Goal: Task Accomplishment & Management: Use online tool/utility

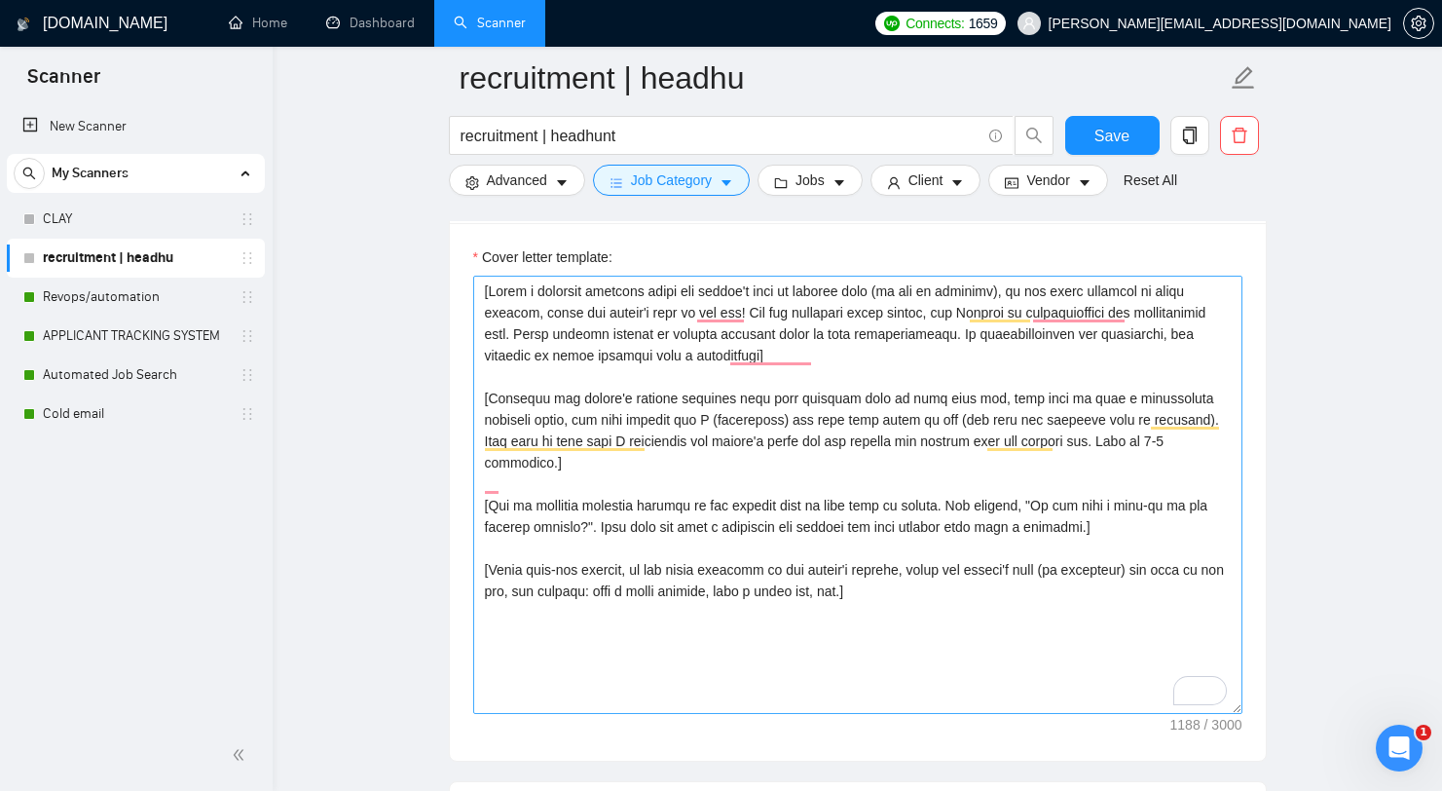
scroll to position [2181, 0]
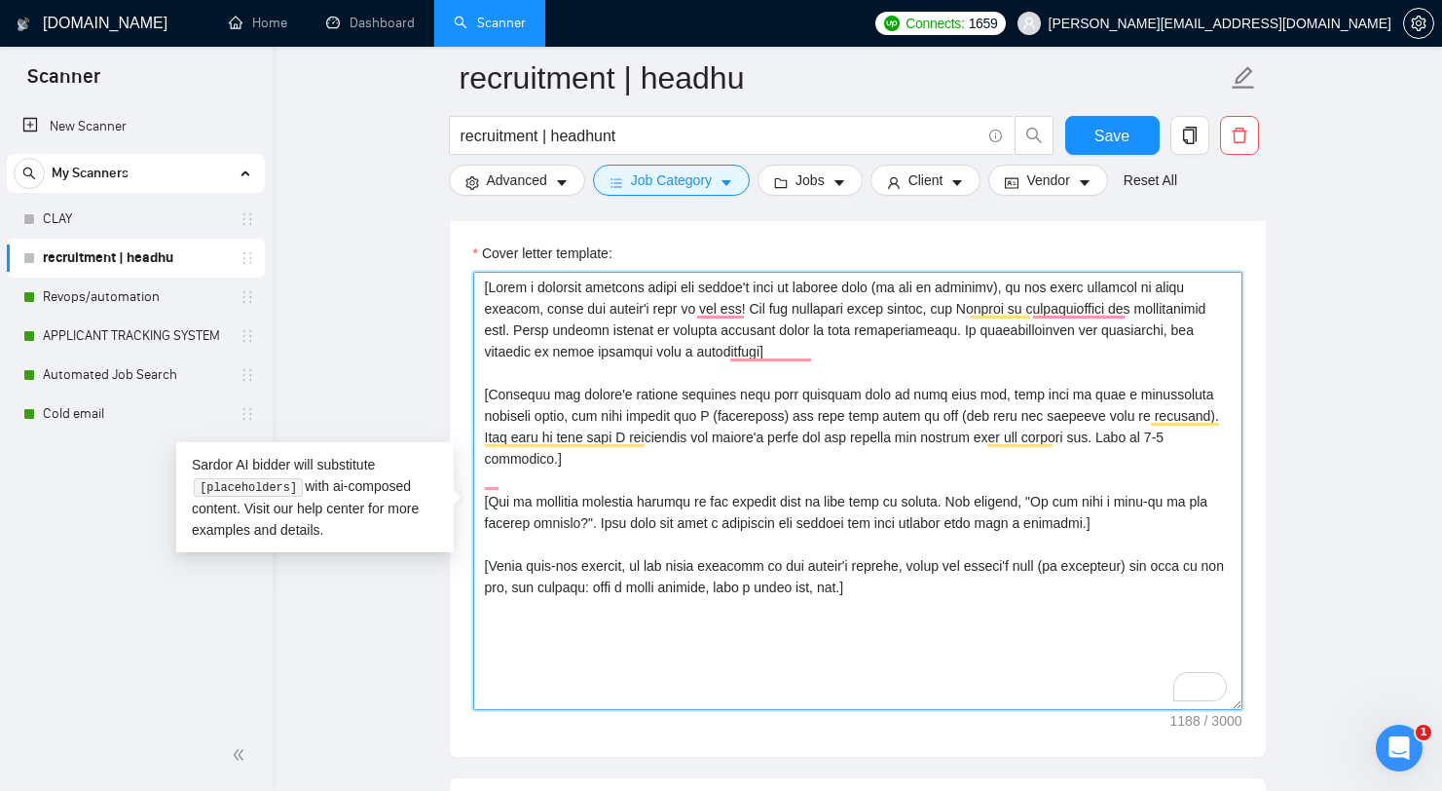
click at [798, 339] on textarea "Cover letter template:" at bounding box center [857, 491] width 769 height 438
drag, startPoint x: 1017, startPoint y: 618, endPoint x: 368, endPoint y: 220, distance: 761.8
click at [368, 220] on main "recruitment | headhu recruitment | headhunt Save Advanced Job Category Jobs Cli…" at bounding box center [857, 523] width 1107 height 5253
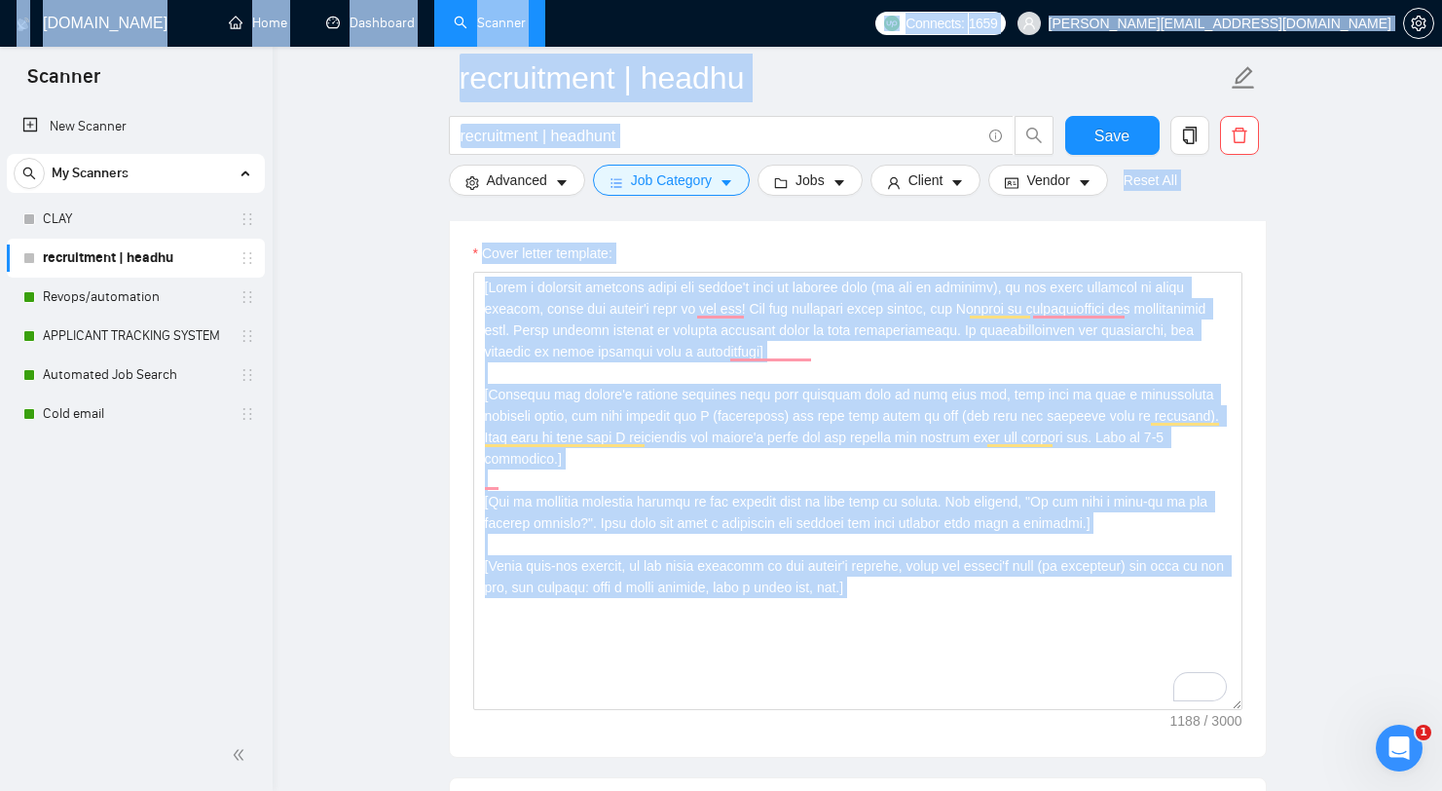
drag, startPoint x: 363, startPoint y: 536, endPoint x: 195, endPoint y: 461, distance: 184.4
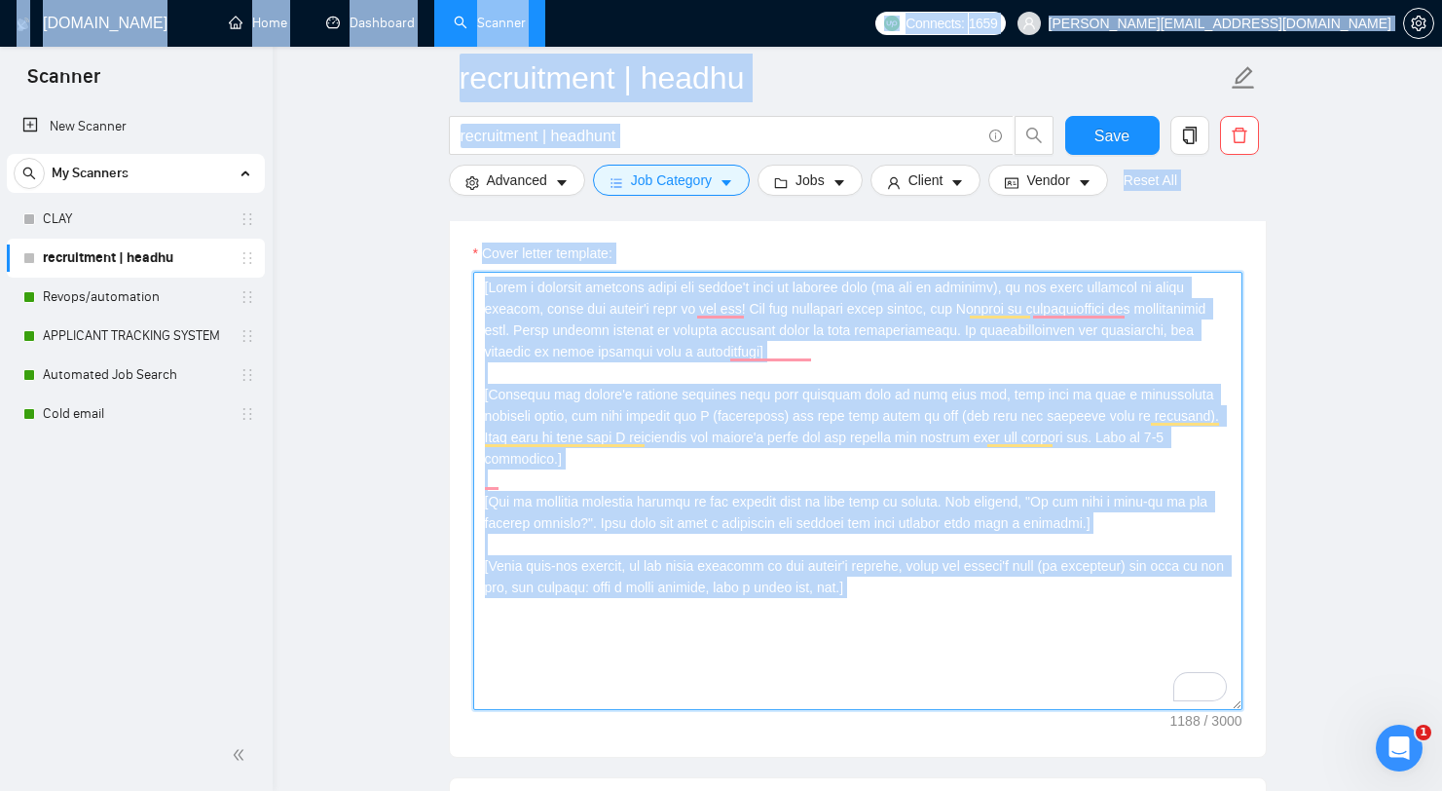
click at [625, 543] on textarea "Cover letter template:" at bounding box center [857, 491] width 769 height 438
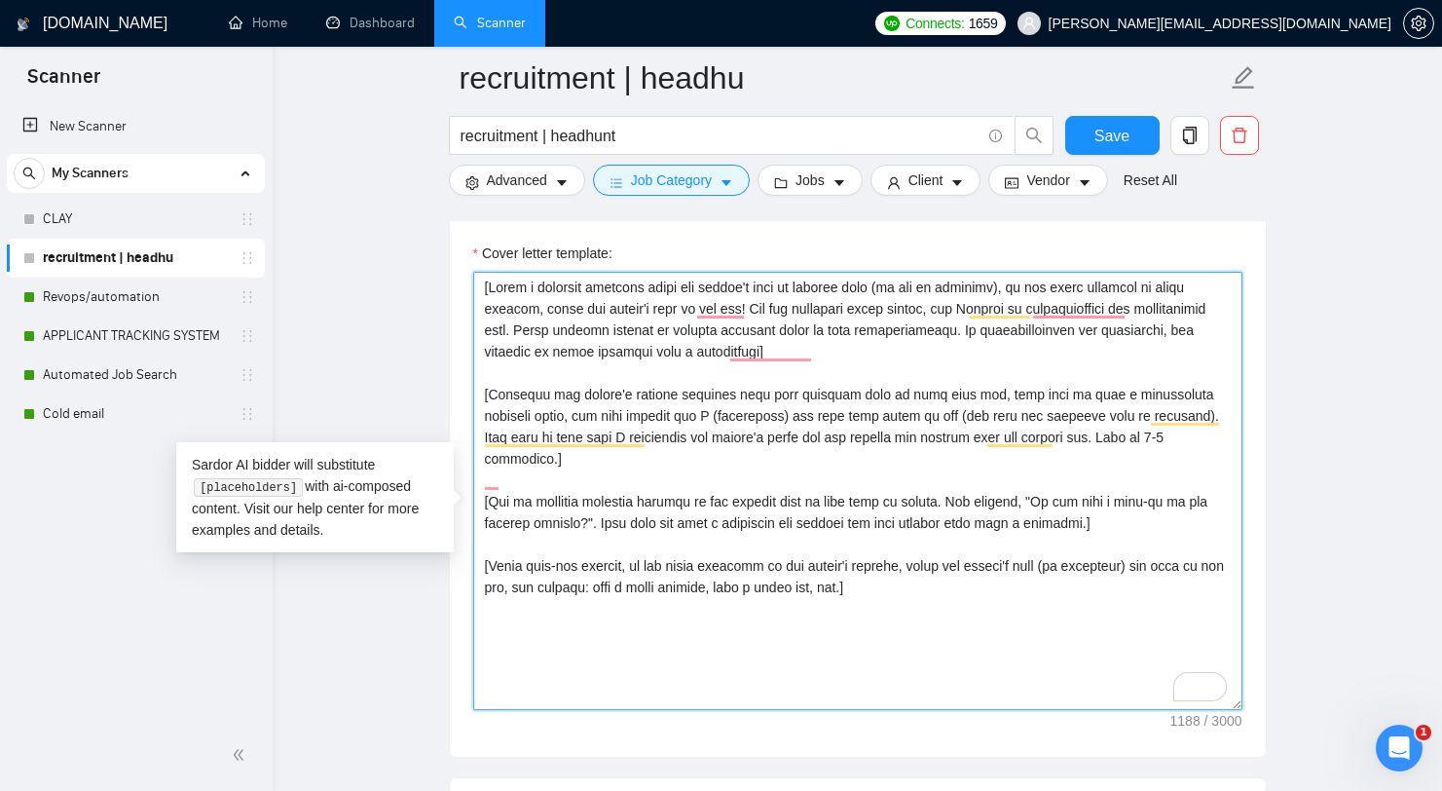
scroll to position [2207, 0]
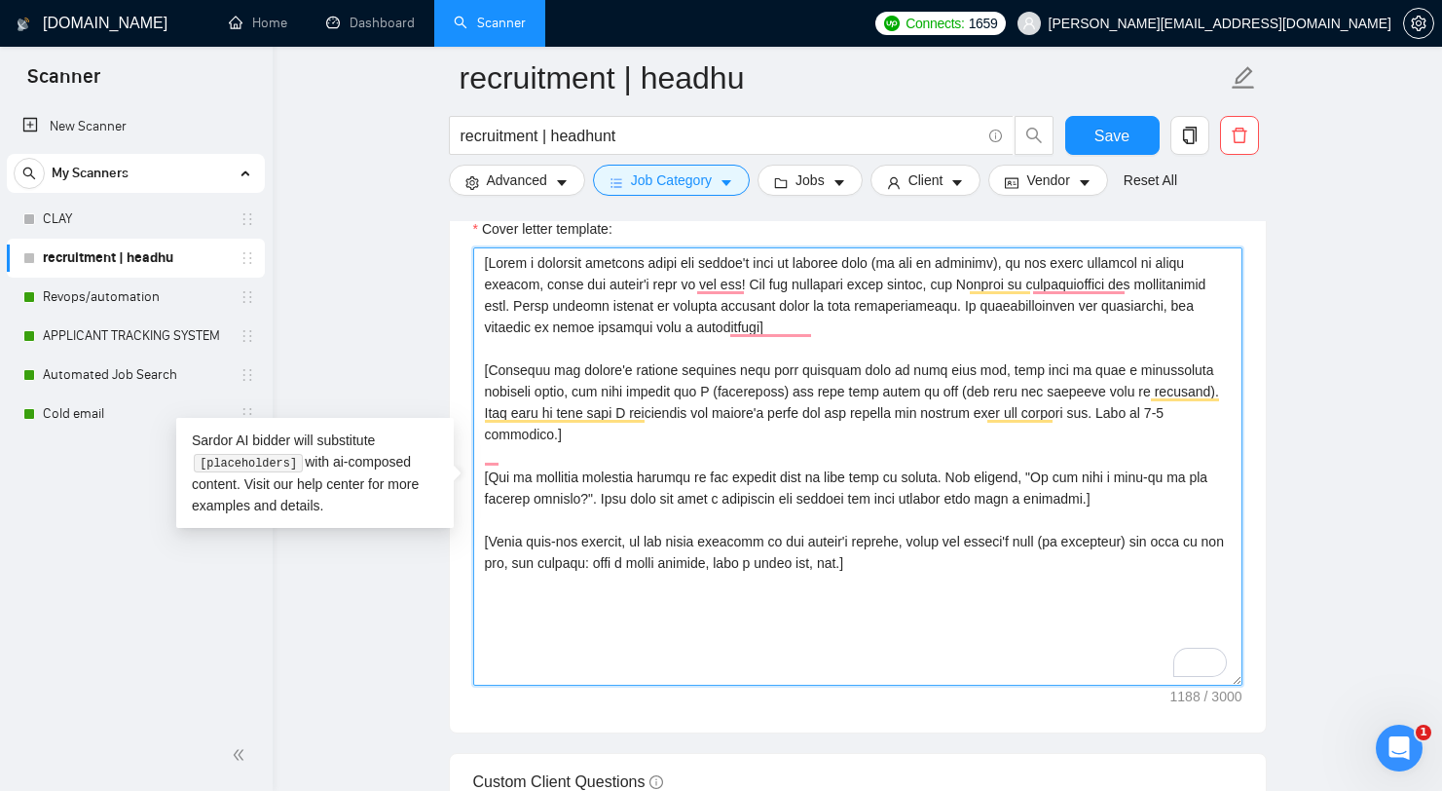
click at [873, 425] on textarea "Cover letter template:" at bounding box center [857, 466] width 769 height 438
paste textarea "Hi [client's name or company name if available, otherwise use "there"], I under…"
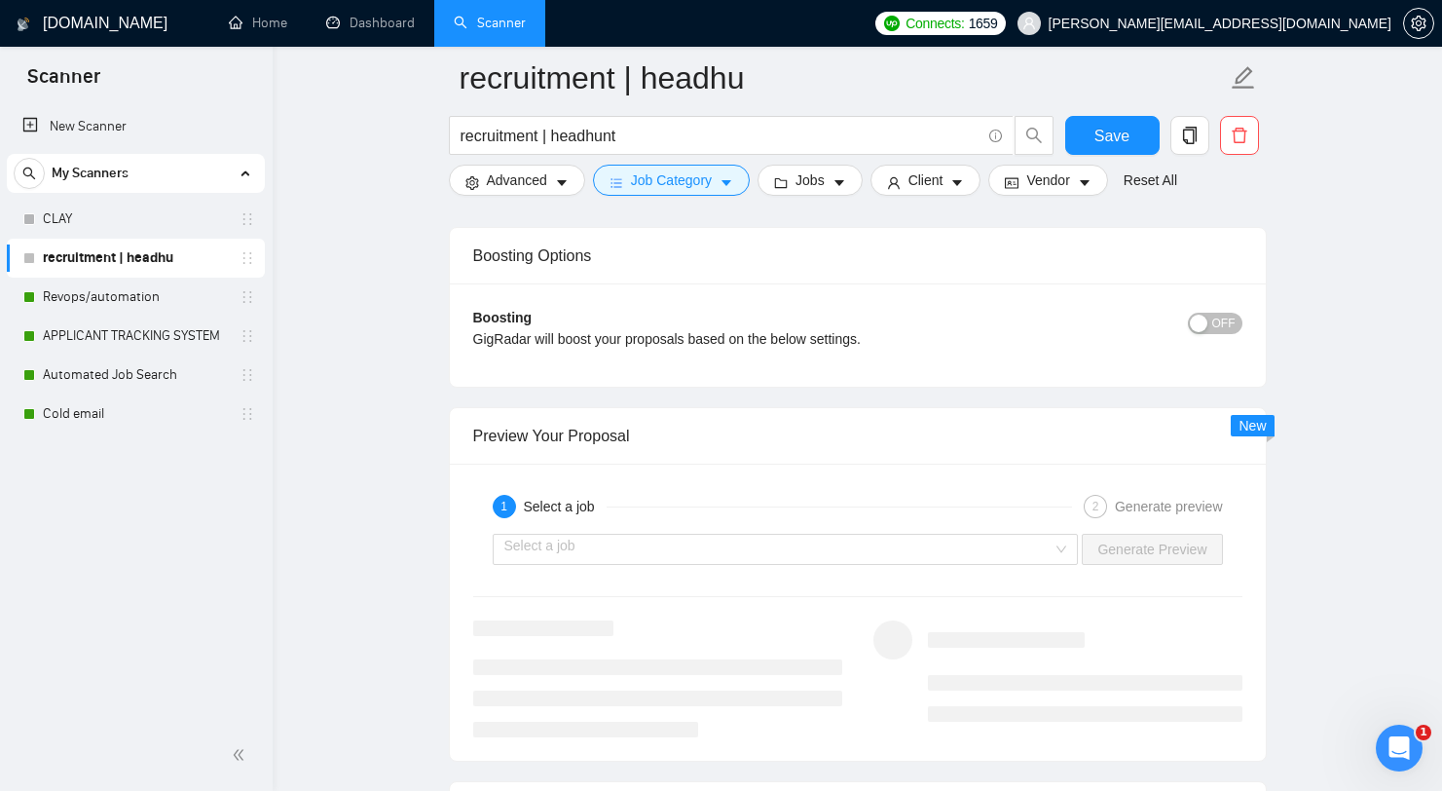
scroll to position [3577, 0]
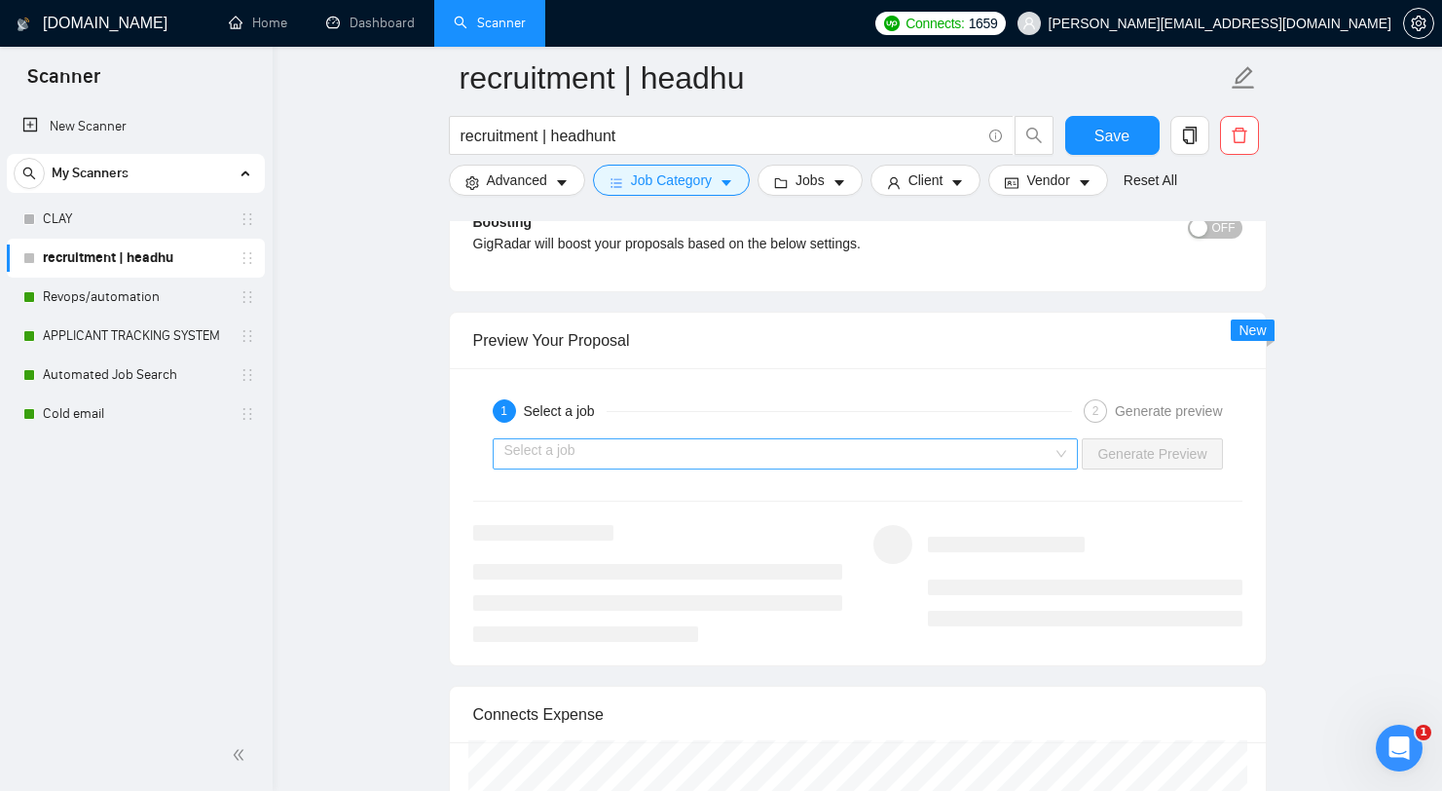
click at [820, 468] on input "search" at bounding box center [778, 453] width 549 height 29
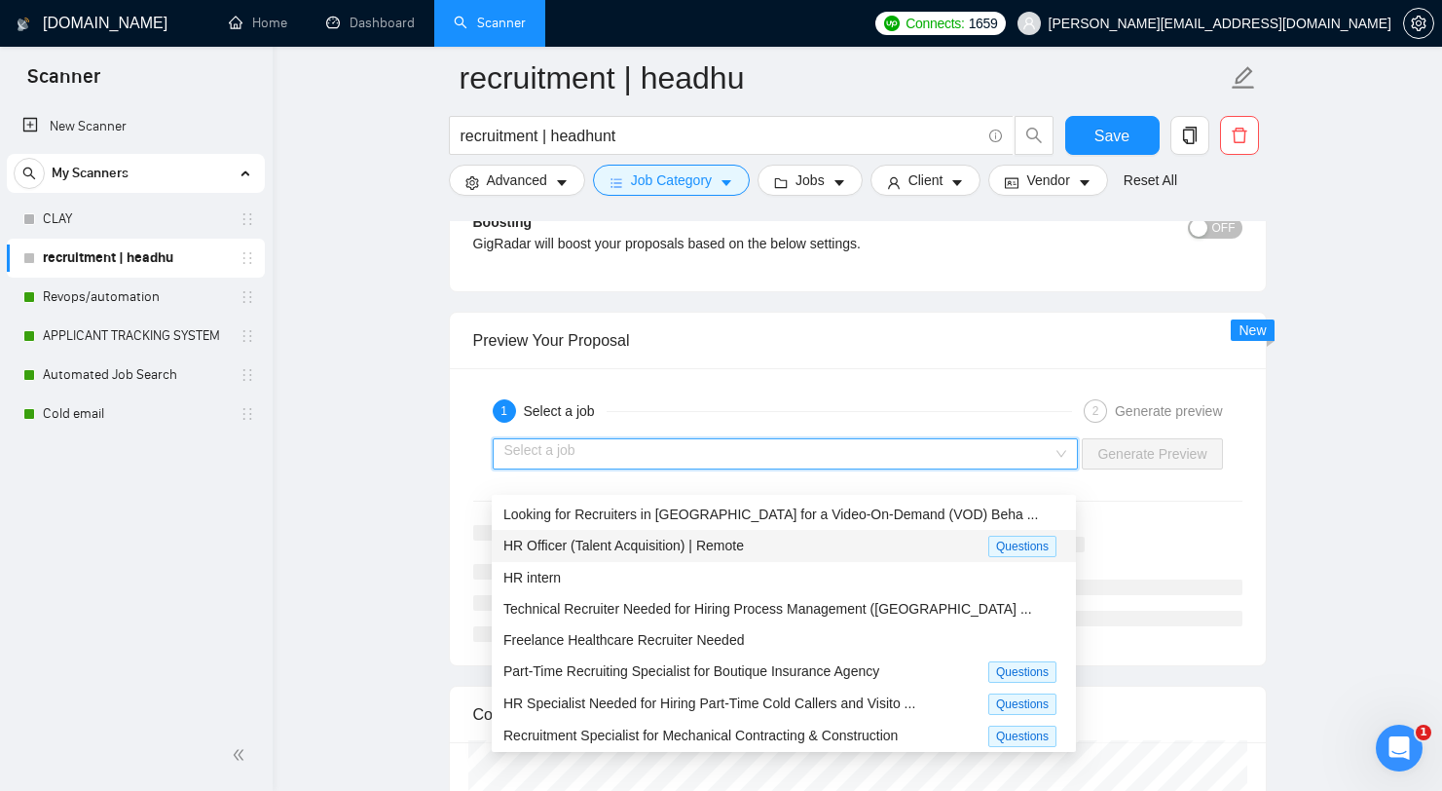
drag, startPoint x: 811, startPoint y: 519, endPoint x: 798, endPoint y: 541, distance: 25.7
click at [798, 541] on div "Looking for Recruiters in Taiwan for a Video-On-Demand (VOD) Beha ... HR Office…" at bounding box center [784, 656] width 584 height 316
click at [801, 589] on div "HR intern" at bounding box center [784, 577] width 584 height 31
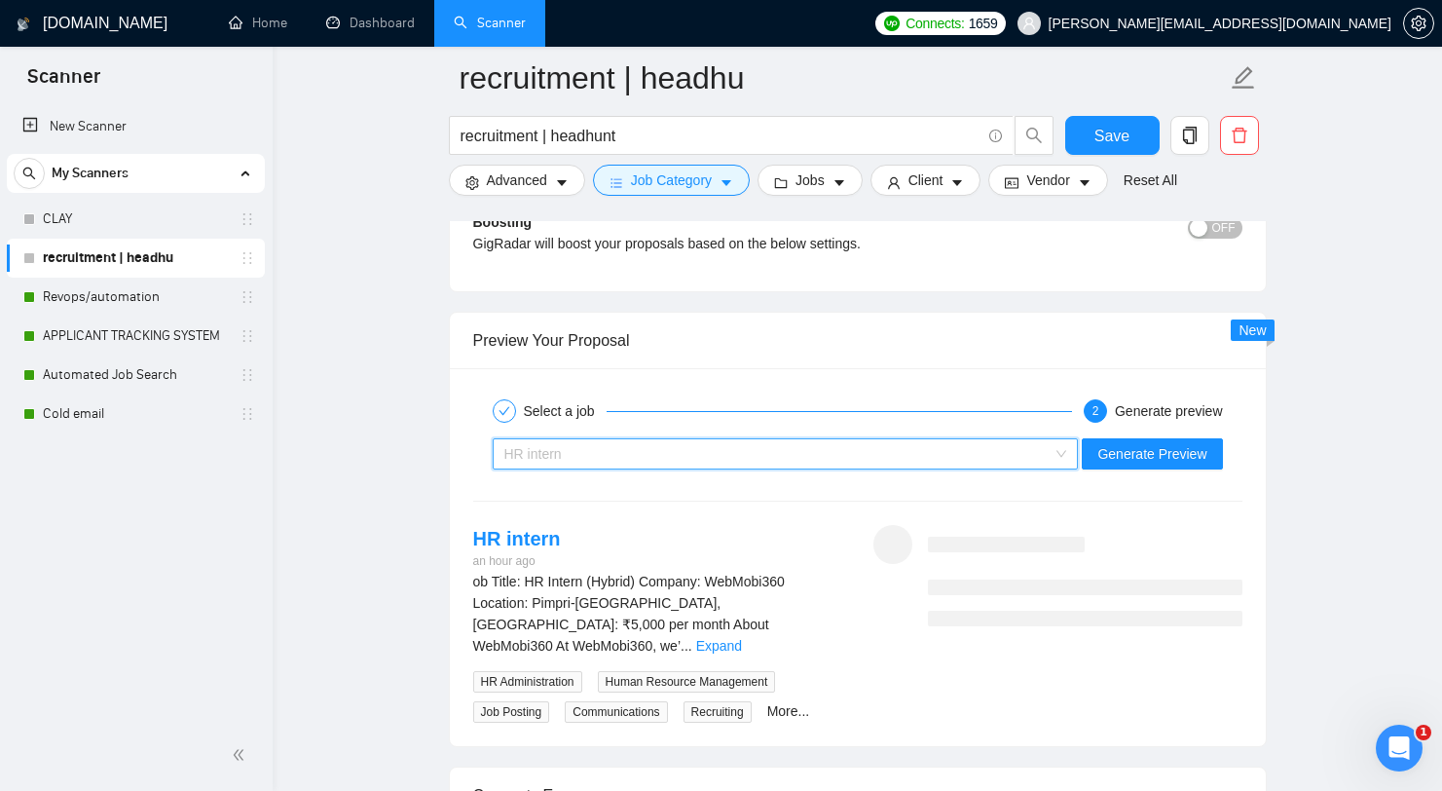
click at [900, 468] on div "HR intern" at bounding box center [776, 453] width 545 height 29
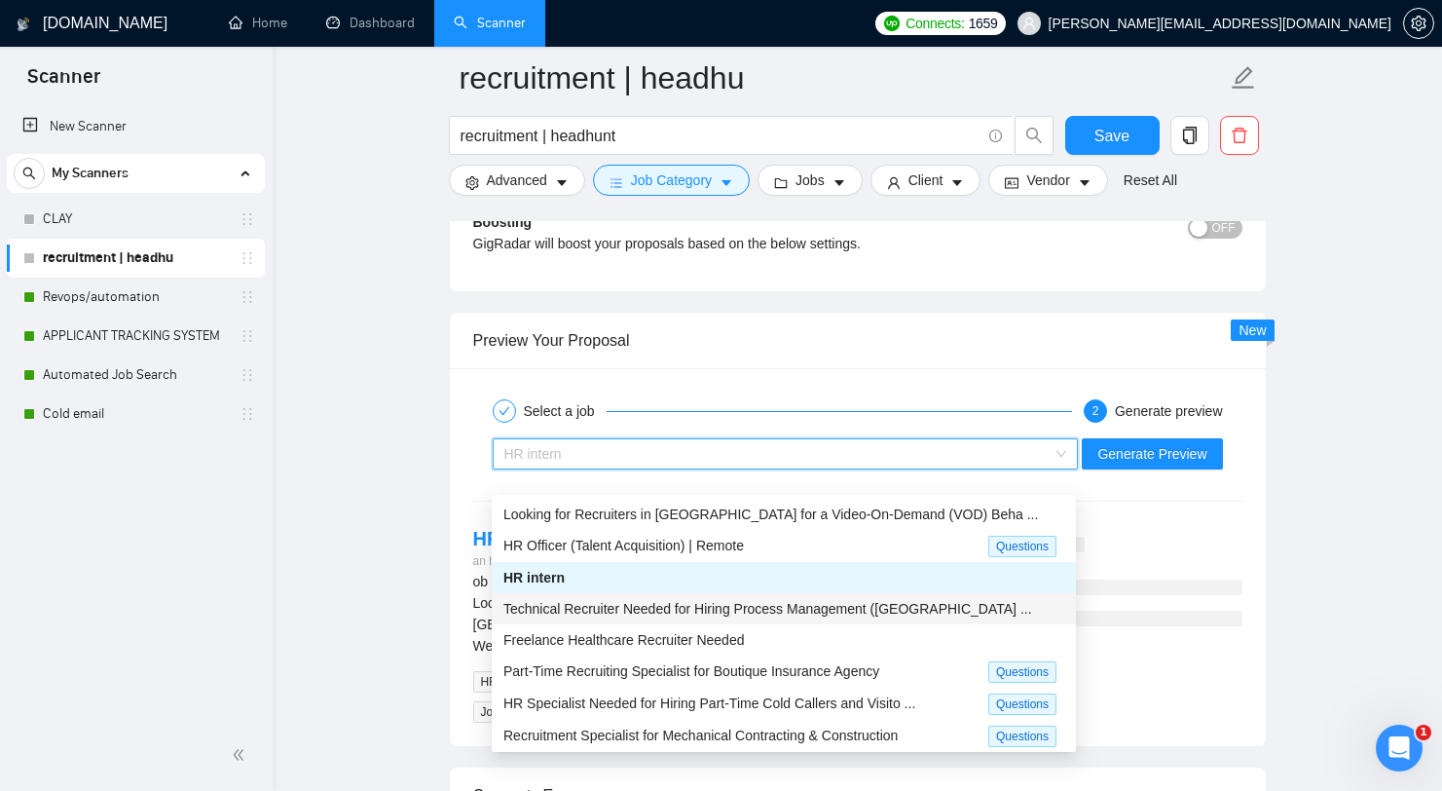
click at [780, 601] on span "Technical Recruiter Needed for Hiring Process Management (Türkiye ..." at bounding box center [767, 609] width 529 height 16
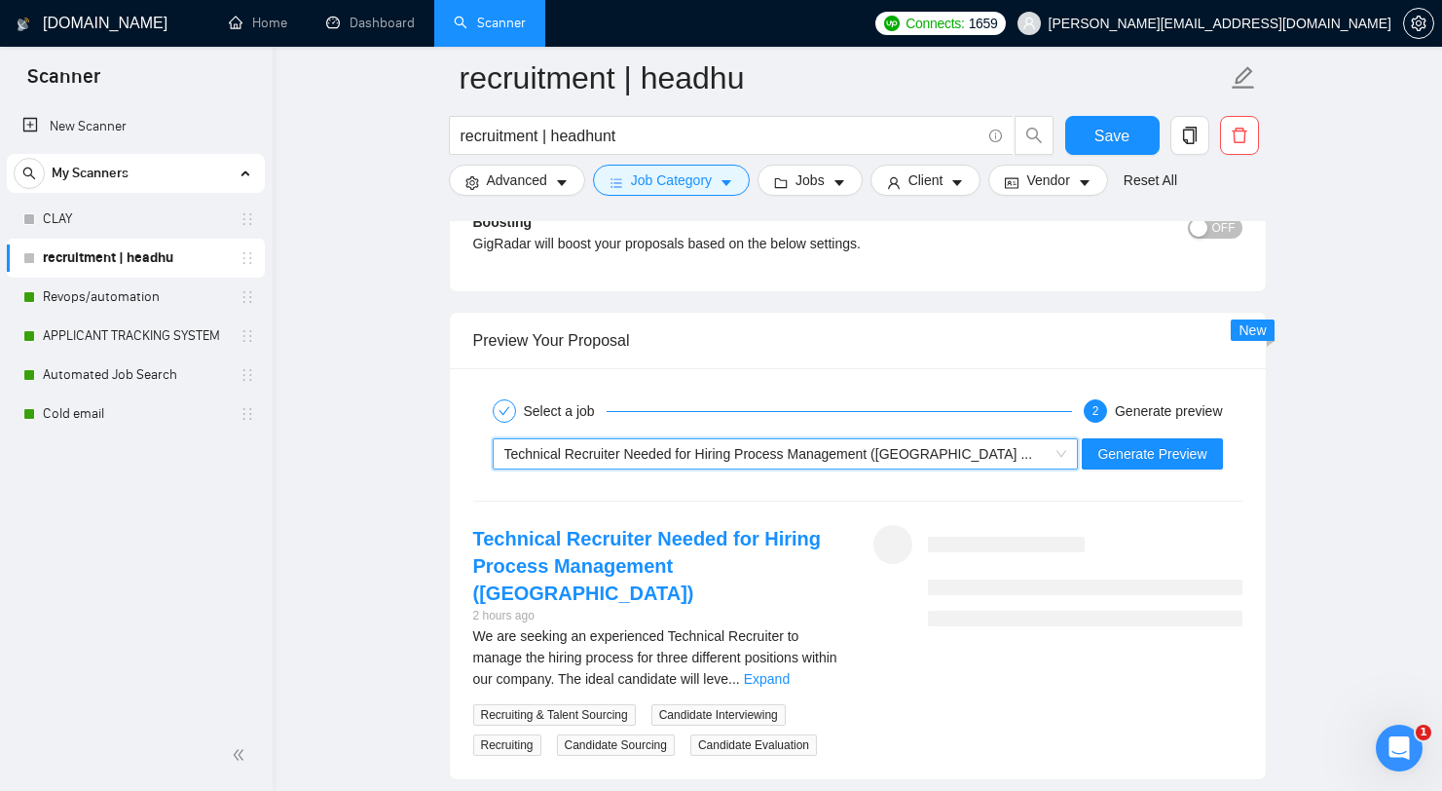
click at [914, 461] on span "Technical Recruiter Needed for Hiring Process Management (Türkiye ..." at bounding box center [768, 454] width 529 height 16
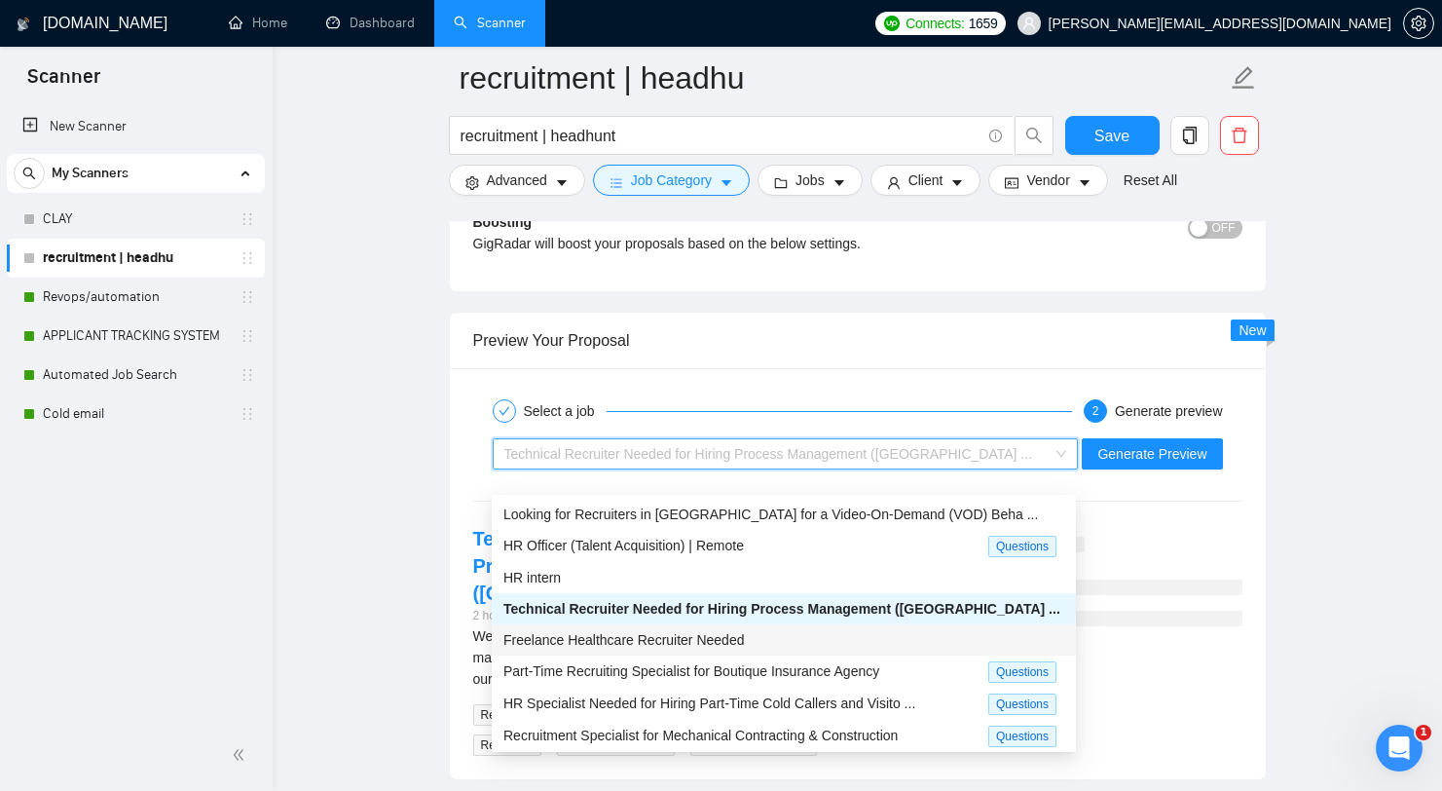
click at [763, 633] on div "Freelance Healthcare Recruiter Needed" at bounding box center [783, 639] width 561 height 21
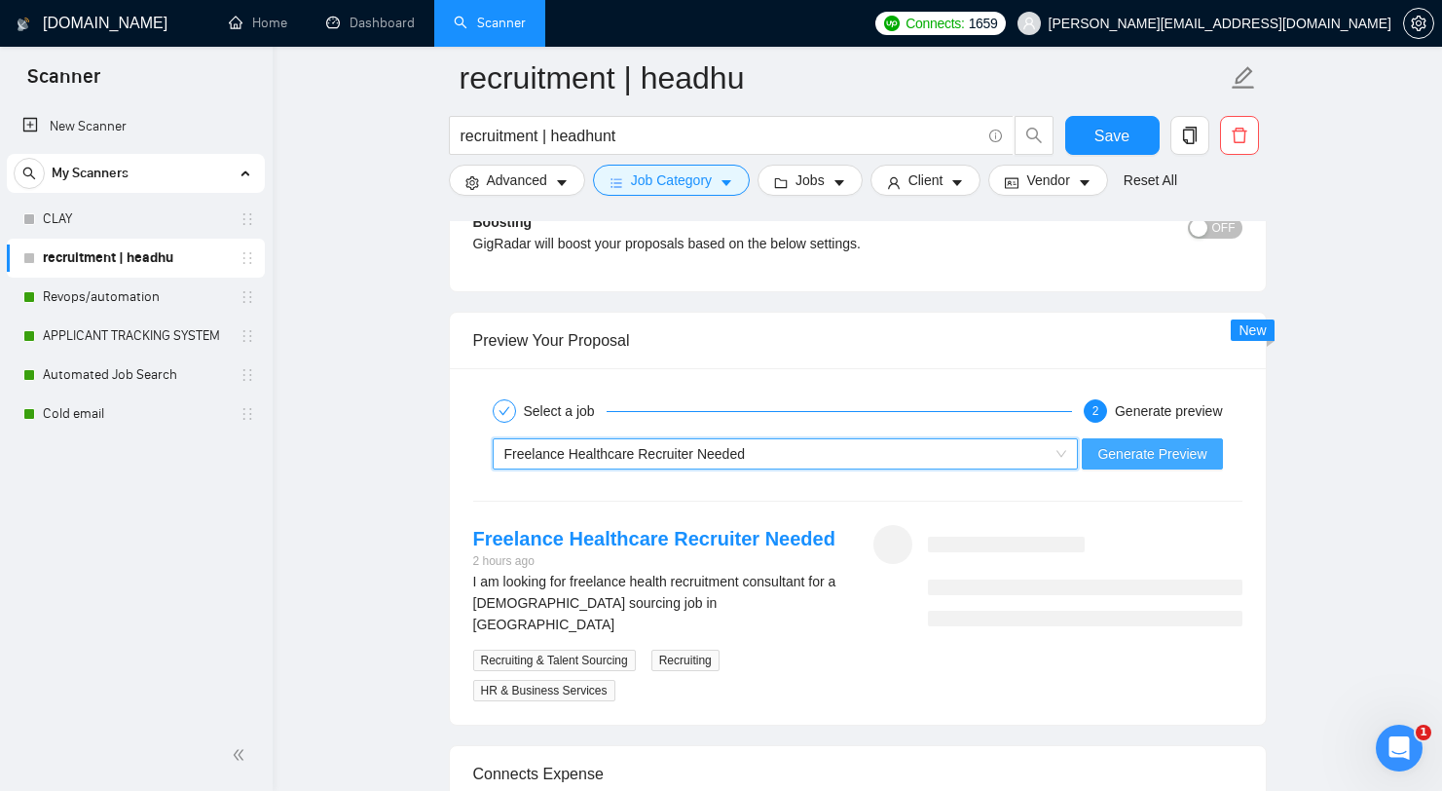
click at [1185, 464] on span "Generate Preview" at bounding box center [1151, 453] width 109 height 21
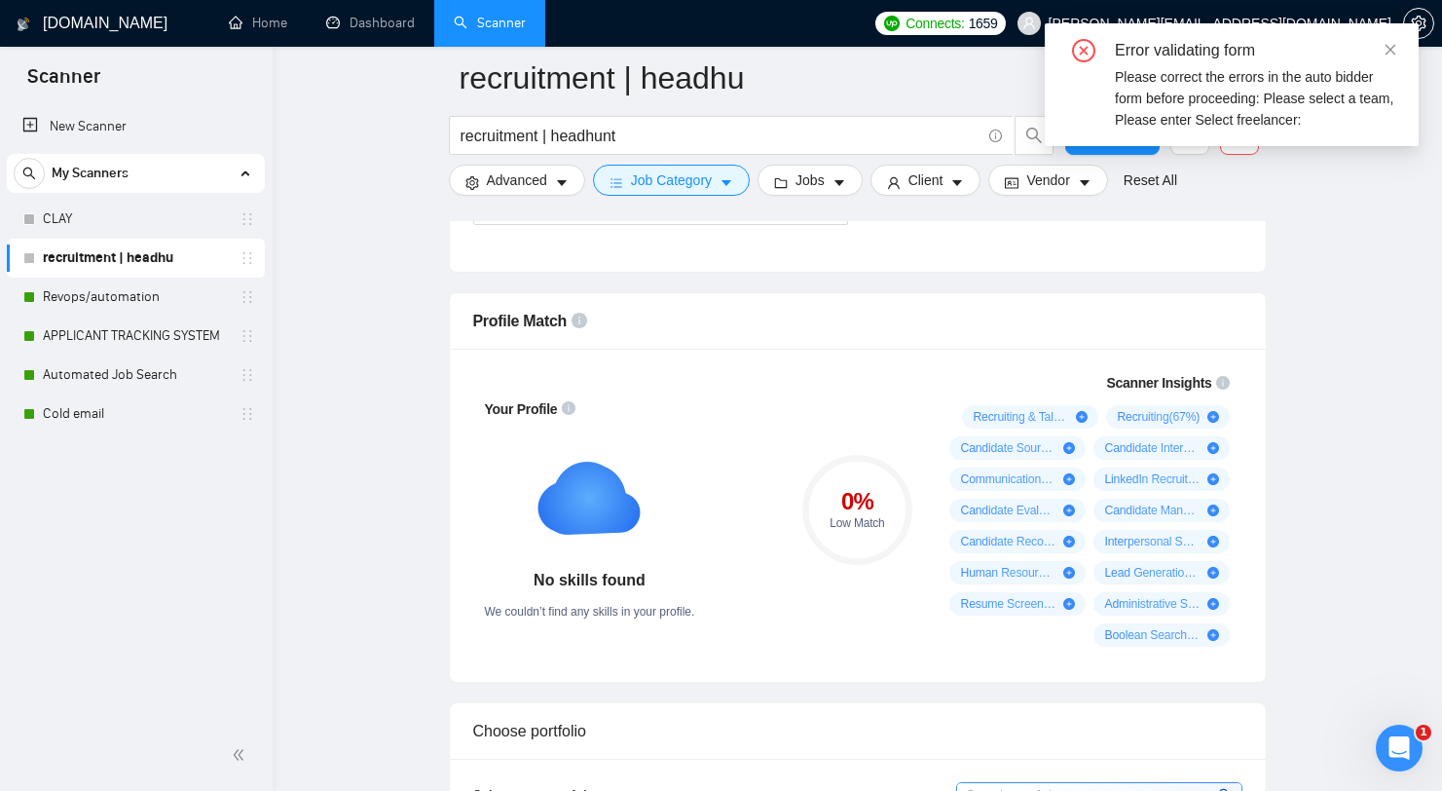
scroll to position [1216, 0]
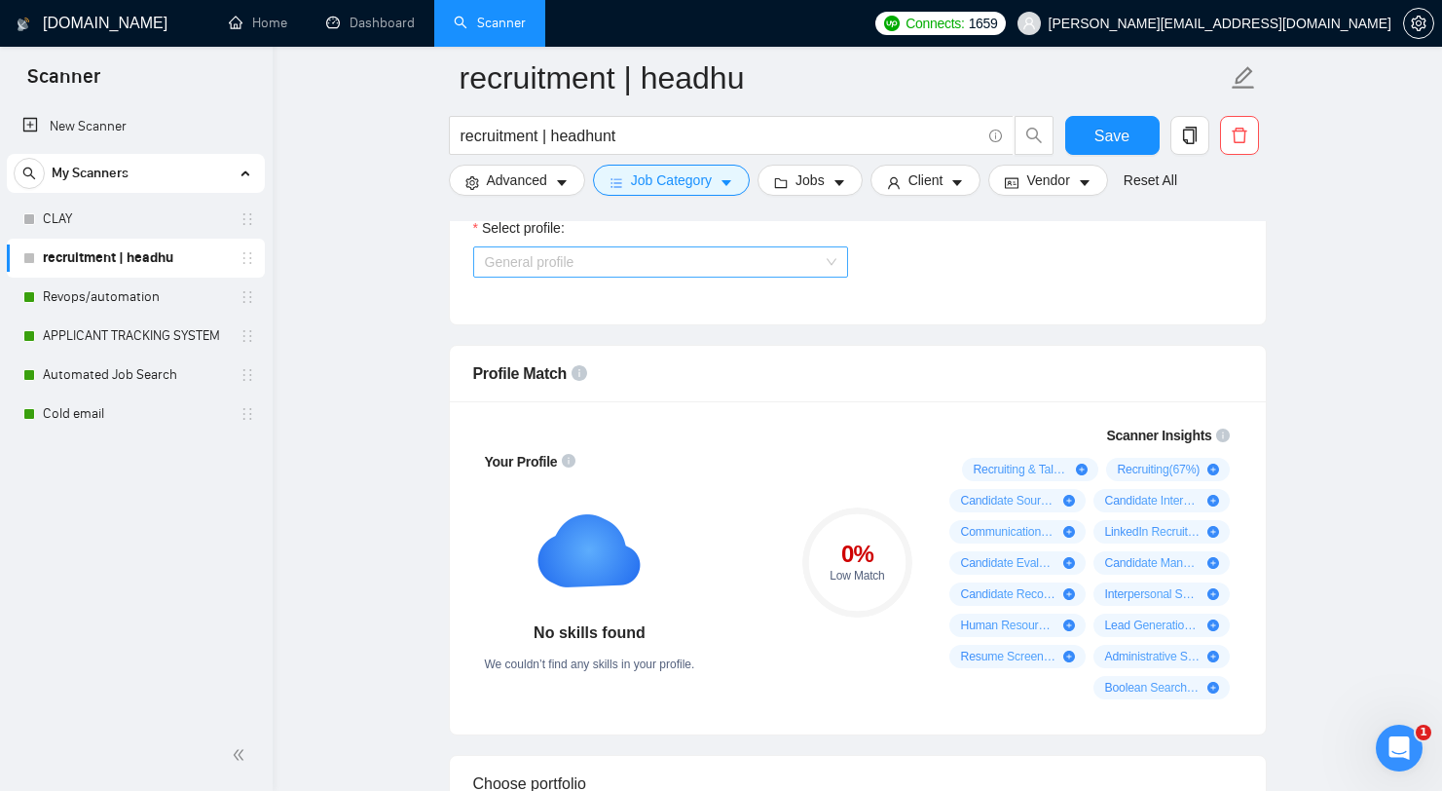
click at [630, 268] on span "General profile" at bounding box center [660, 261] width 351 height 29
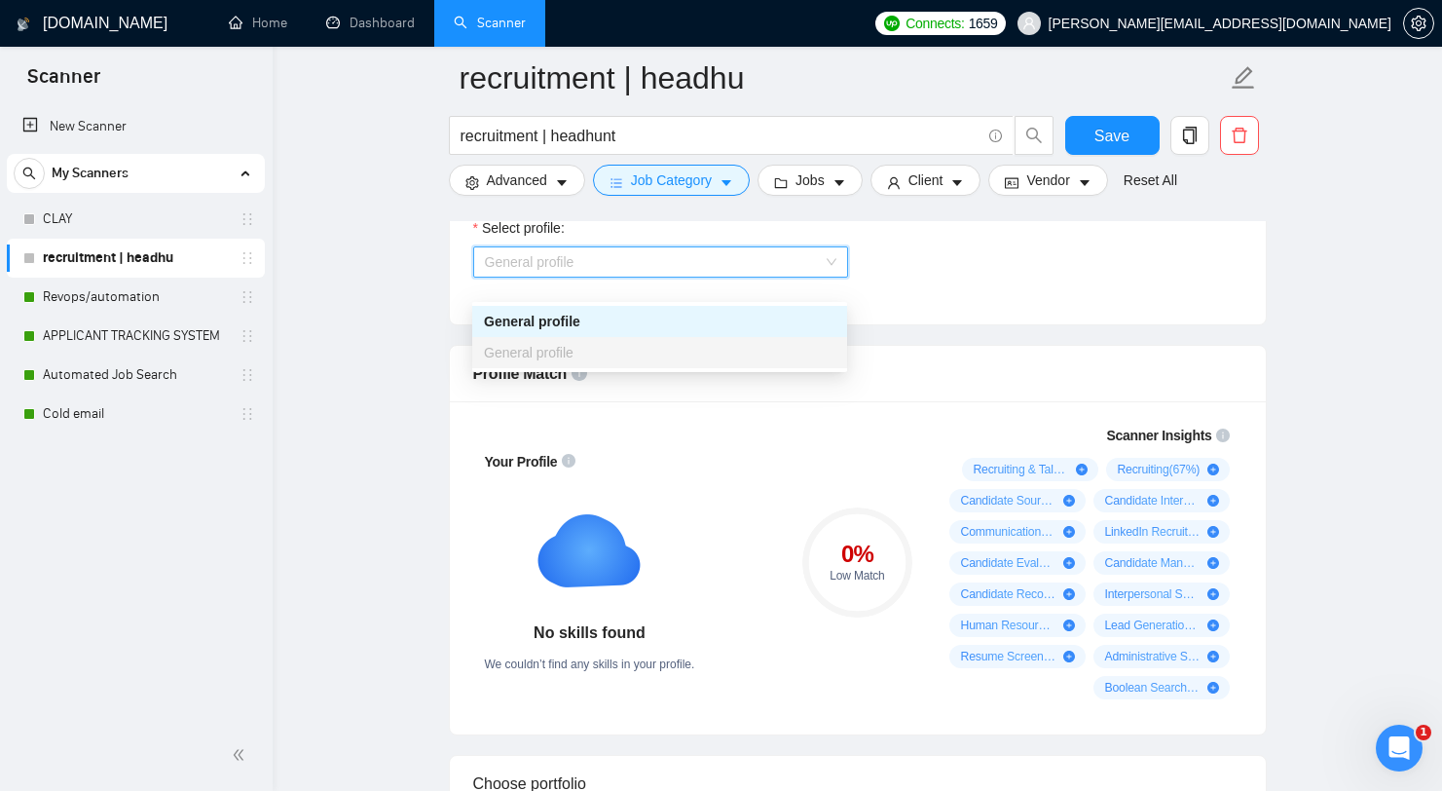
click at [640, 319] on div "General profile" at bounding box center [659, 321] width 351 height 21
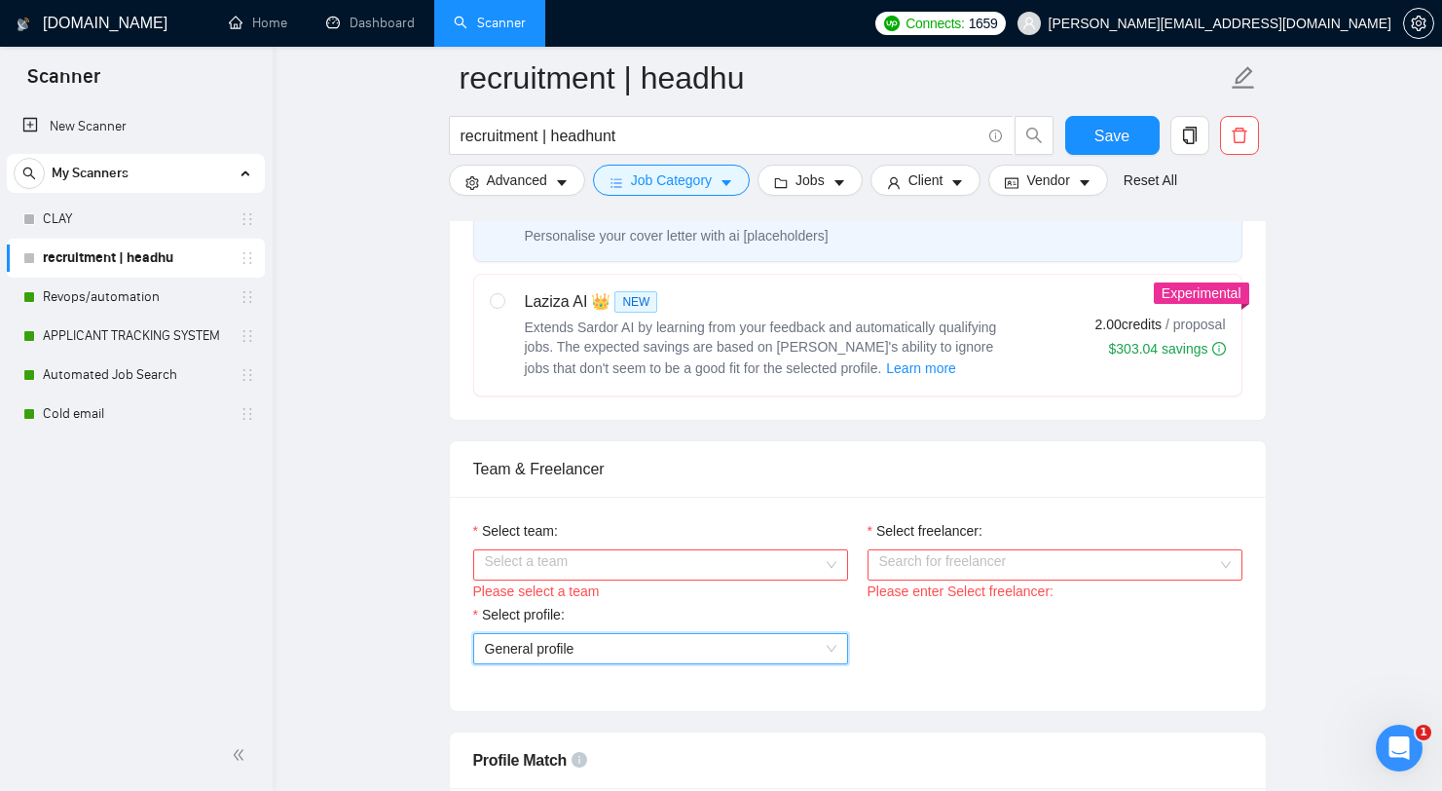
scroll to position [762, 0]
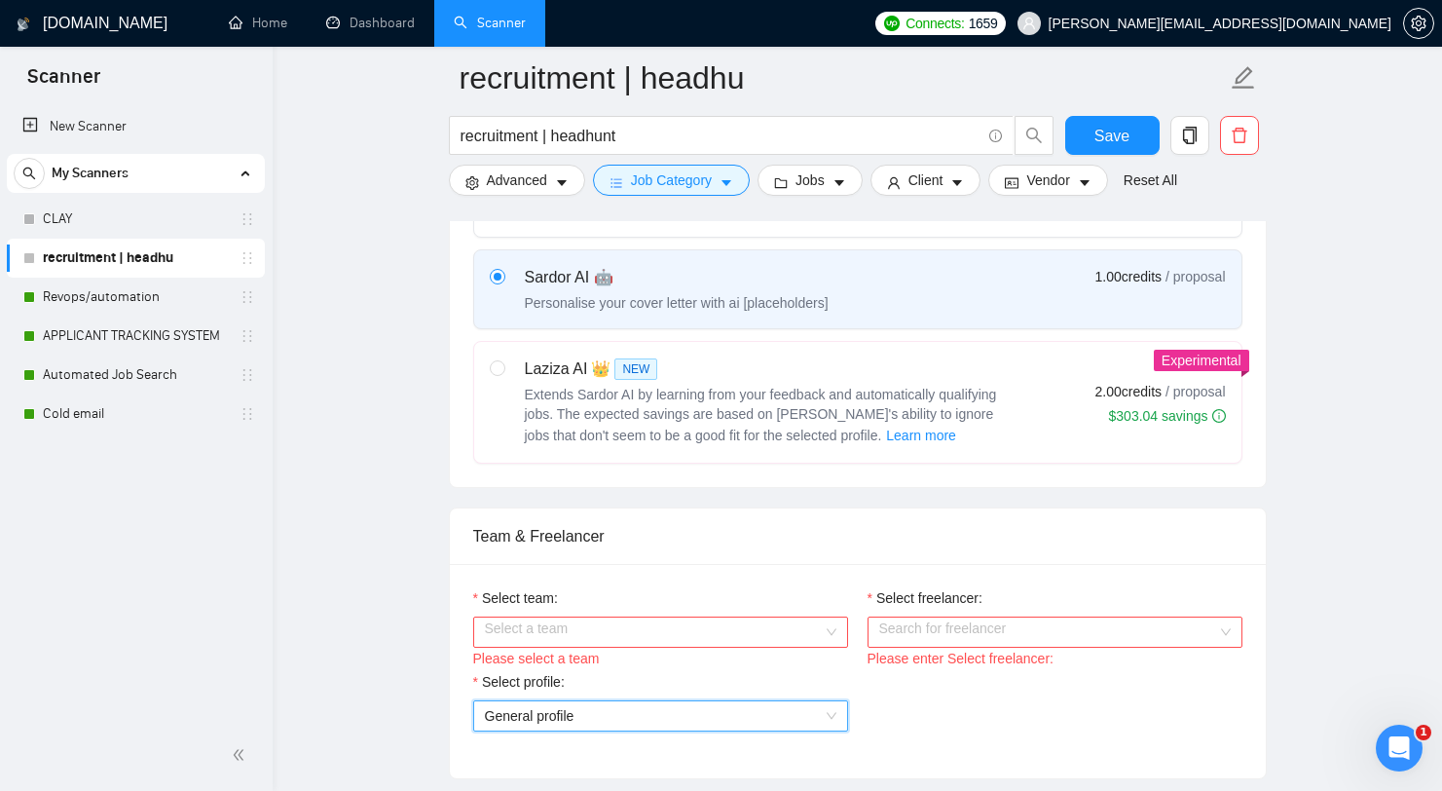
click at [679, 646] on input "Select team:" at bounding box center [654, 631] width 338 height 29
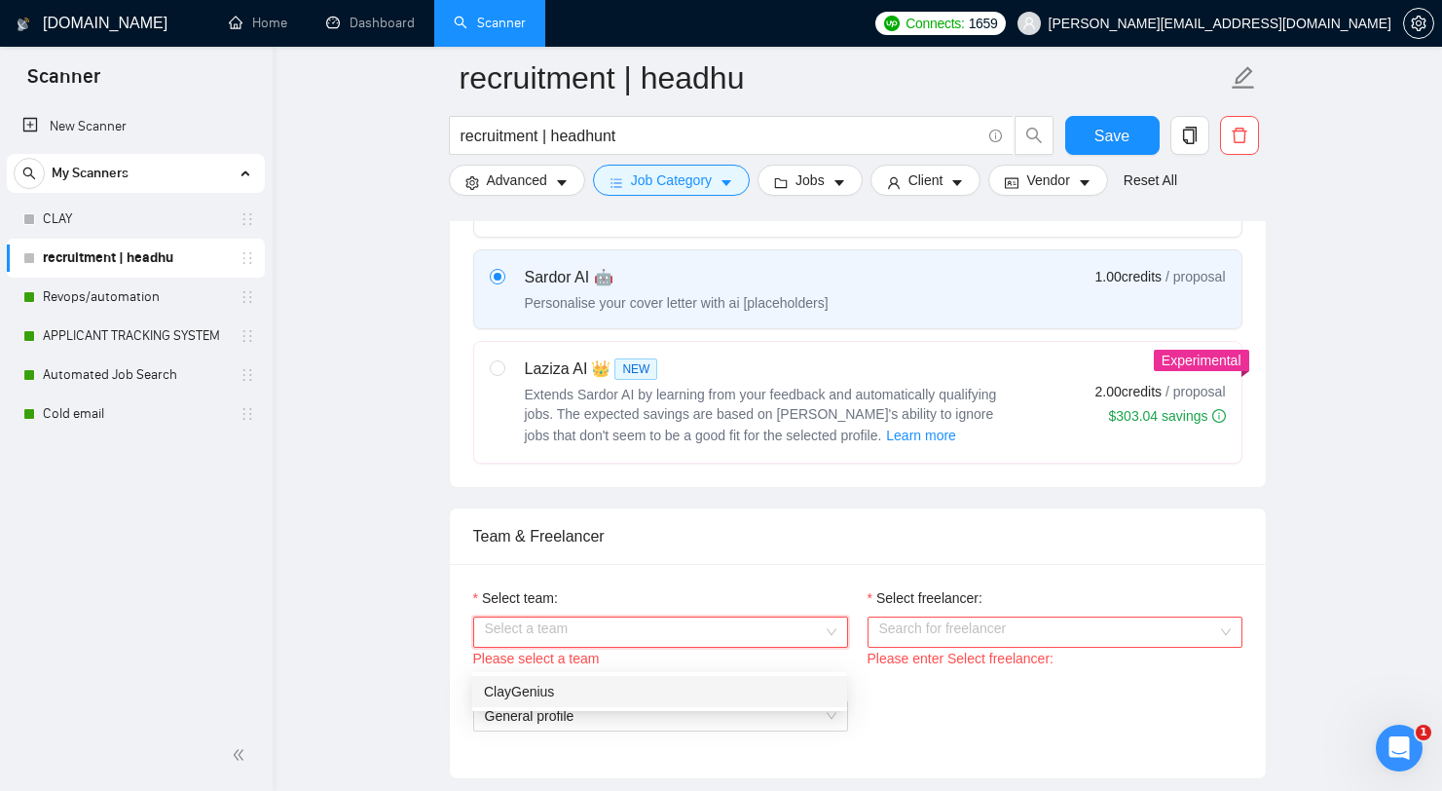
click at [632, 688] on div "ClayGenius" at bounding box center [659, 691] width 351 height 21
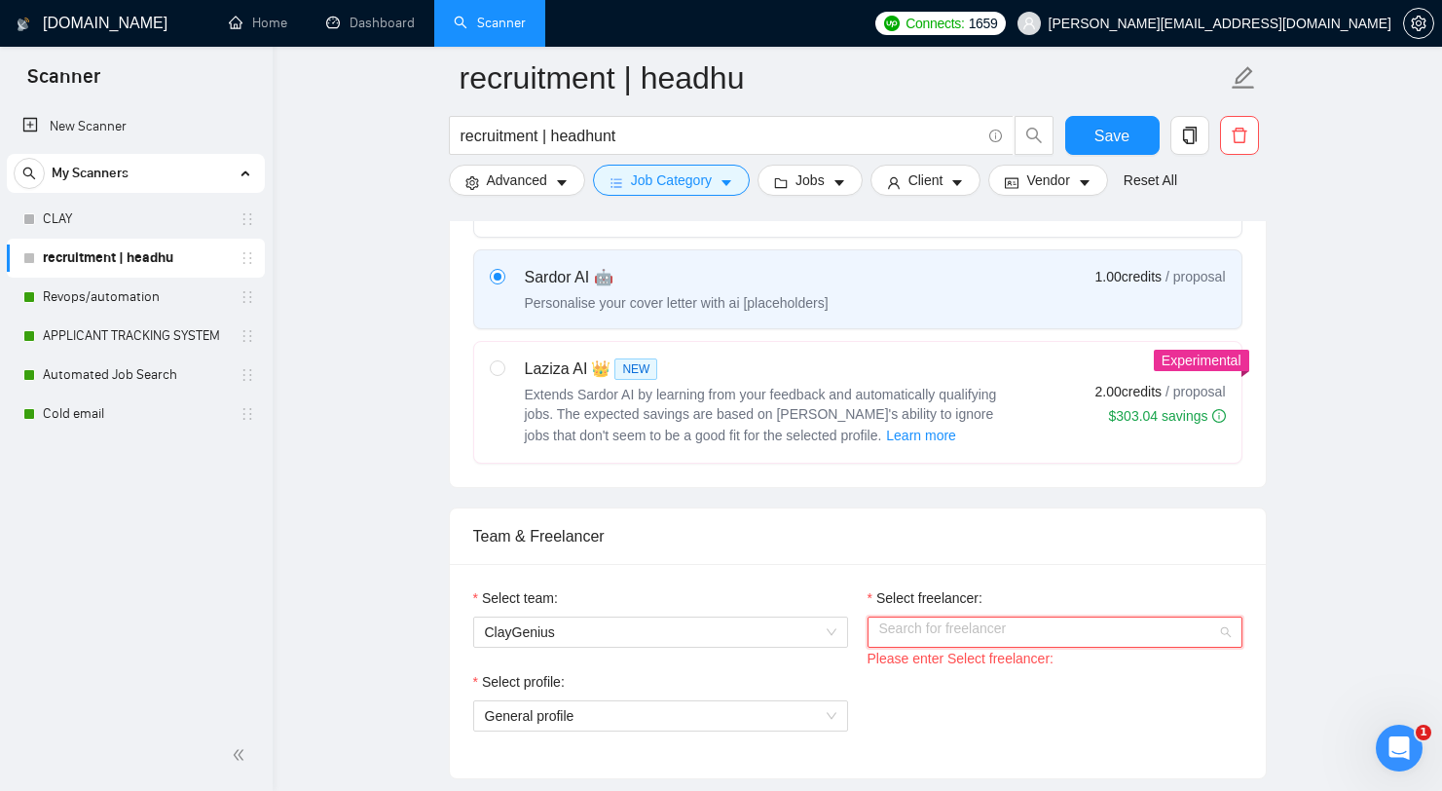
click at [969, 646] on input "Select freelancer:" at bounding box center [1048, 631] width 338 height 29
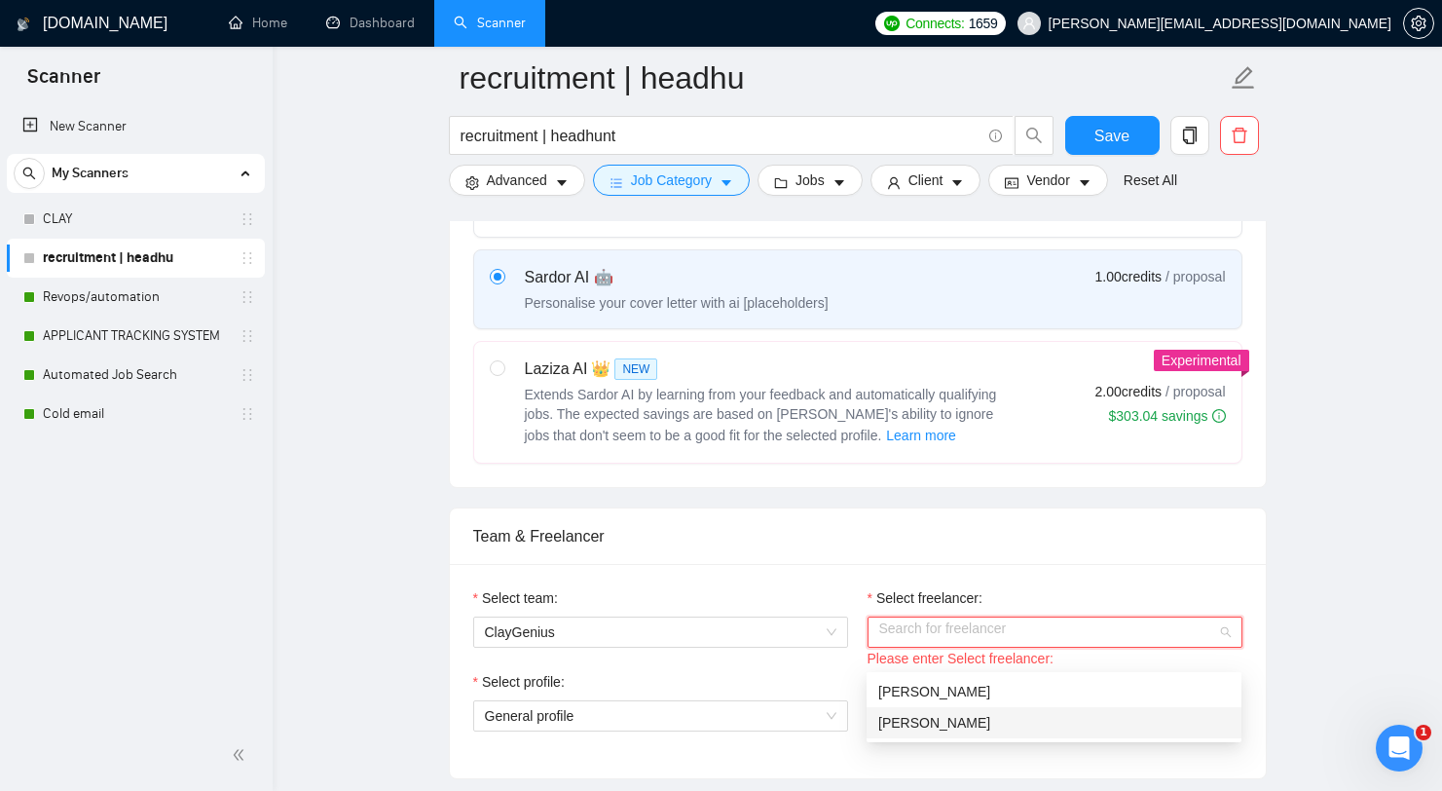
click at [940, 721] on span "[PERSON_NAME]" at bounding box center [934, 723] width 112 height 16
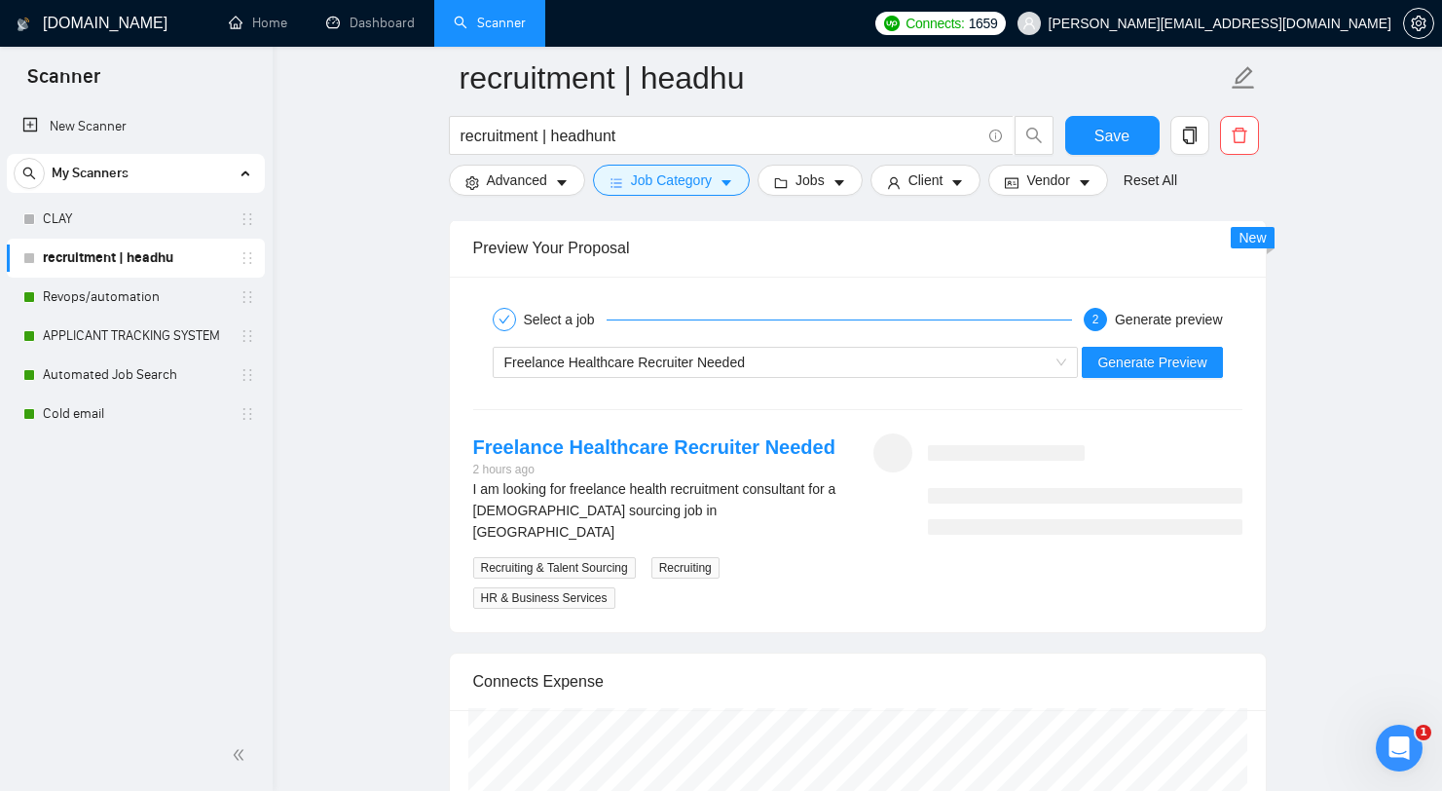
scroll to position [3786, 0]
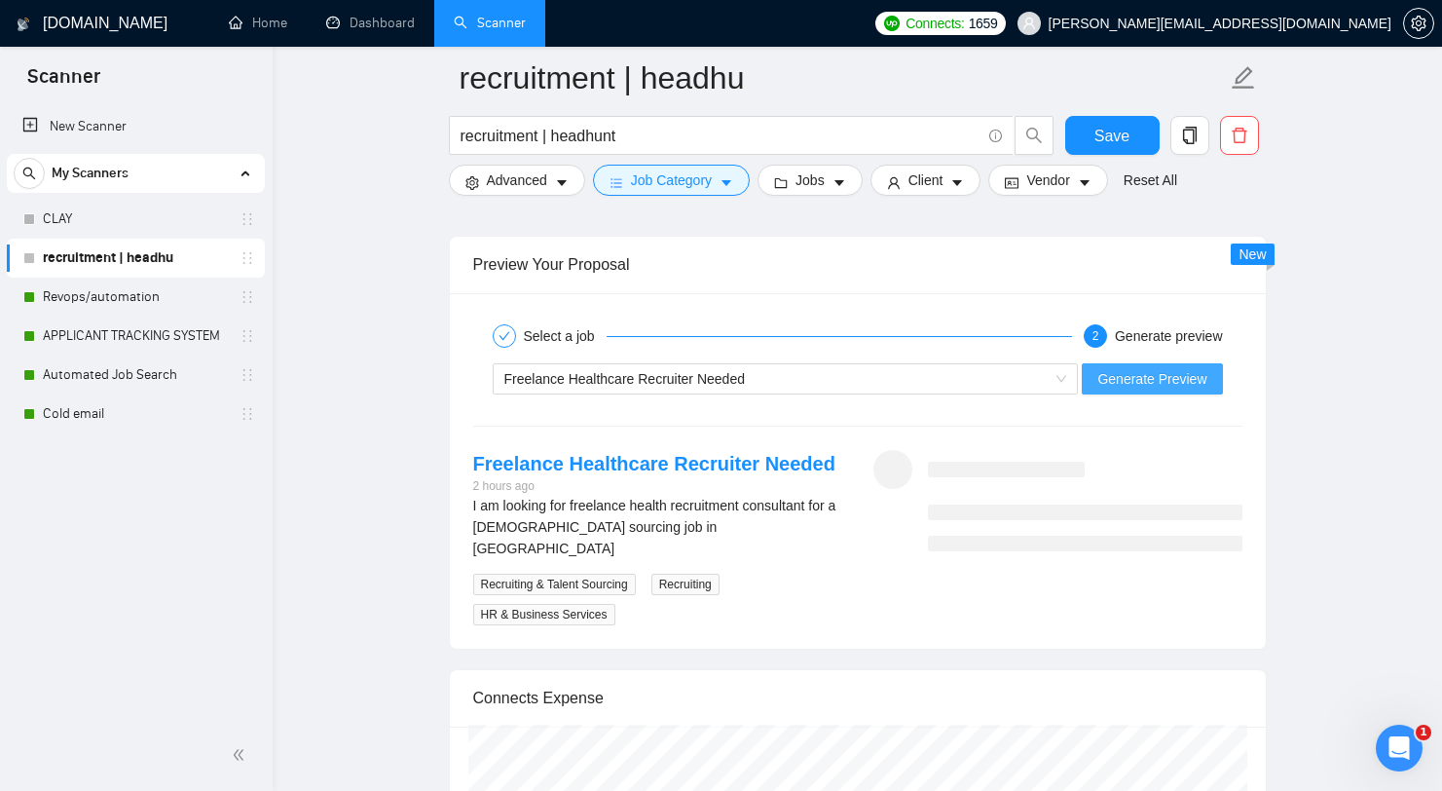
click at [1136, 389] on span "Generate Preview" at bounding box center [1151, 378] width 109 height 21
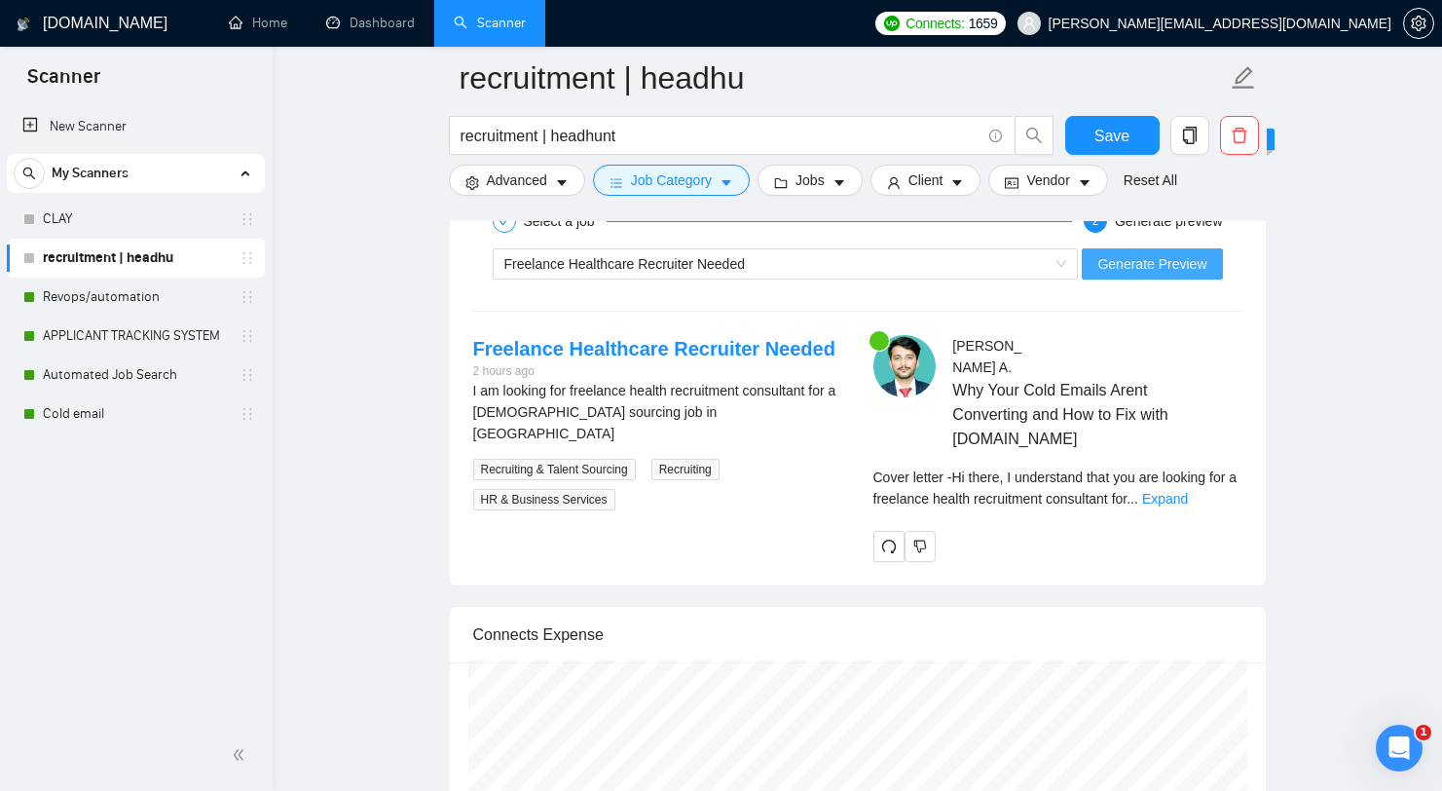
scroll to position [3953, 0]
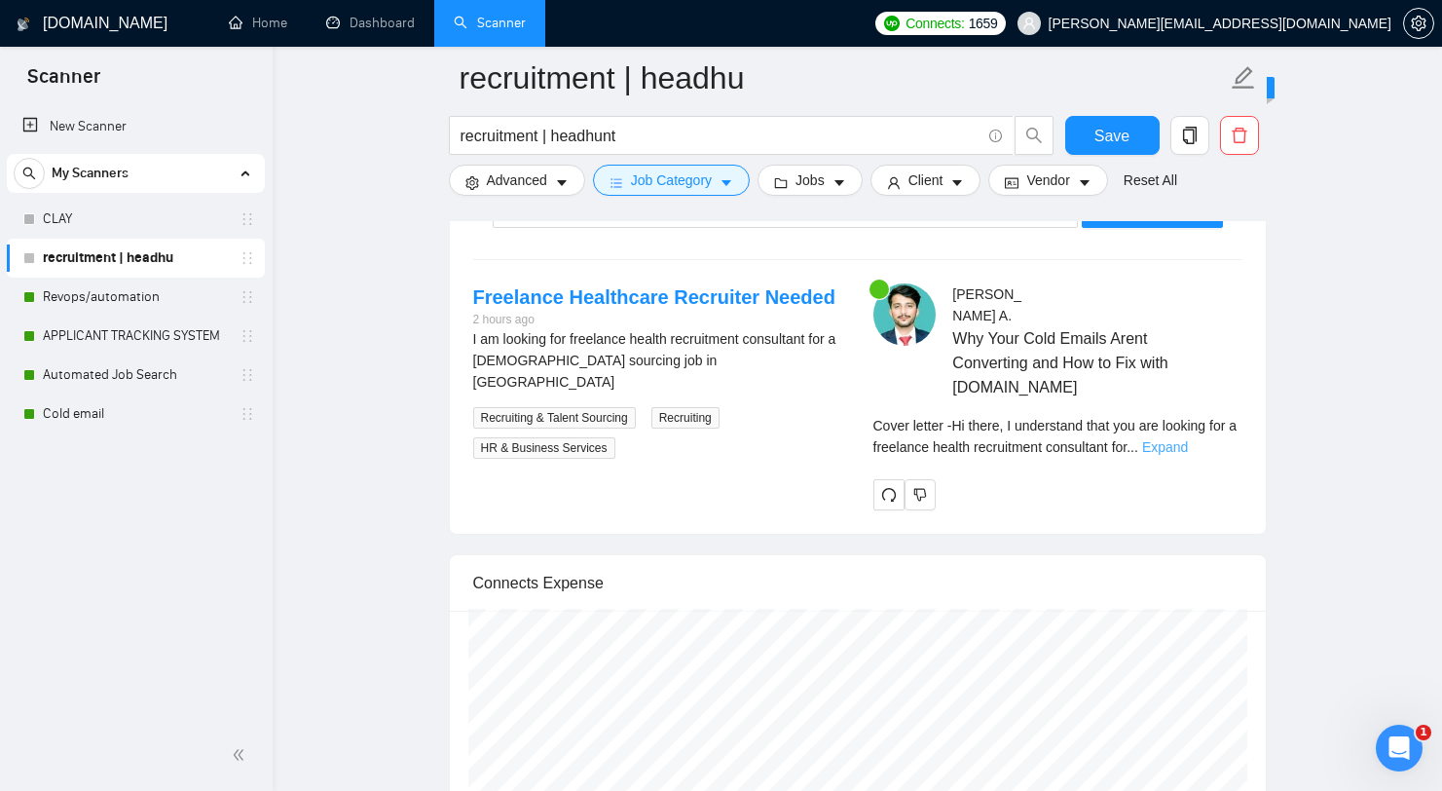
click at [1188, 455] on link "Expand" at bounding box center [1165, 447] width 46 height 16
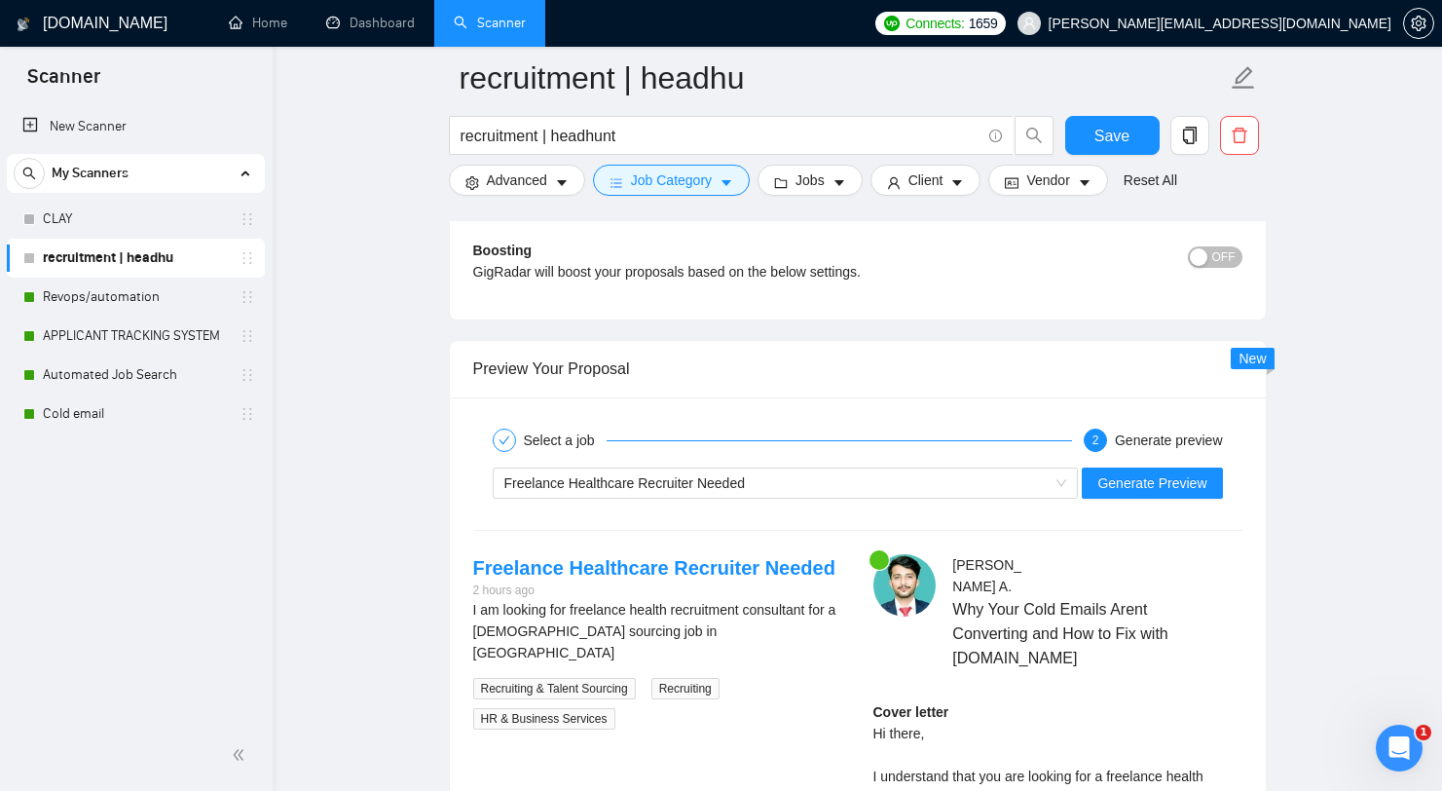
scroll to position [3680, 0]
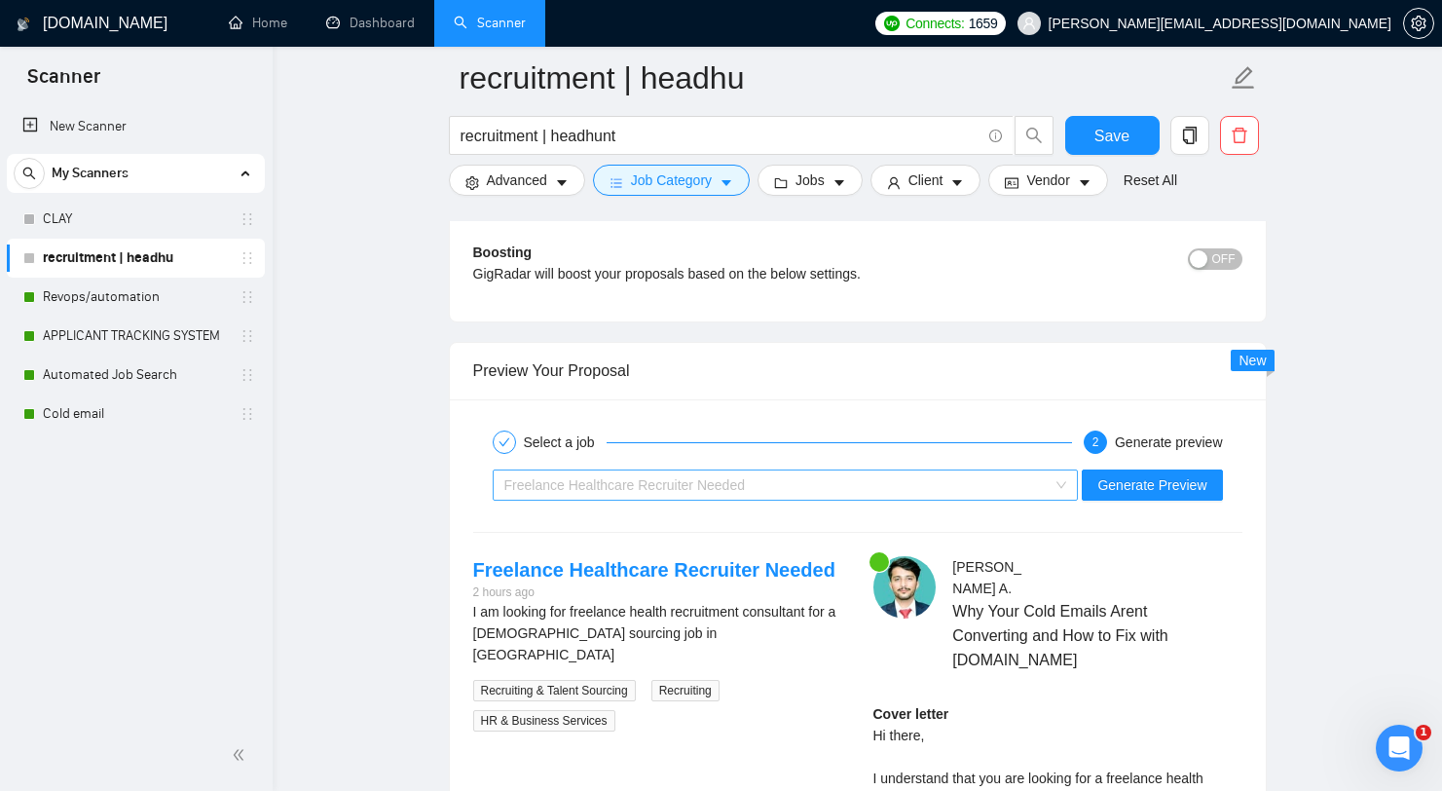
click at [786, 499] on div "Freelance Healthcare Recruiter Needed" at bounding box center [776, 484] width 545 height 29
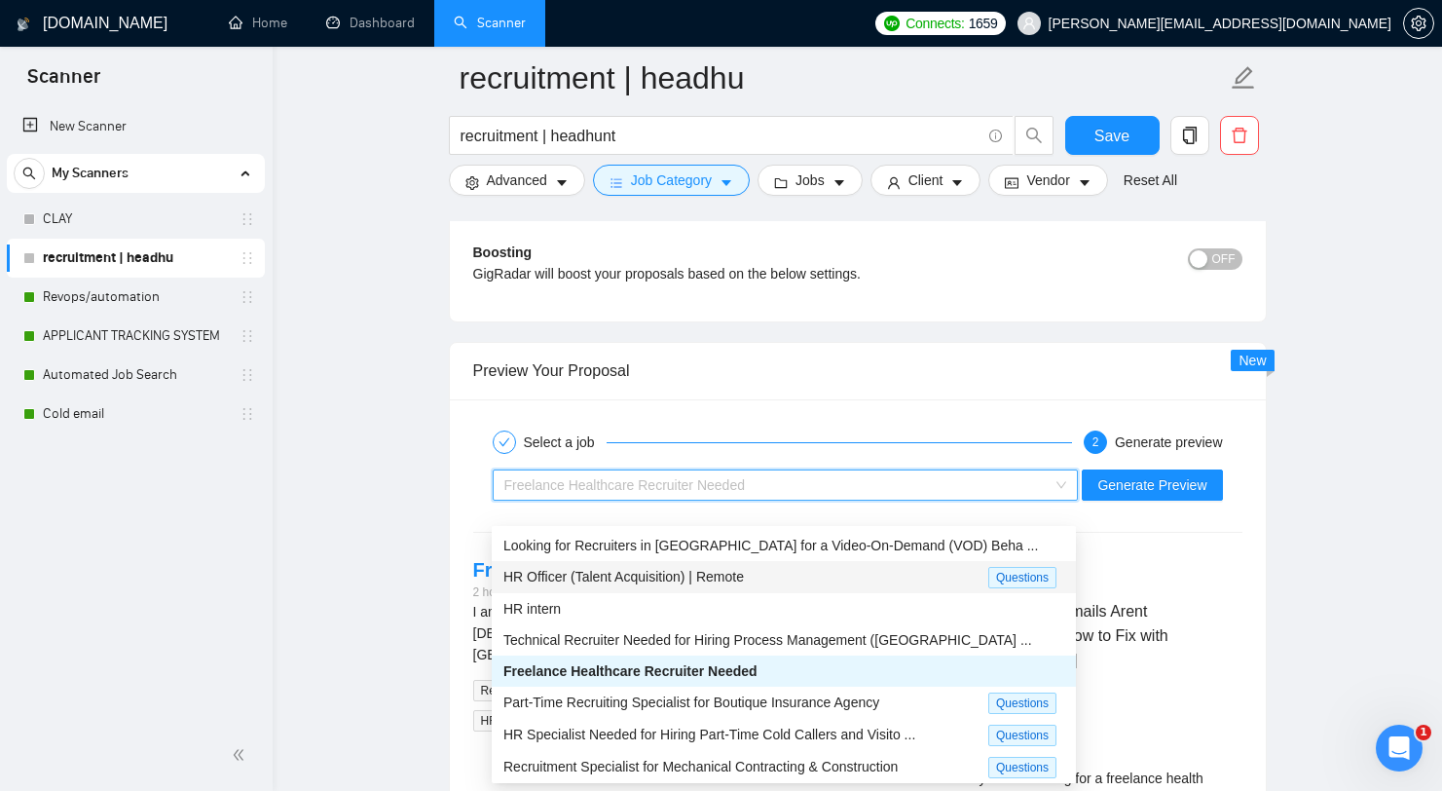
scroll to position [64, 0]
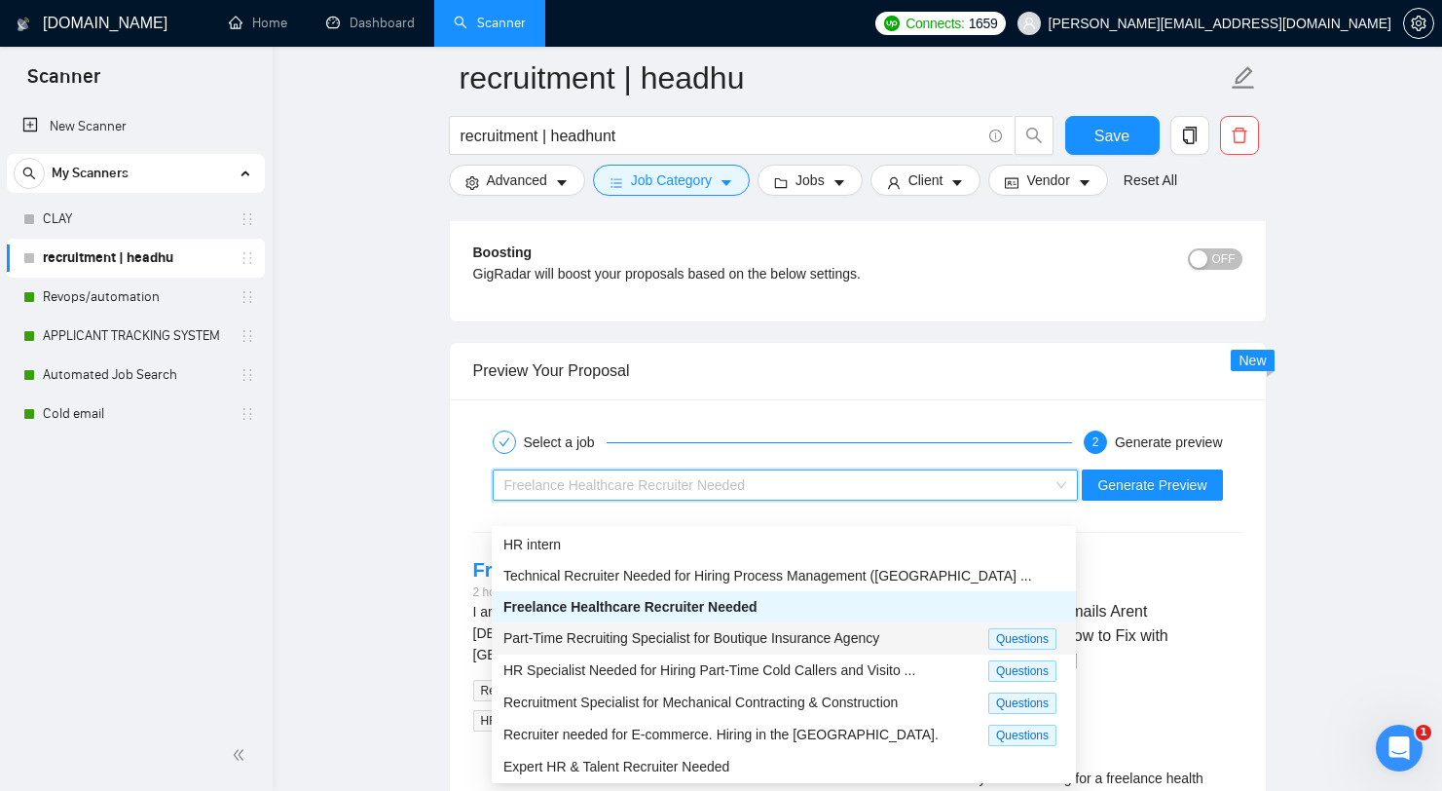
click at [673, 642] on span "Part-Time Recruiting Specialist for Boutique Insurance Agency" at bounding box center [691, 638] width 376 height 16
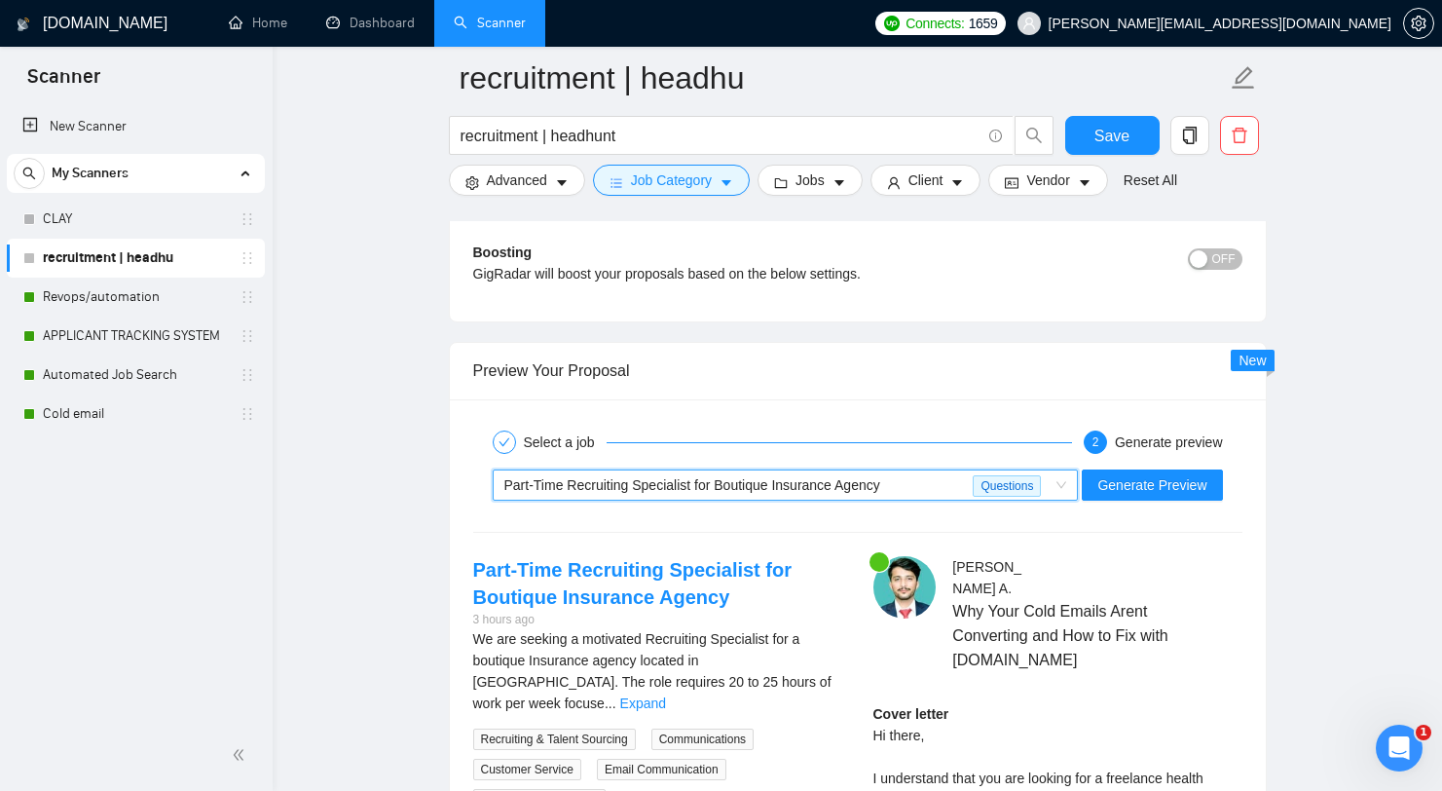
click at [1130, 508] on div "~021966007158842758921 Part-Time Recruiting Specialist for Boutique Insurance A…" at bounding box center [857, 484] width 773 height 47
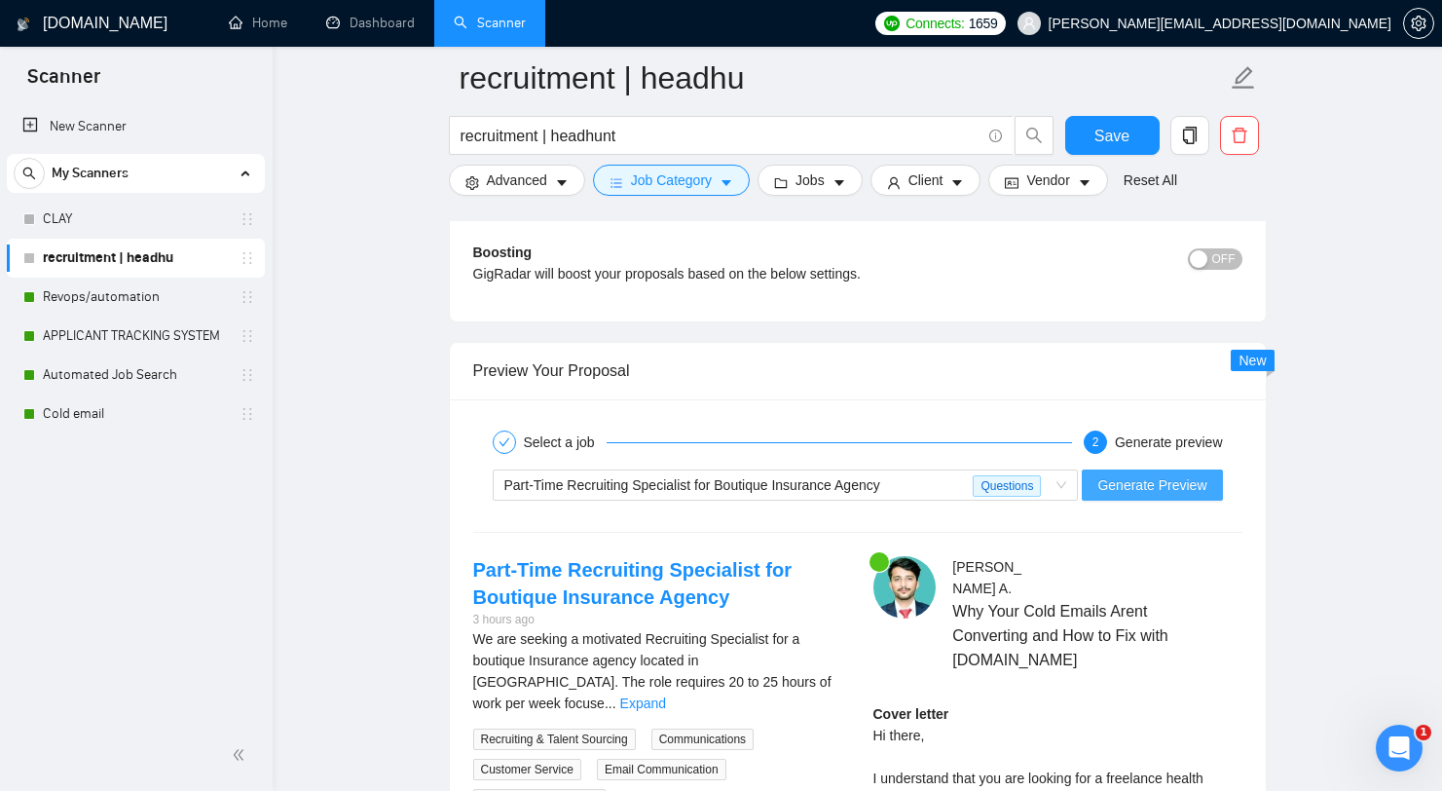
click at [1141, 496] on span "Generate Preview" at bounding box center [1151, 484] width 109 height 21
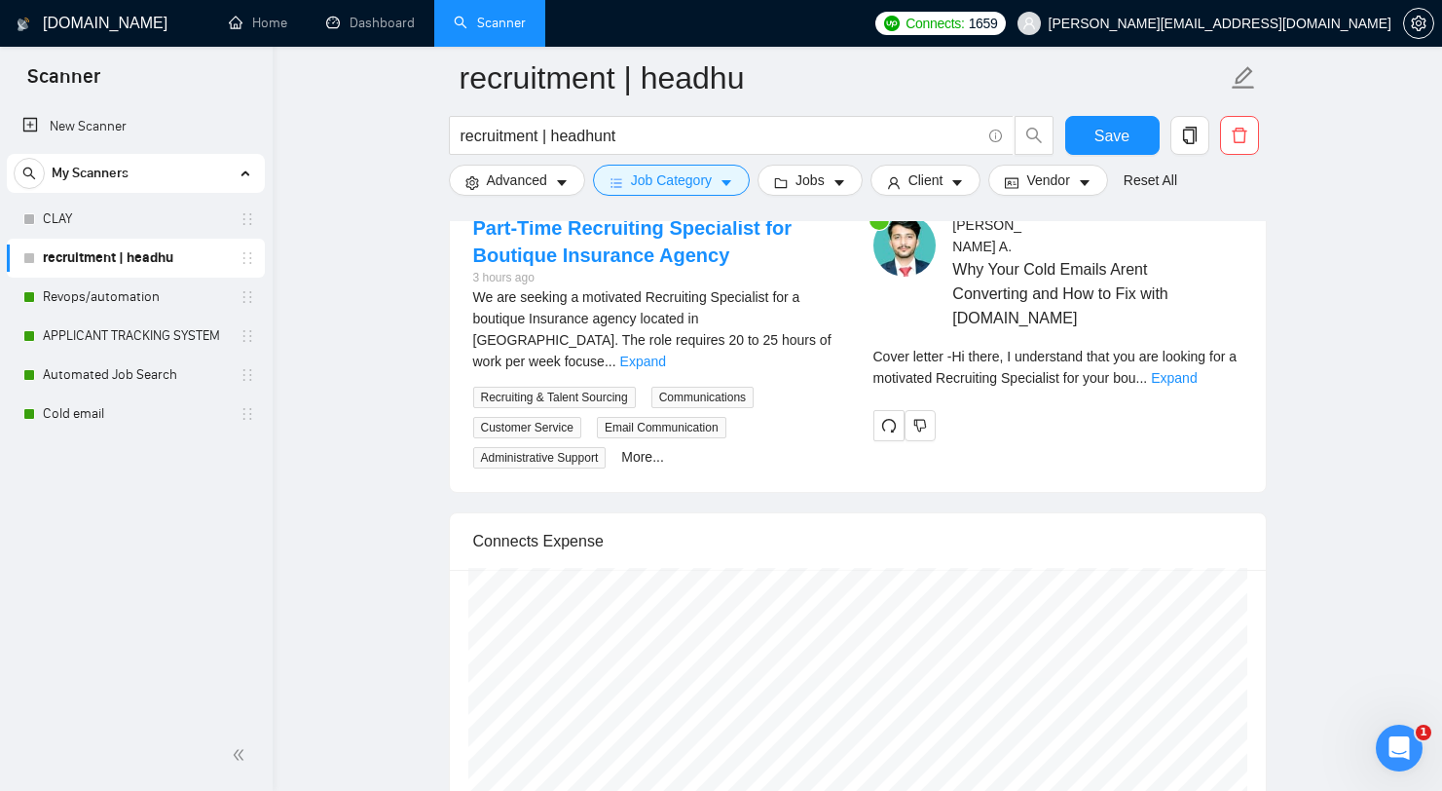
scroll to position [4033, 0]
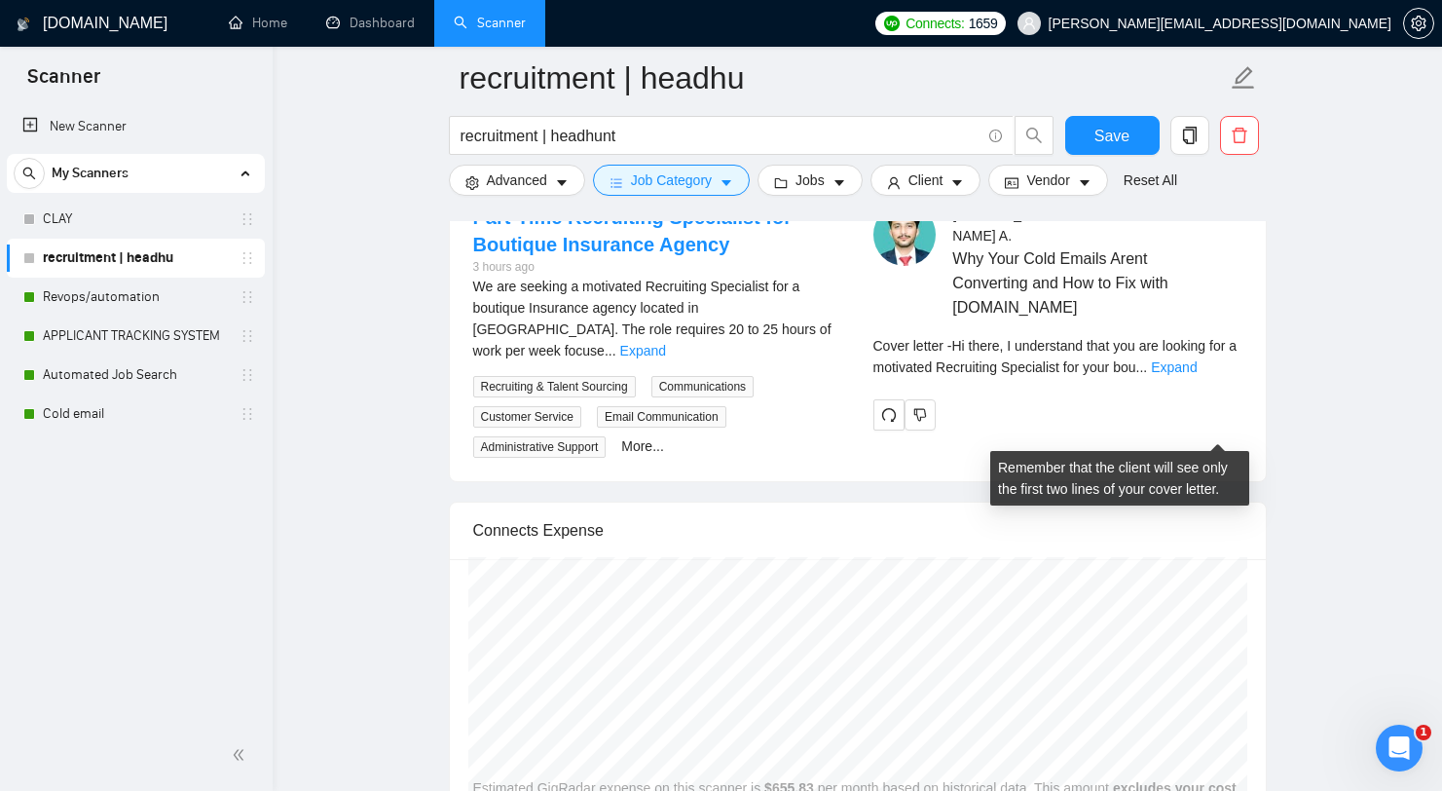
click at [1221, 391] on div "Cover letter - Hi there, I understand that you are looking for a motivated Recr…" at bounding box center [1057, 363] width 369 height 56
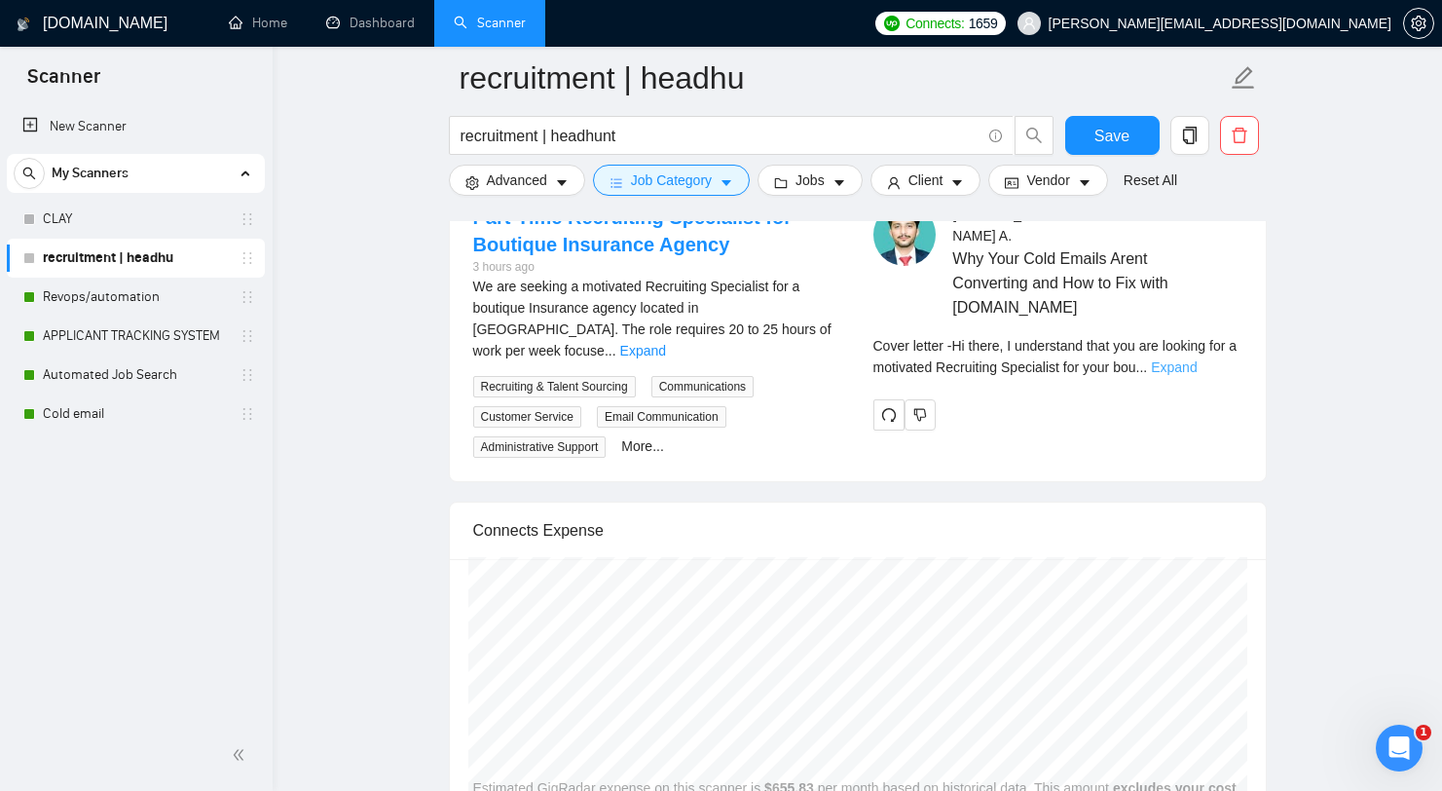
click at [1197, 375] on link "Expand" at bounding box center [1174, 367] width 46 height 16
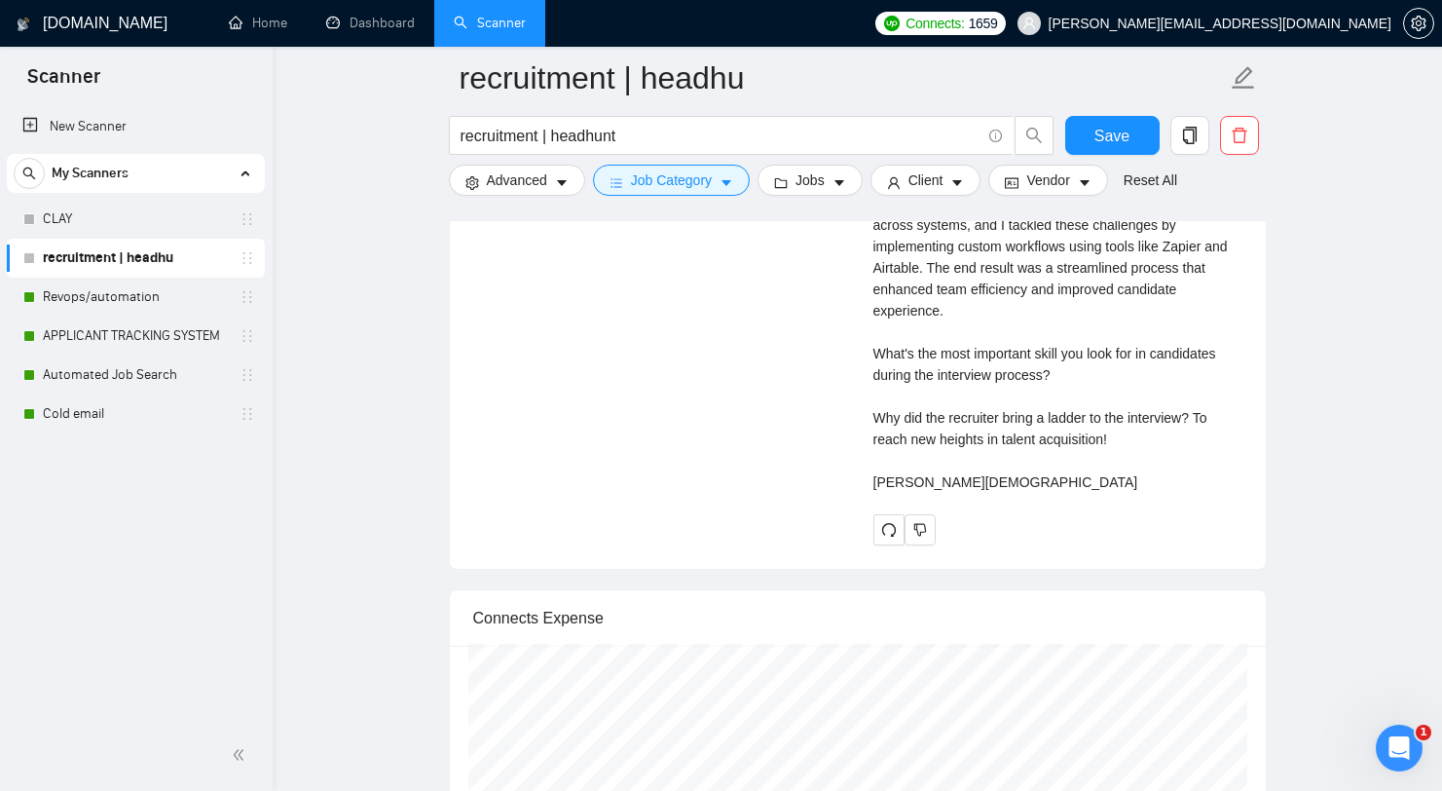
scroll to position [4822, 0]
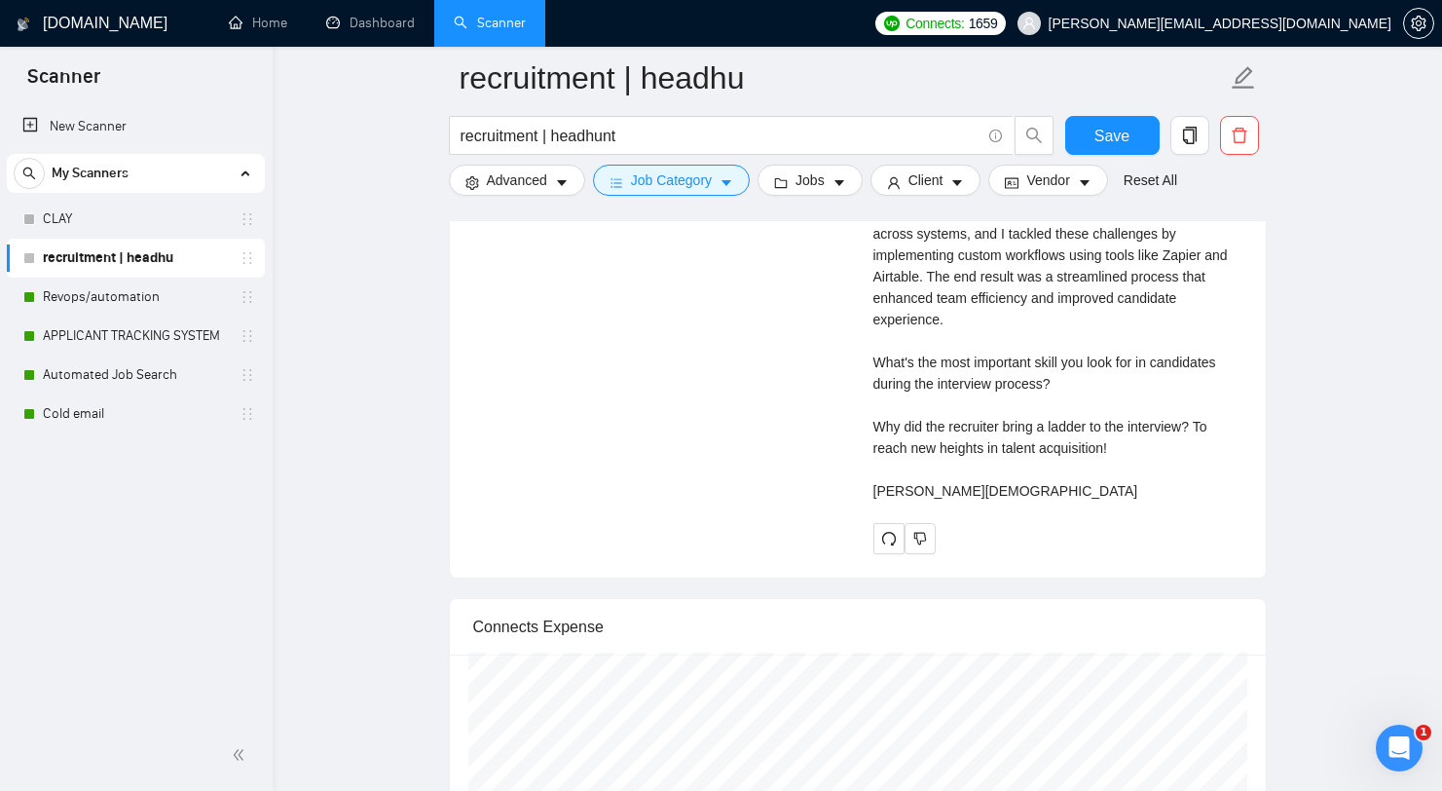
click at [976, 458] on div "Cover letter Hi there, I understand that you are looking for a motivated Recrui…" at bounding box center [1057, 233] width 369 height 535
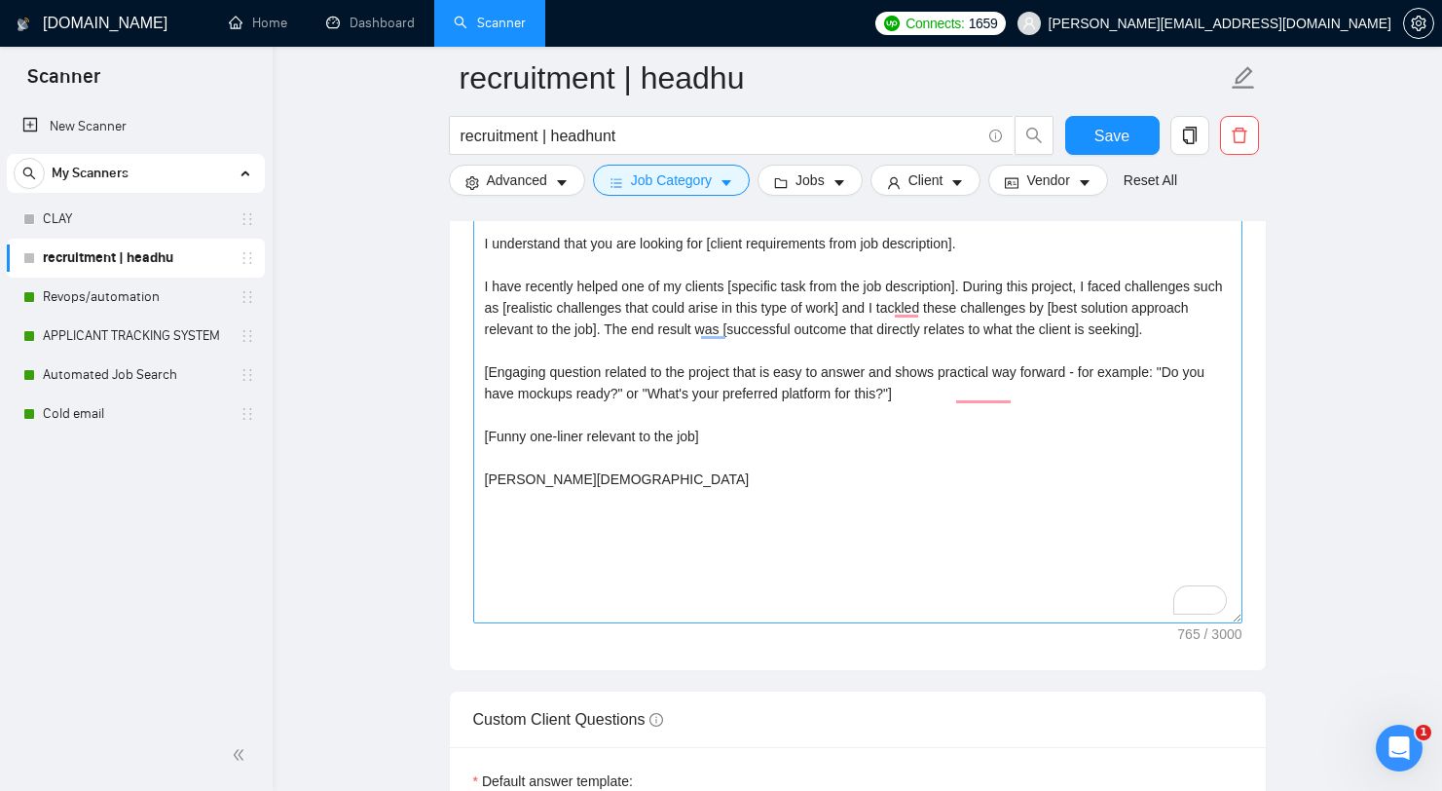
scroll to position [2398, 0]
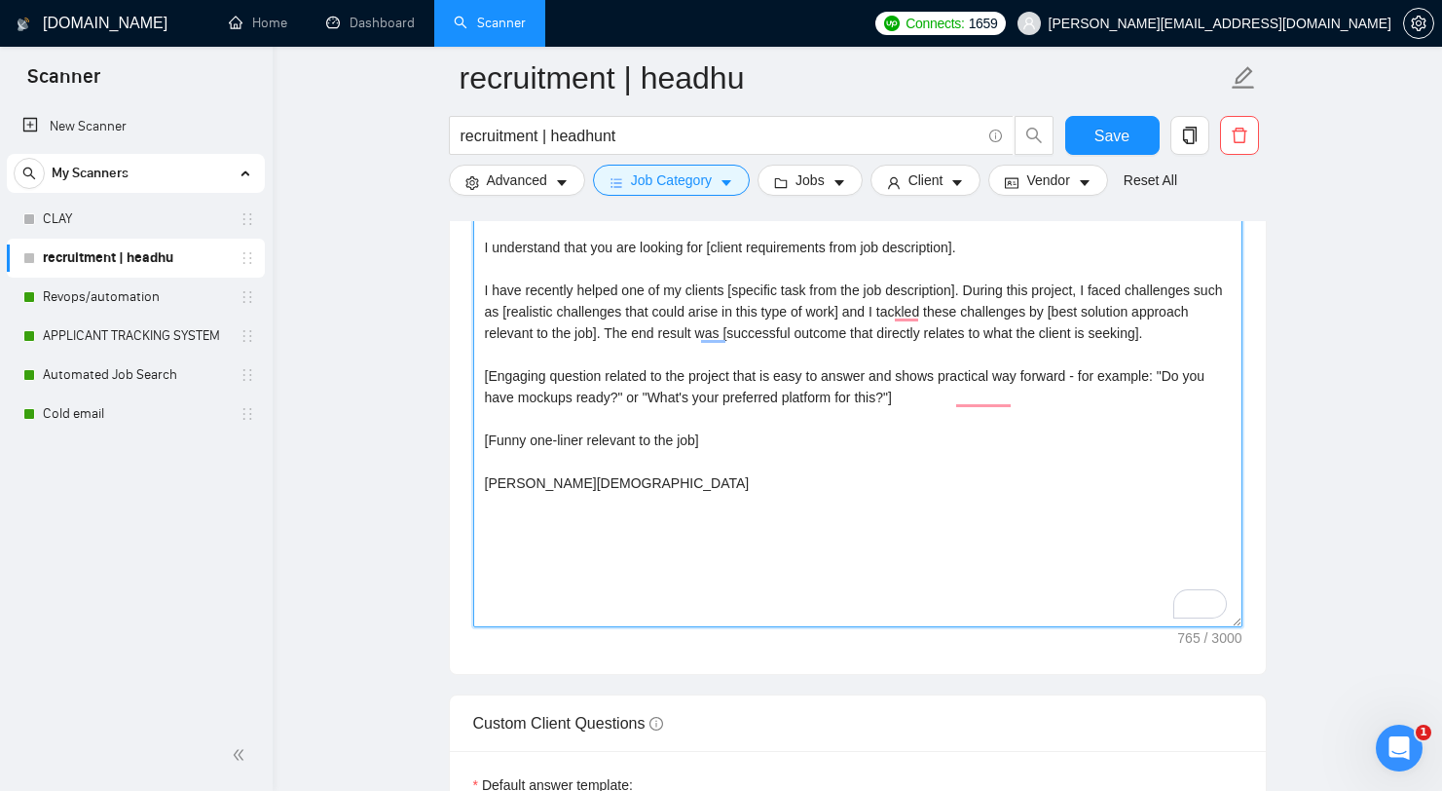
click at [929, 583] on textarea "Hi [client's name or company name if available, otherwise use "there"], I under…" at bounding box center [857, 408] width 769 height 438
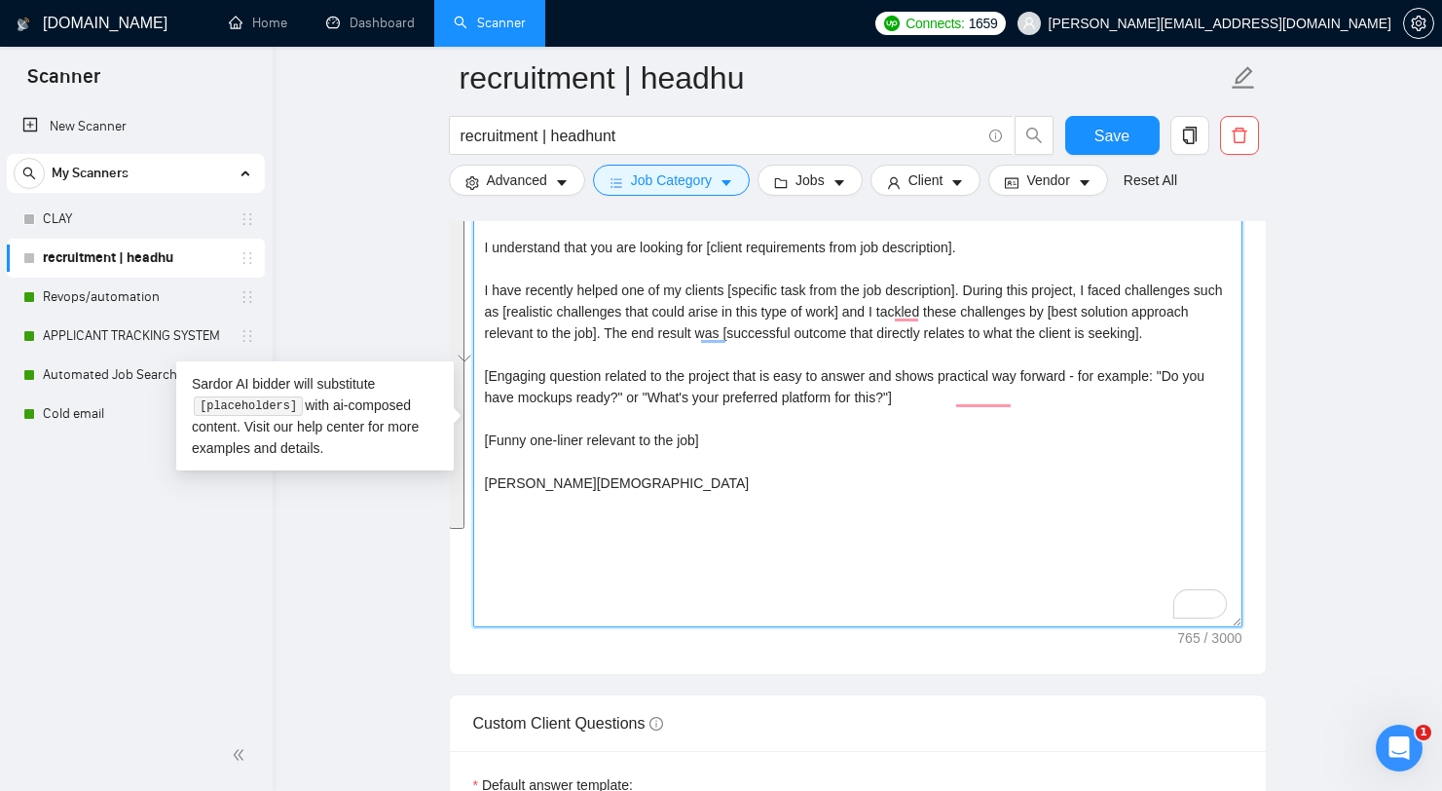
paste textarea "The most challenging part of that project was [realistic challenges that could …"
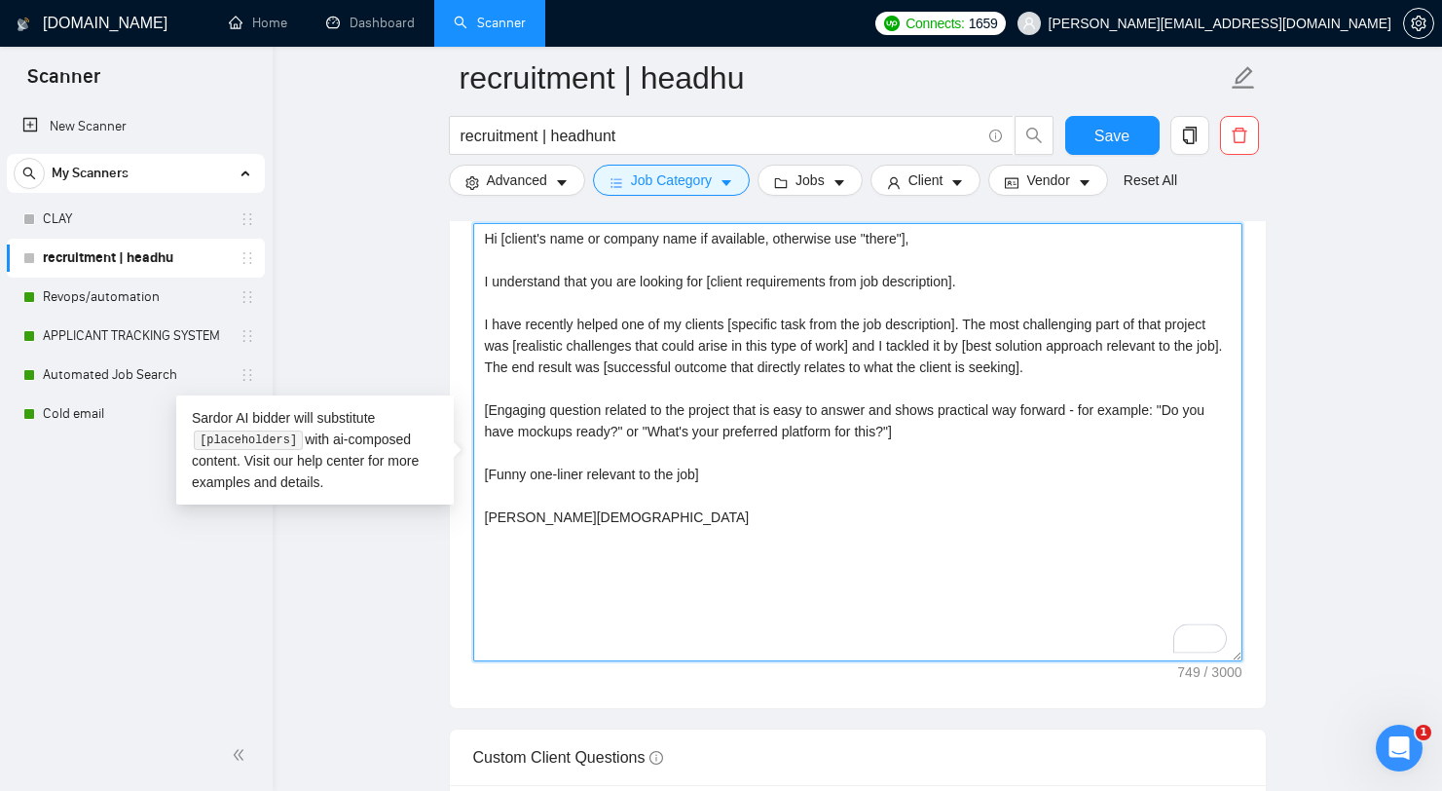
scroll to position [2361, 0]
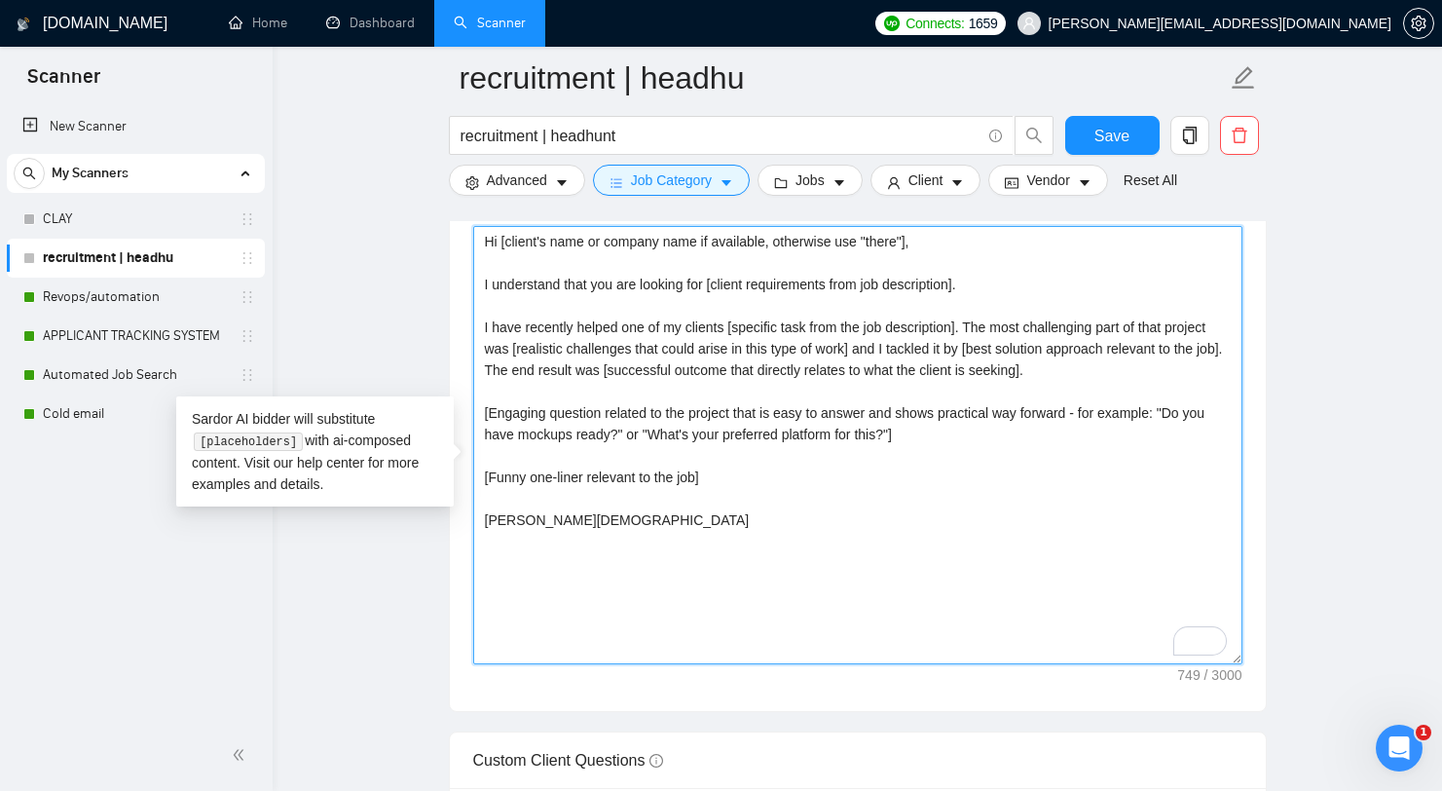
click at [842, 452] on textarea "Hi [client's name or company name if available, otherwise use "there"], I under…" at bounding box center [857, 445] width 769 height 438
paste textarea "[Engaging question related to the project that is easy to answer and shows prac…"
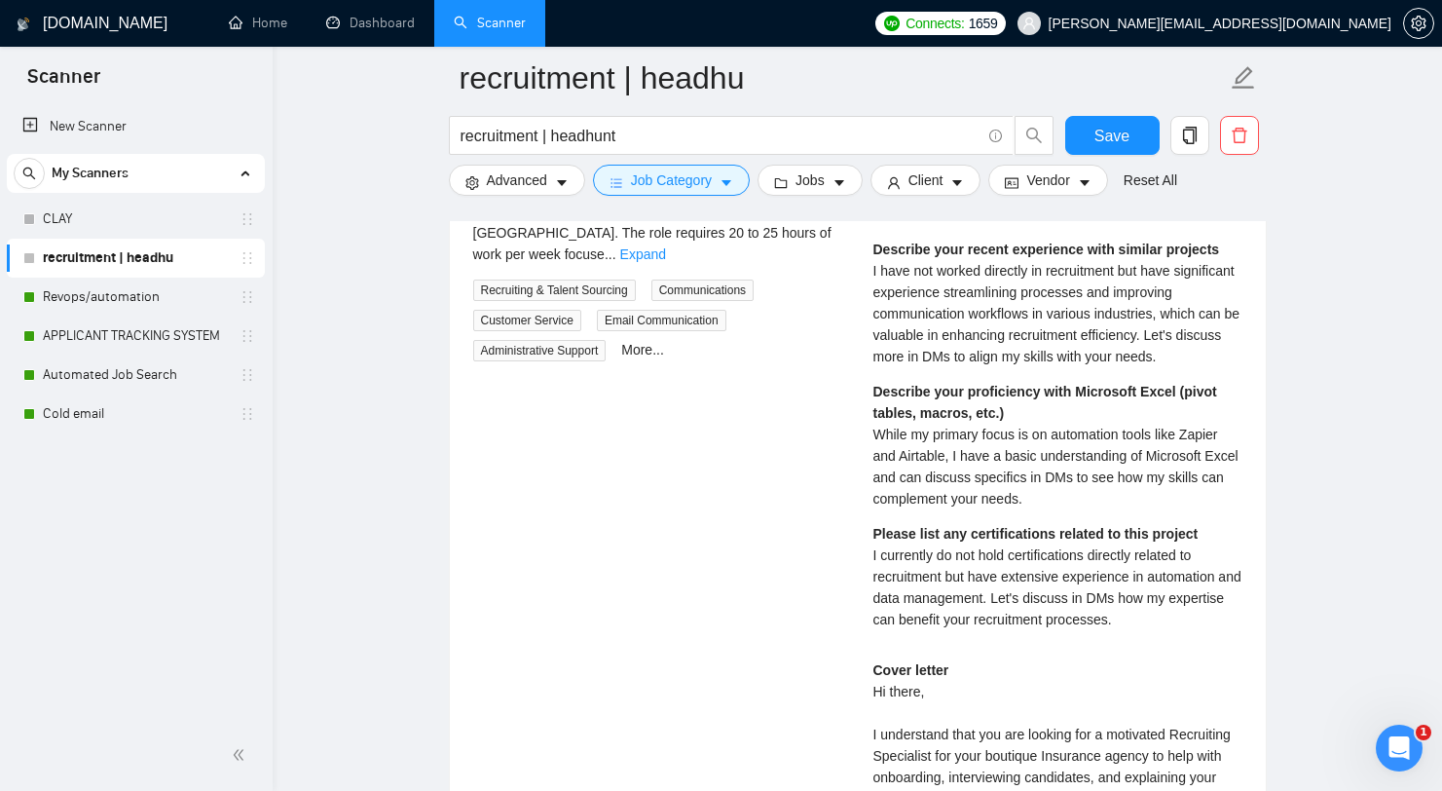
scroll to position [3680, 0]
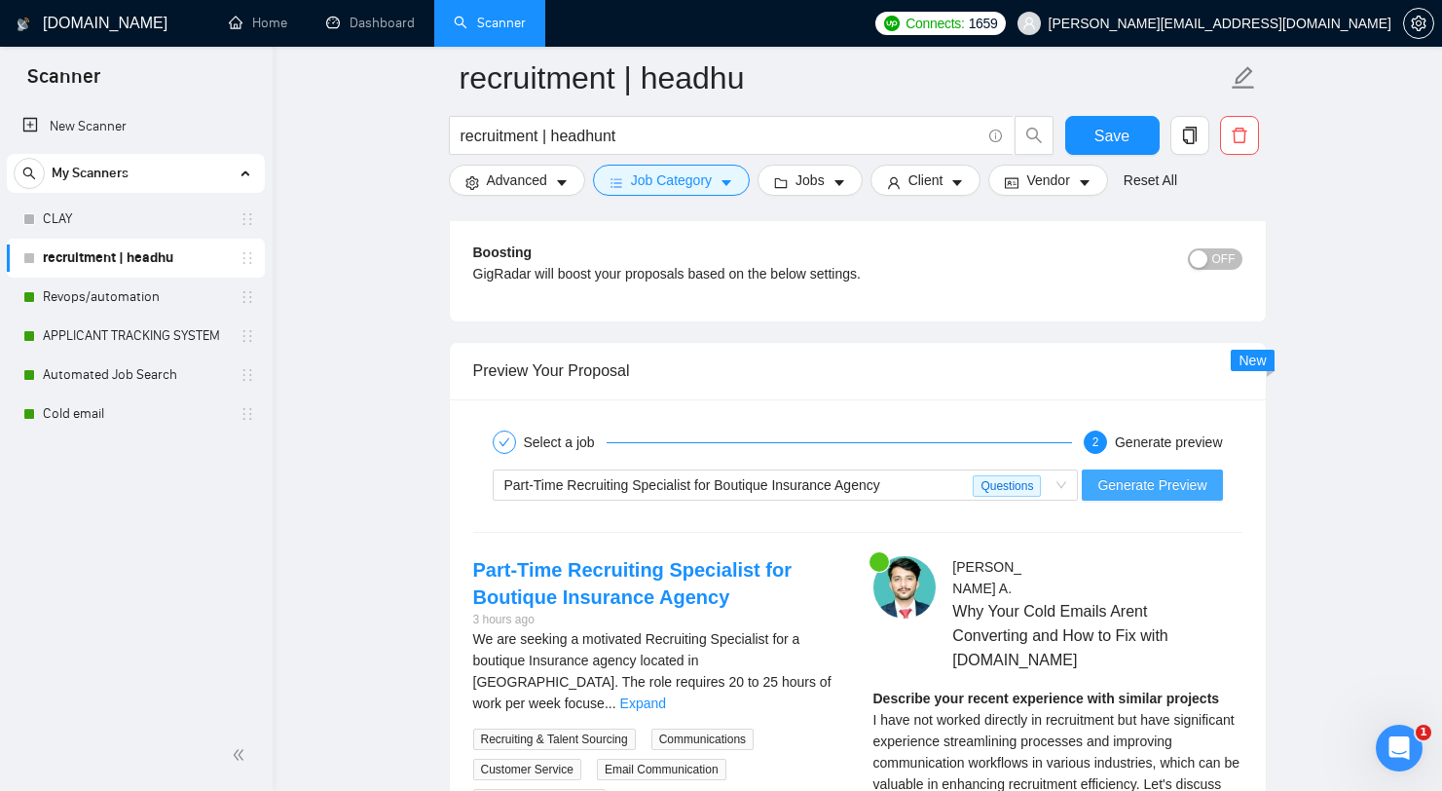
type textarea "Hi [client's name or company name if available, otherwise use "there"], I under…"
click at [1125, 496] on span "Generate Preview" at bounding box center [1151, 484] width 109 height 21
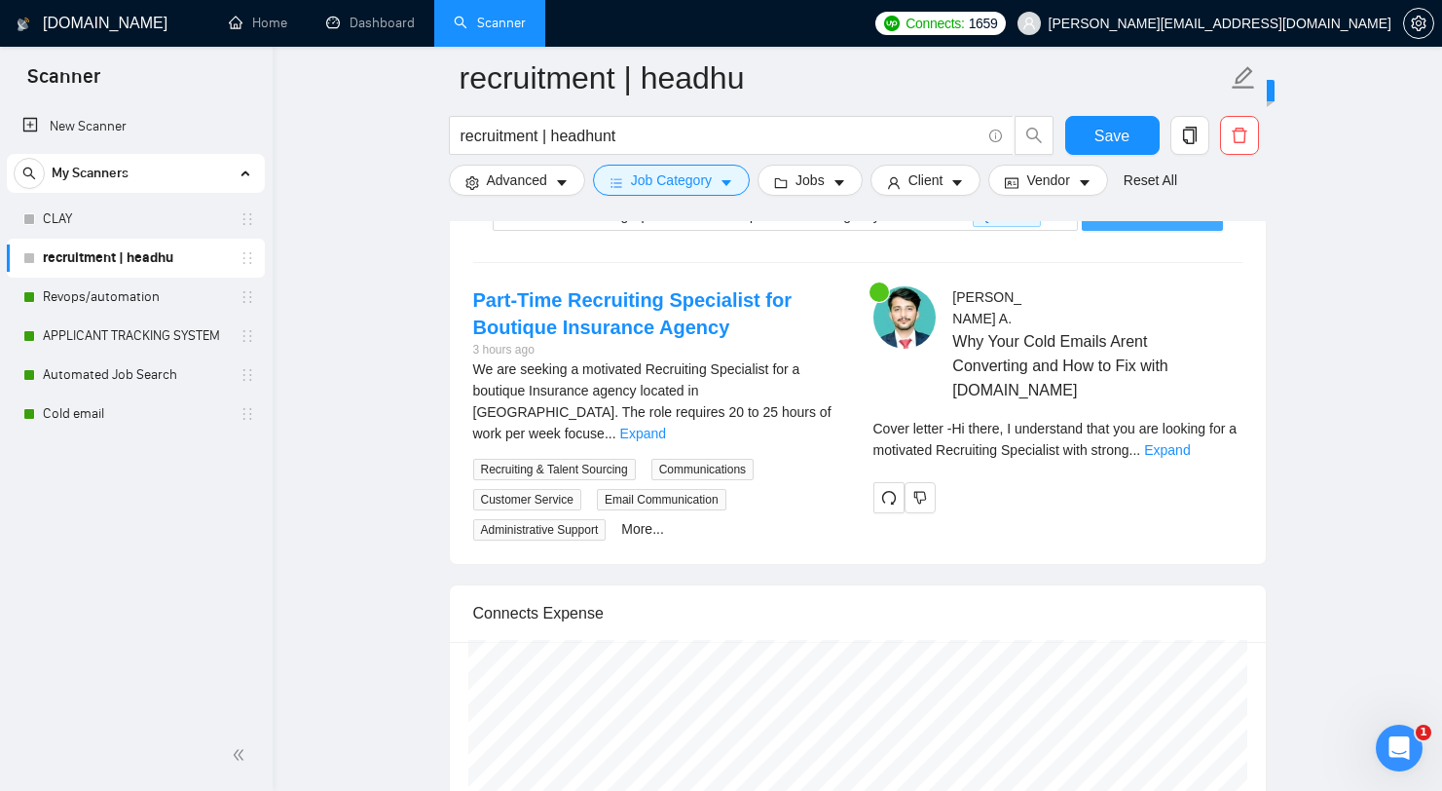
scroll to position [3959, 0]
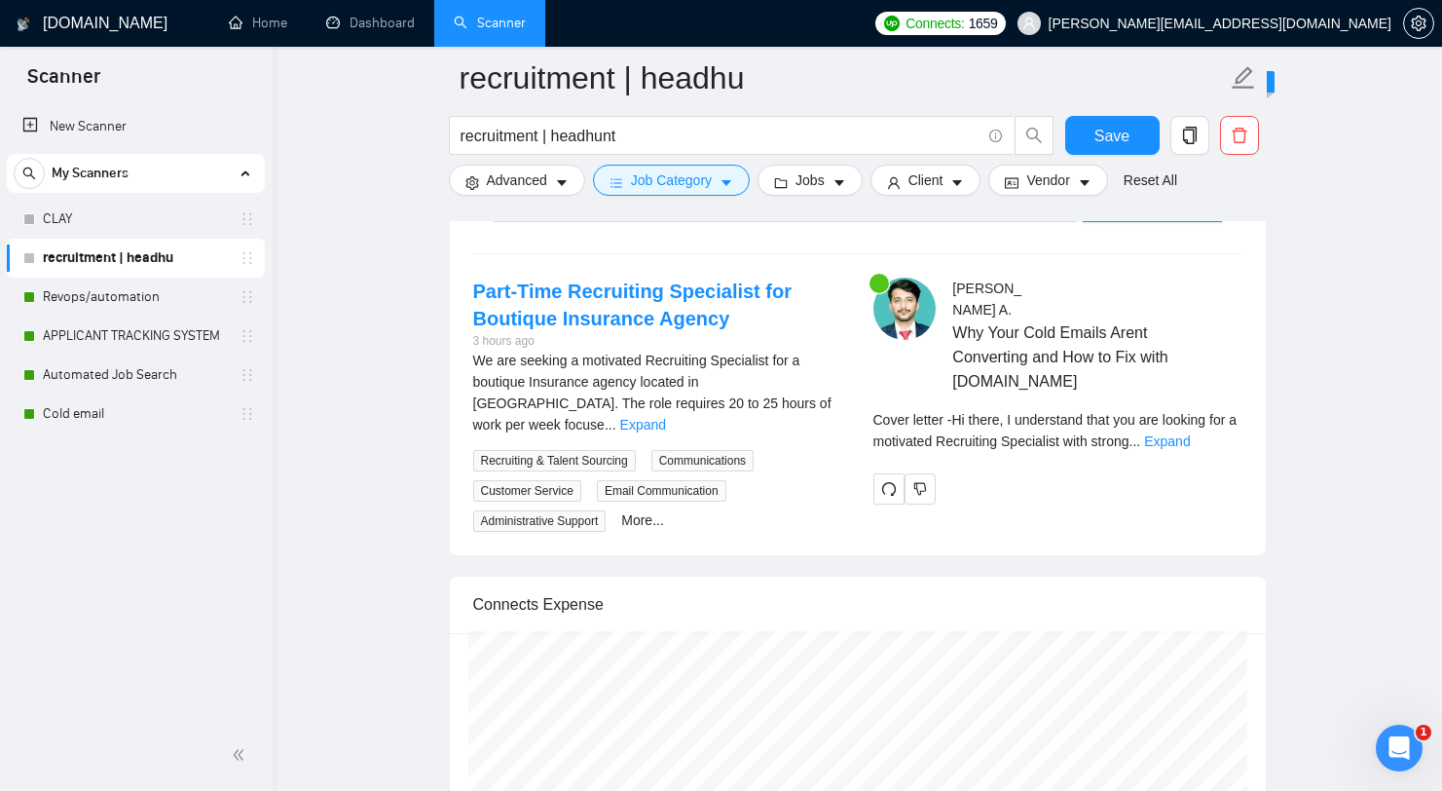
click at [1190, 449] on link "Expand" at bounding box center [1167, 441] width 46 height 16
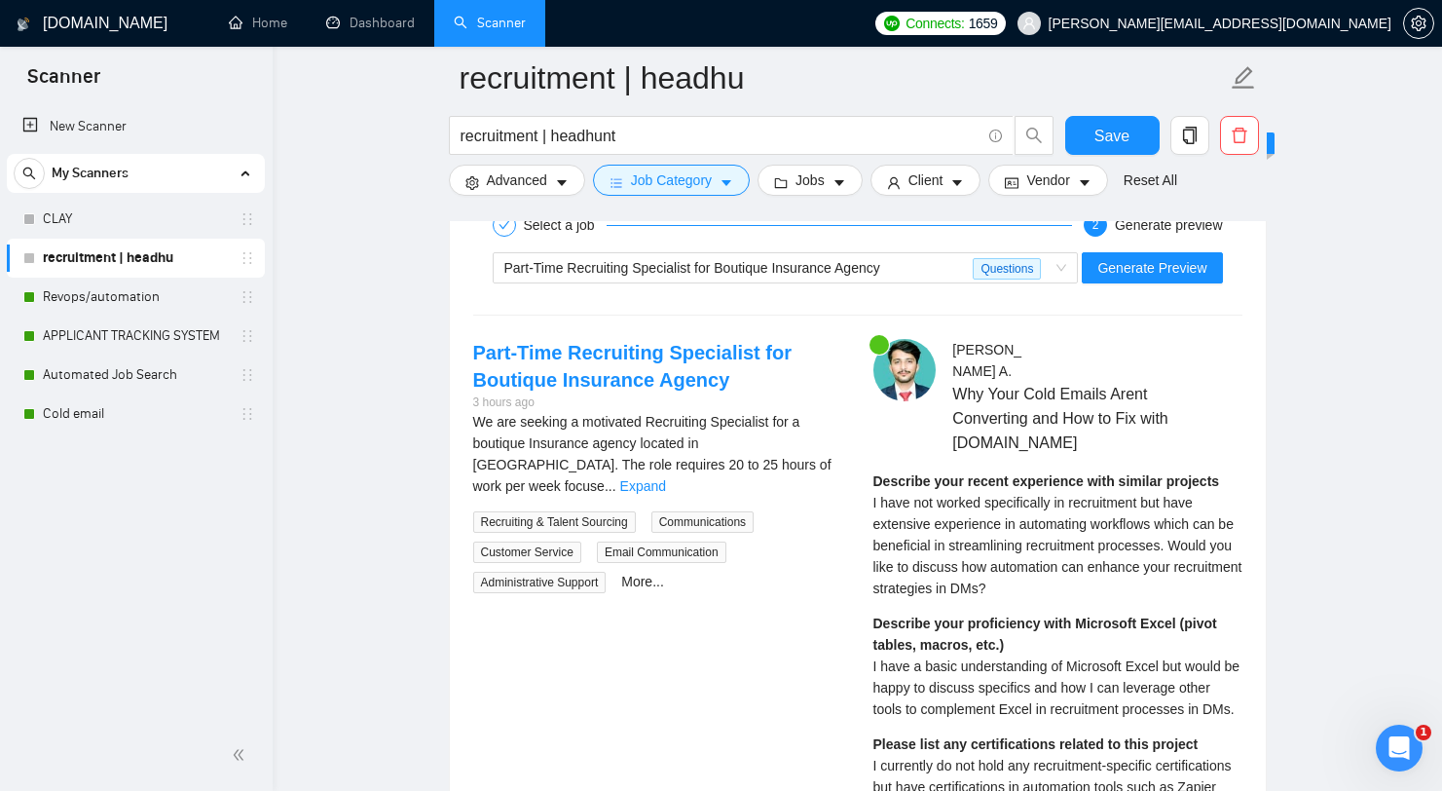
scroll to position [3862, 0]
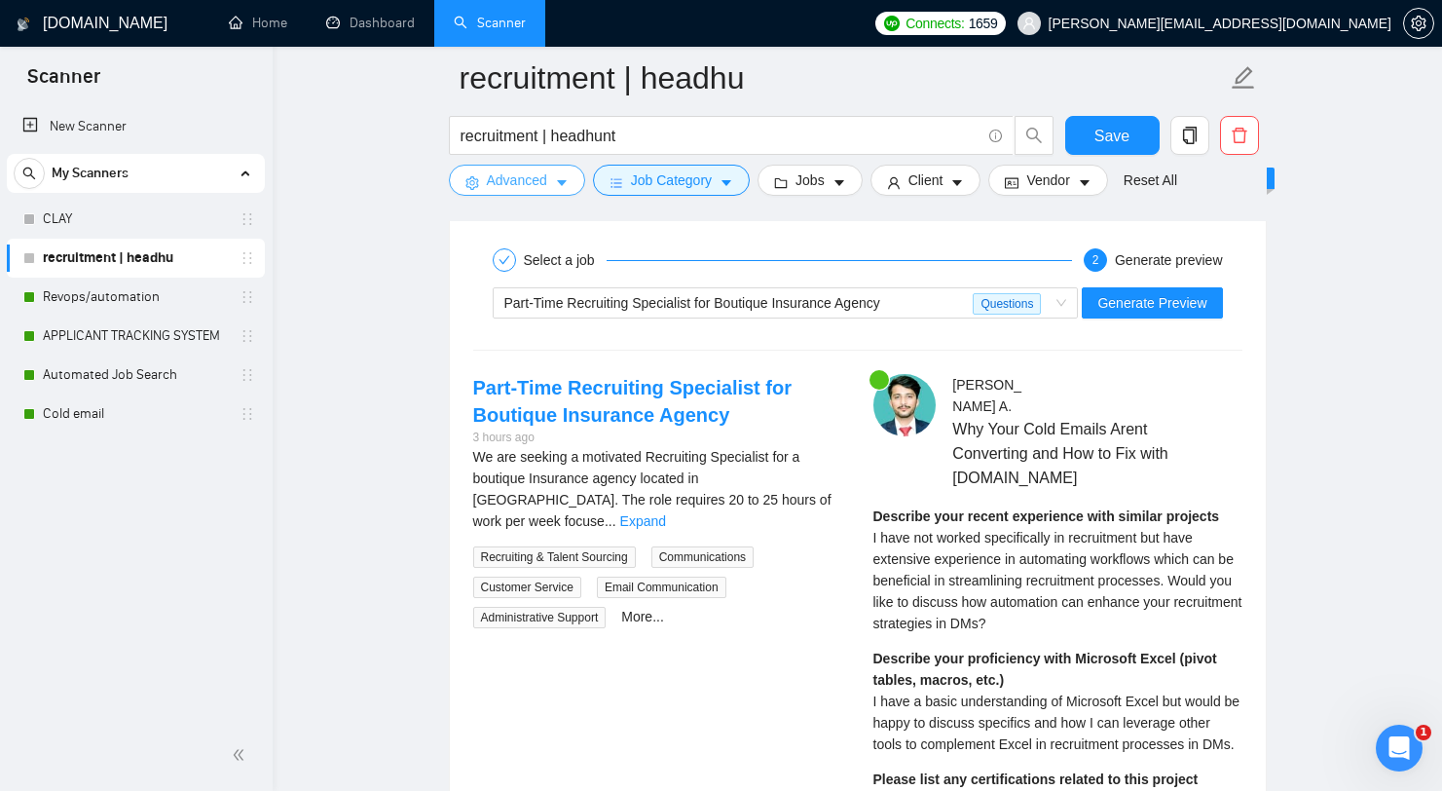
click at [544, 183] on span "Advanced" at bounding box center [517, 179] width 60 height 21
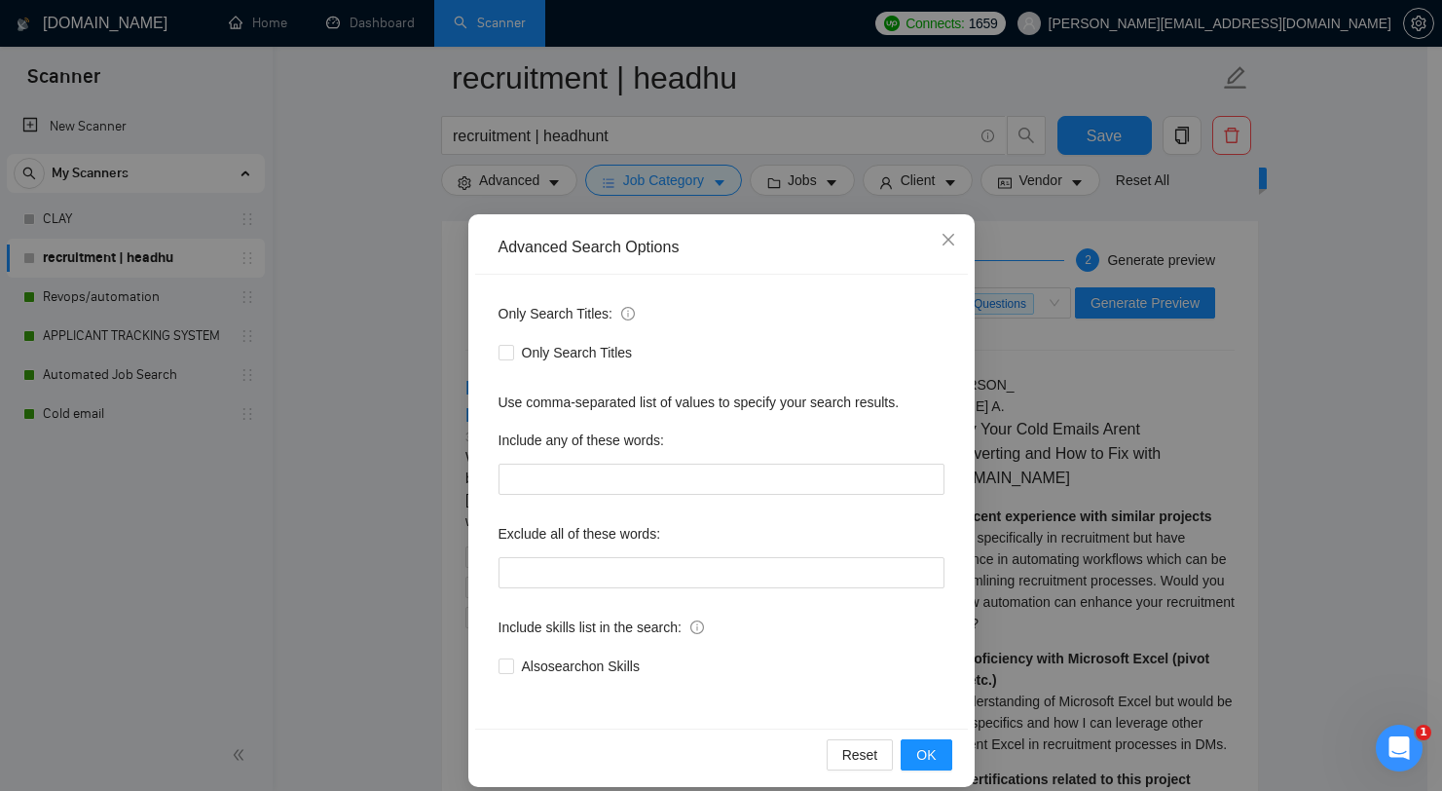
click at [540, 185] on div "Advanced Search Options Only Search Titles: Only Search Titles Use comma-separa…" at bounding box center [721, 395] width 1442 height 791
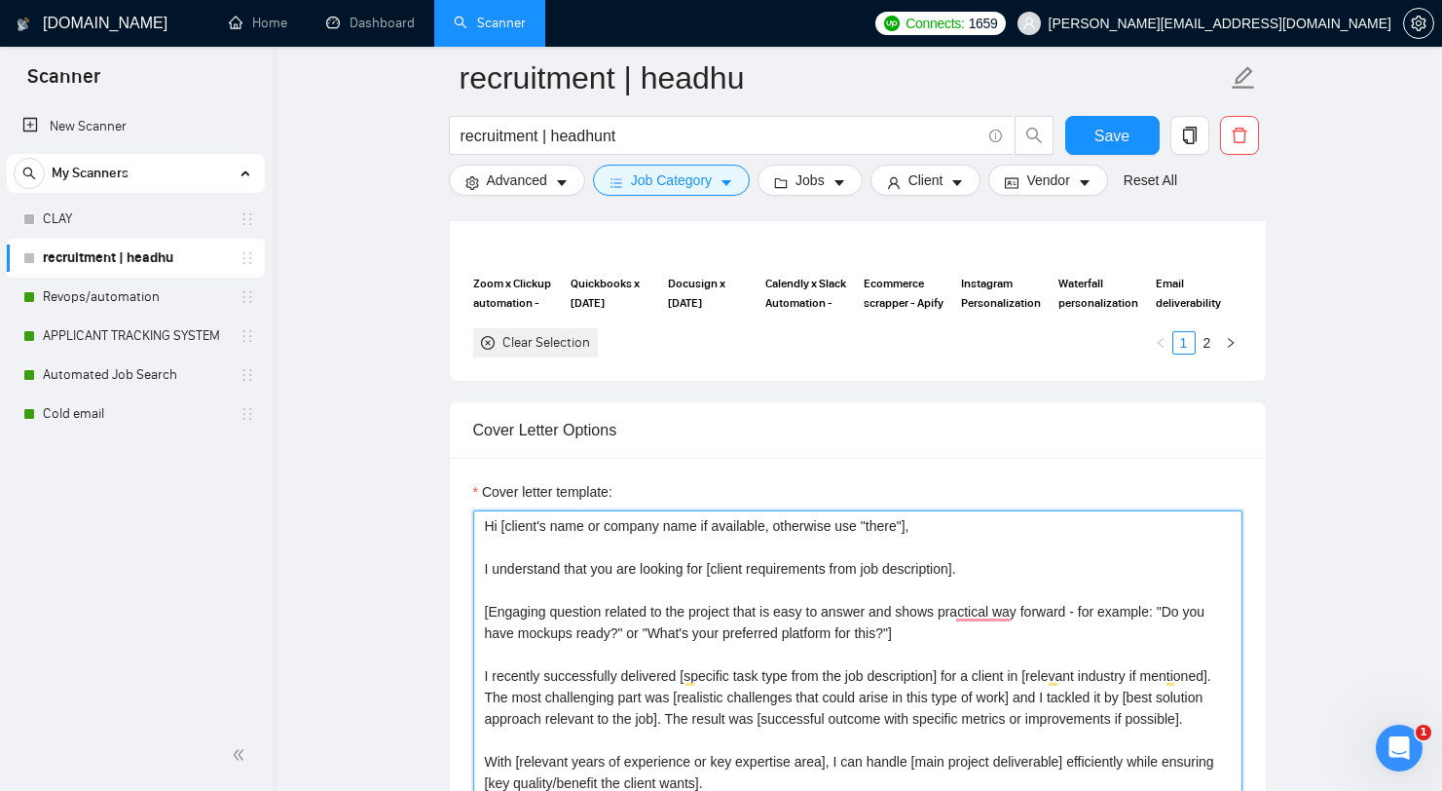
click at [848, 542] on textarea "Hi [client's name or company name if available, otherwise use "there"], I under…" at bounding box center [857, 729] width 769 height 438
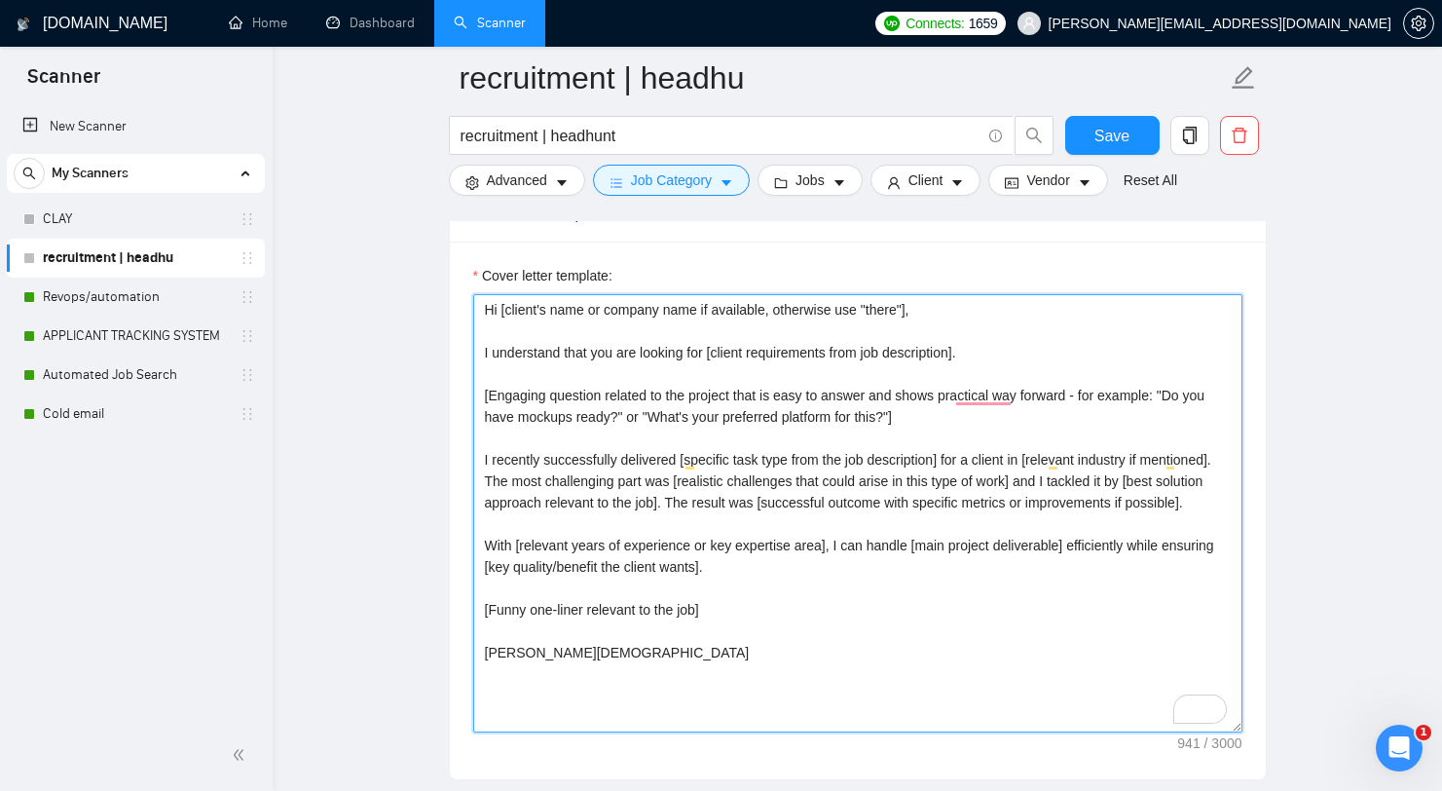
click at [850, 541] on textarea "Hi [client's name or company name if available, otherwise use "there"], I under…" at bounding box center [857, 513] width 769 height 438
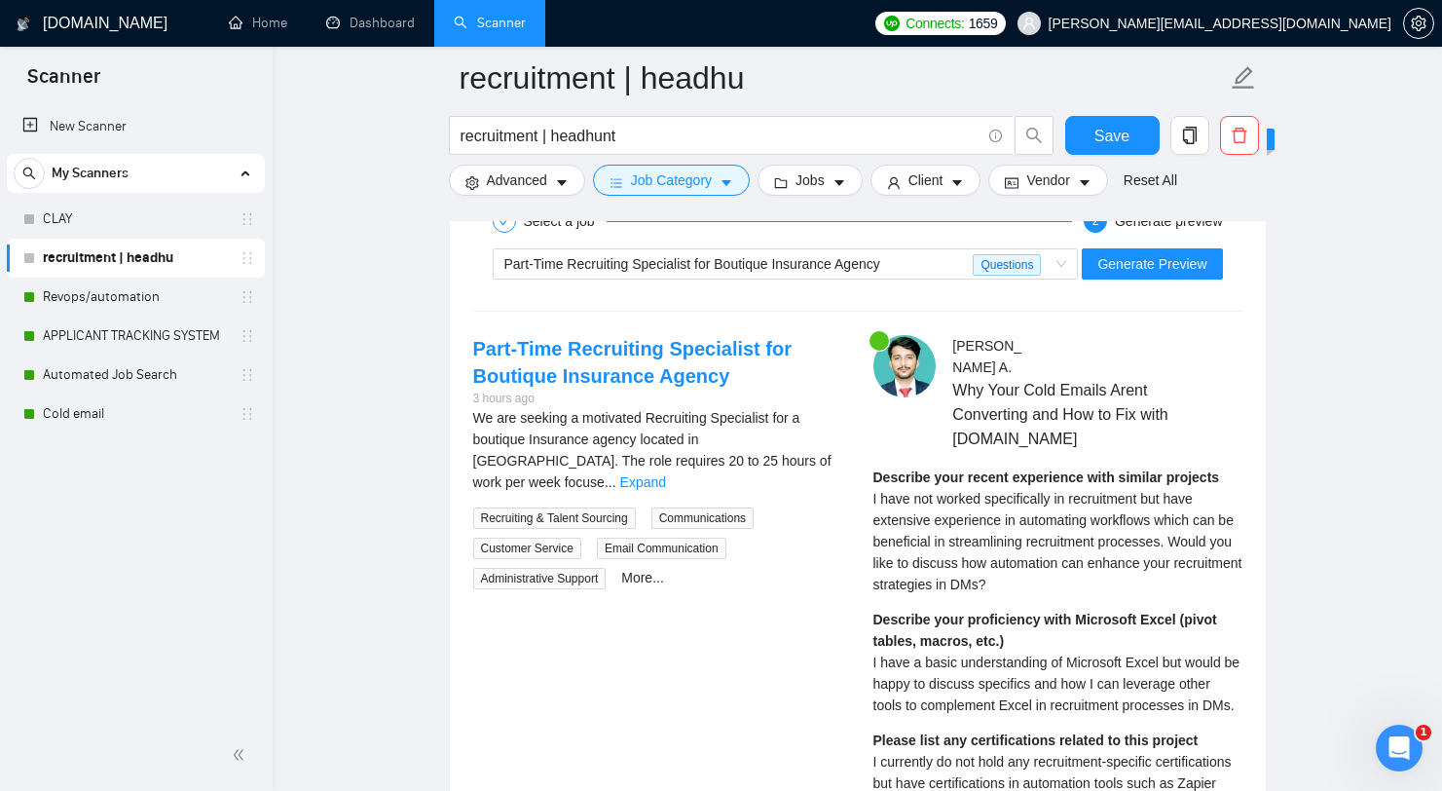
scroll to position [3763, 0]
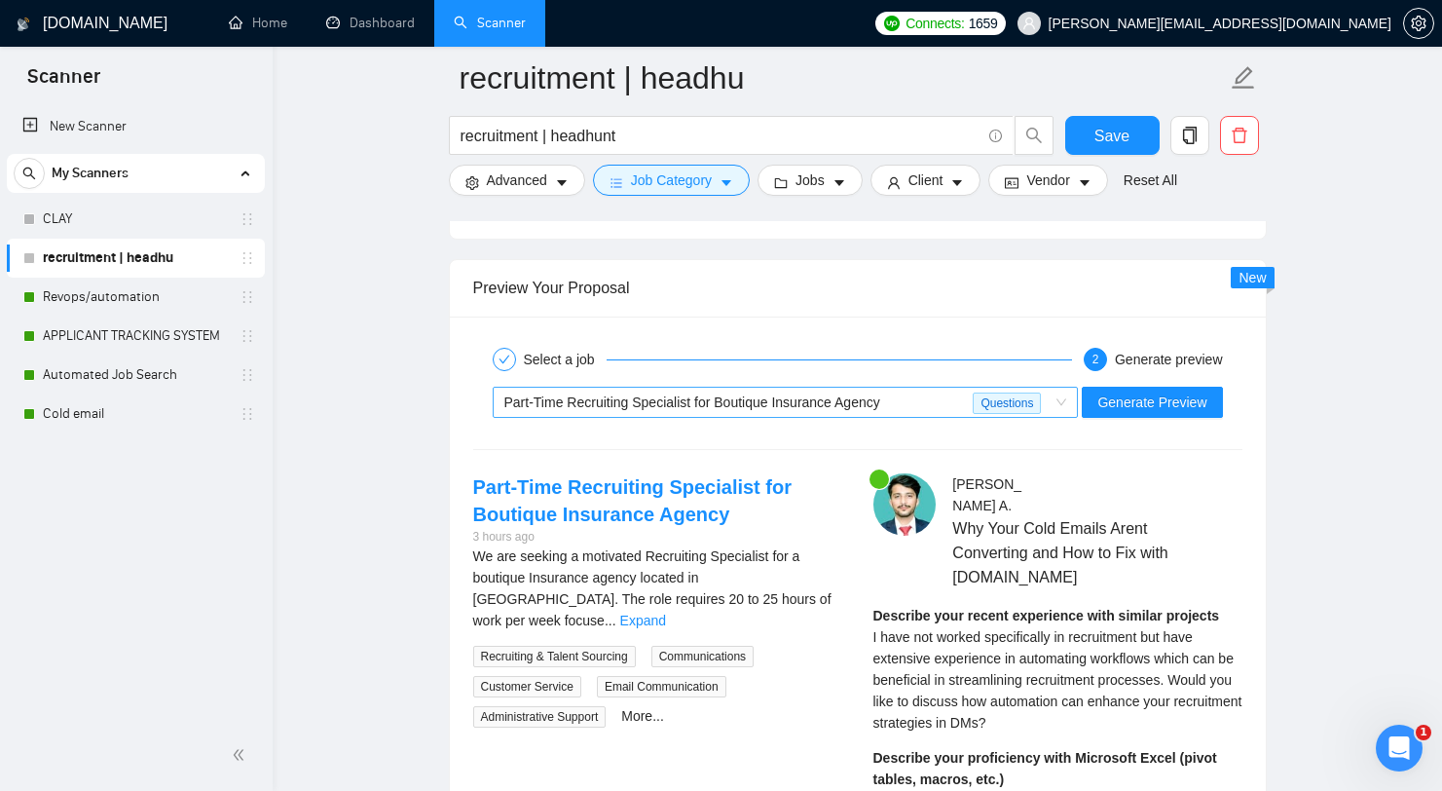
click at [824, 410] on span "Part-Time Recruiting Specialist for Boutique Insurance Agency" at bounding box center [692, 402] width 376 height 16
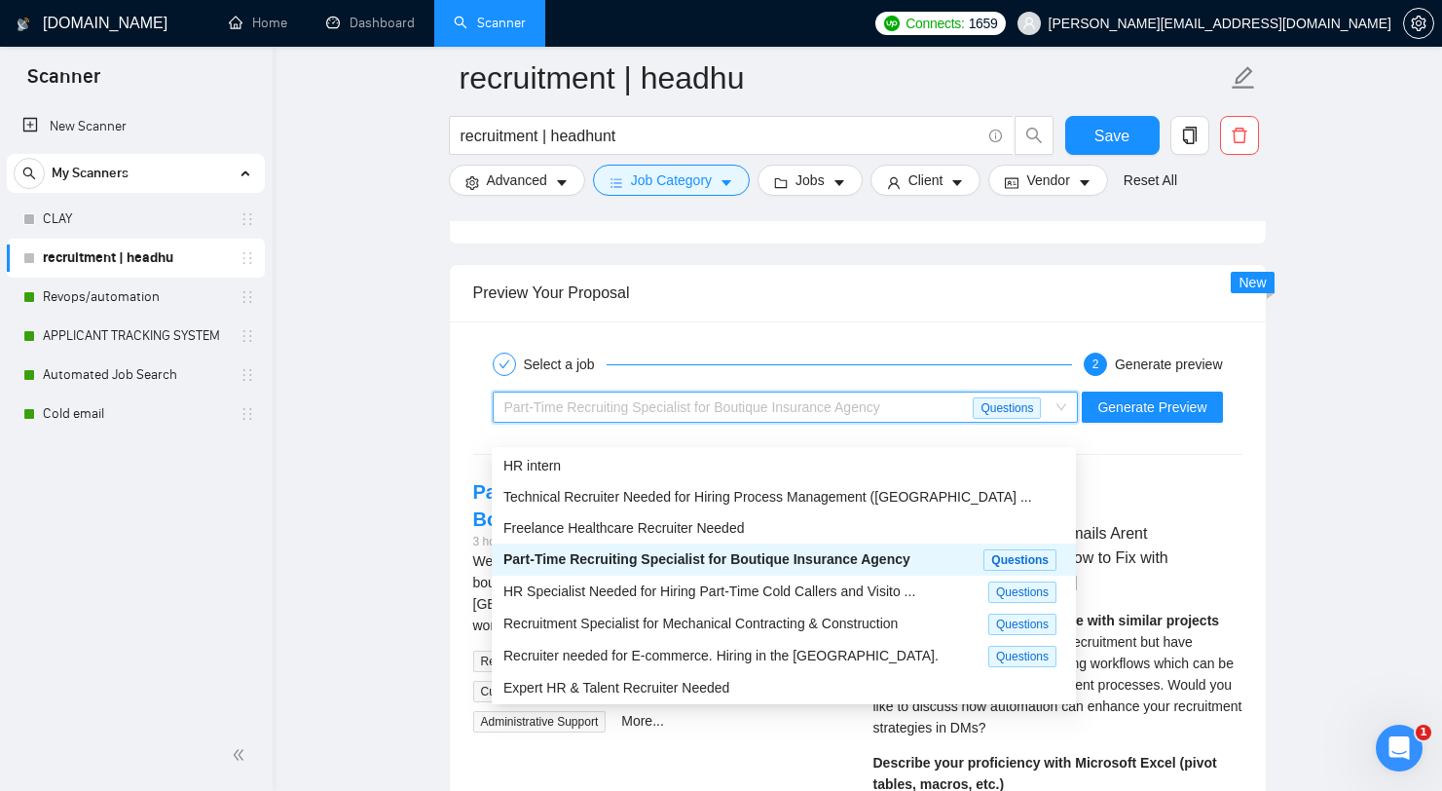
scroll to position [0, 0]
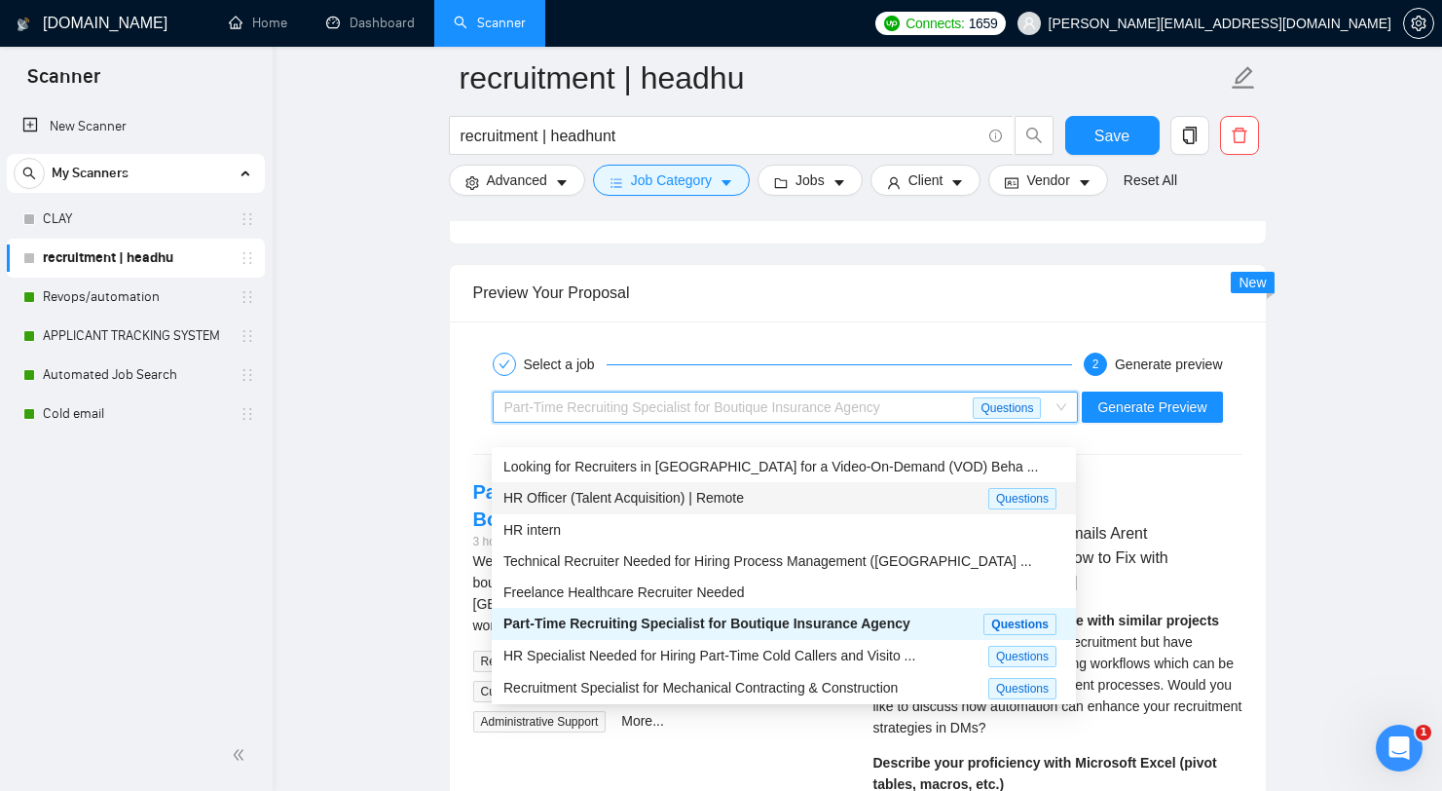
click at [860, 320] on div "Preview Your Proposal" at bounding box center [857, 292] width 769 height 55
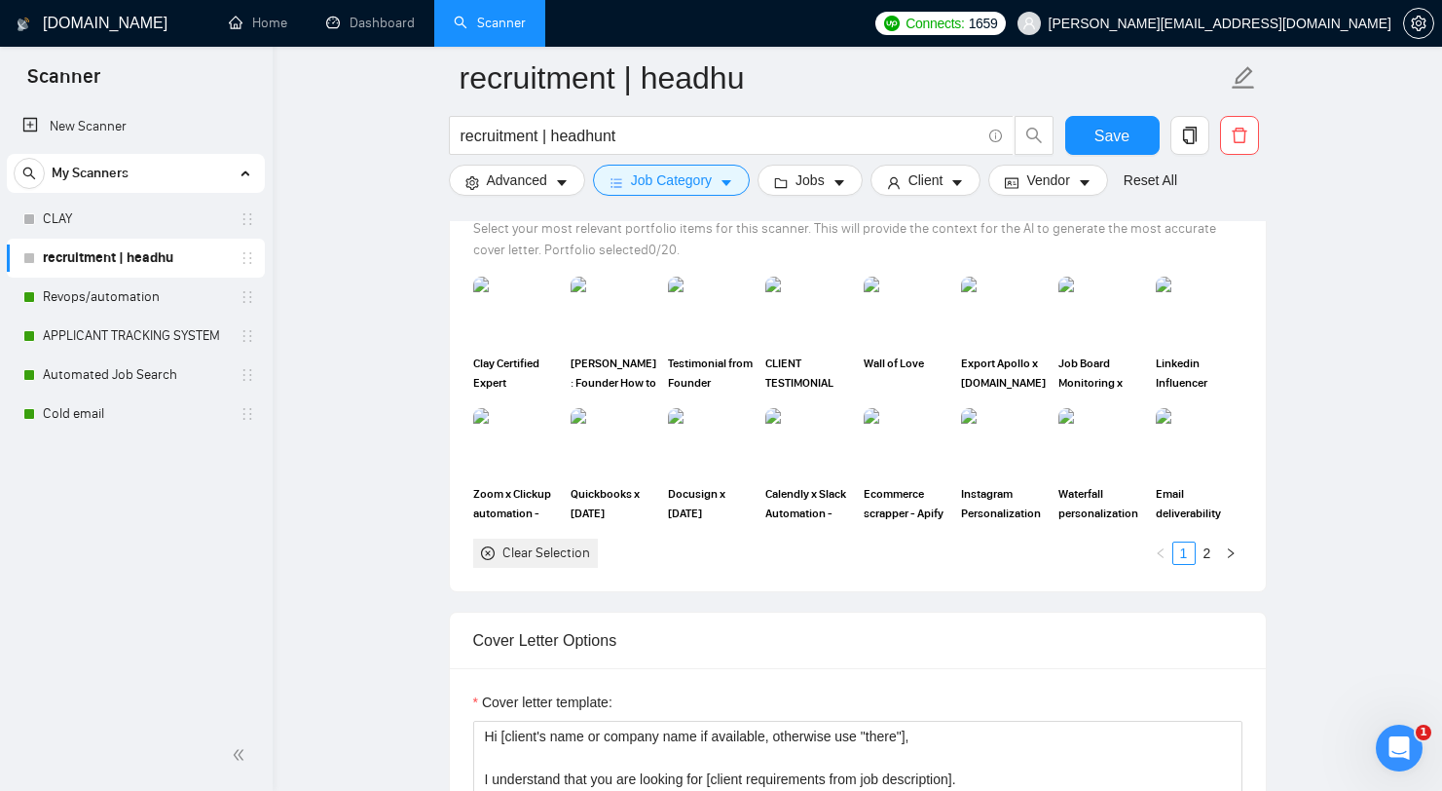
scroll to position [2282, 0]
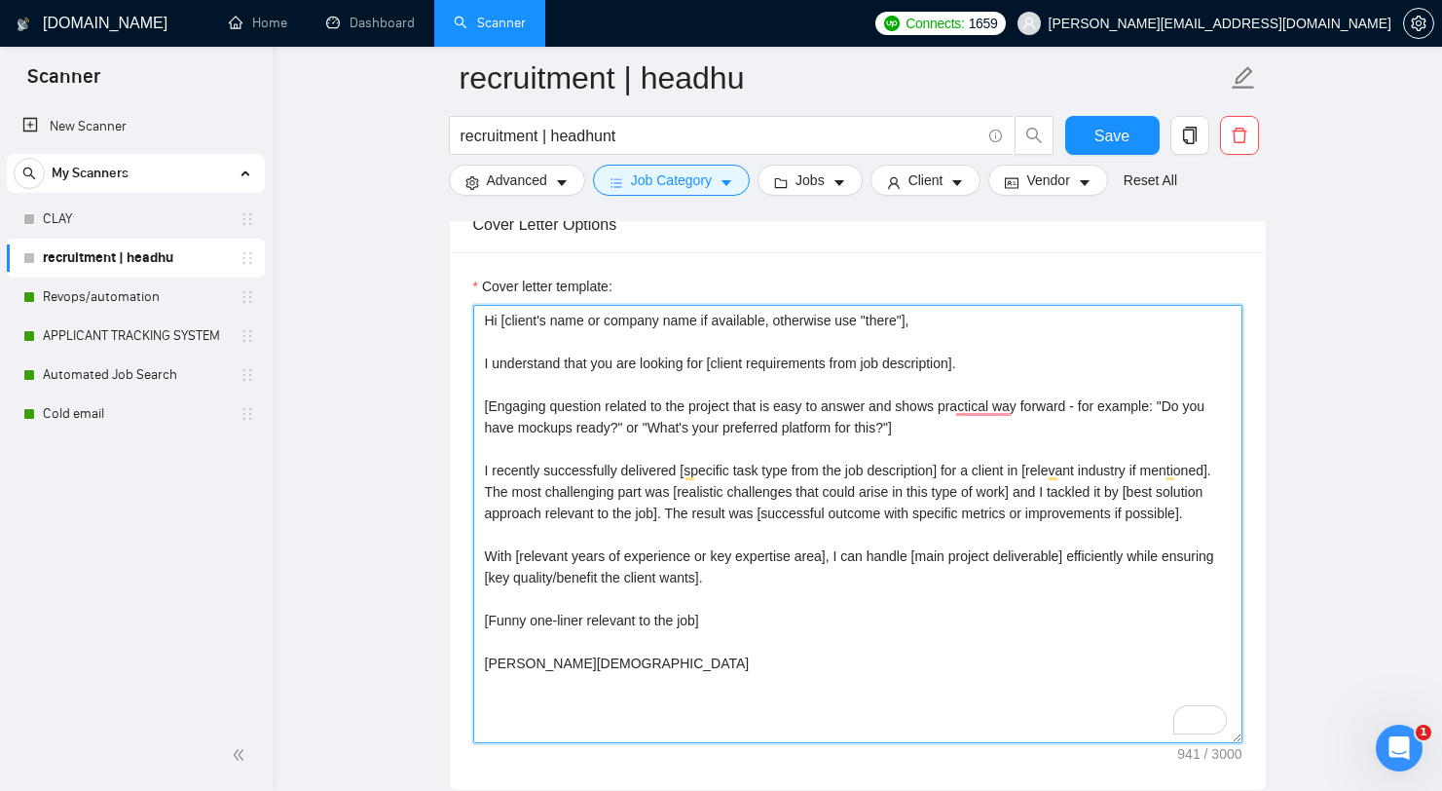
click at [832, 464] on textarea "Hi [client's name or company name if available, otherwise use "there"], I under…" at bounding box center [857, 524] width 769 height 438
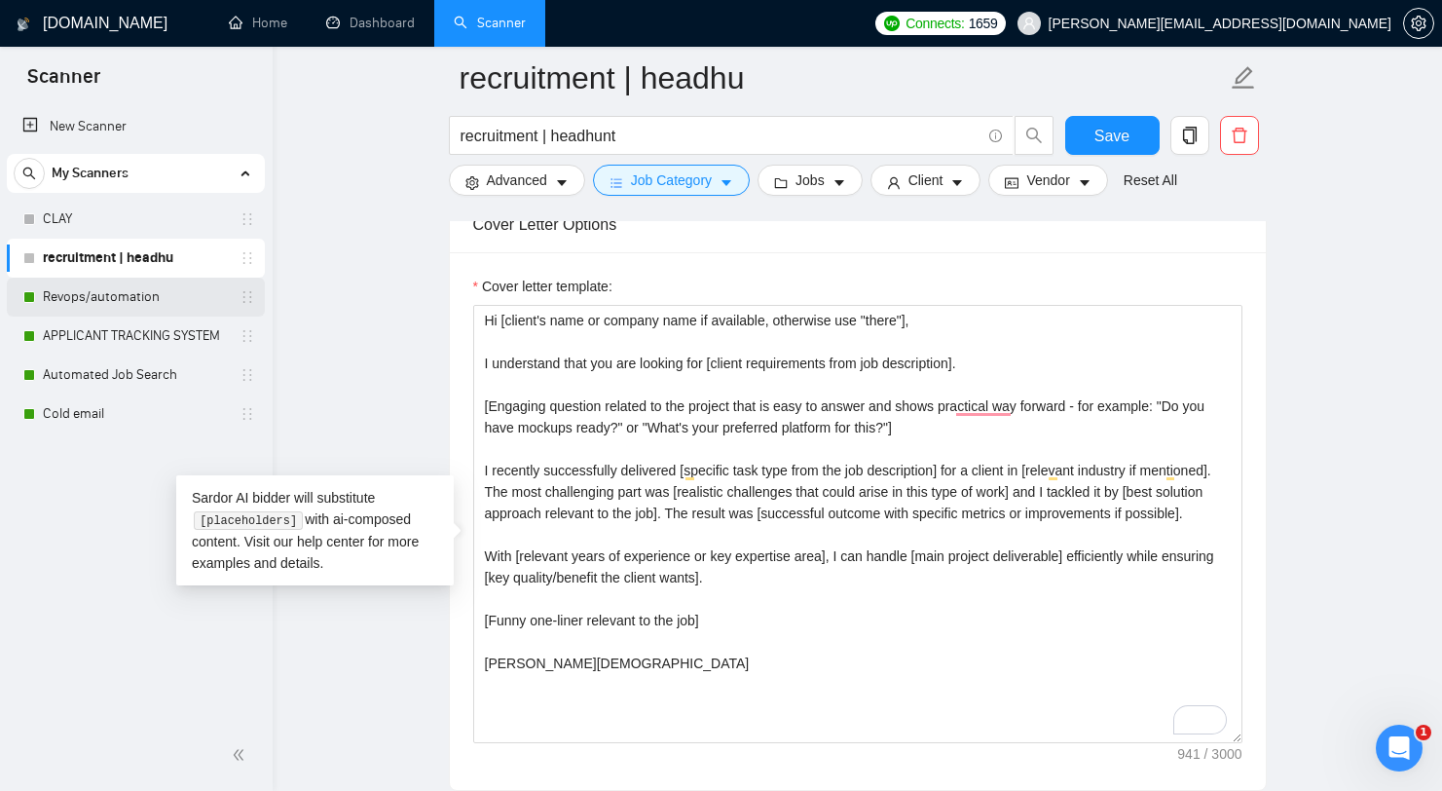
click at [134, 301] on link "Revops/automation" at bounding box center [135, 296] width 185 height 39
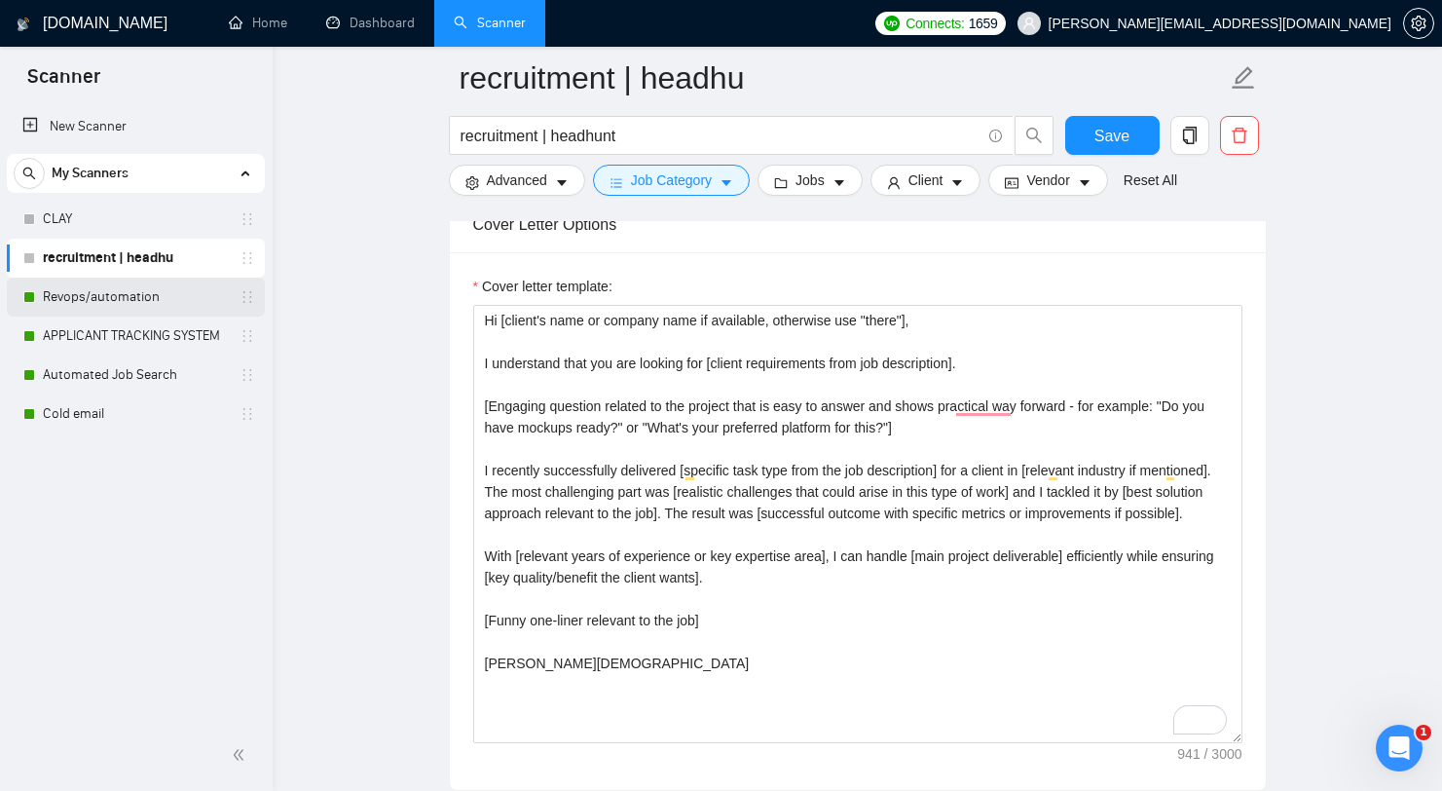
click at [95, 295] on link "Revops/automation" at bounding box center [135, 296] width 185 height 39
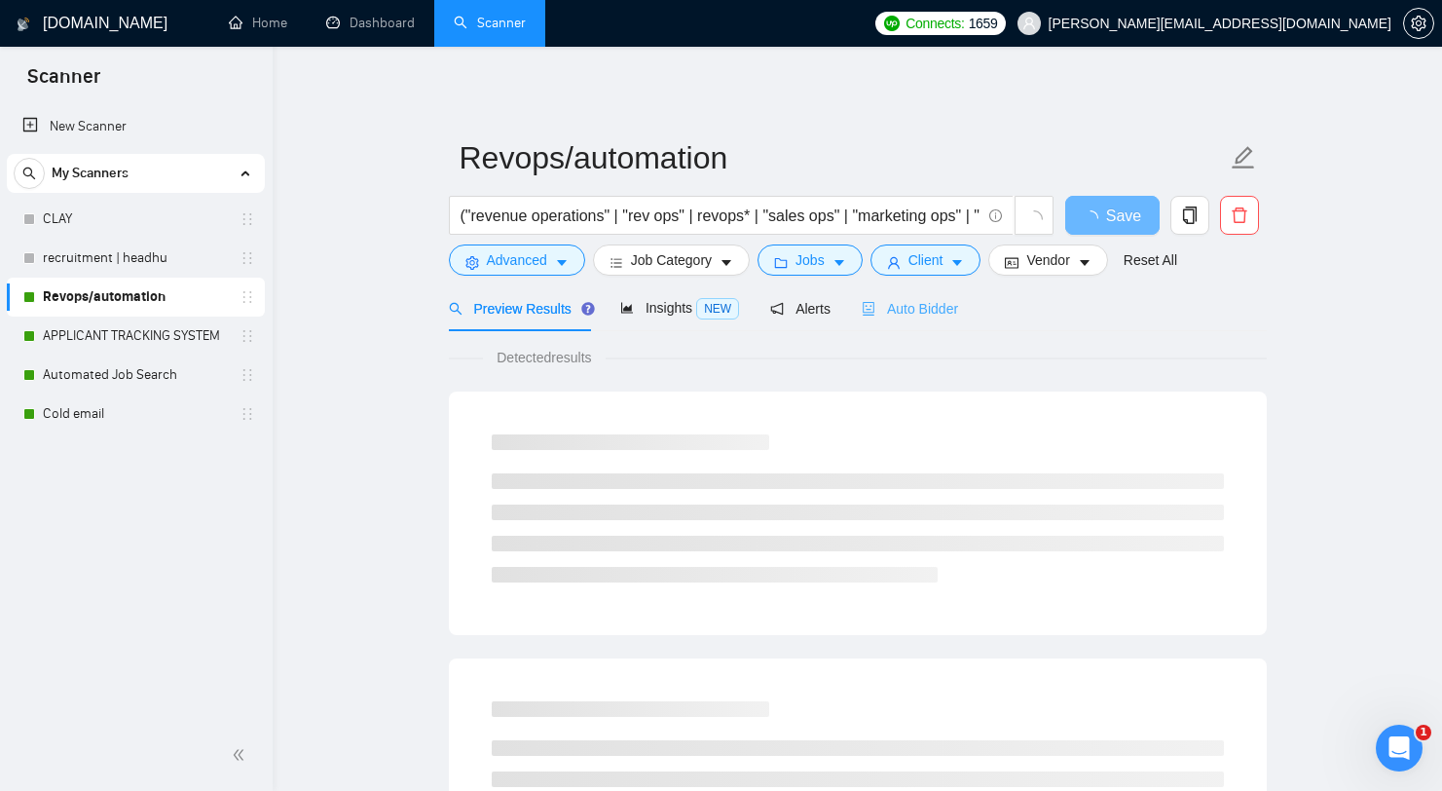
click at [927, 323] on div "Auto Bidder" at bounding box center [910, 308] width 96 height 46
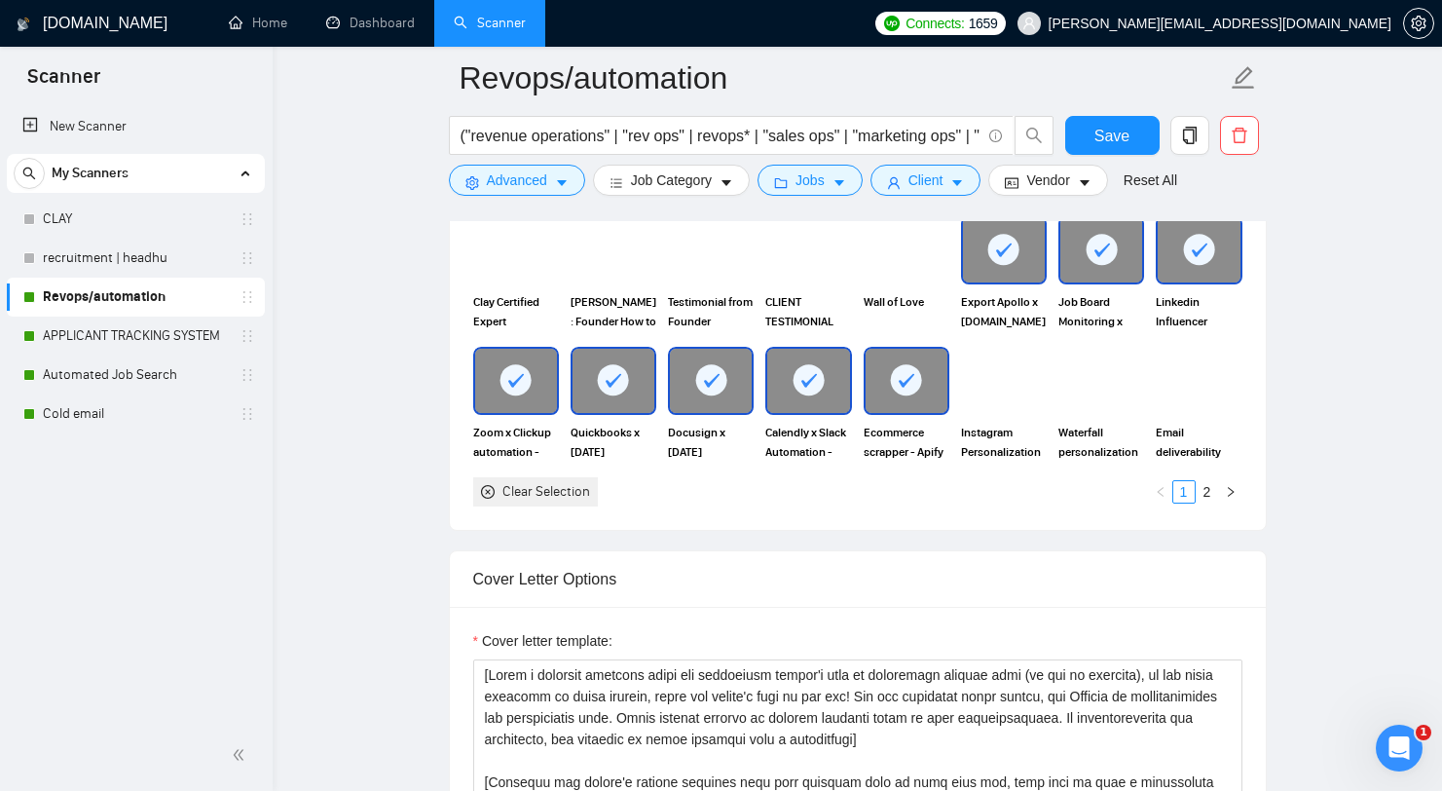
scroll to position [2492, 0]
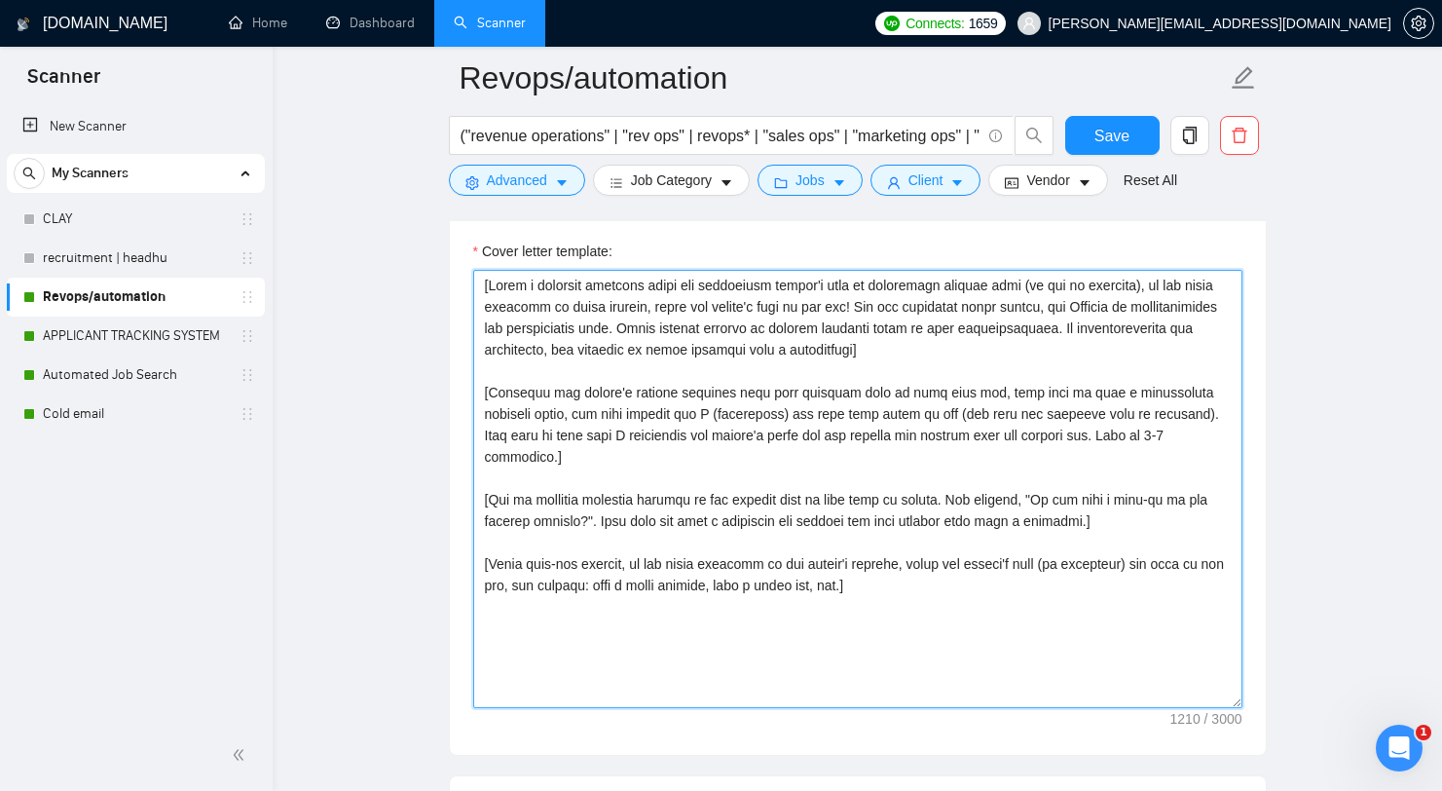
click at [917, 444] on textarea "Cover letter template:" at bounding box center [857, 489] width 769 height 438
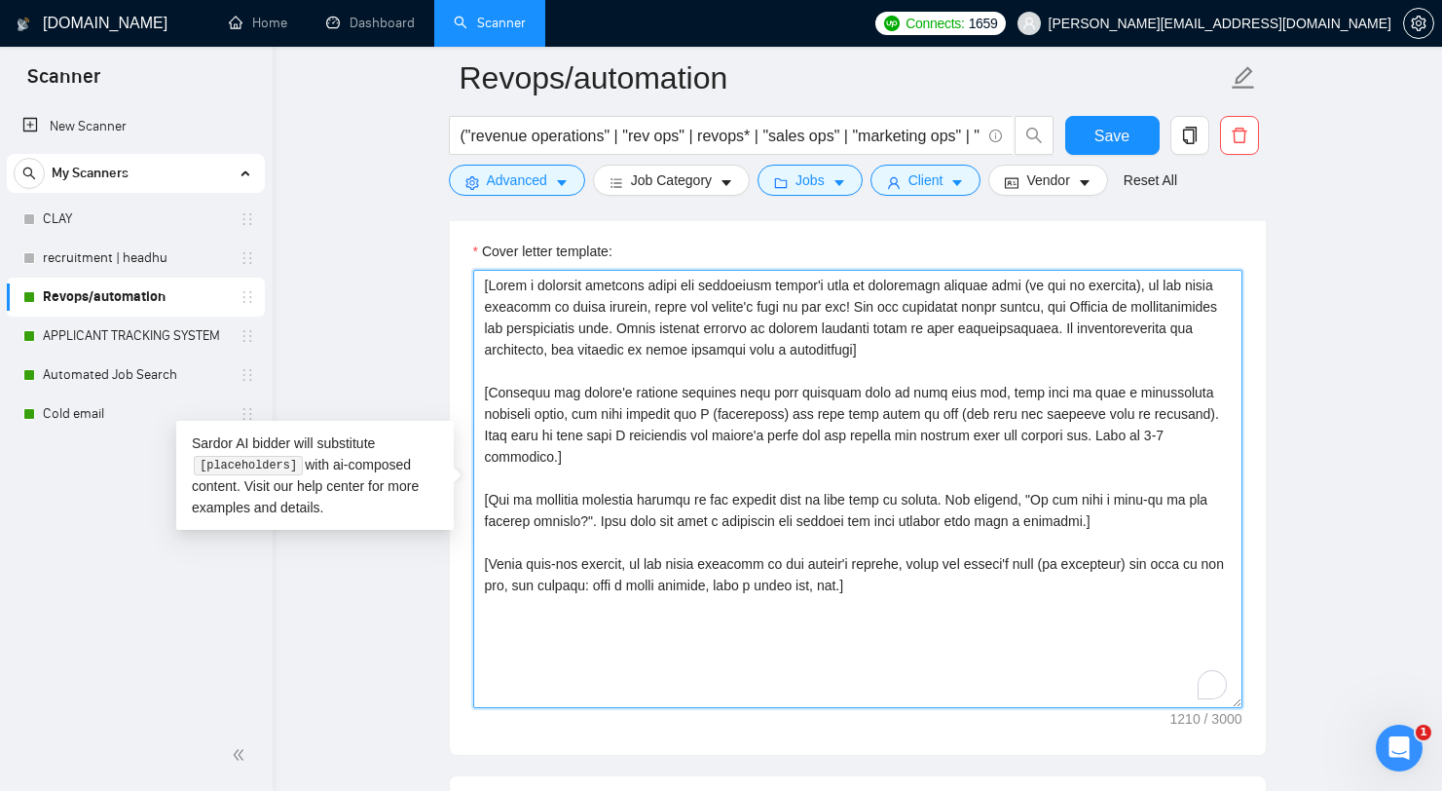
paste textarea "Hi [client's name or company name if available, otherwise use "there"], I under…"
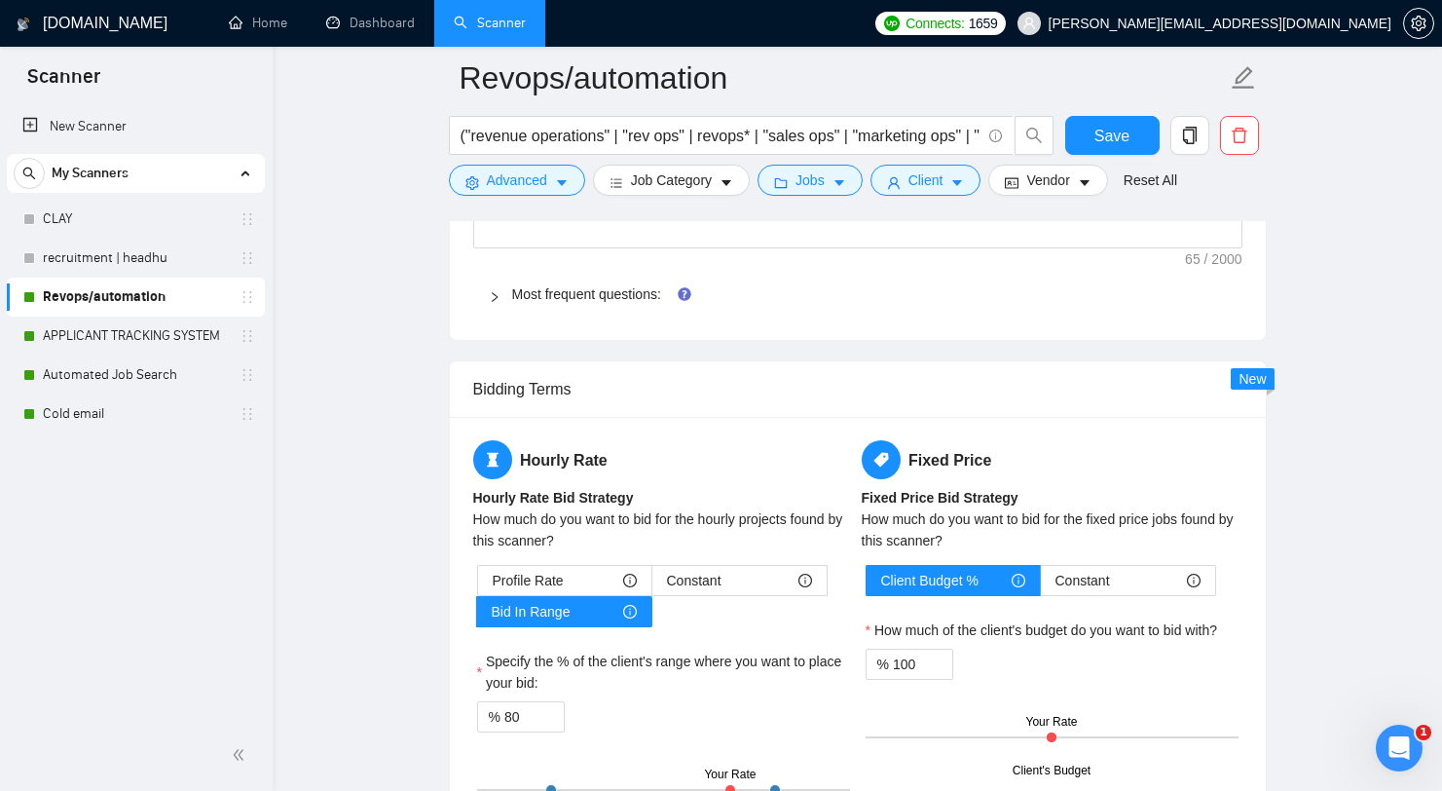
scroll to position [3747, 0]
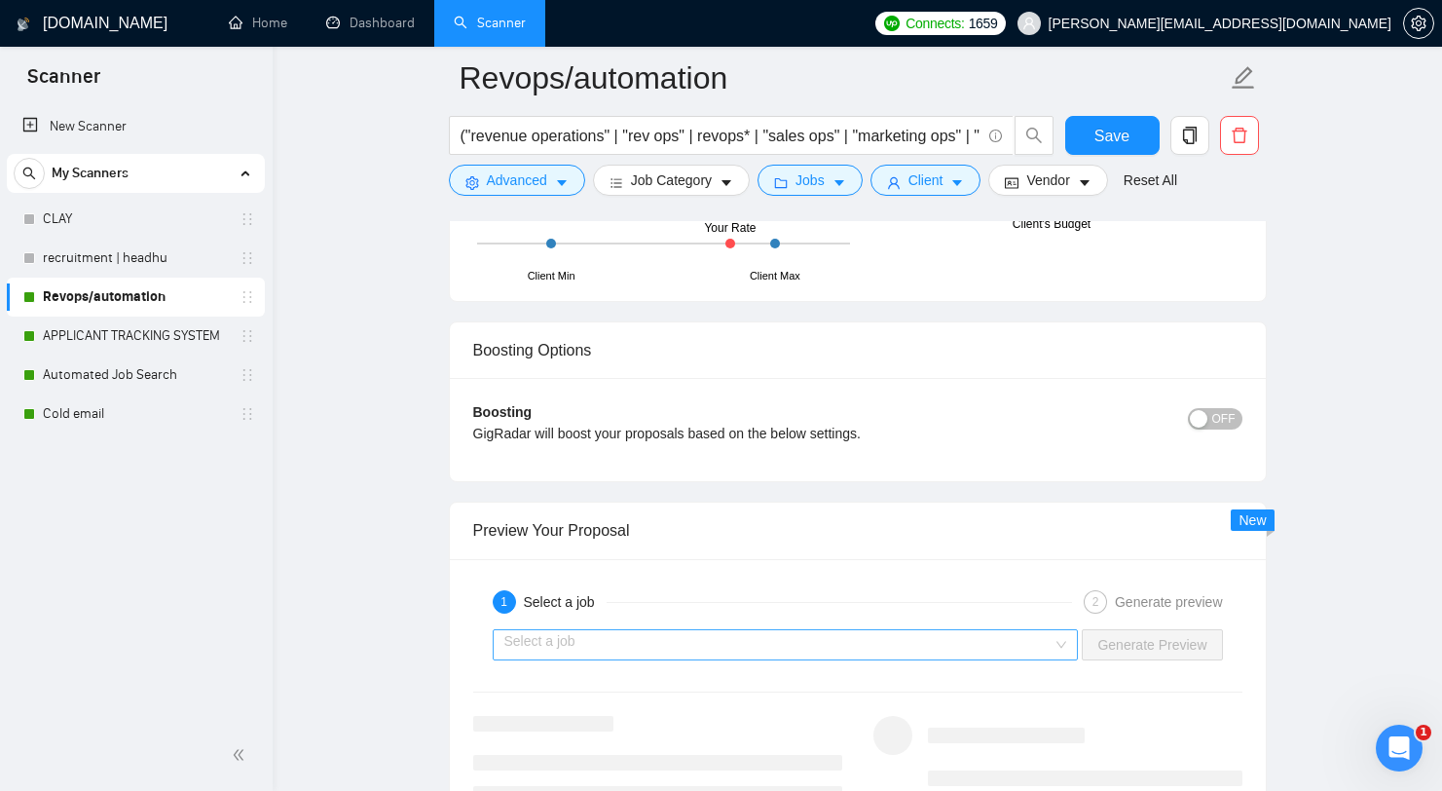
type textarea "Hi [client's name or company name if available, otherwise use "there"], I under…"
click at [911, 641] on input "search" at bounding box center [778, 644] width 549 height 29
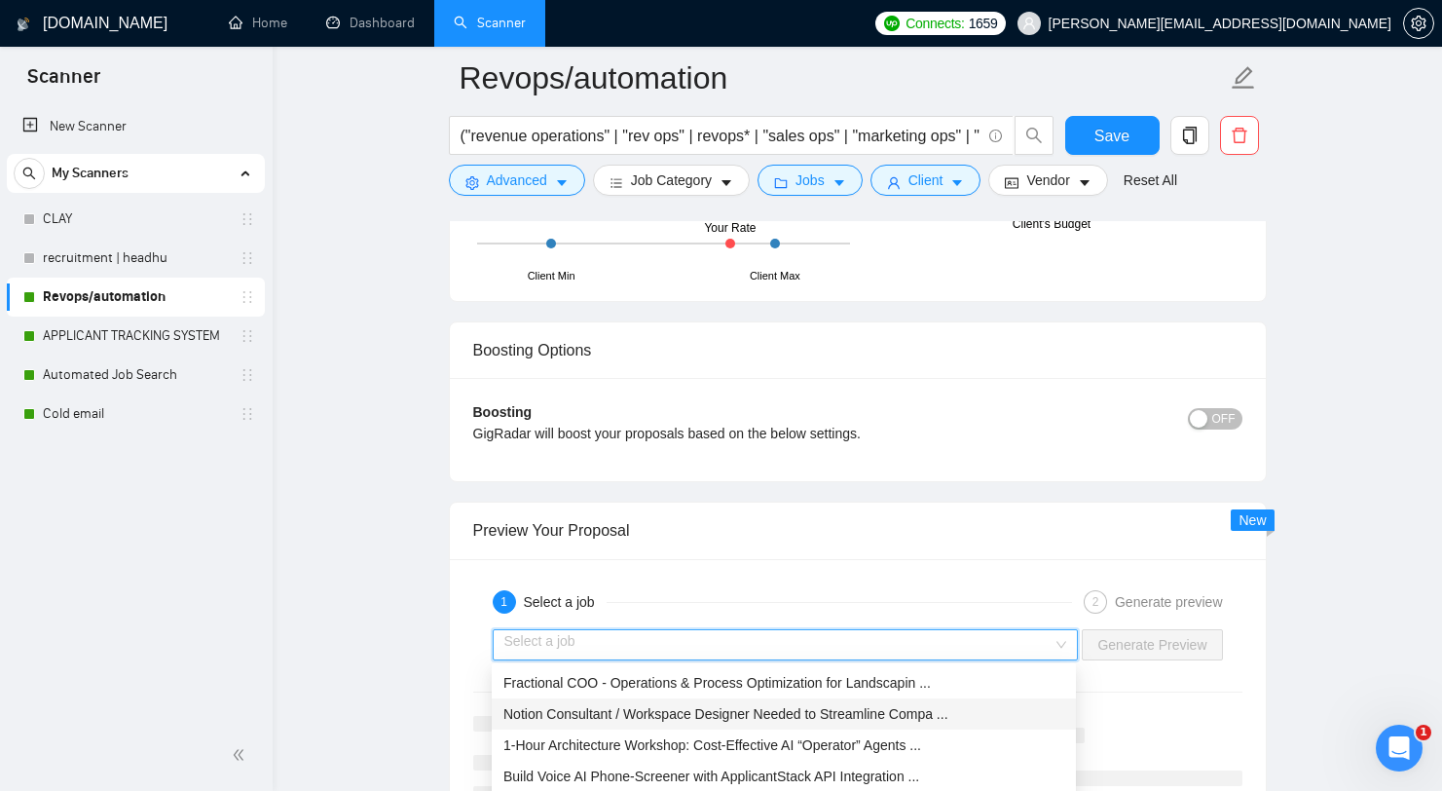
scroll to position [4, 0]
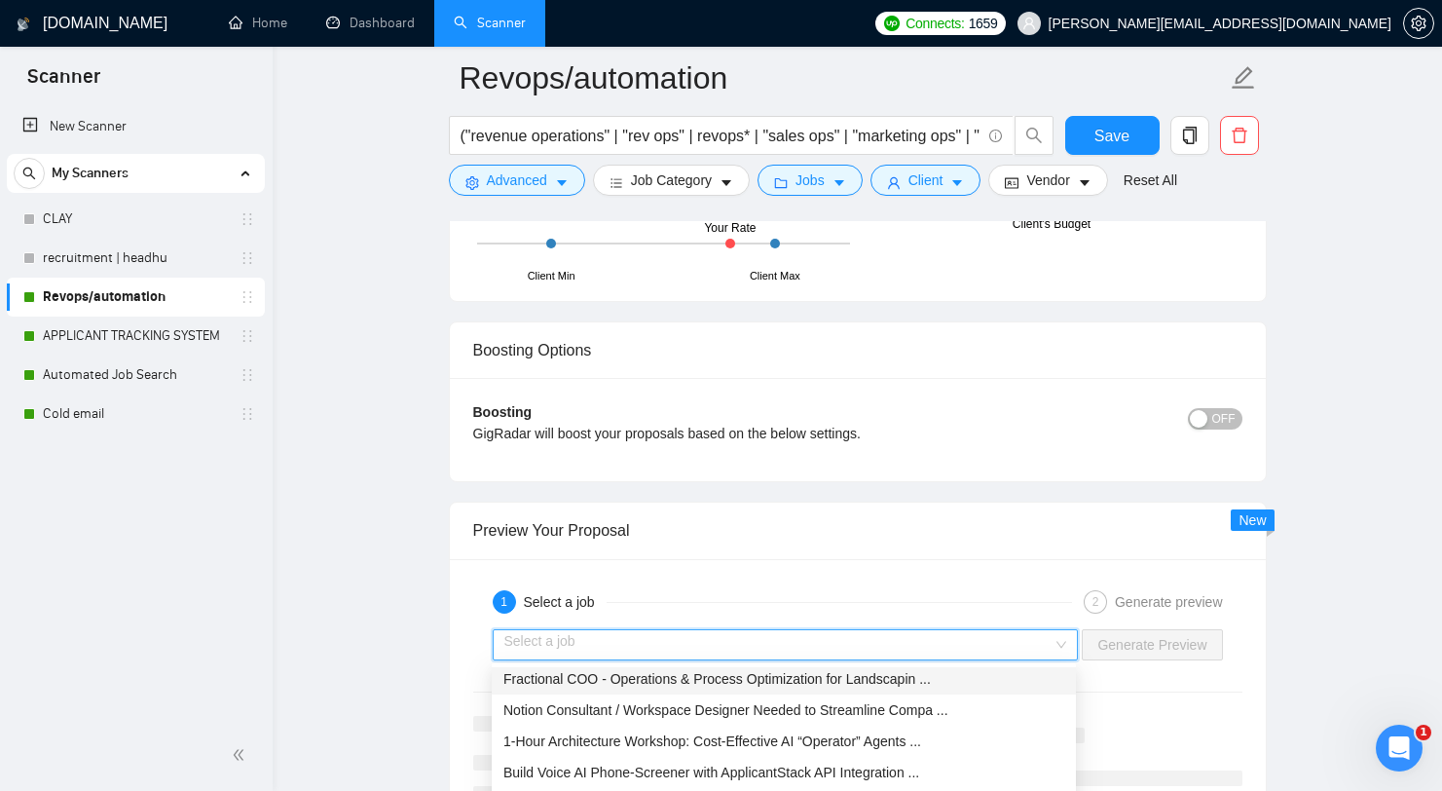
click at [843, 679] on span "Fractional COO - Operations & Process Optimization for Landscapin ..." at bounding box center [716, 679] width 427 height 16
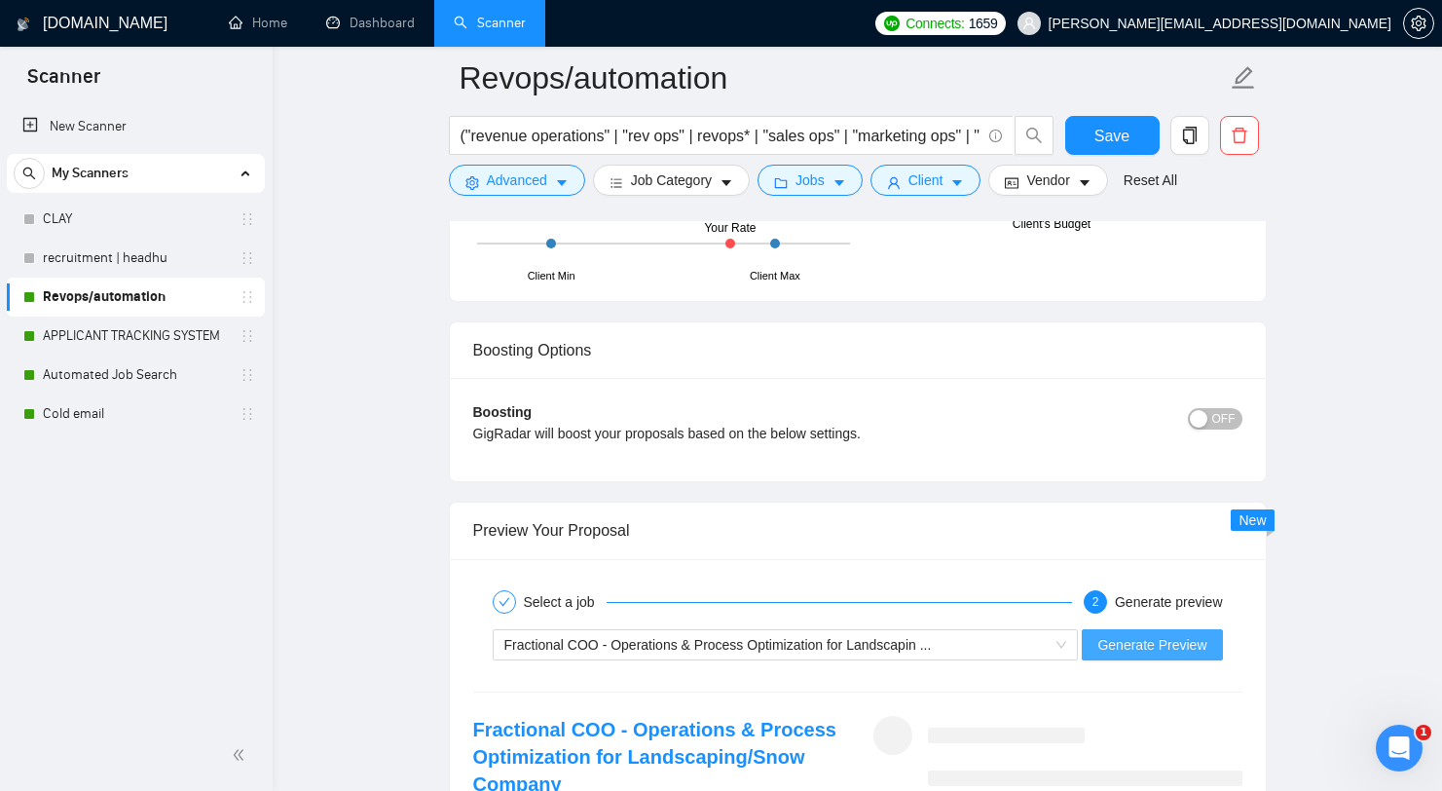
click at [1189, 647] on span "Generate Preview" at bounding box center [1151, 644] width 109 height 21
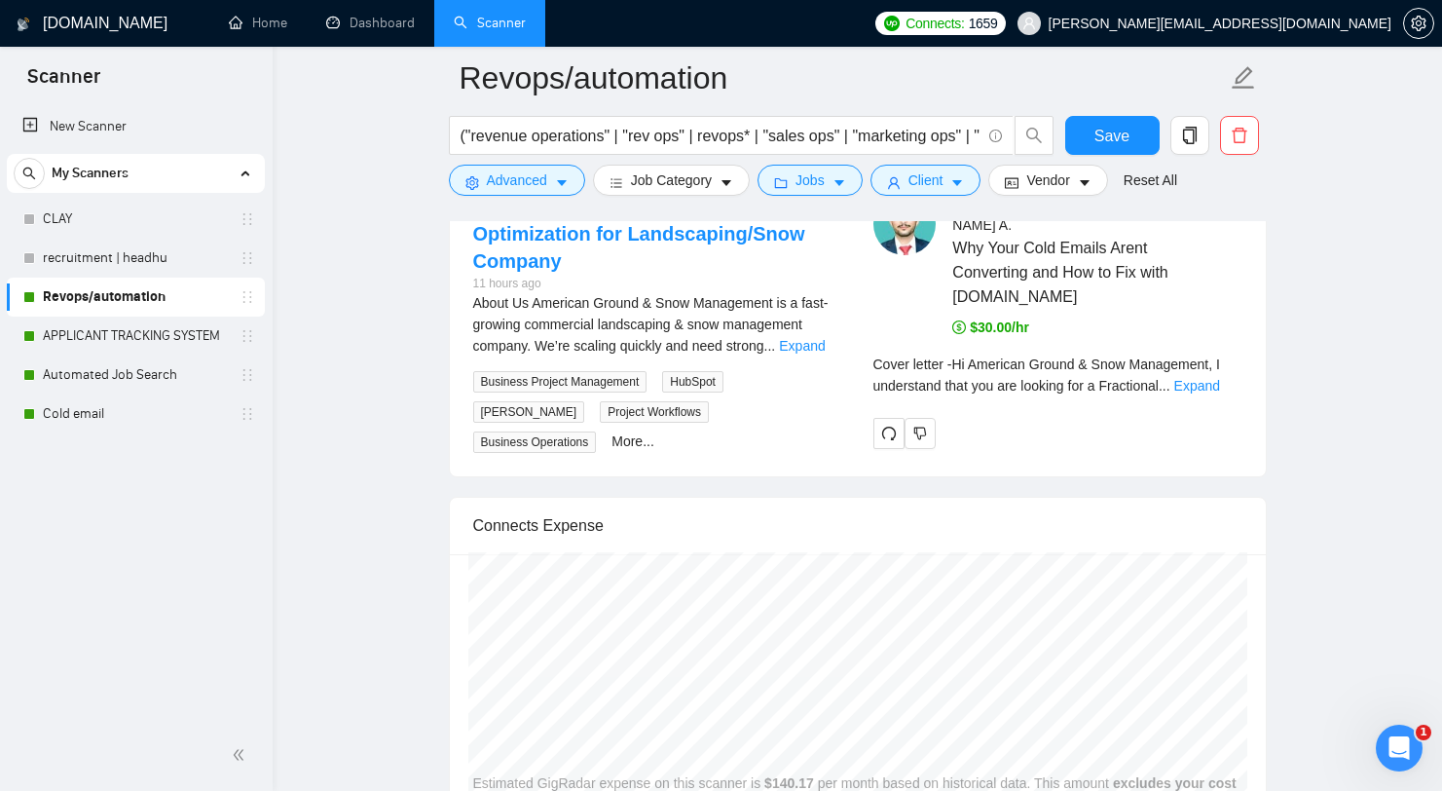
scroll to position [4270, 0]
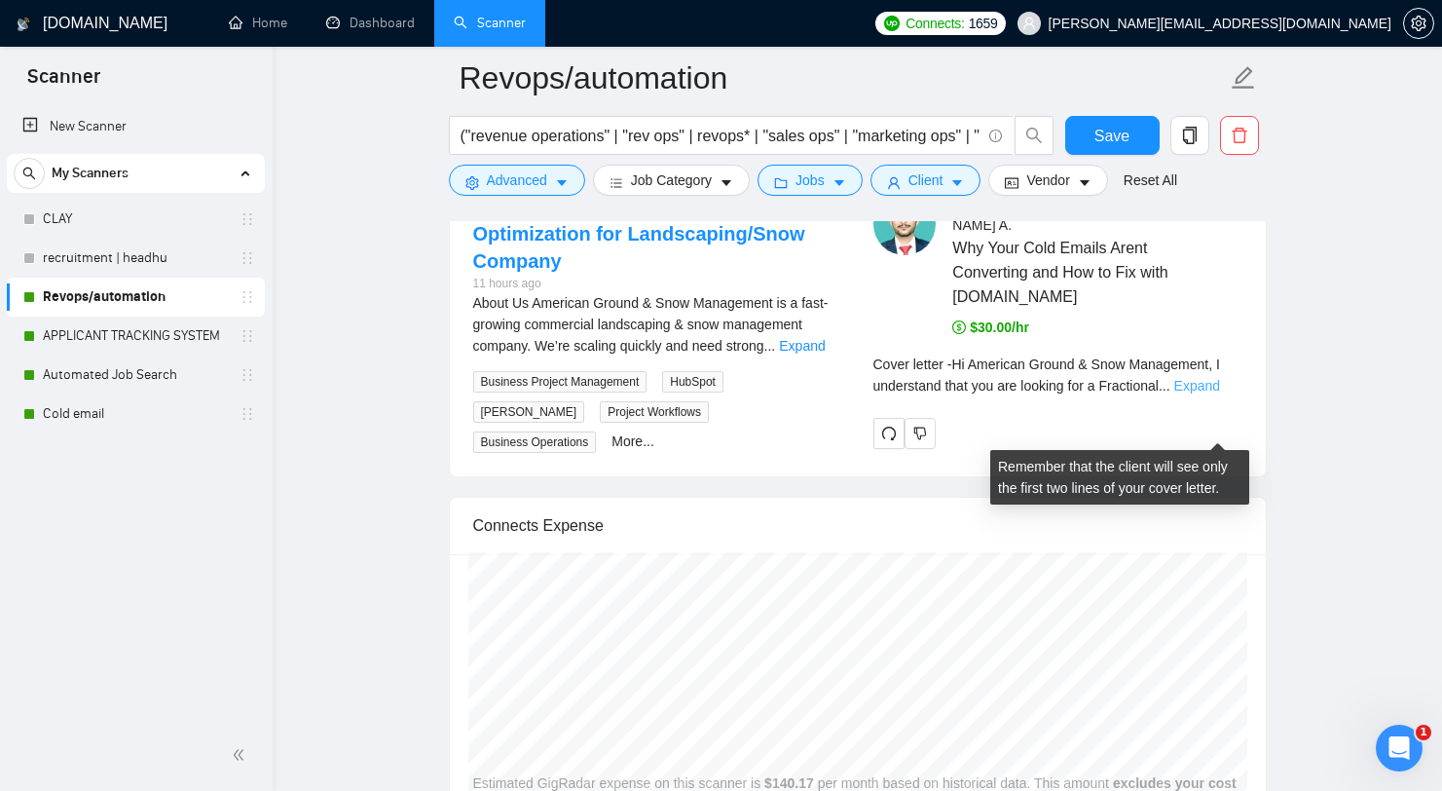
click at [1205, 393] on link "Expand" at bounding box center [1197, 386] width 46 height 16
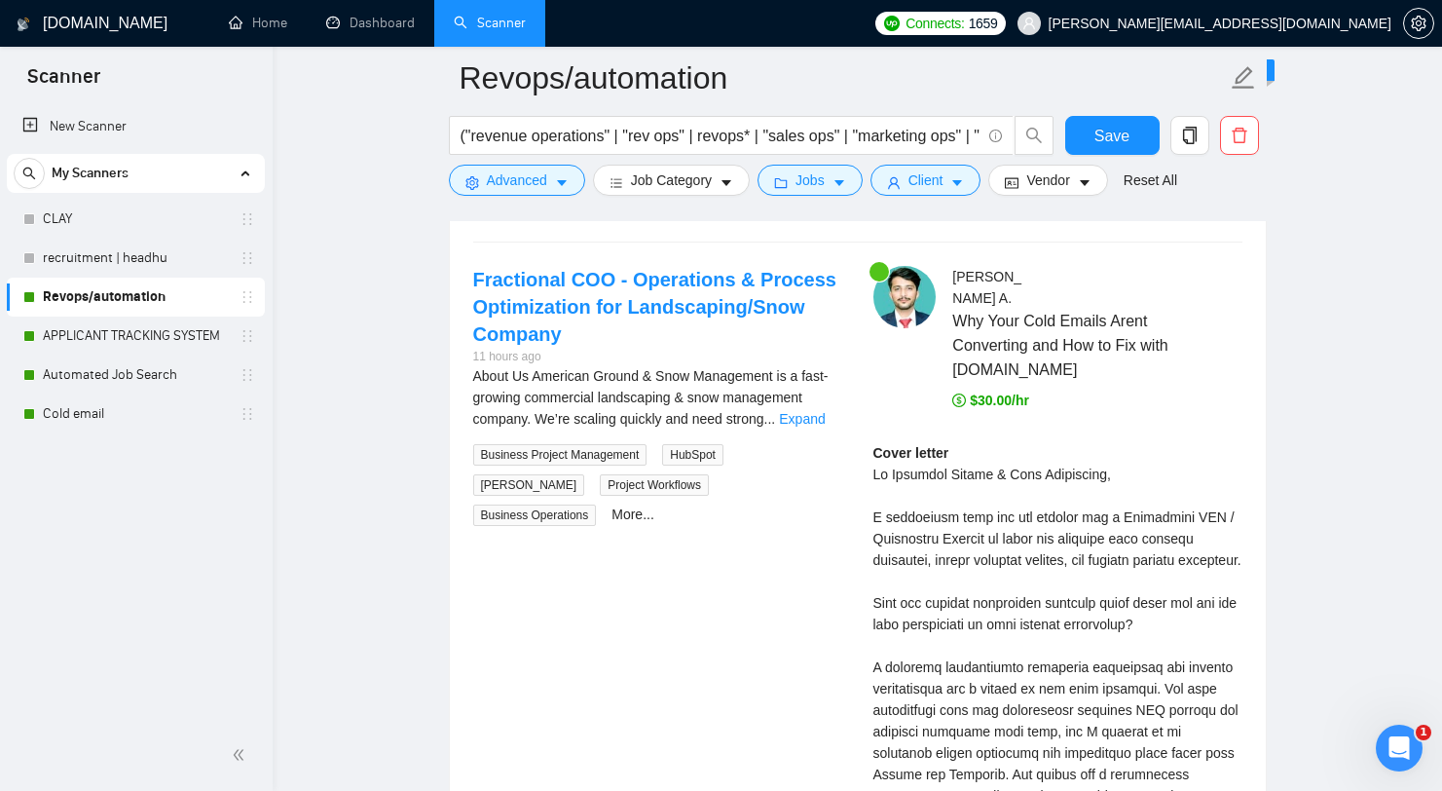
scroll to position [3819, 0]
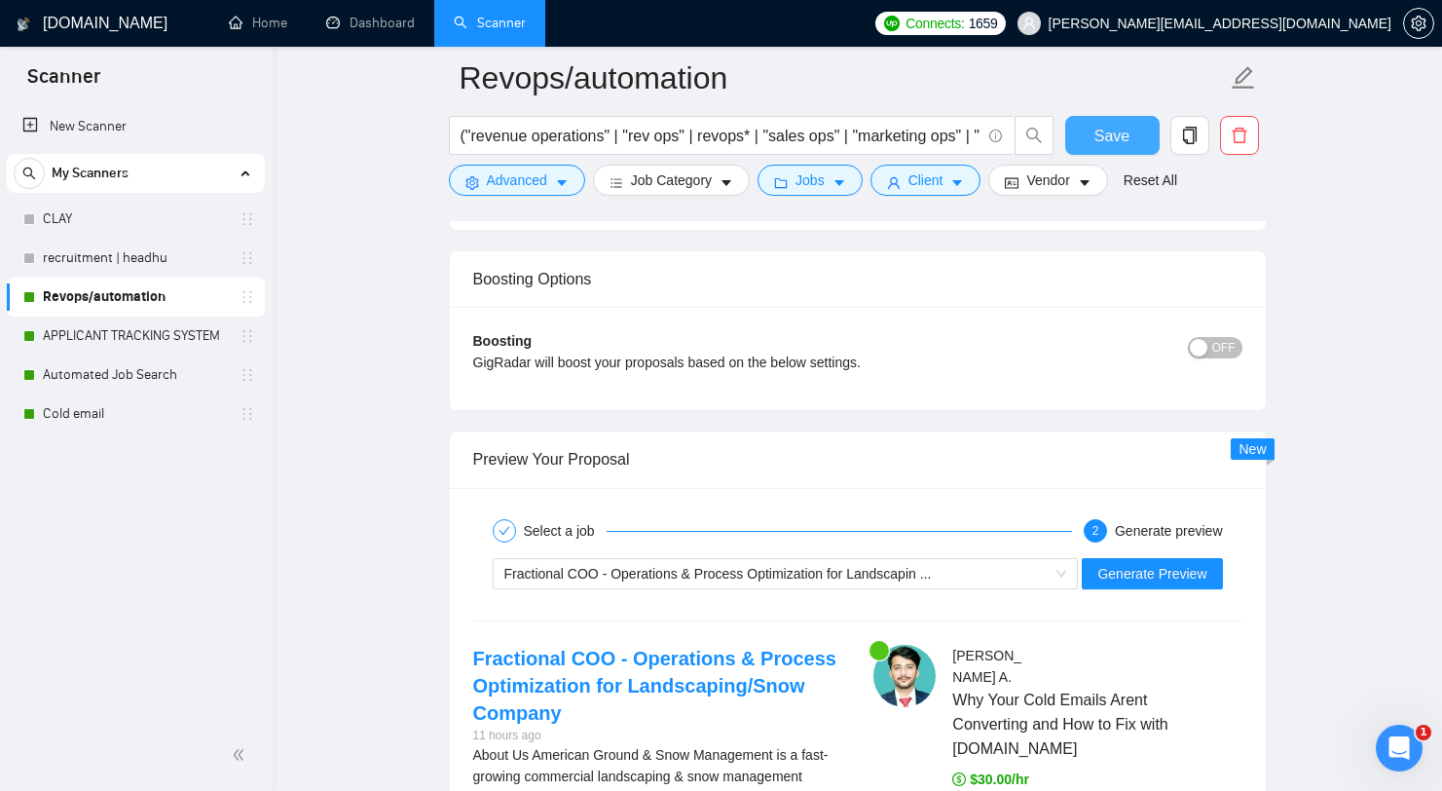
click at [1106, 144] on span "Save" at bounding box center [1111, 136] width 35 height 24
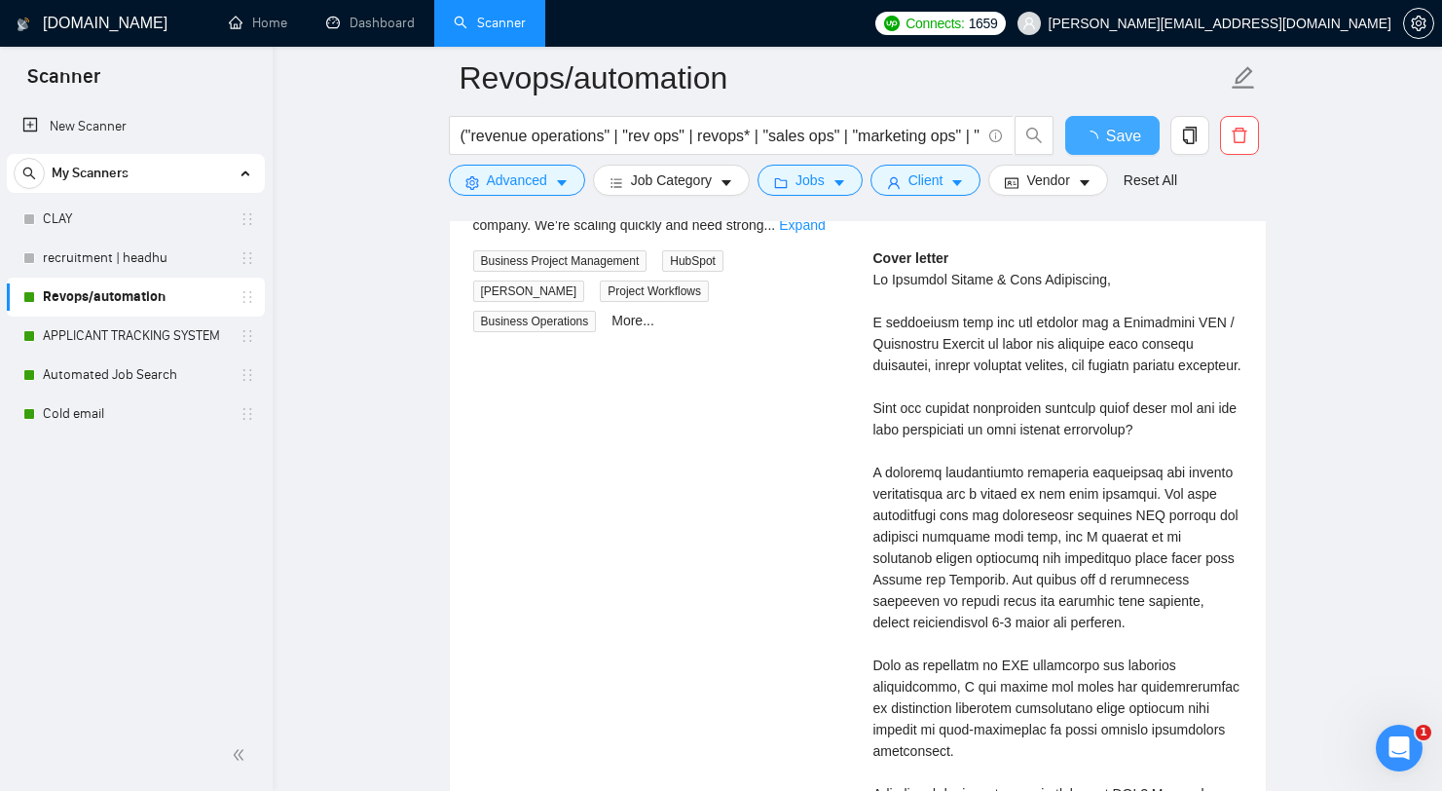
checkbox input "true"
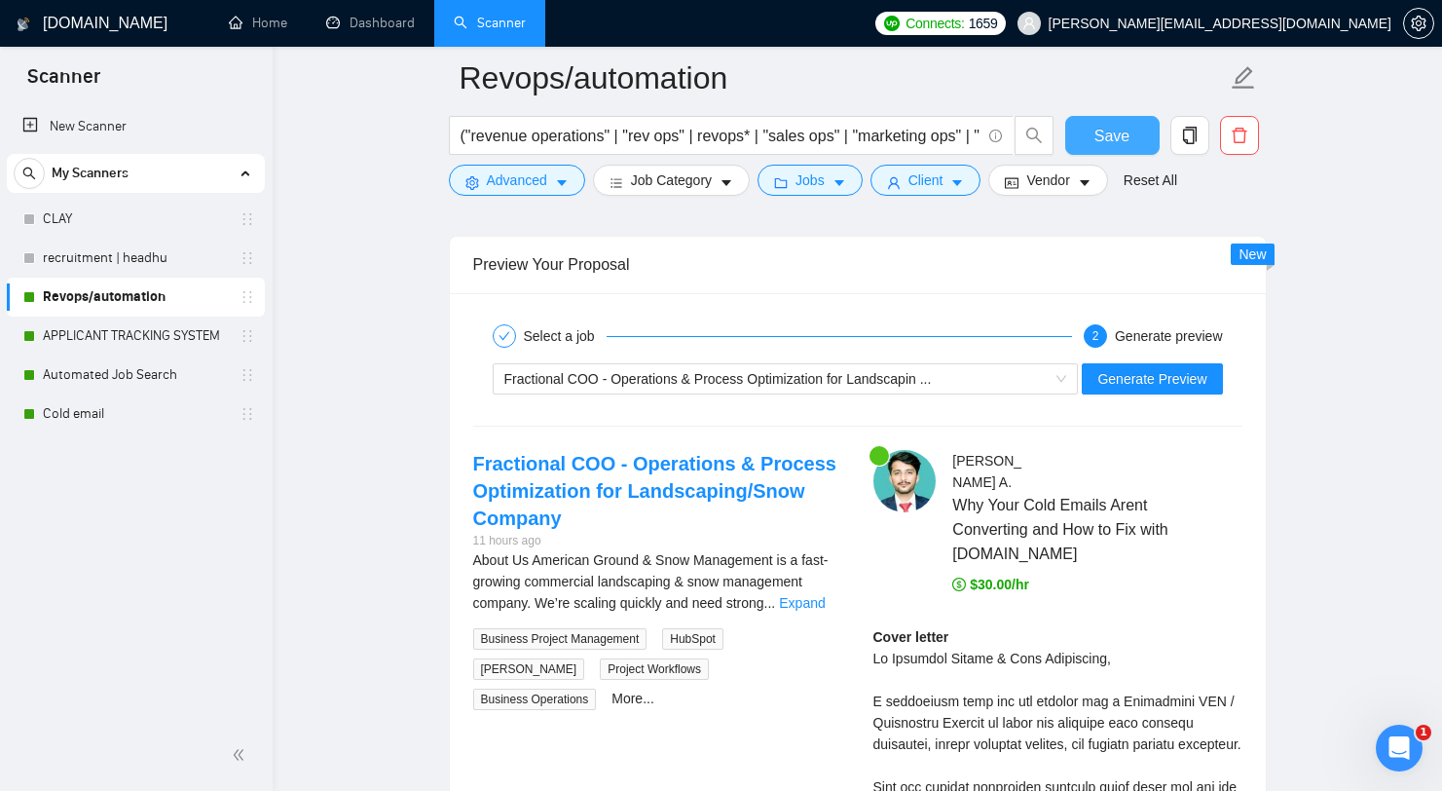
scroll to position [4081, 0]
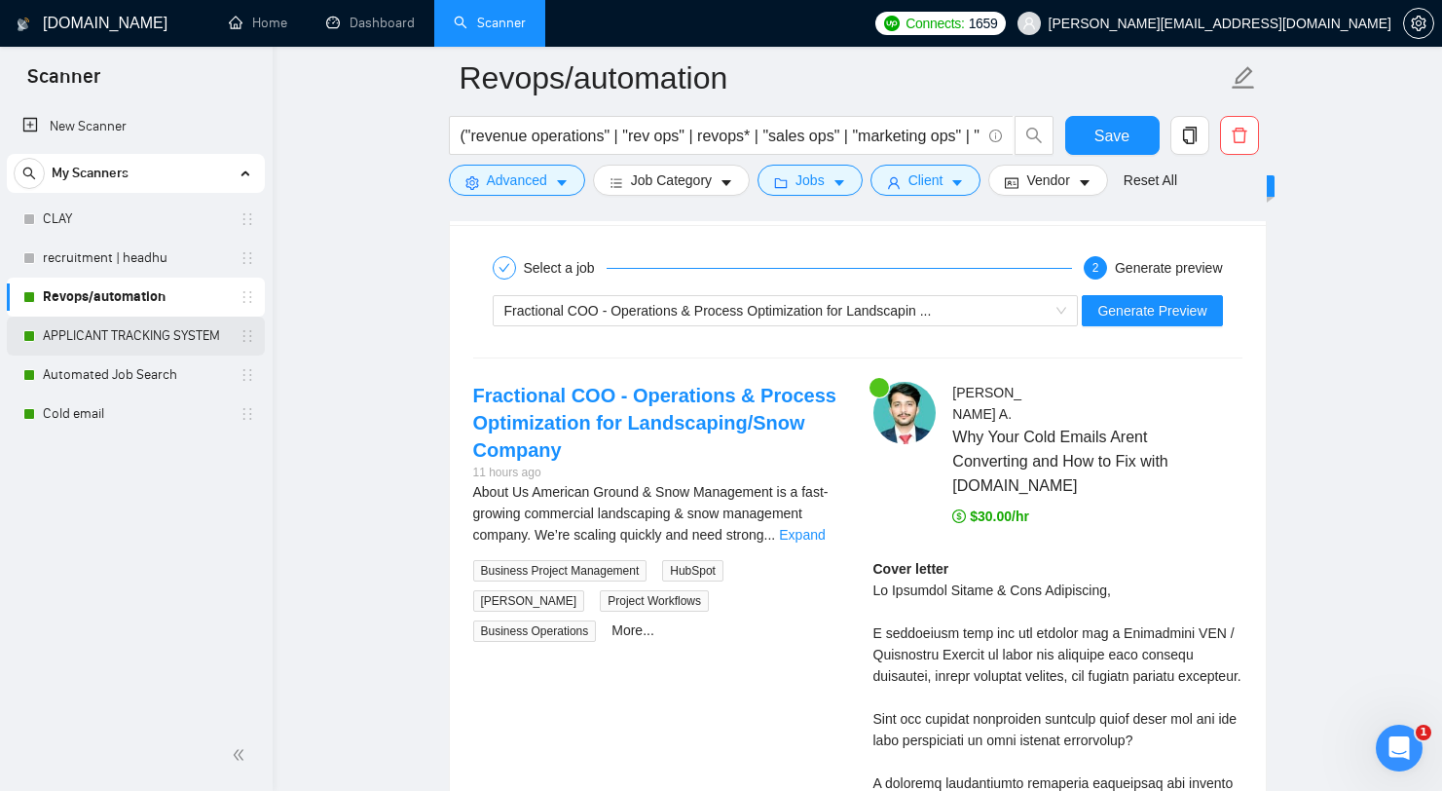
click at [121, 332] on link "APPLICANT TRACKING SYSTEM" at bounding box center [135, 335] width 185 height 39
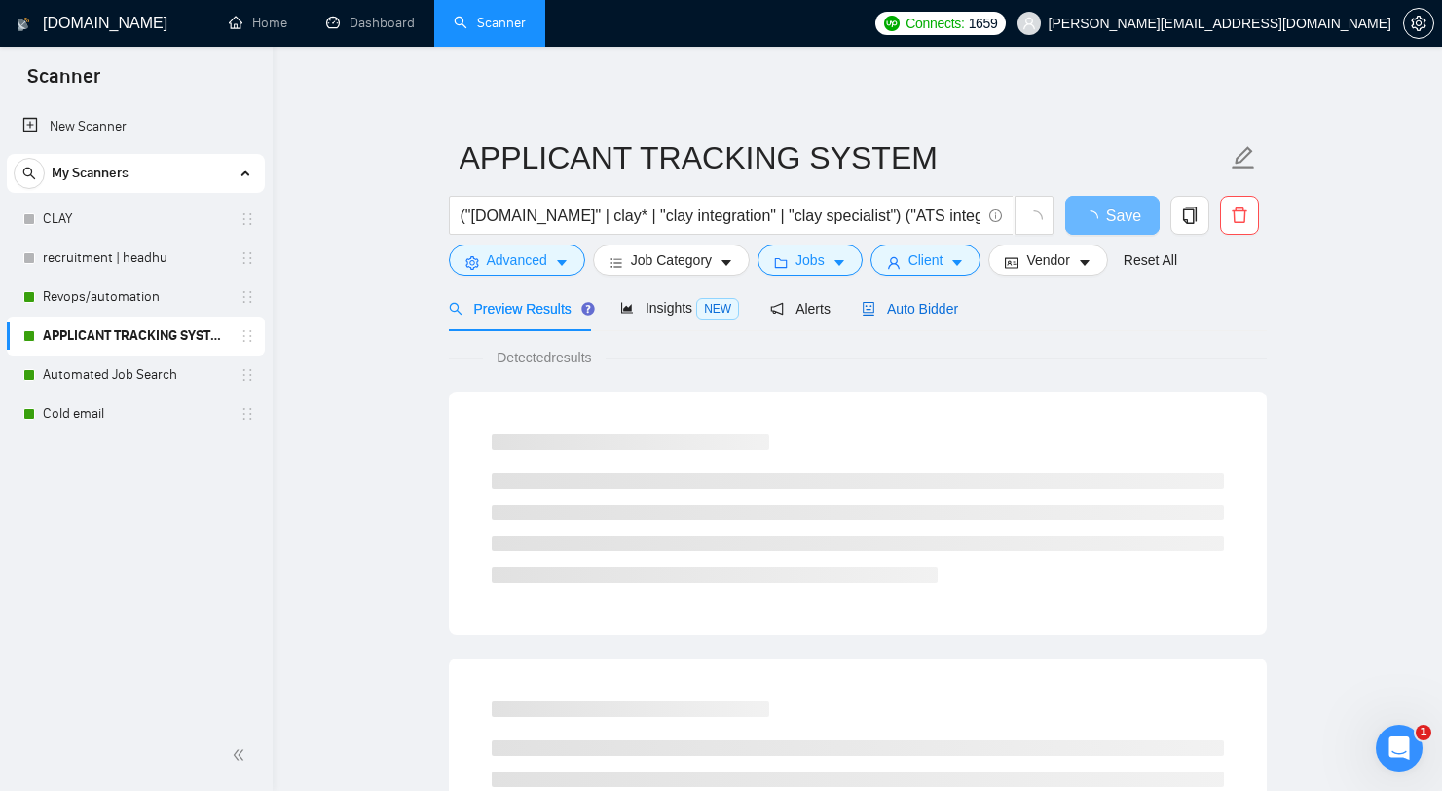
click at [938, 311] on span "Auto Bidder" at bounding box center [910, 309] width 96 height 16
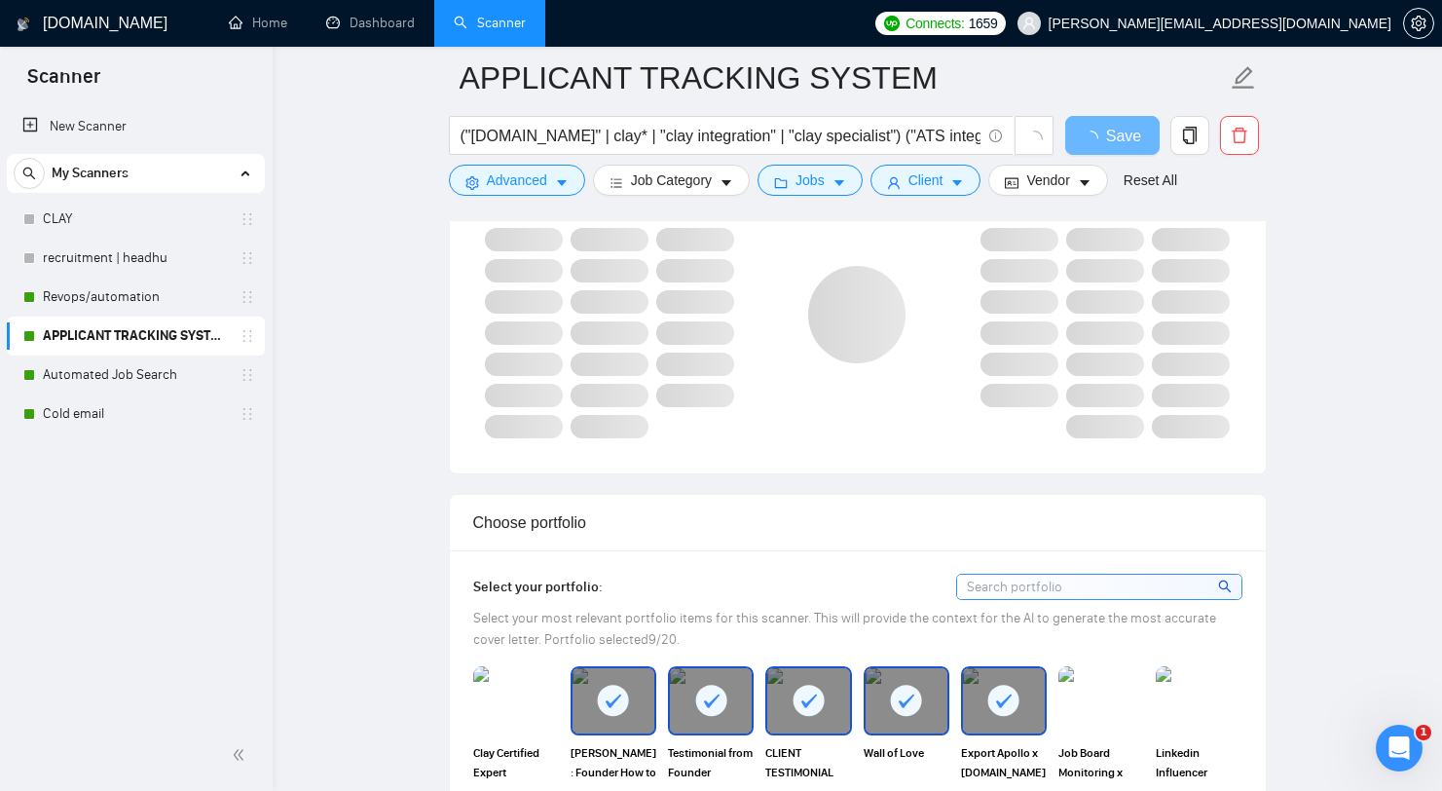
scroll to position [1319, 0]
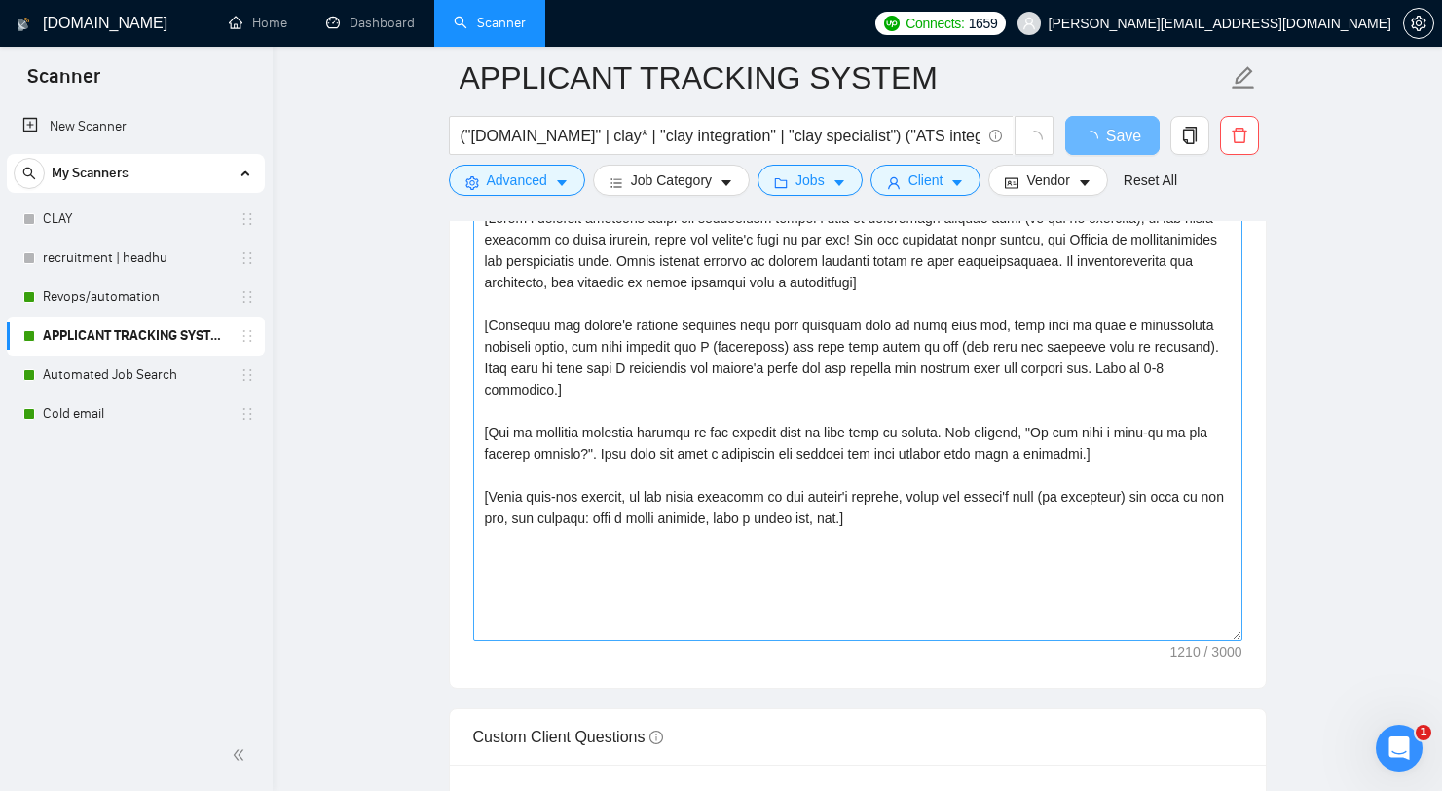
scroll to position [2591, 0]
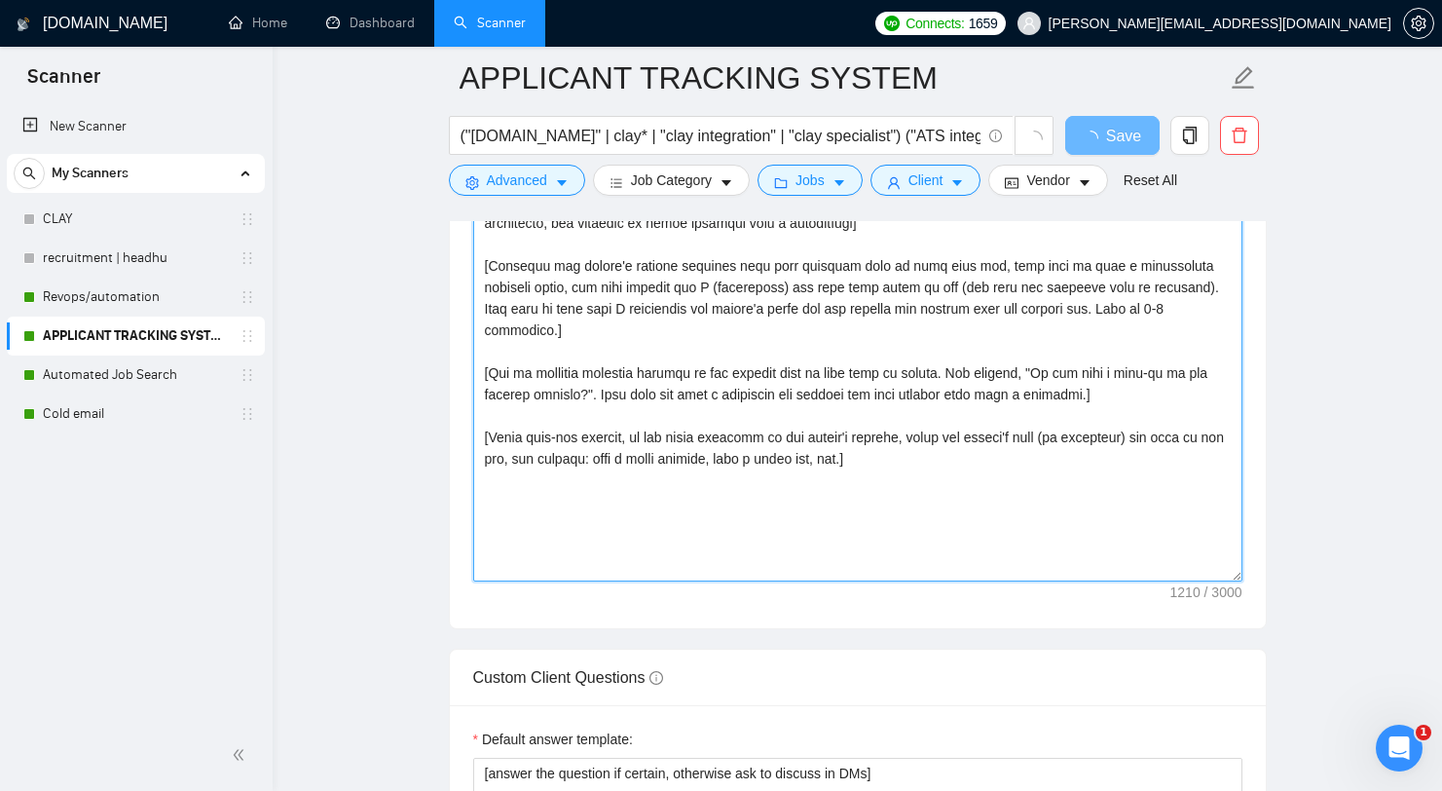
click at [917, 382] on textarea "Cover letter template:" at bounding box center [857, 362] width 769 height 438
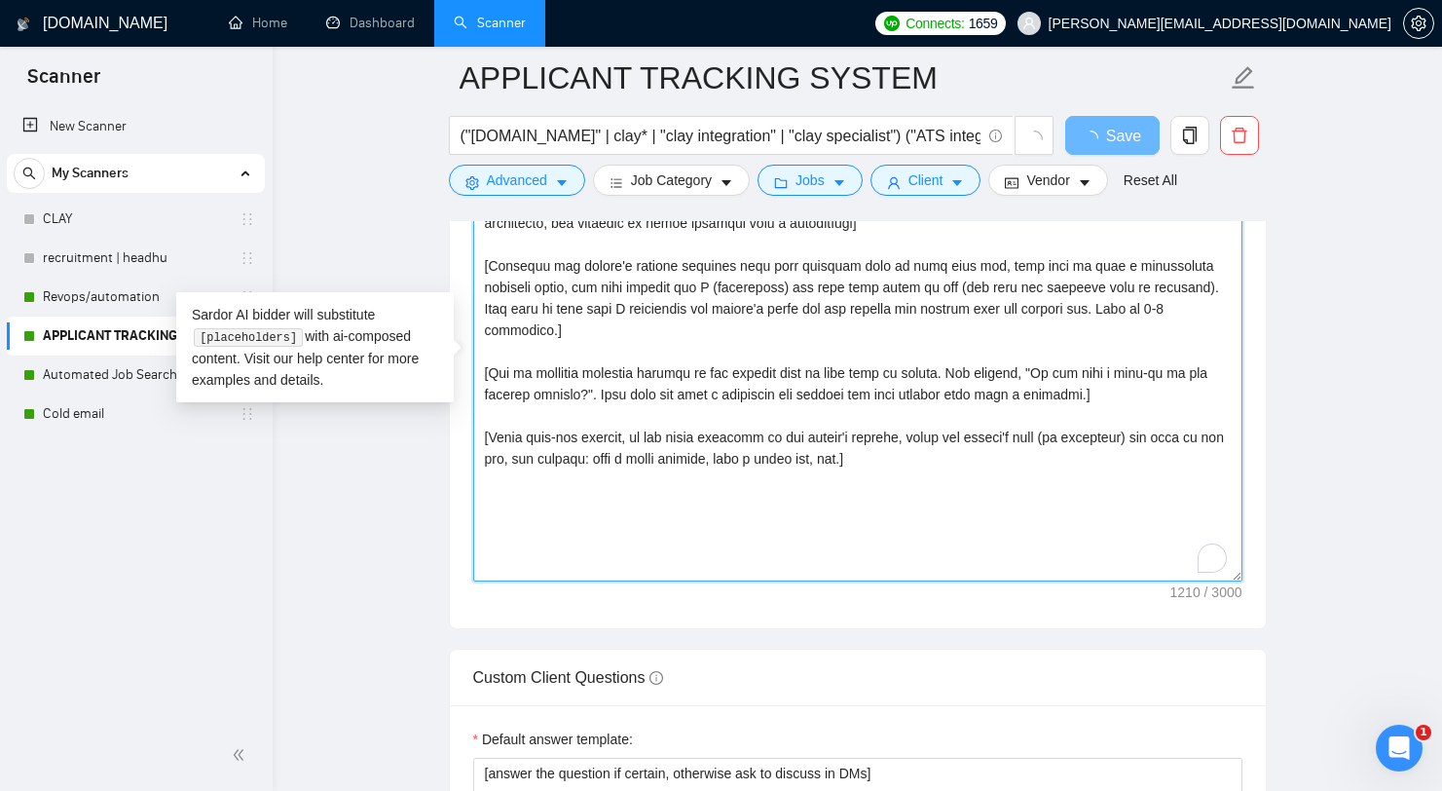
paste textarea "Hi [client's name or company name if available, otherwise use "there"], I under…"
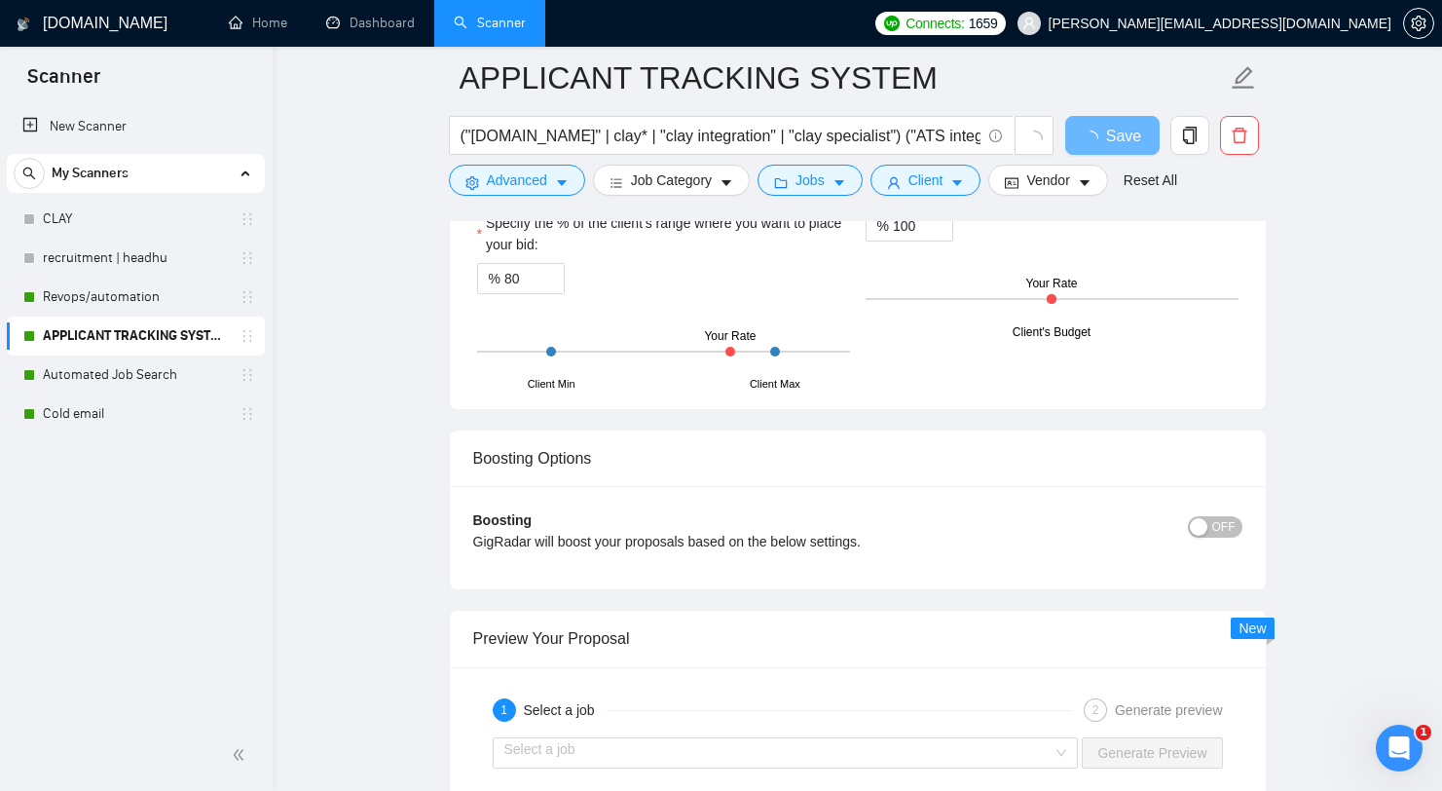
scroll to position [3869, 0]
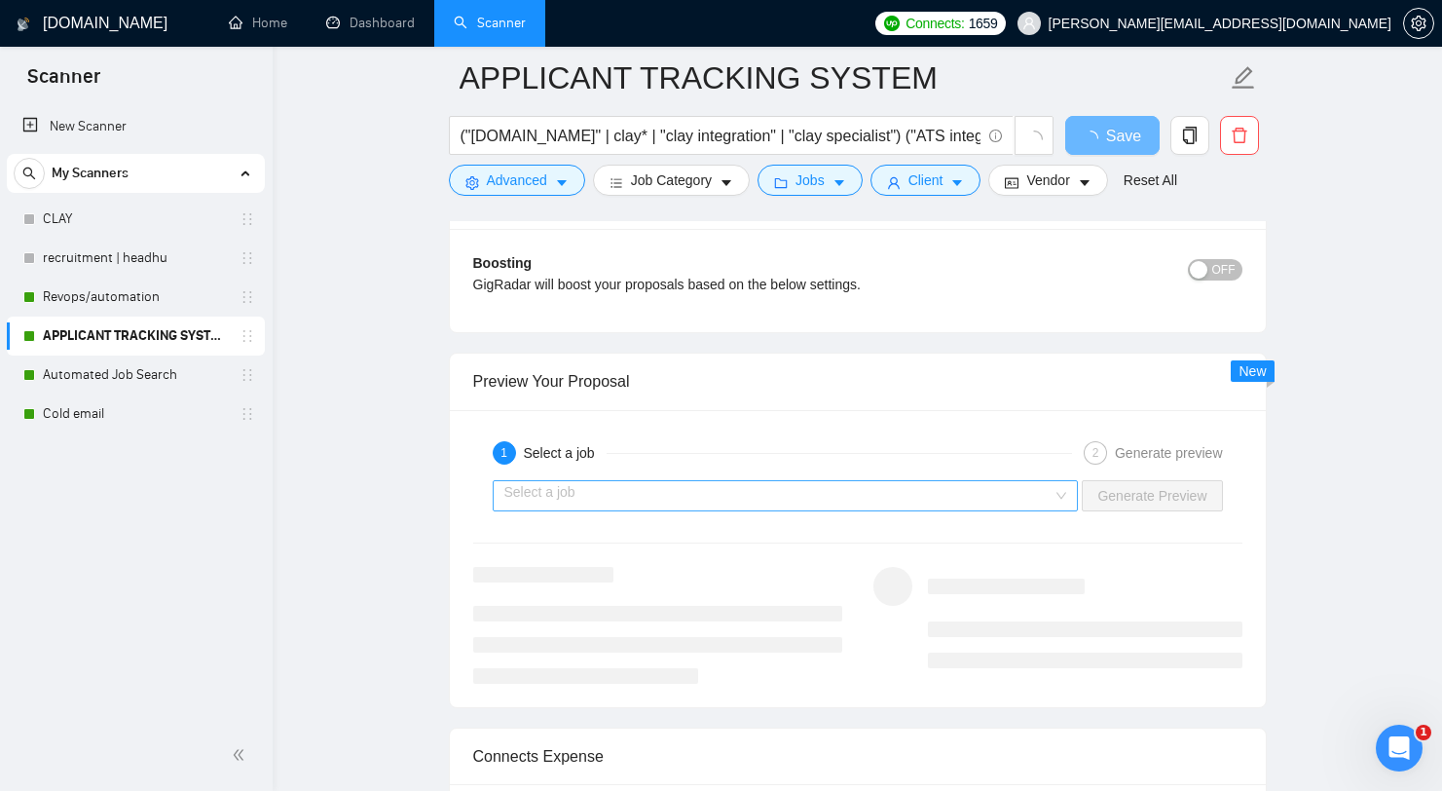
click at [856, 495] on input "search" at bounding box center [778, 495] width 549 height 29
click at [885, 498] on input "search" at bounding box center [778, 495] width 549 height 29
click at [607, 452] on div "Select a job" at bounding box center [565, 452] width 83 height 23
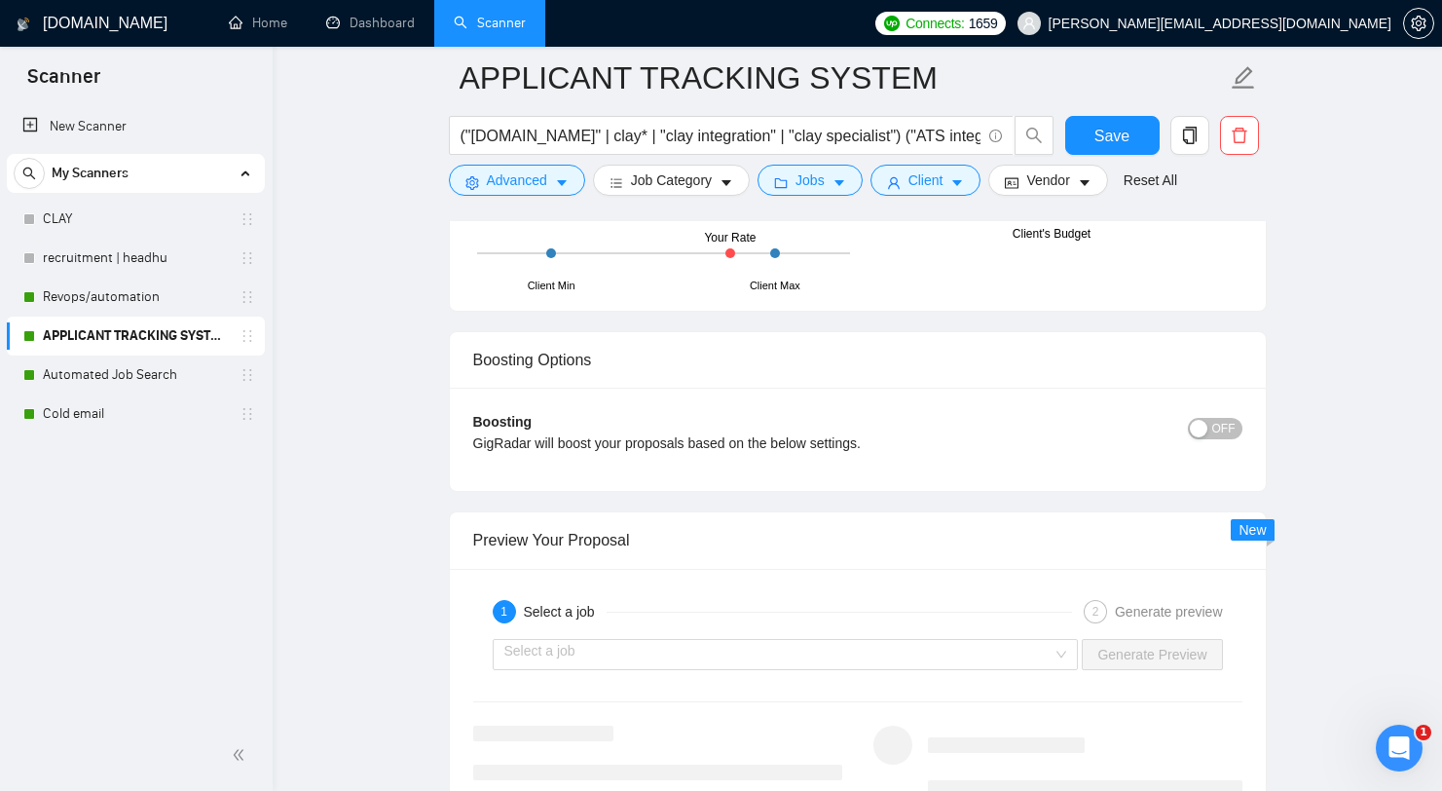
scroll to position [3819, 0]
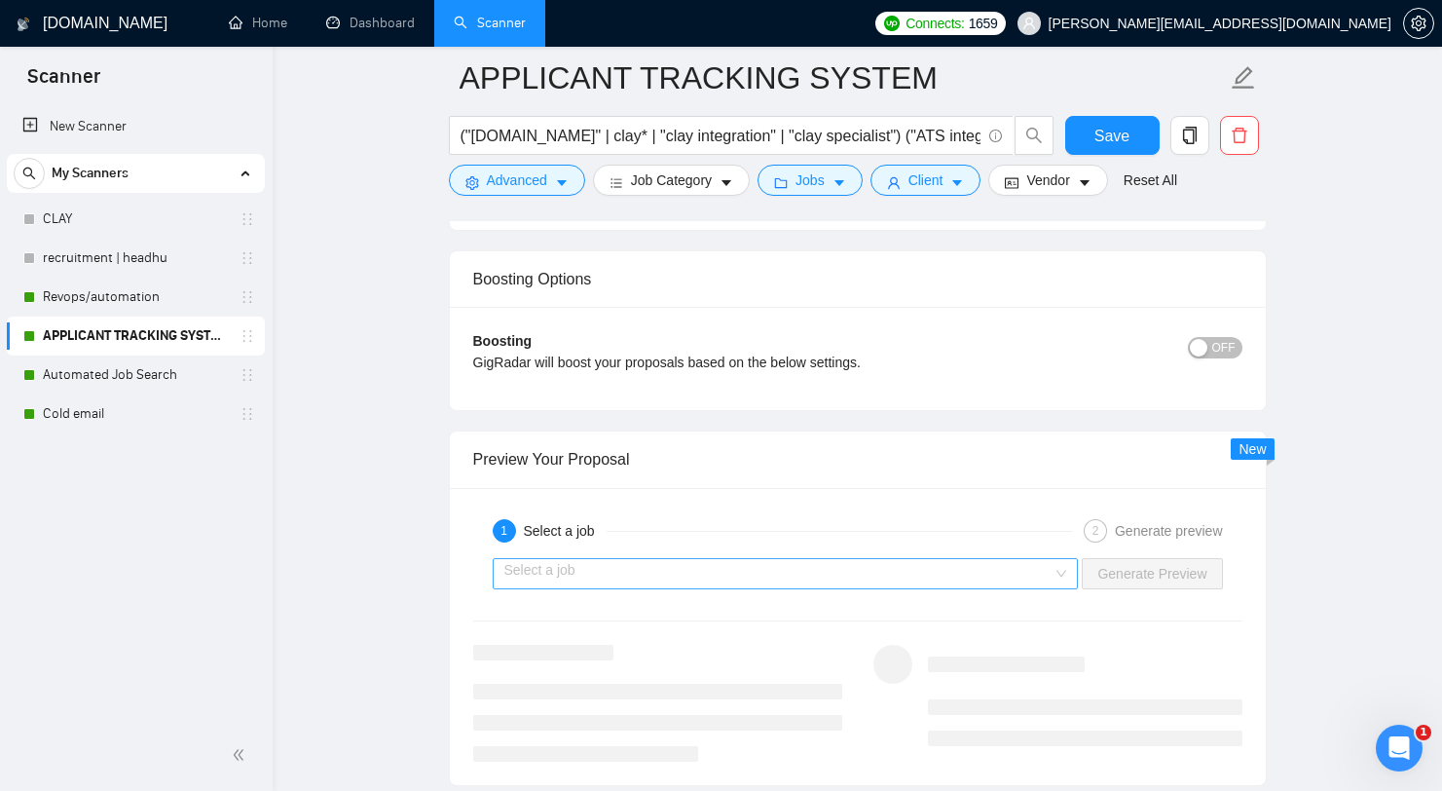
click at [754, 569] on input "search" at bounding box center [778, 573] width 549 height 29
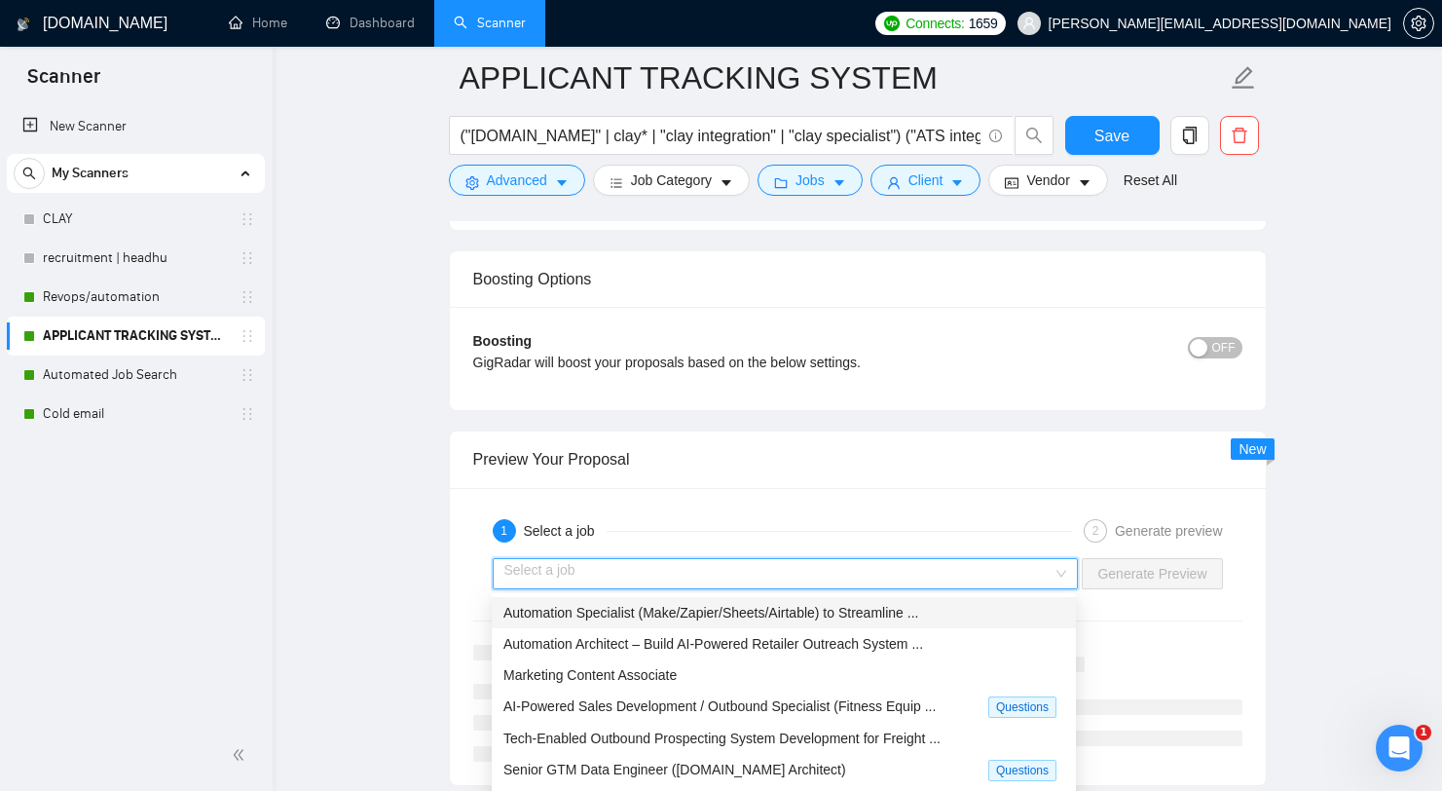
click at [717, 612] on span "Automation Specialist (Make/Zapier/Sheets/Airtable) to Streamline ..." at bounding box center [710, 613] width 415 height 16
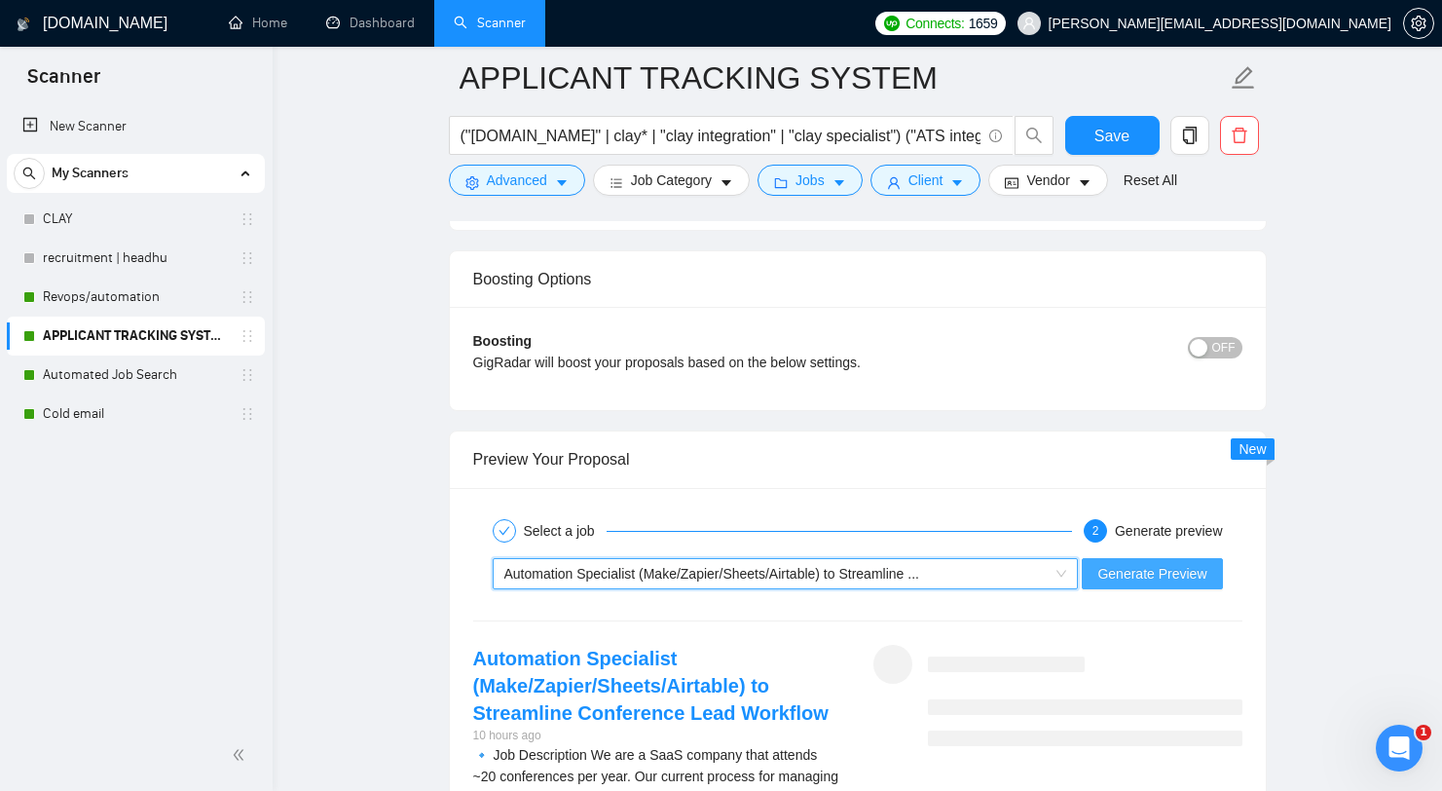
click at [1209, 571] on button "Generate Preview" at bounding box center [1152, 573] width 140 height 31
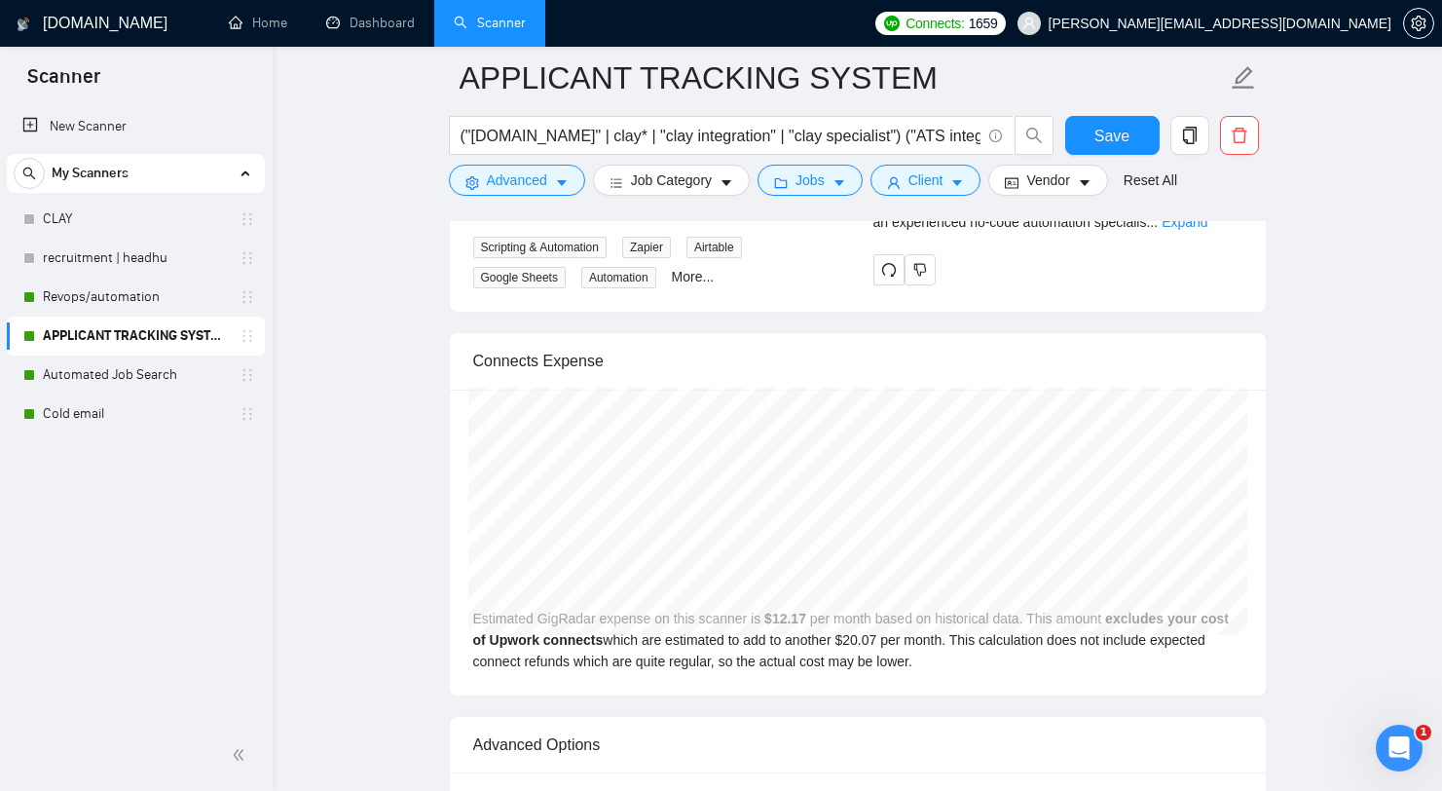
scroll to position [4346, 0]
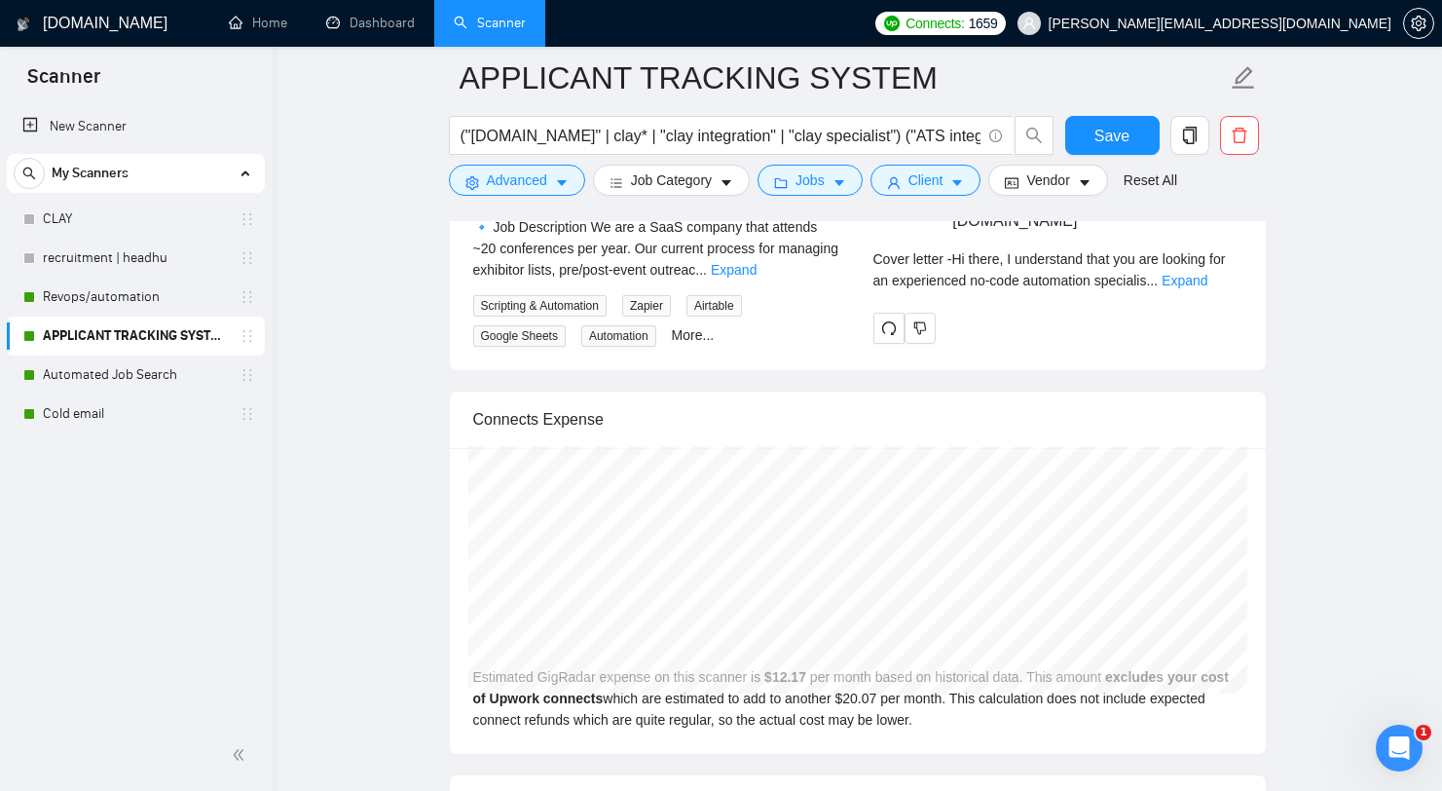
click at [1220, 305] on div "Cover letter - Hi there, I understand that you are looking for an experienced n…" at bounding box center [1057, 276] width 369 height 56
click at [1207, 288] on link "Expand" at bounding box center [1185, 281] width 46 height 16
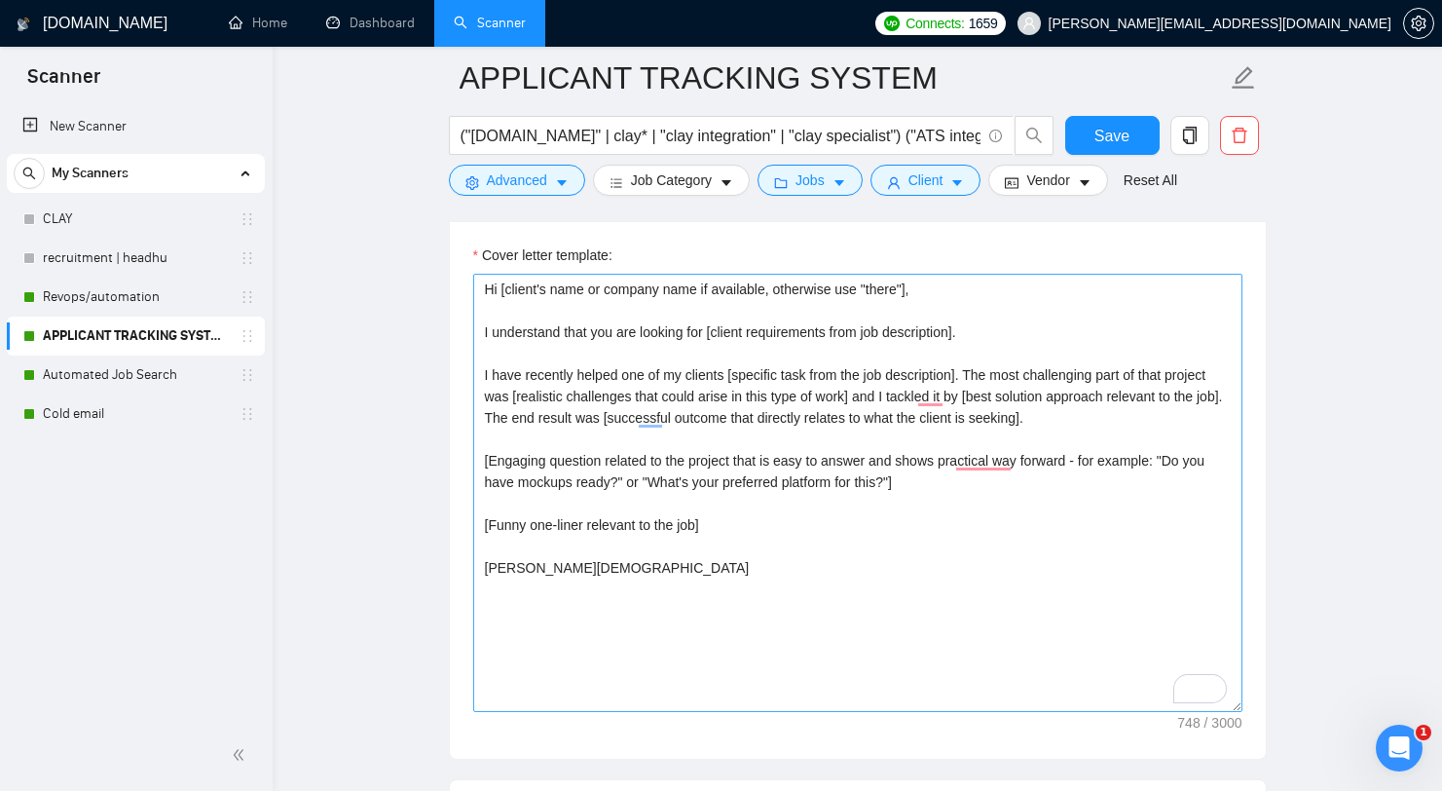
scroll to position [2492, 0]
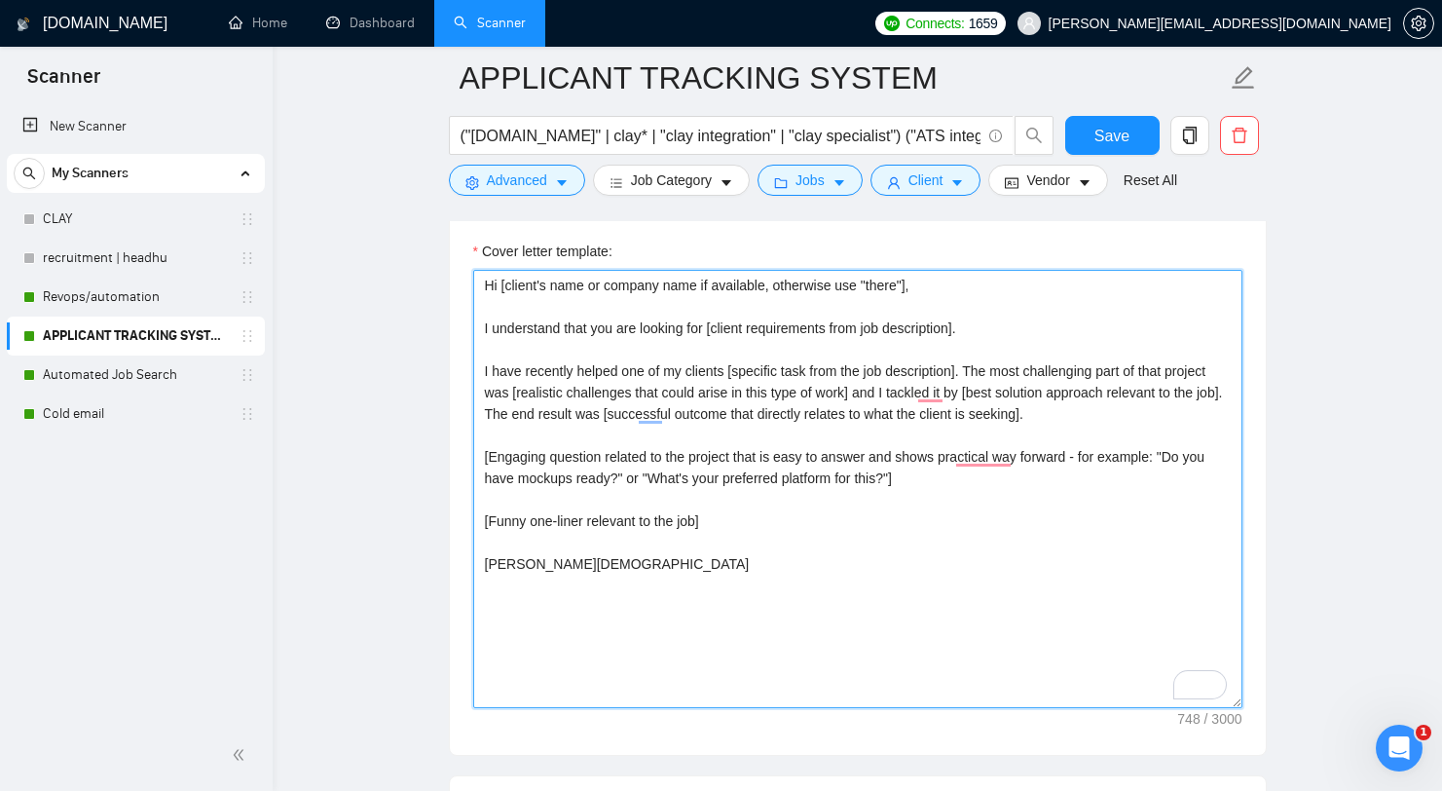
click at [705, 517] on textarea "Hi [client's name or company name if available, otherwise use "there"], I under…" at bounding box center [857, 489] width 769 height 438
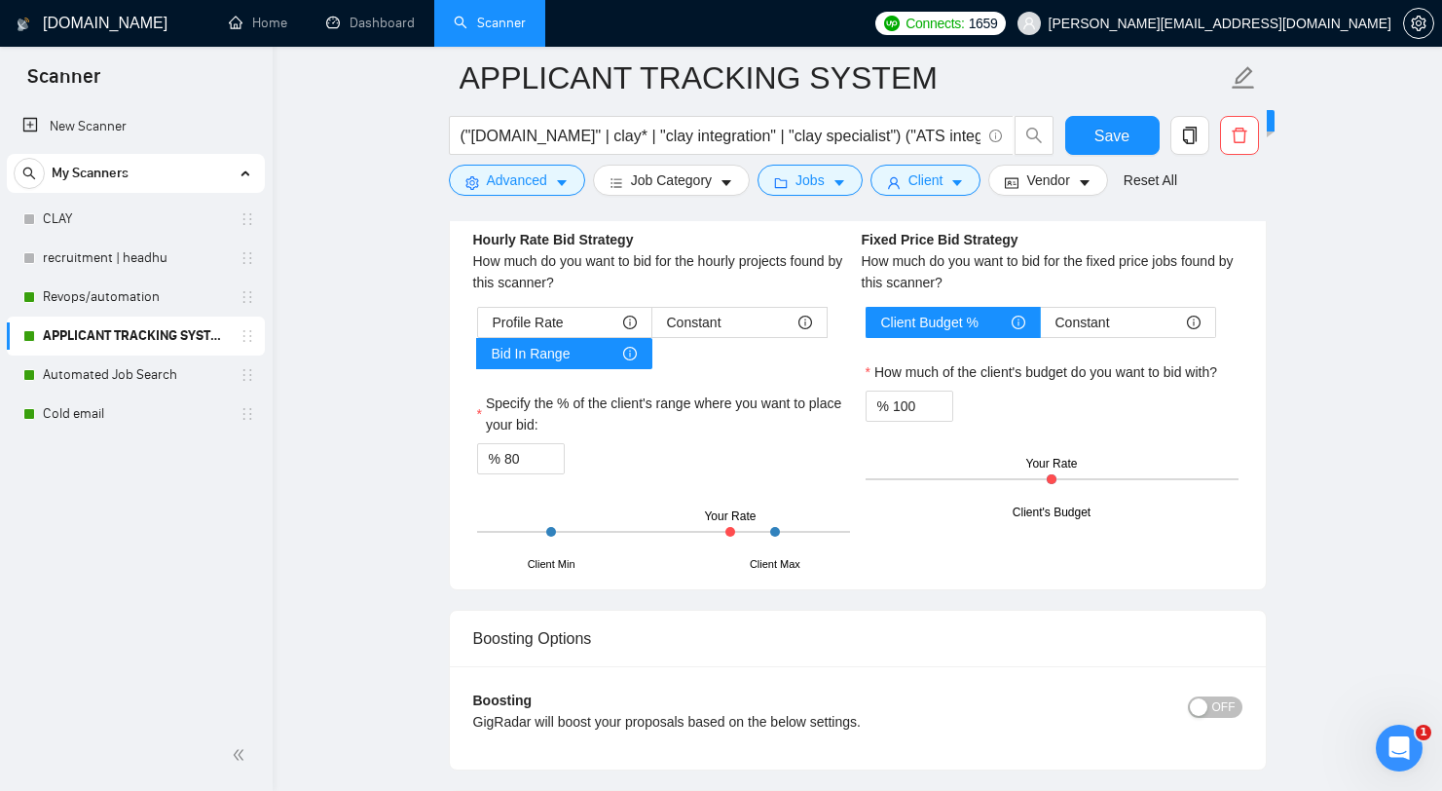
scroll to position [4126, 0]
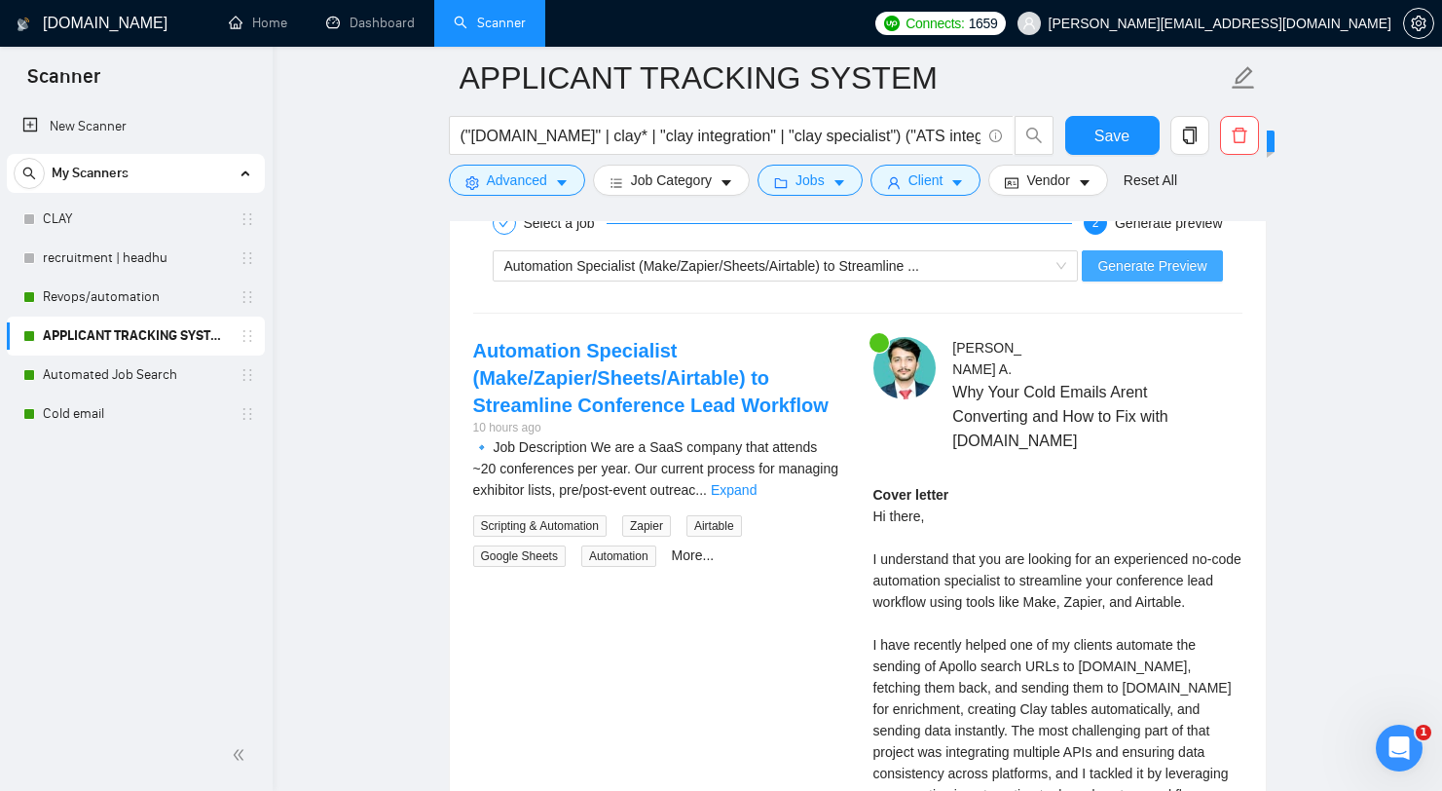
click at [1188, 265] on span "Generate Preview" at bounding box center [1151, 265] width 109 height 21
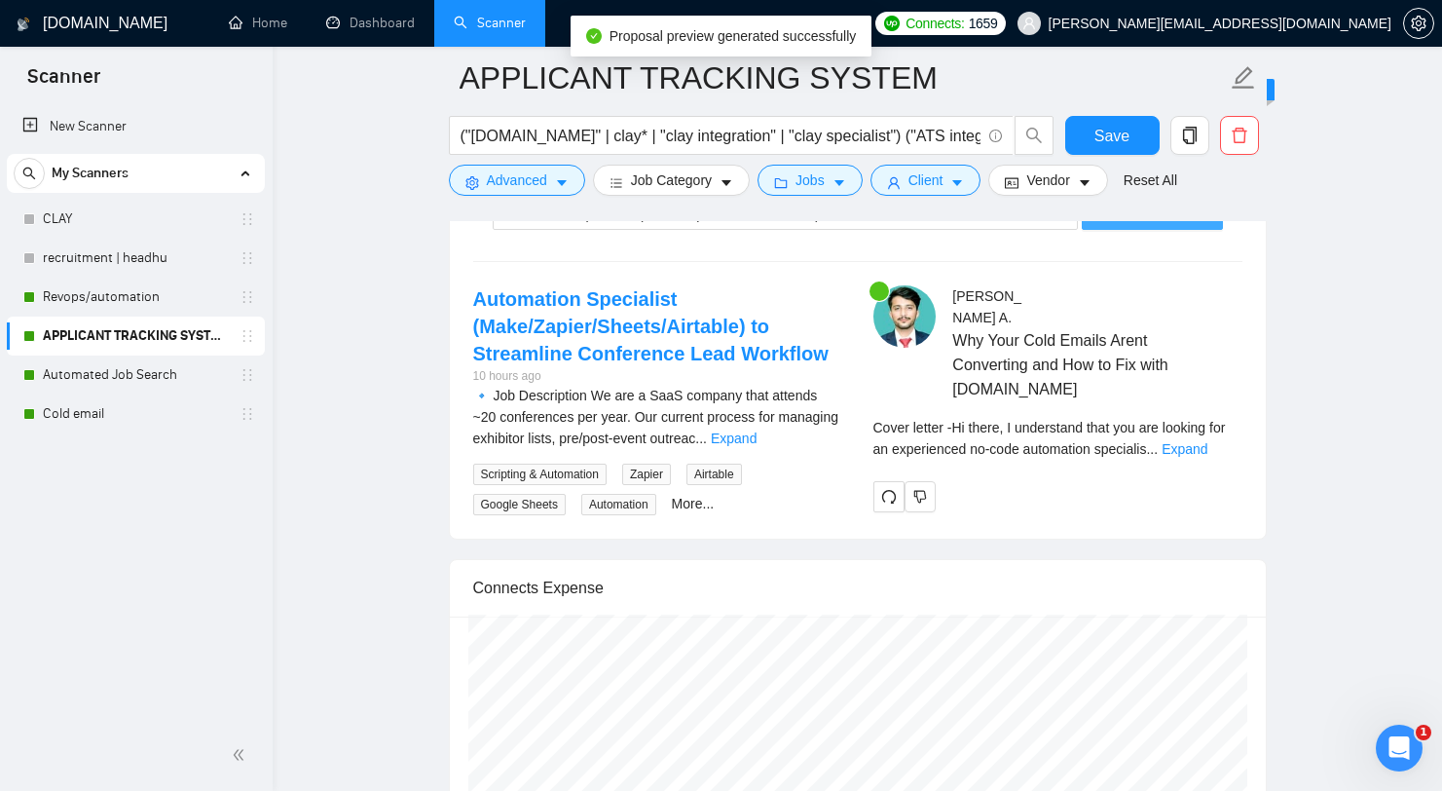
scroll to position [4180, 0]
click at [1237, 458] on div "Cover letter - Hi there, I understand that you are looking for an experienced n…" at bounding box center [1057, 436] width 369 height 43
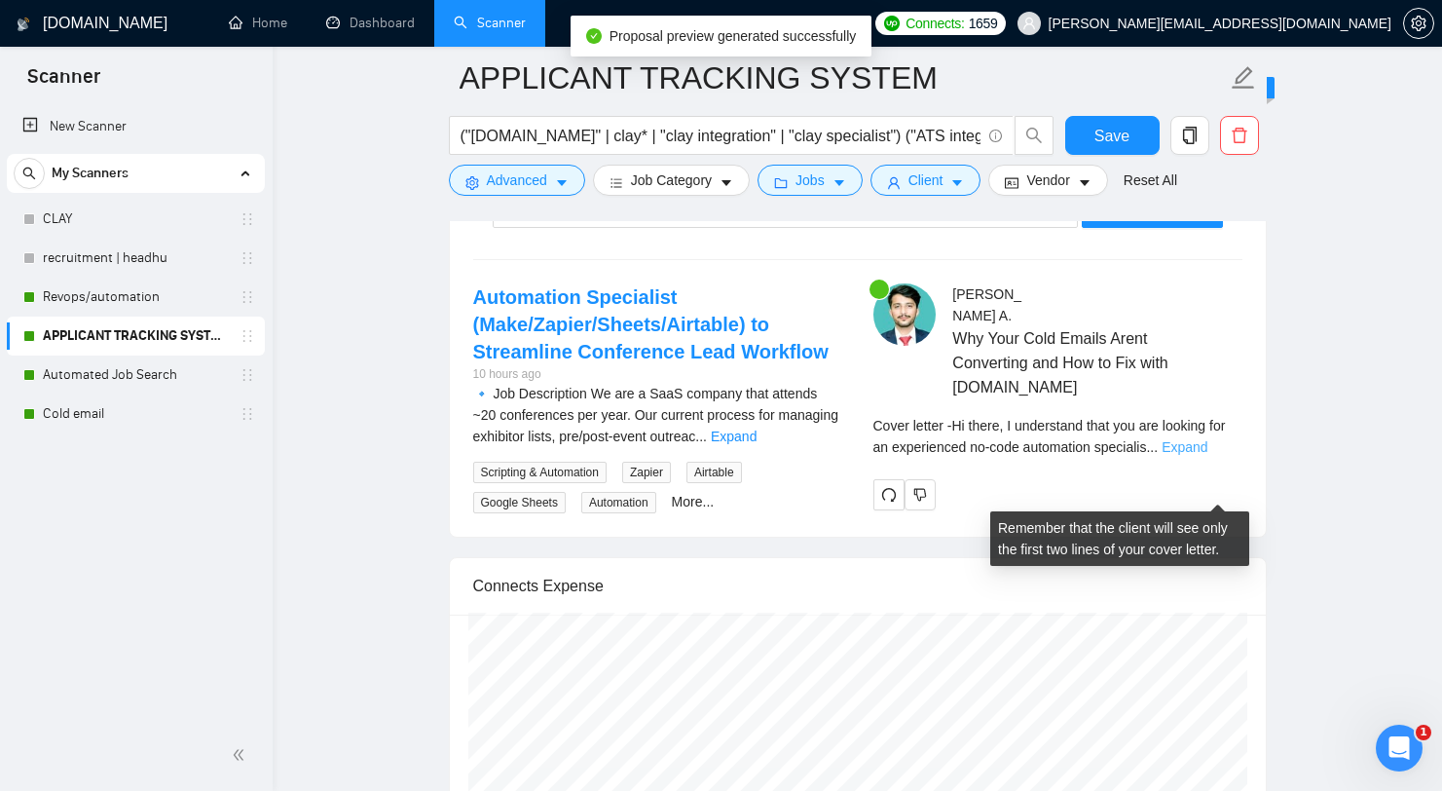
click at [1207, 455] on link "Expand" at bounding box center [1185, 447] width 46 height 16
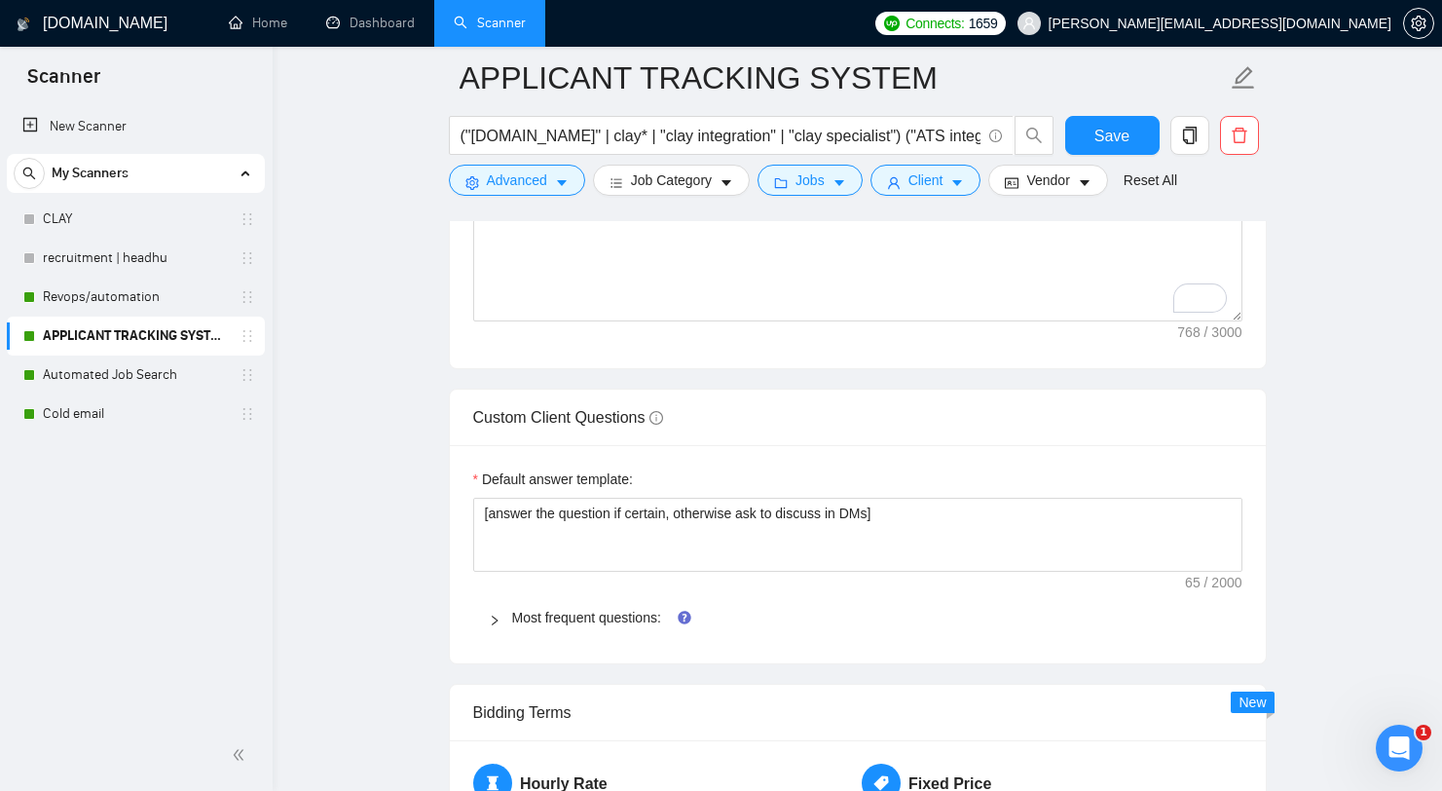
scroll to position [2540, 0]
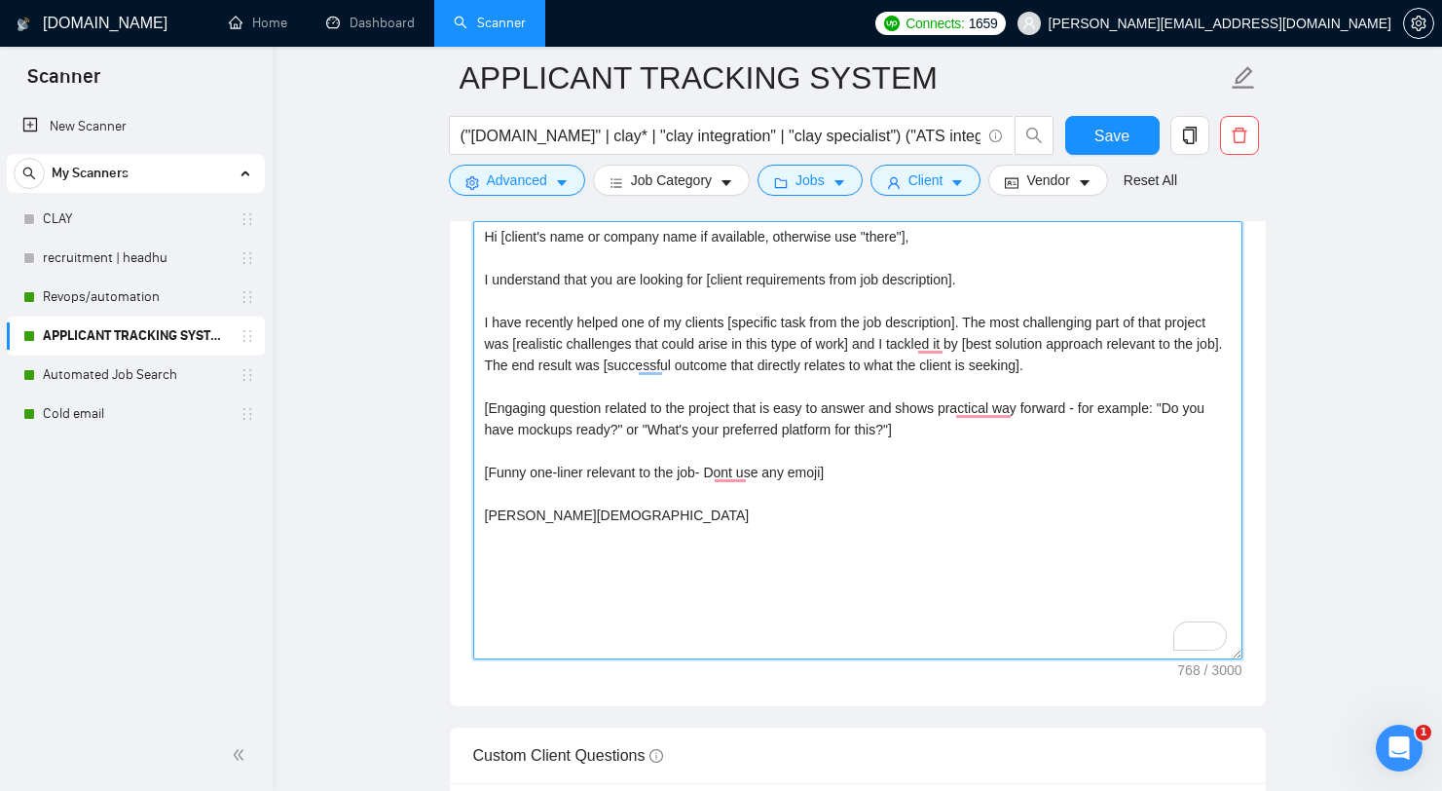
click at [587, 482] on textarea "Hi [client's name or company name if available, otherwise use "there"], I under…" at bounding box center [857, 440] width 769 height 438
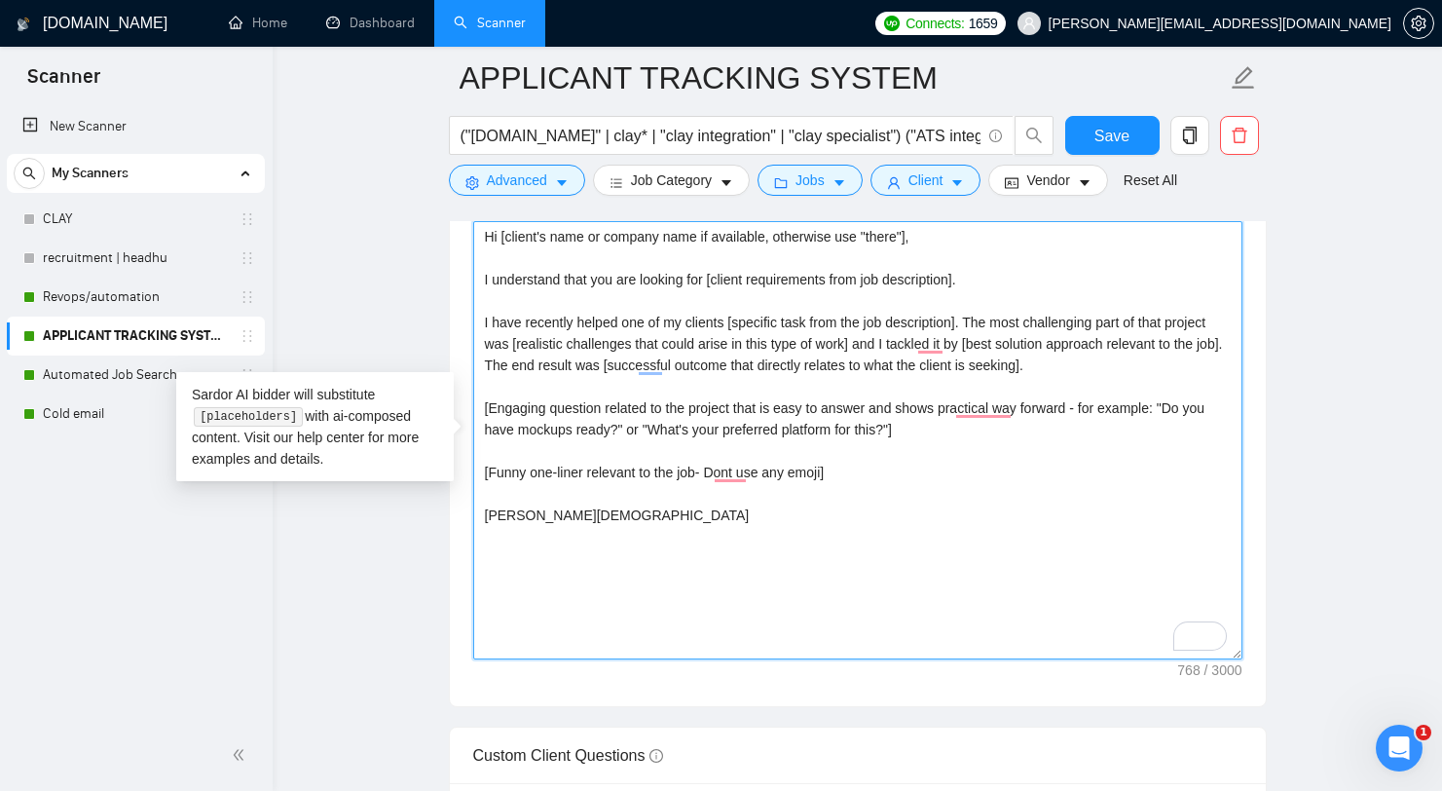
click at [702, 469] on textarea "Hi [client's name or company name if available, otherwise use "there"], I under…" at bounding box center [857, 440] width 769 height 438
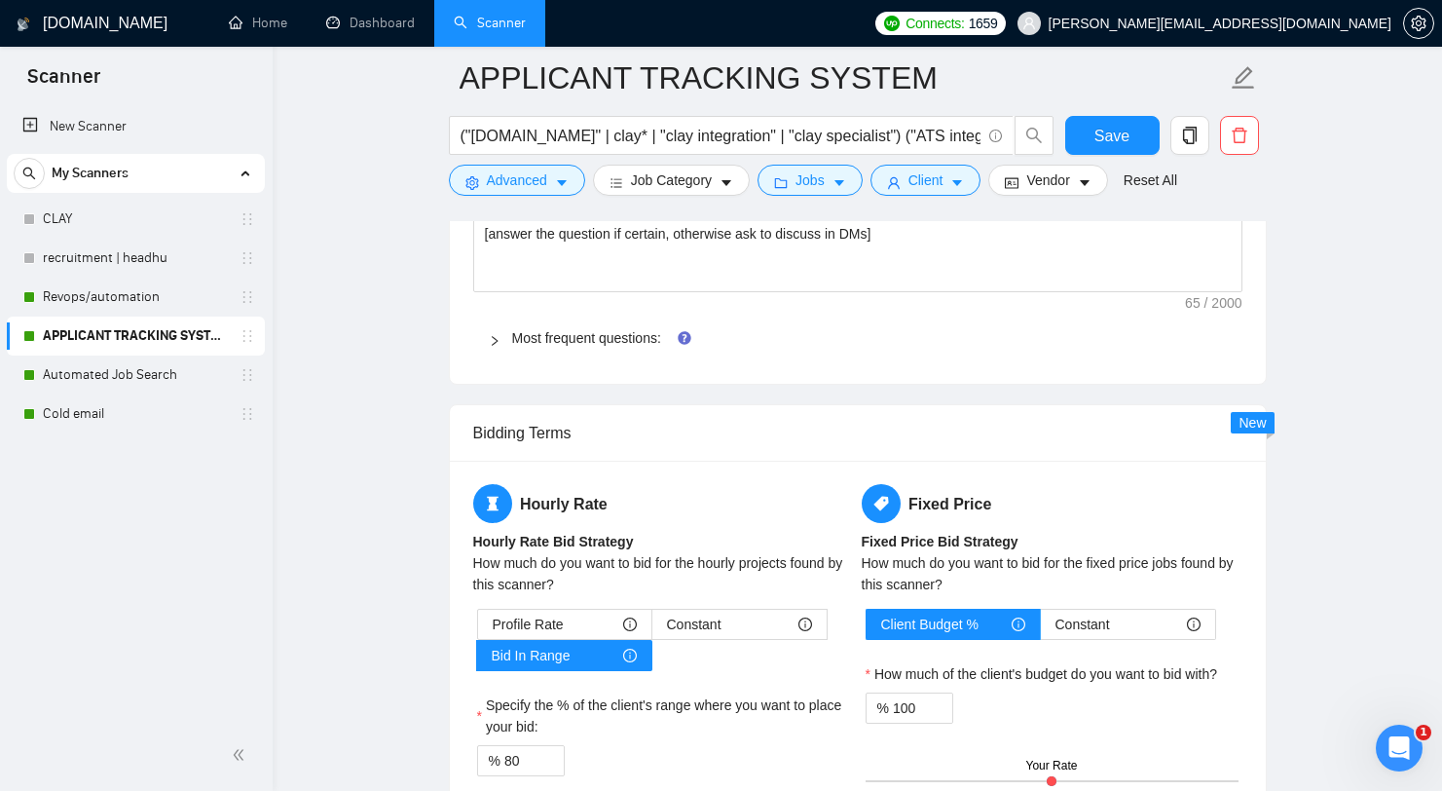
scroll to position [3829, 0]
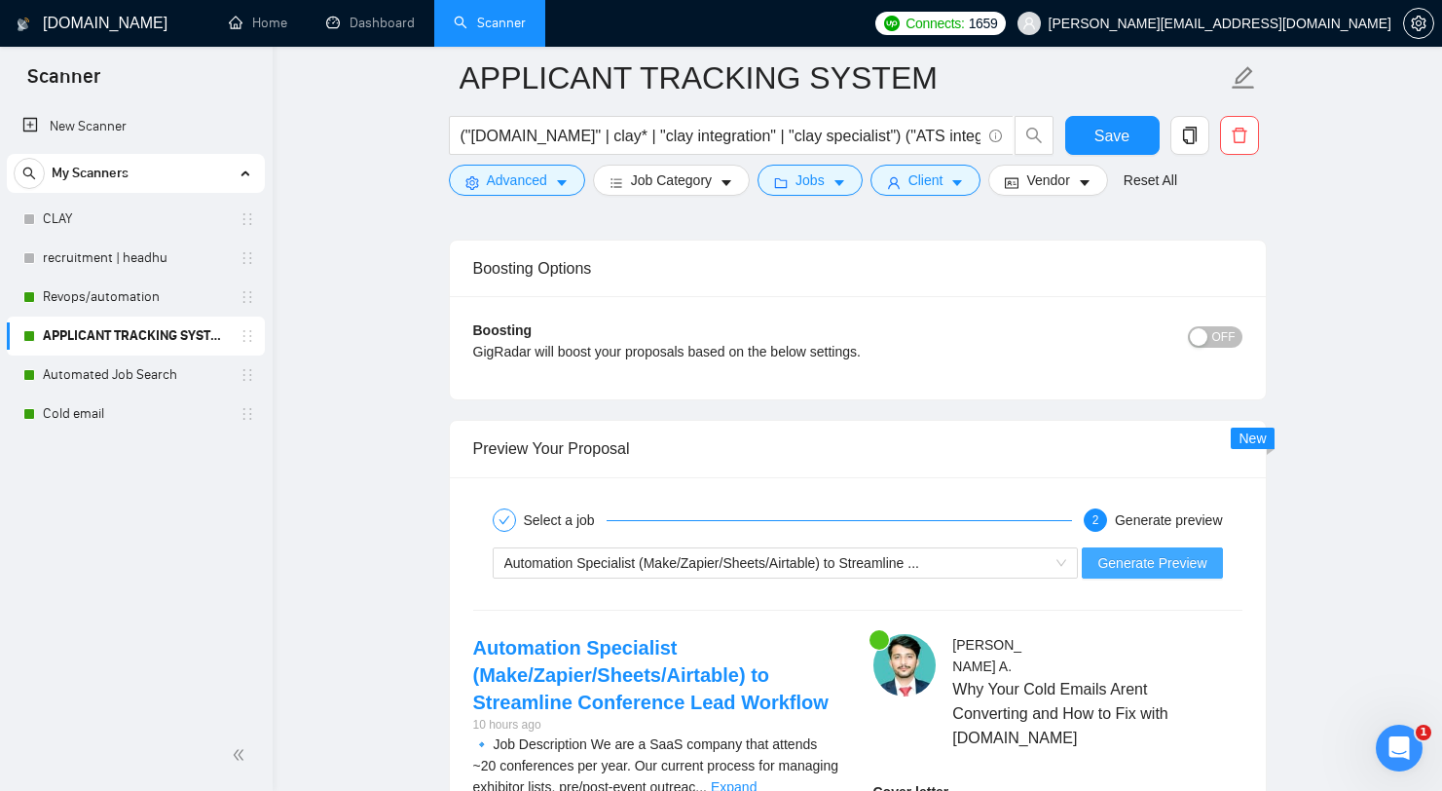
type textarea "Hi [client's name or company name if available, otherwise use "there"], I under…"
click at [1109, 559] on span "Generate Preview" at bounding box center [1151, 562] width 109 height 21
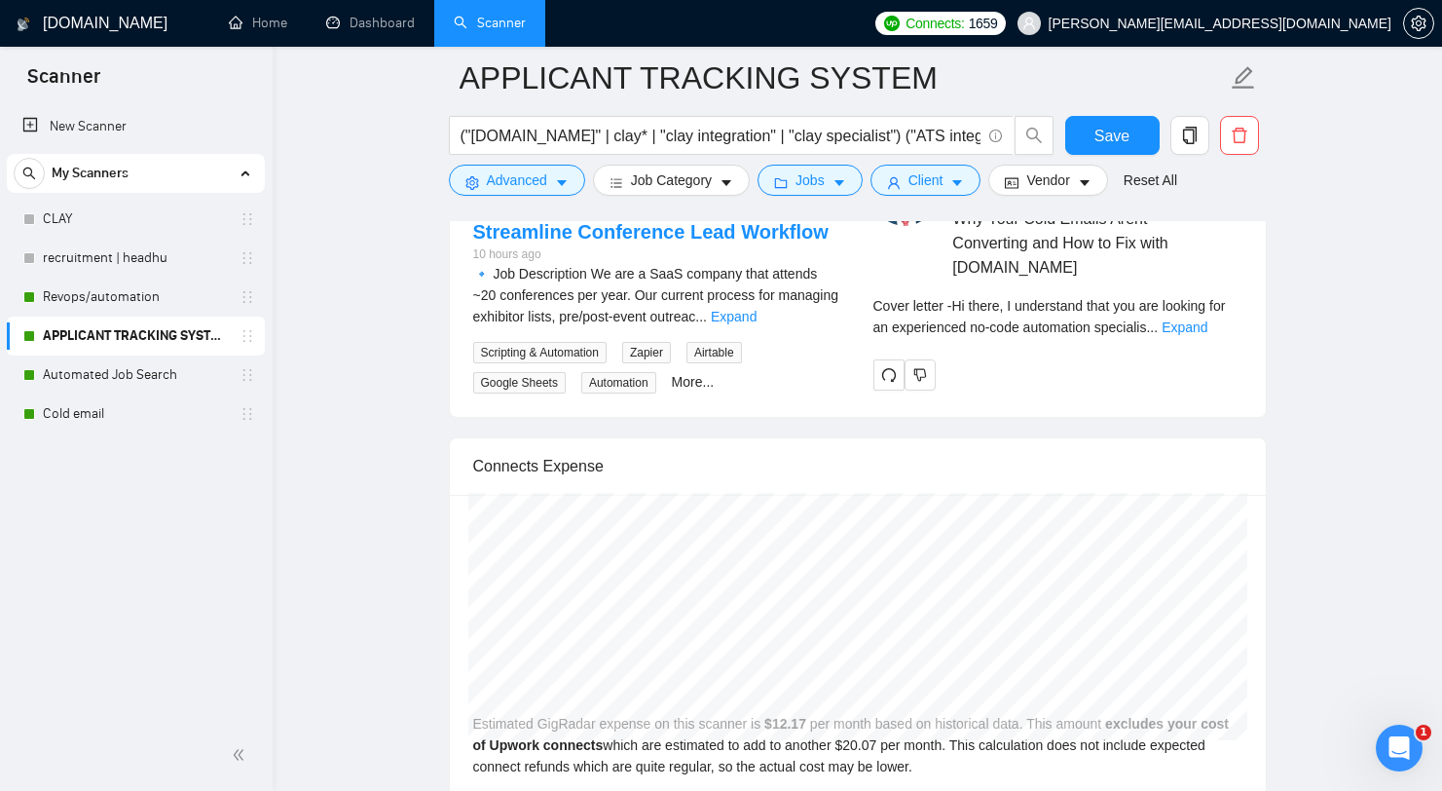
scroll to position [4334, 0]
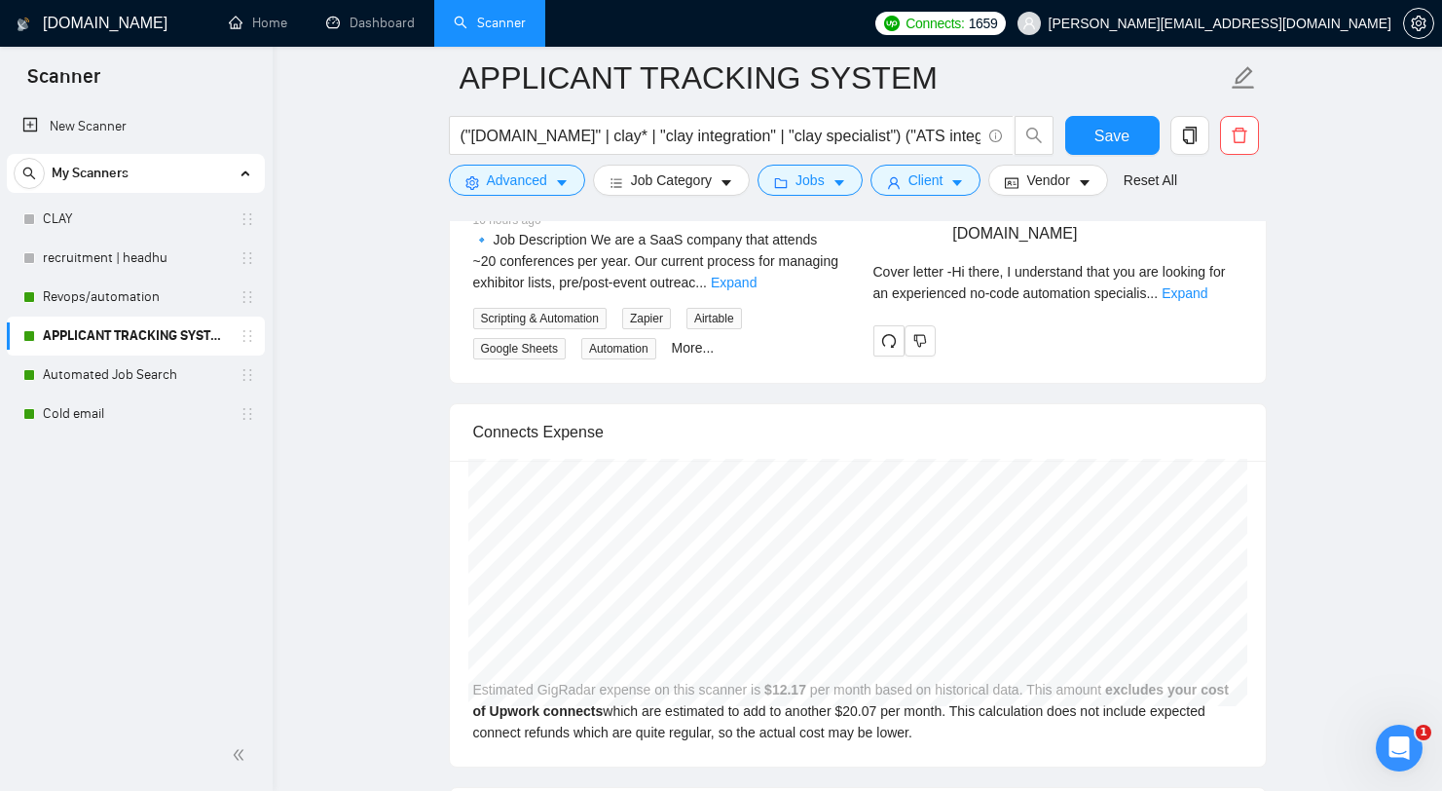
click at [1220, 304] on div "Cover letter - Hi there, I understand that you are looking for an experienced n…" at bounding box center [1057, 282] width 369 height 43
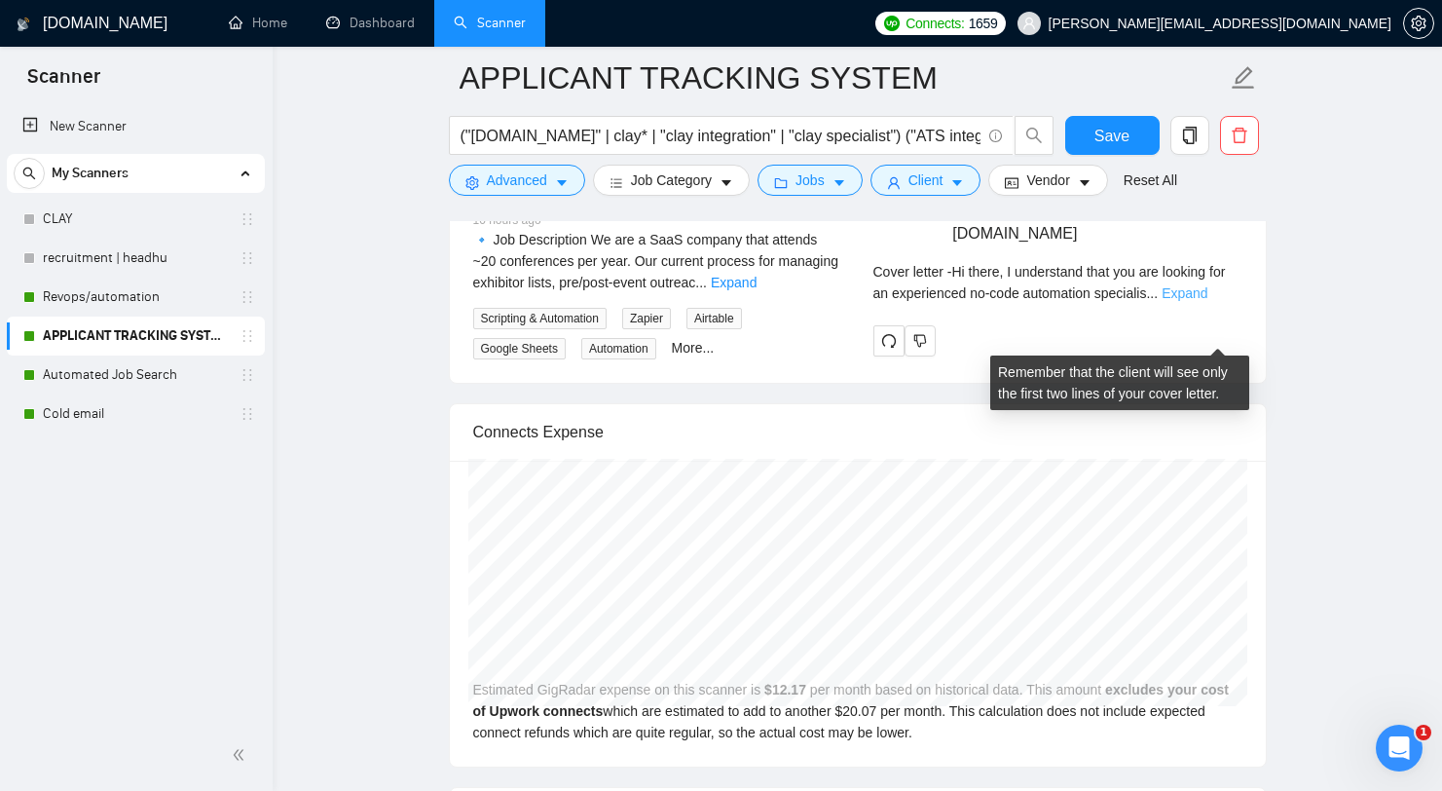
click at [1207, 301] on link "Expand" at bounding box center [1185, 293] width 46 height 16
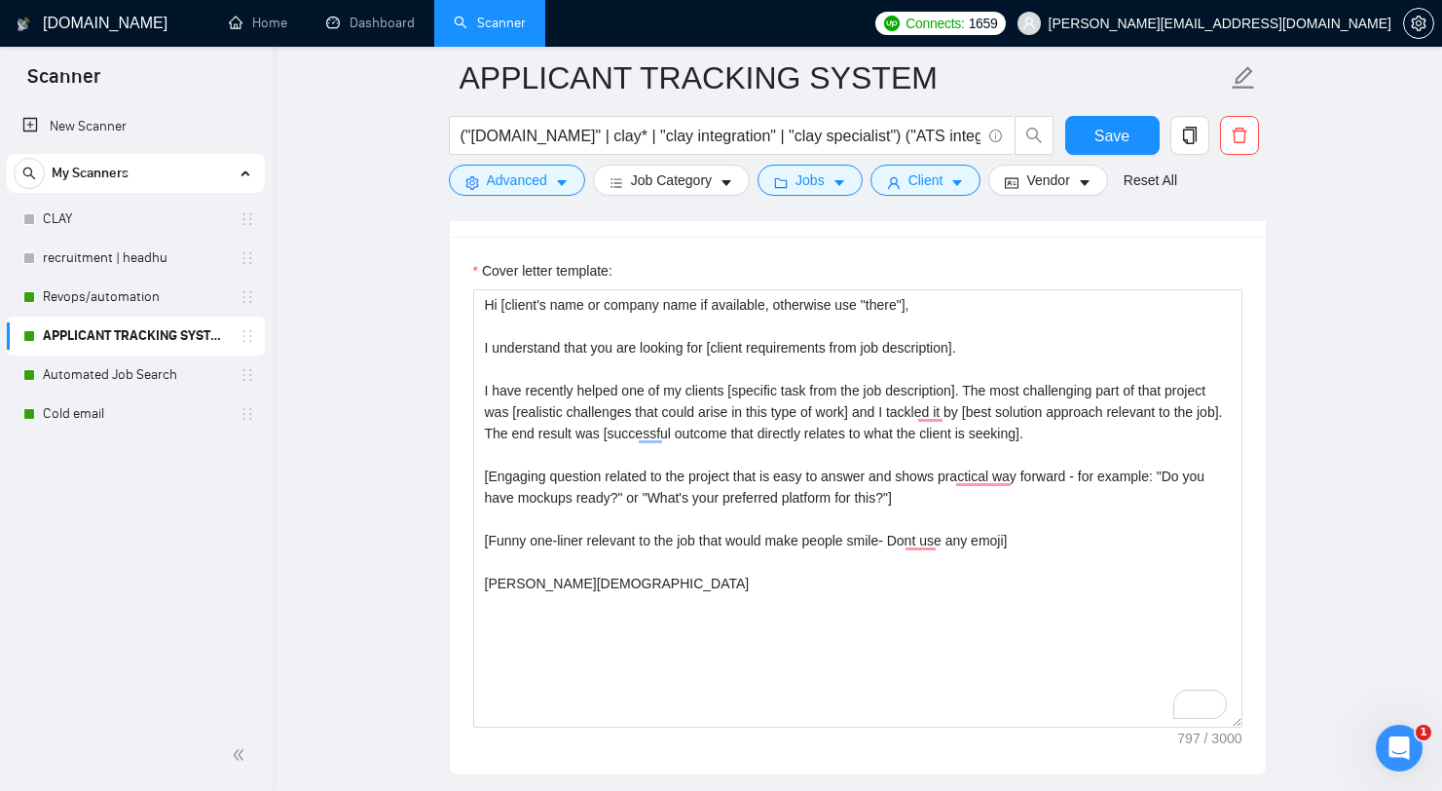
scroll to position [2449, 0]
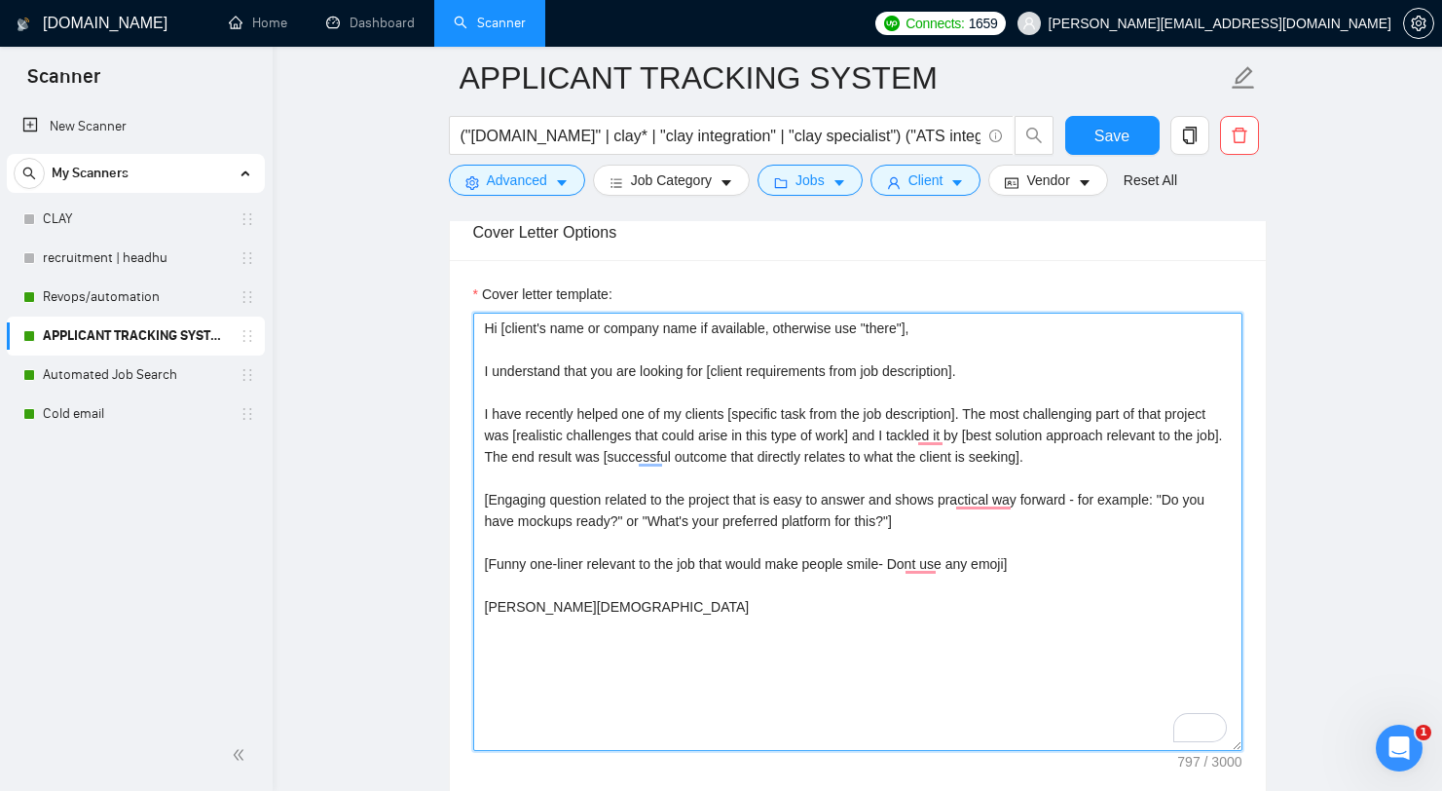
click at [910, 496] on textarea "Hi [client's name or company name if available, otherwise use "there"], I under…" at bounding box center [857, 532] width 769 height 438
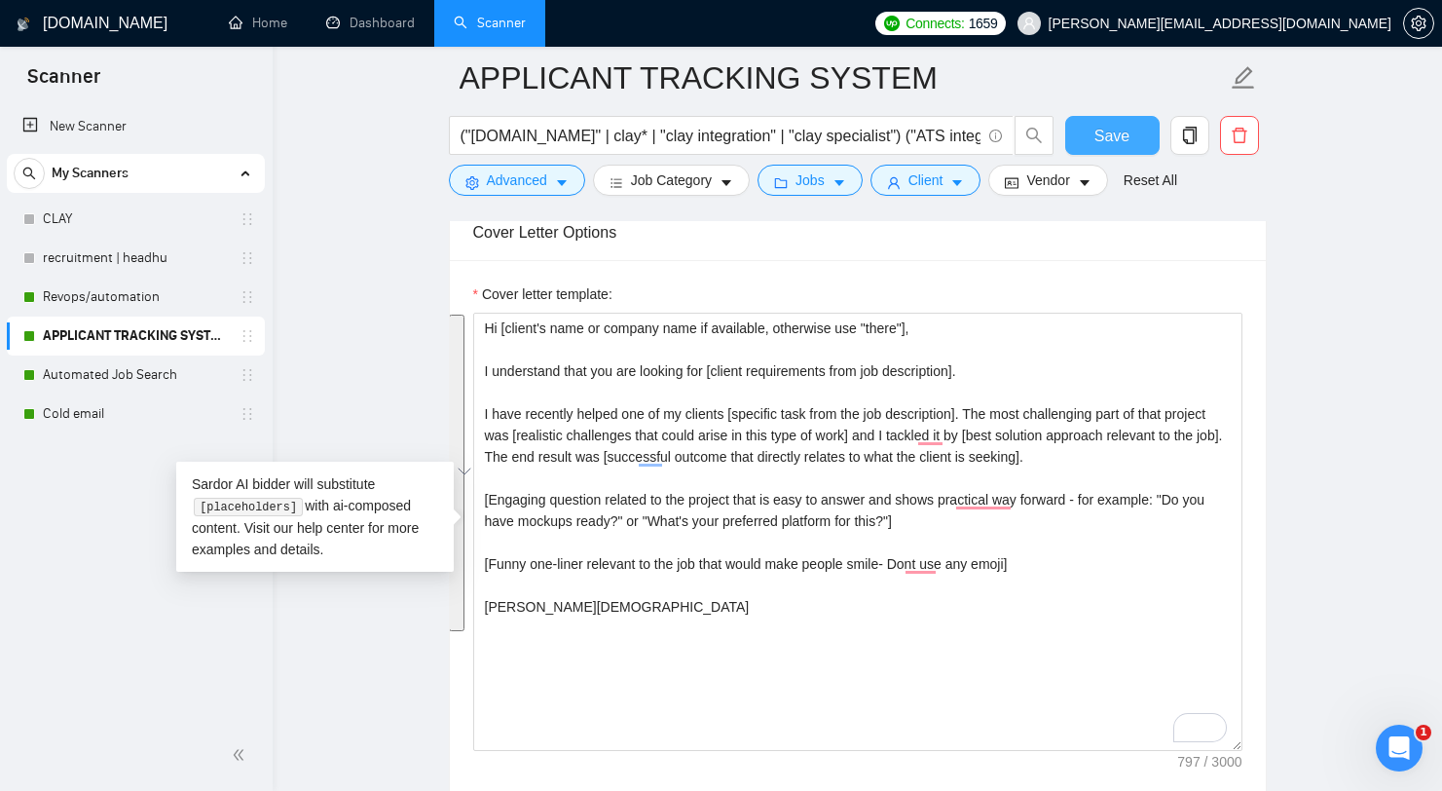
click at [1123, 142] on span "Save" at bounding box center [1111, 136] width 35 height 24
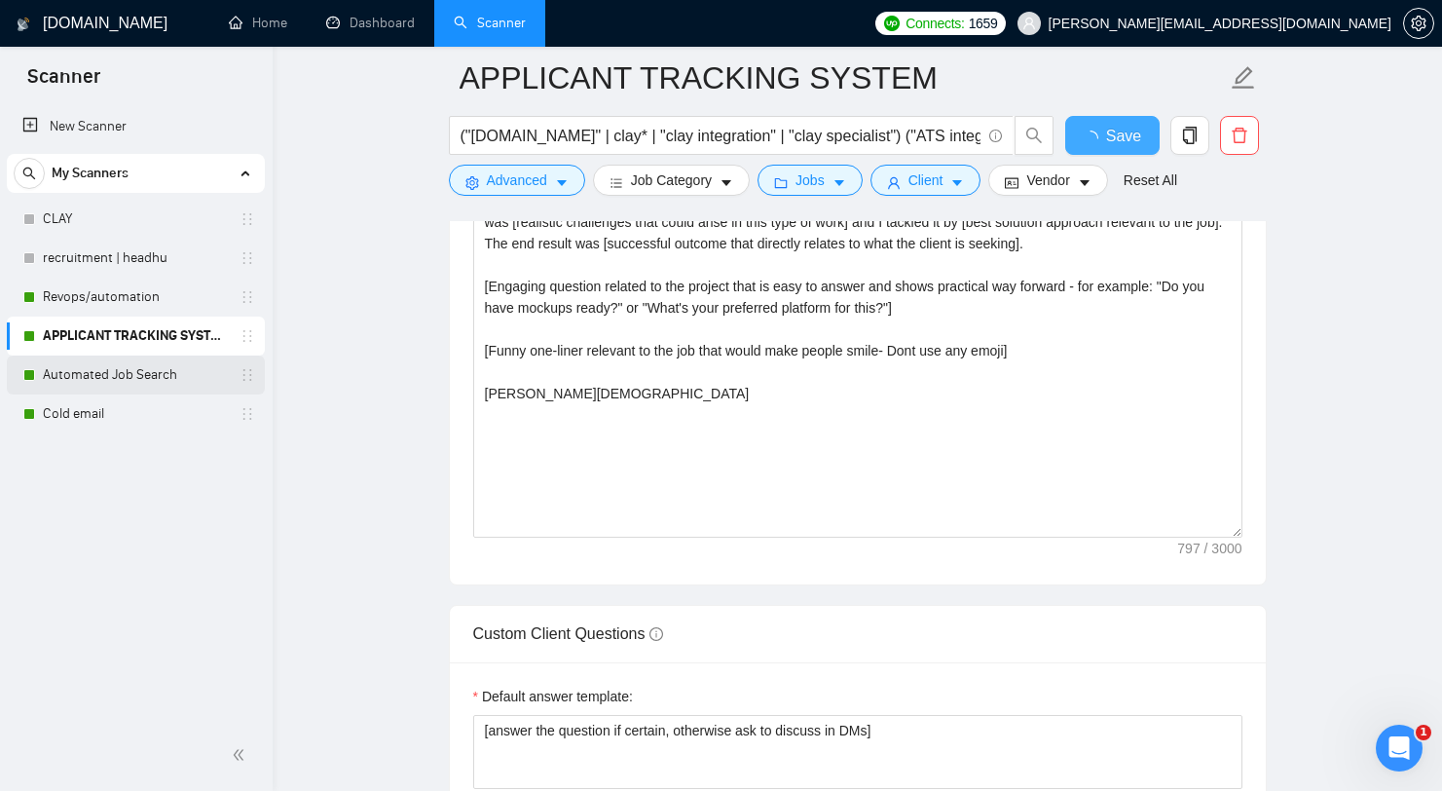
checkbox input "true"
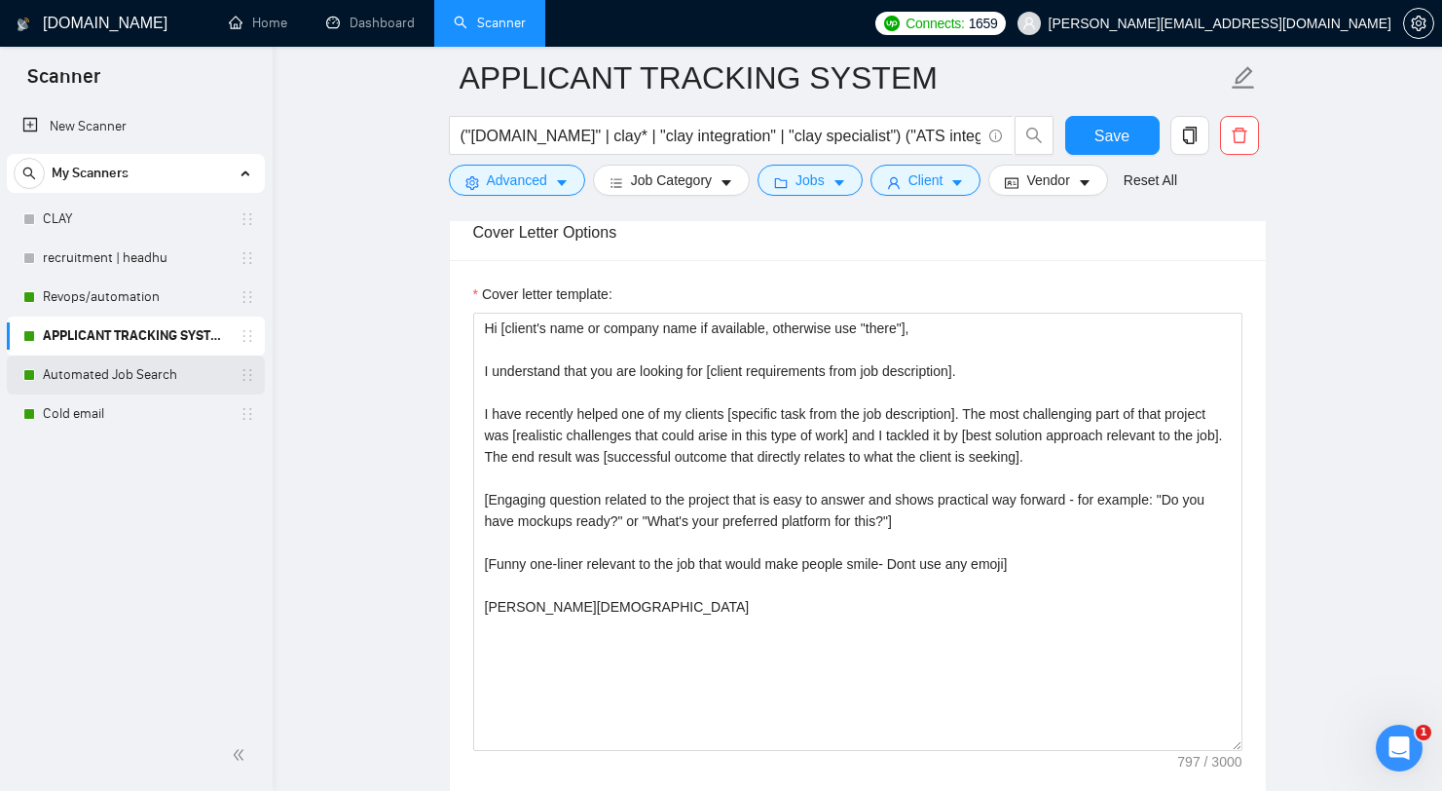
click at [161, 377] on link "Automated Job Search" at bounding box center [135, 374] width 185 height 39
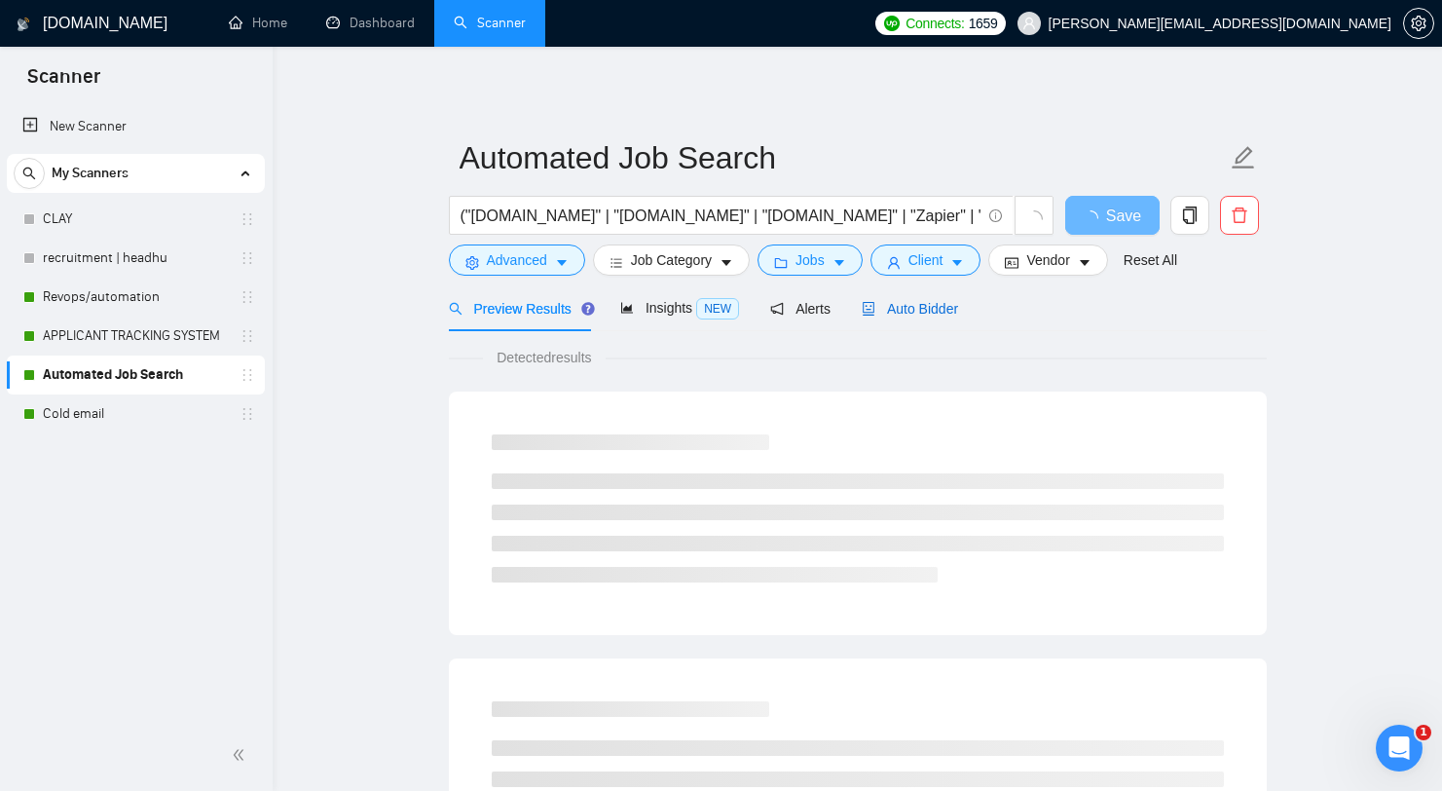
click at [927, 314] on span "Auto Bidder" at bounding box center [910, 309] width 96 height 16
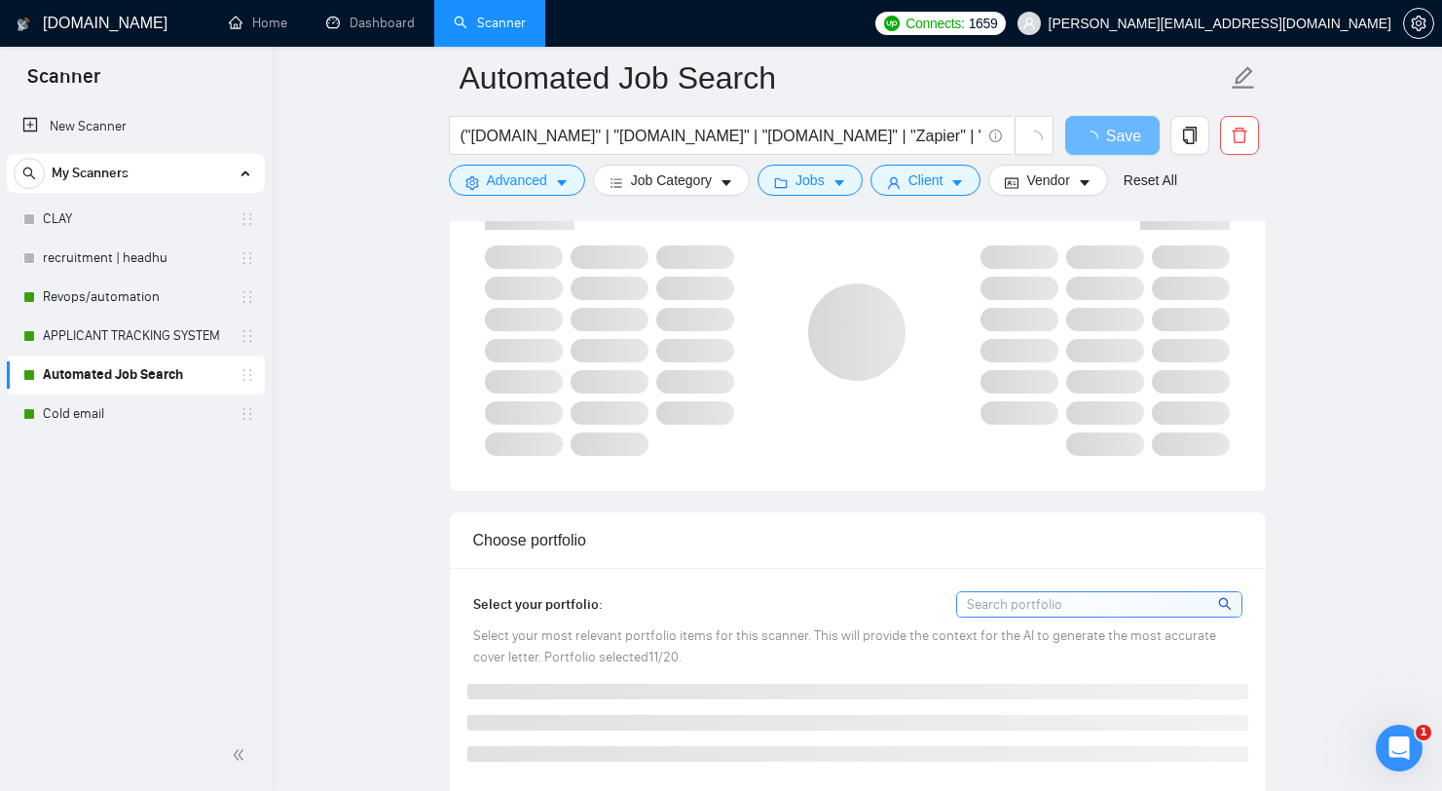
scroll to position [2229, 0]
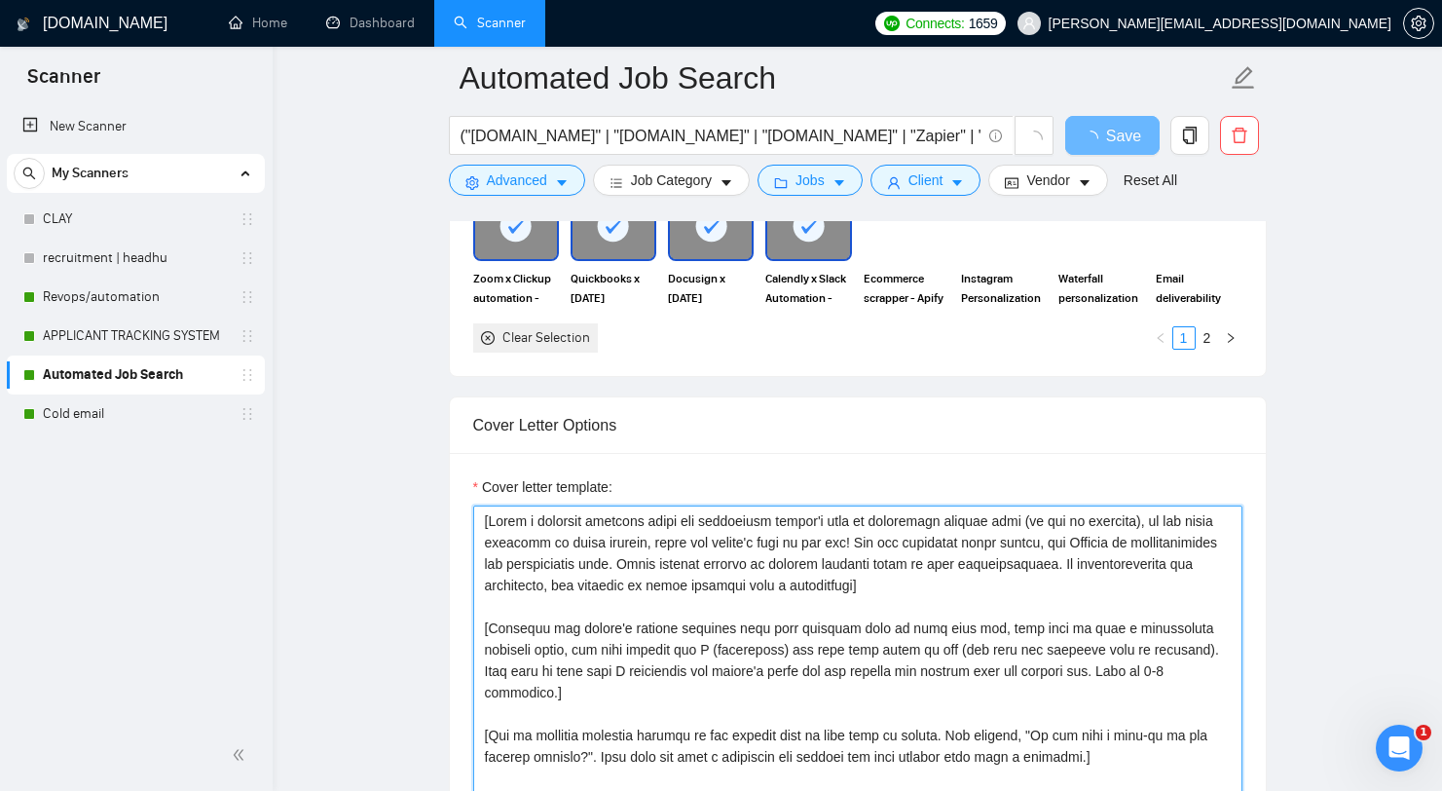
click at [904, 533] on textarea "Cover letter template:" at bounding box center [857, 724] width 769 height 438
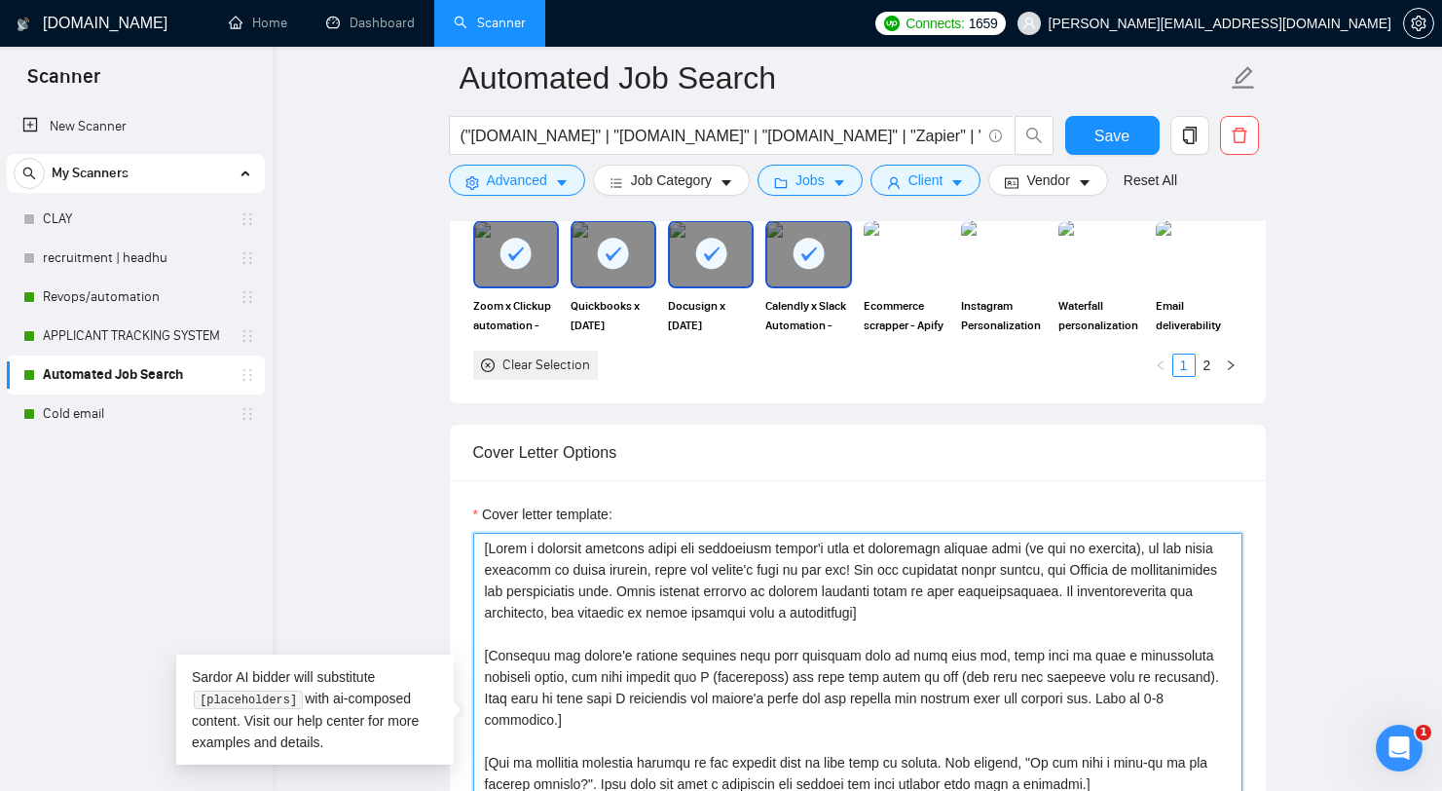
paste textarea "Hi [client's name or company name if available, otherwise use "there"], I under…"
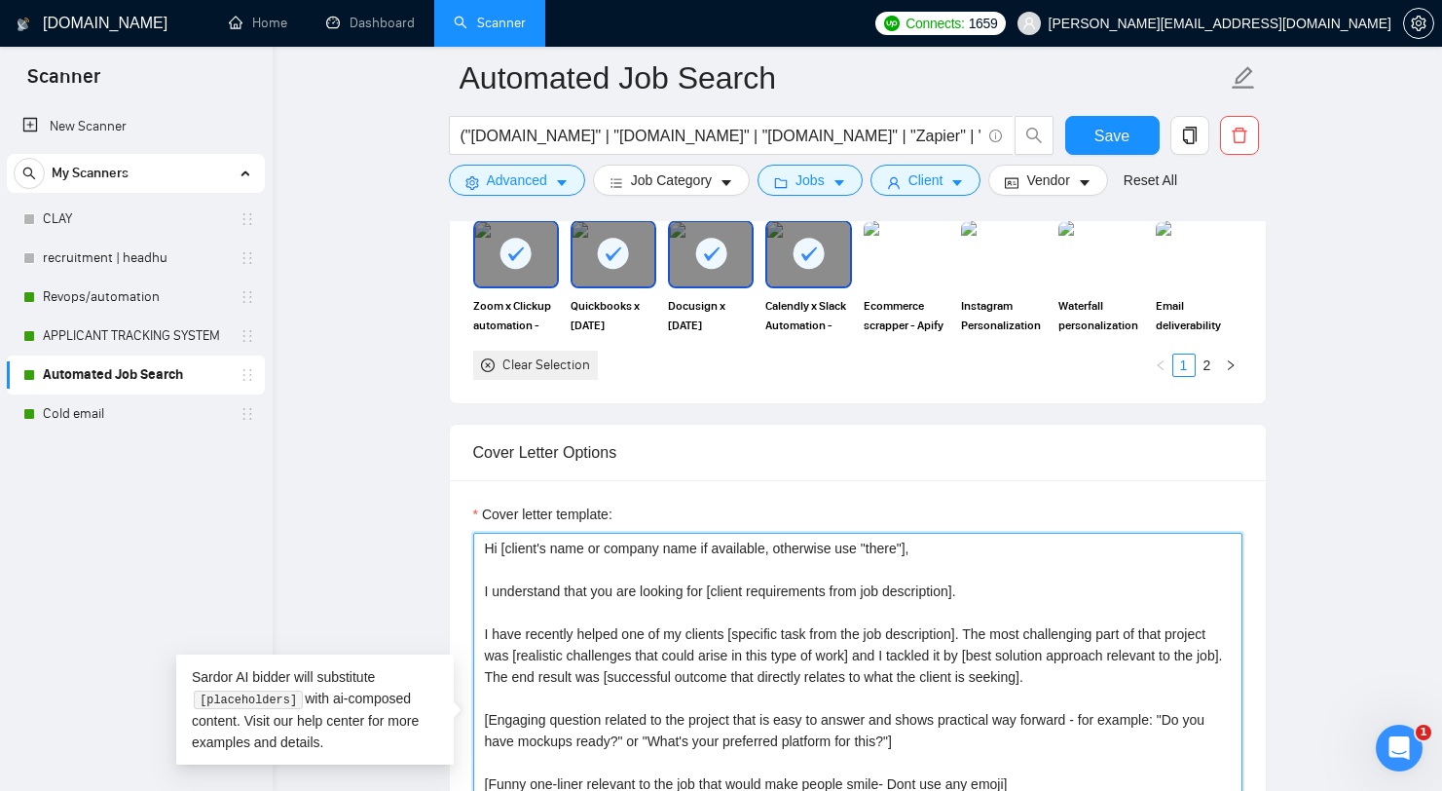
scroll to position [2294, 0]
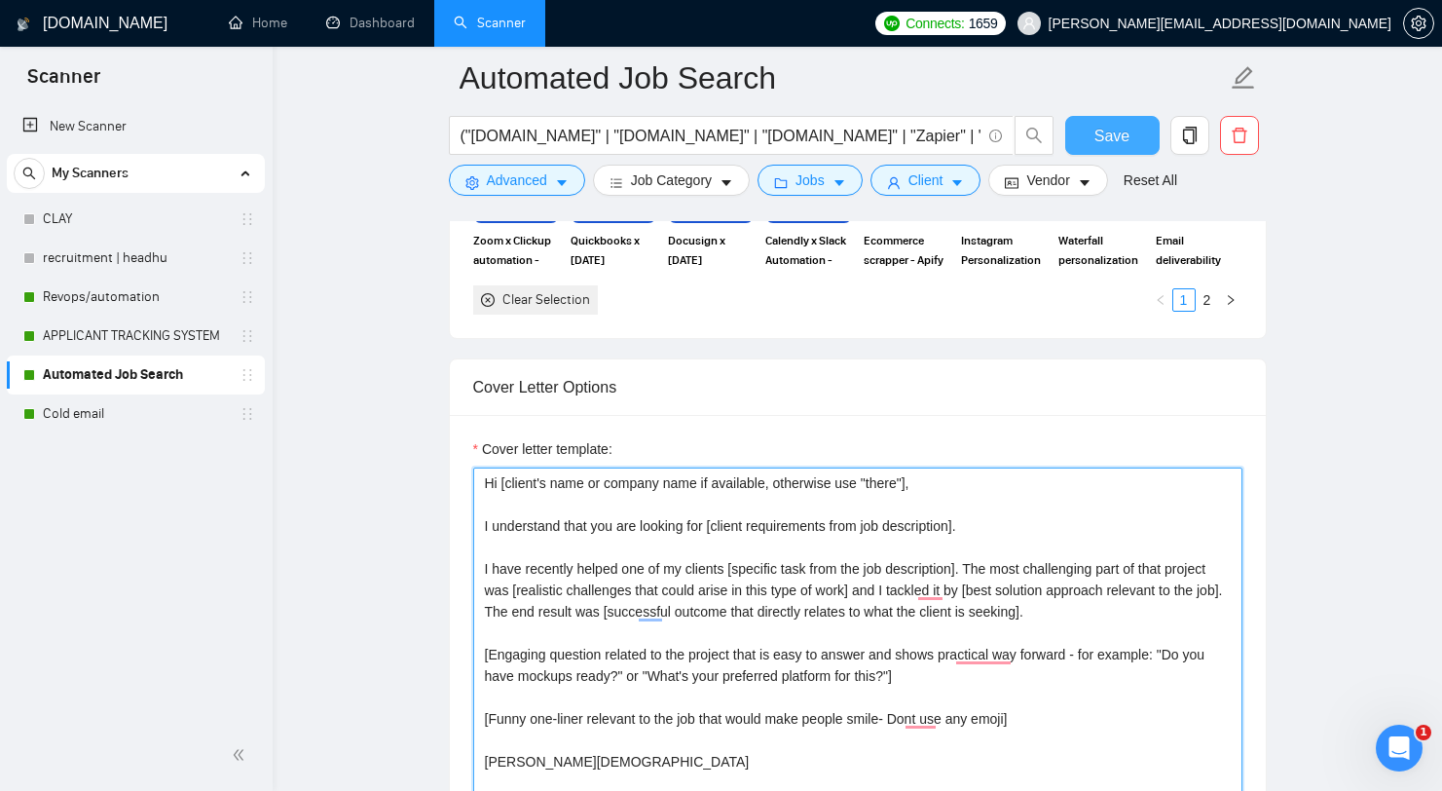
type textarea "Hi [client's name or company name if available, otherwise use "there"], I under…"
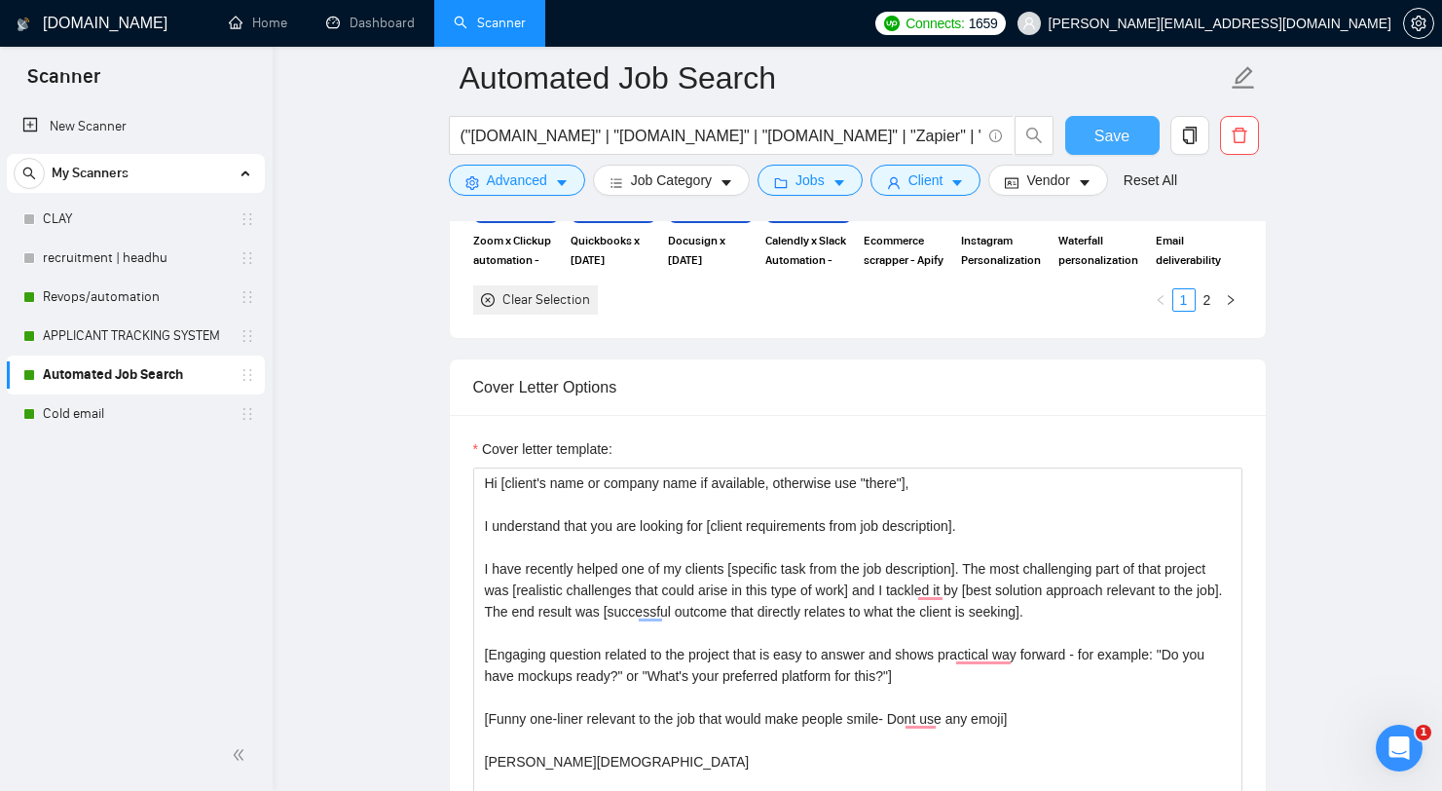
click at [1126, 127] on span "Save" at bounding box center [1111, 136] width 35 height 24
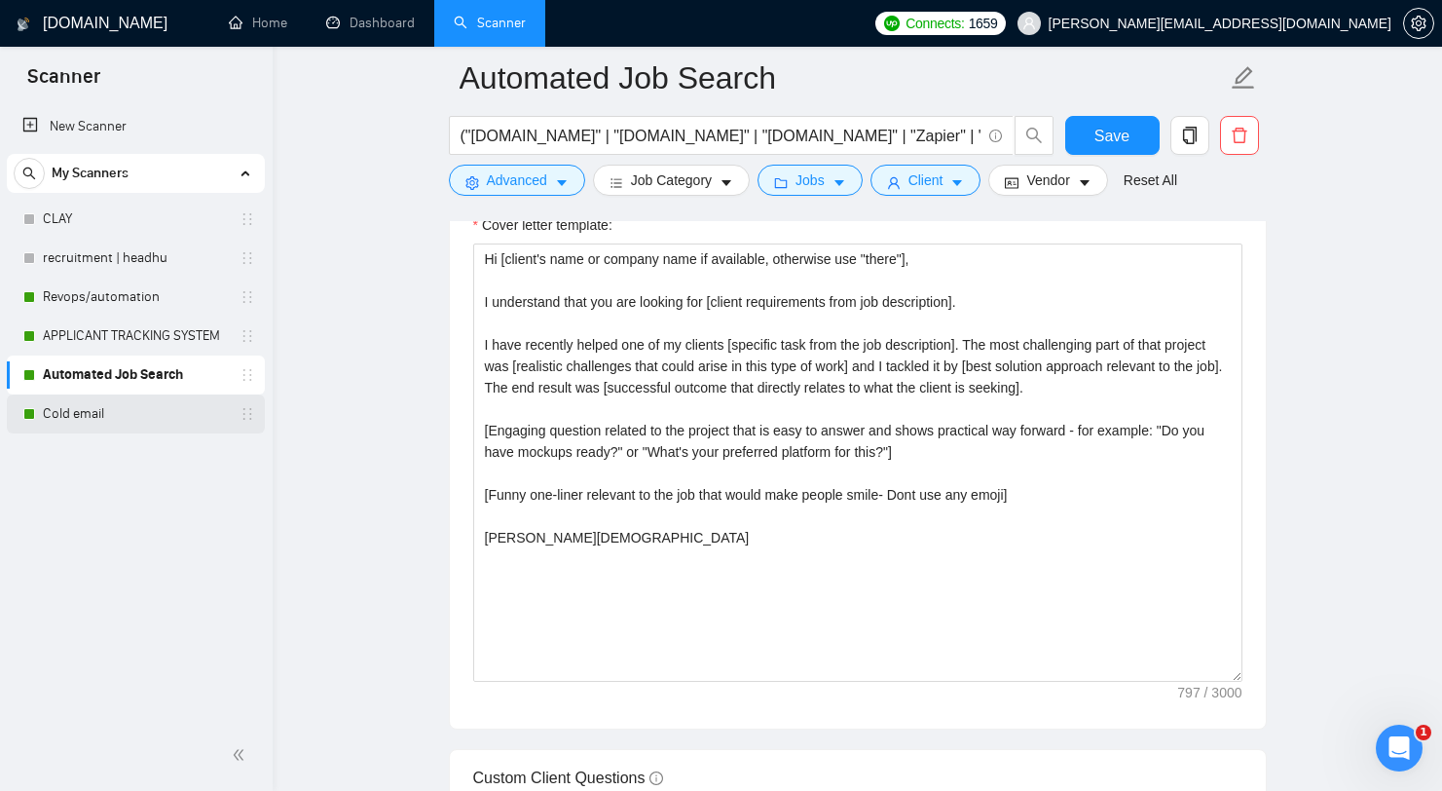
click at [130, 418] on link "Cold email" at bounding box center [135, 413] width 185 height 39
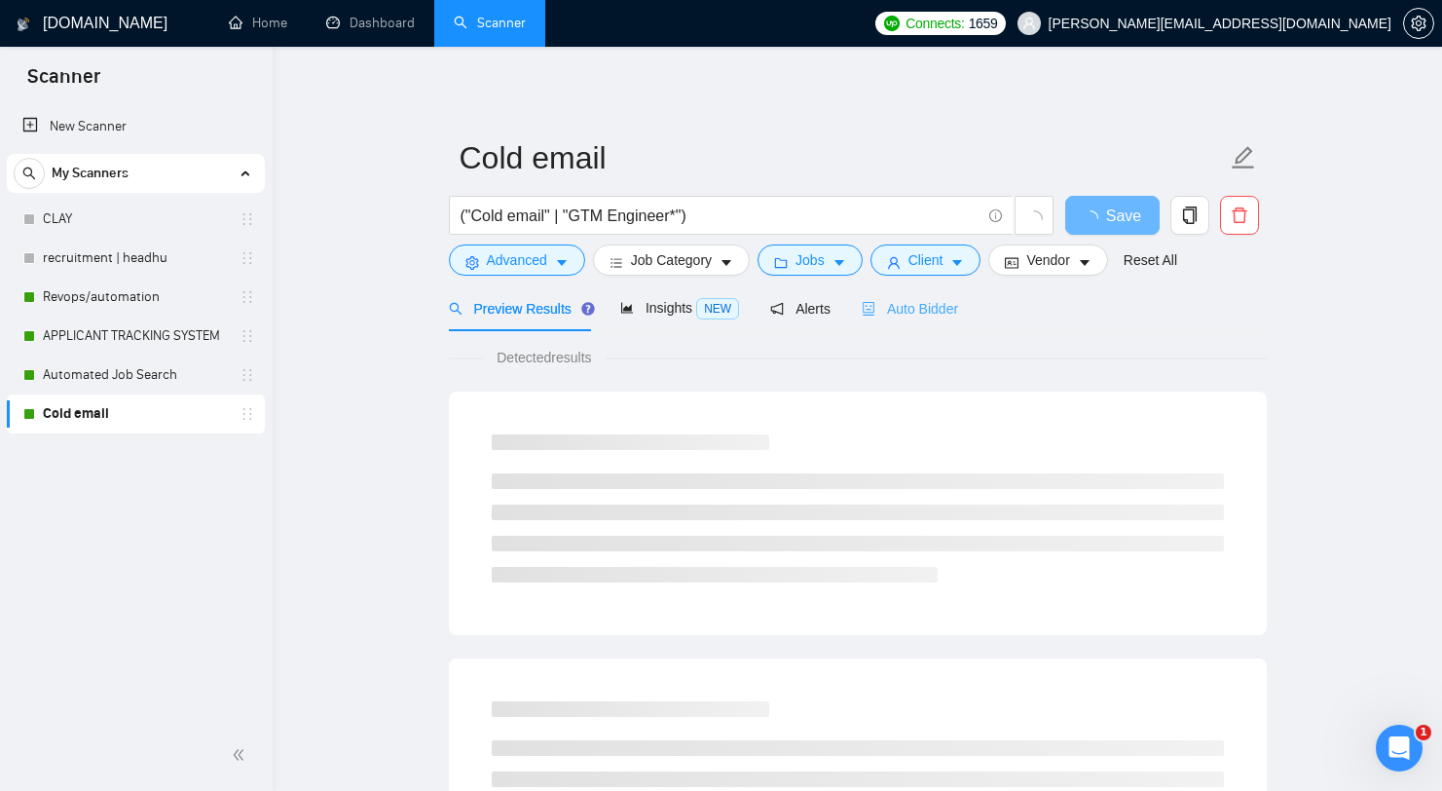
click at [936, 327] on div "Auto Bidder" at bounding box center [910, 308] width 96 height 46
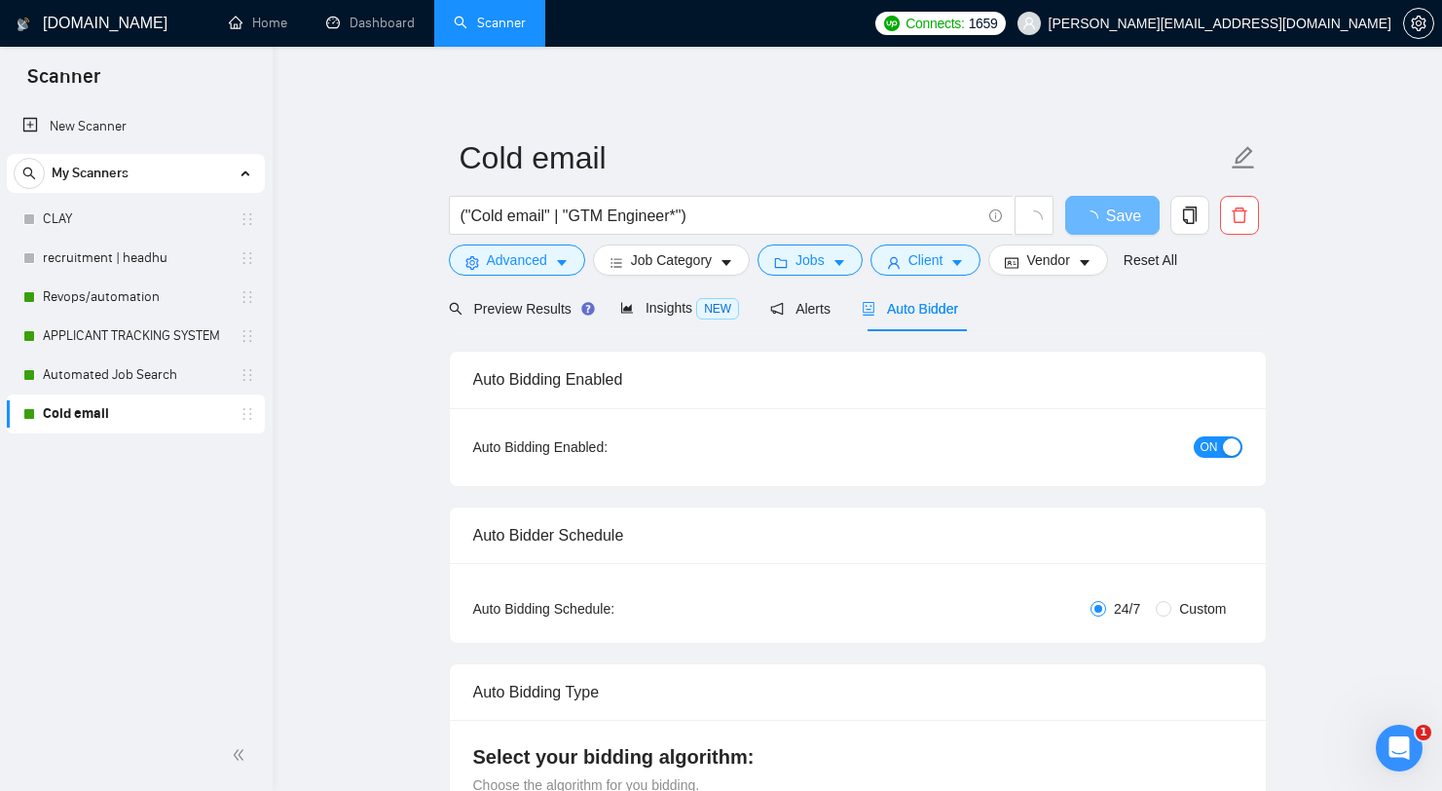
radio input "false"
radio input "true"
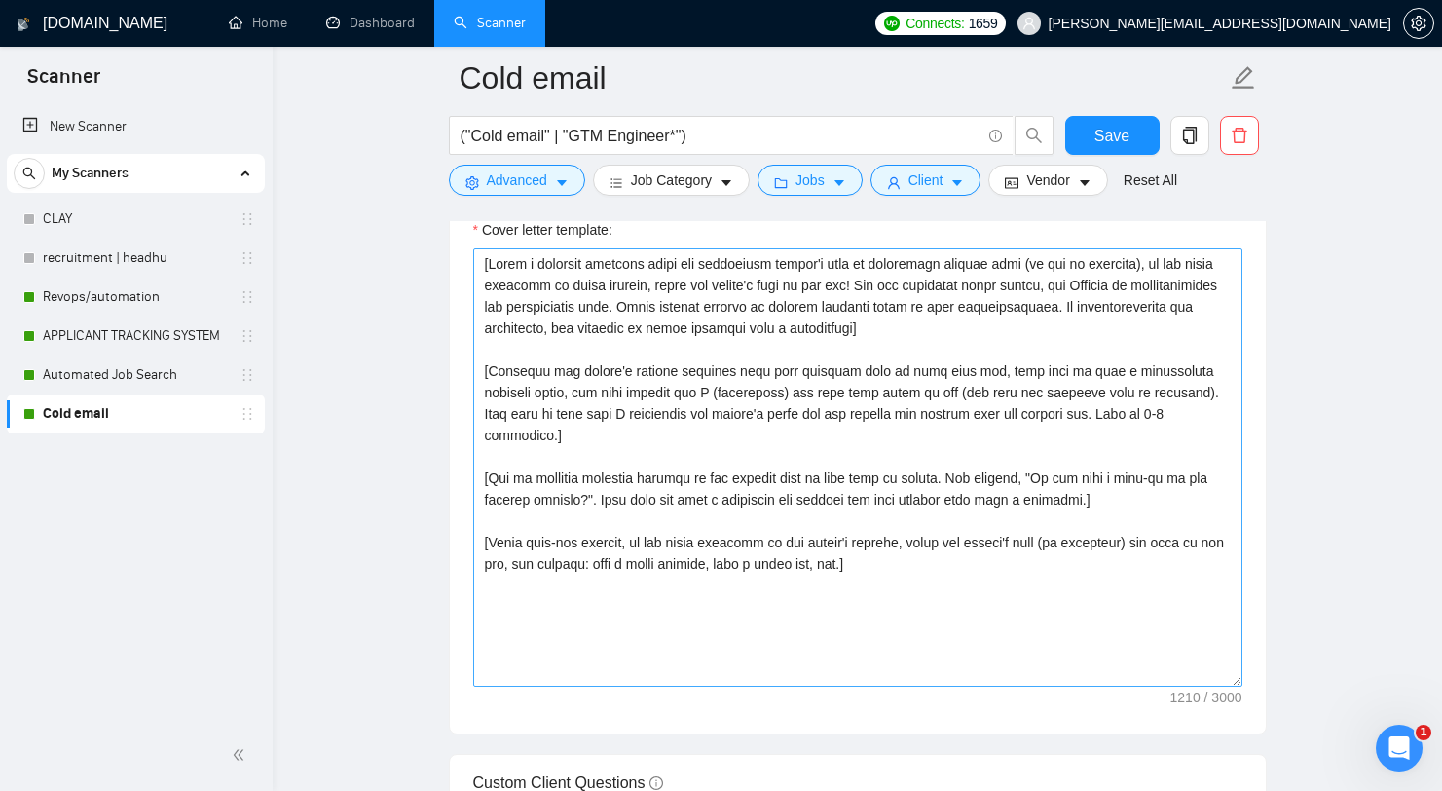
scroll to position [2520, 0]
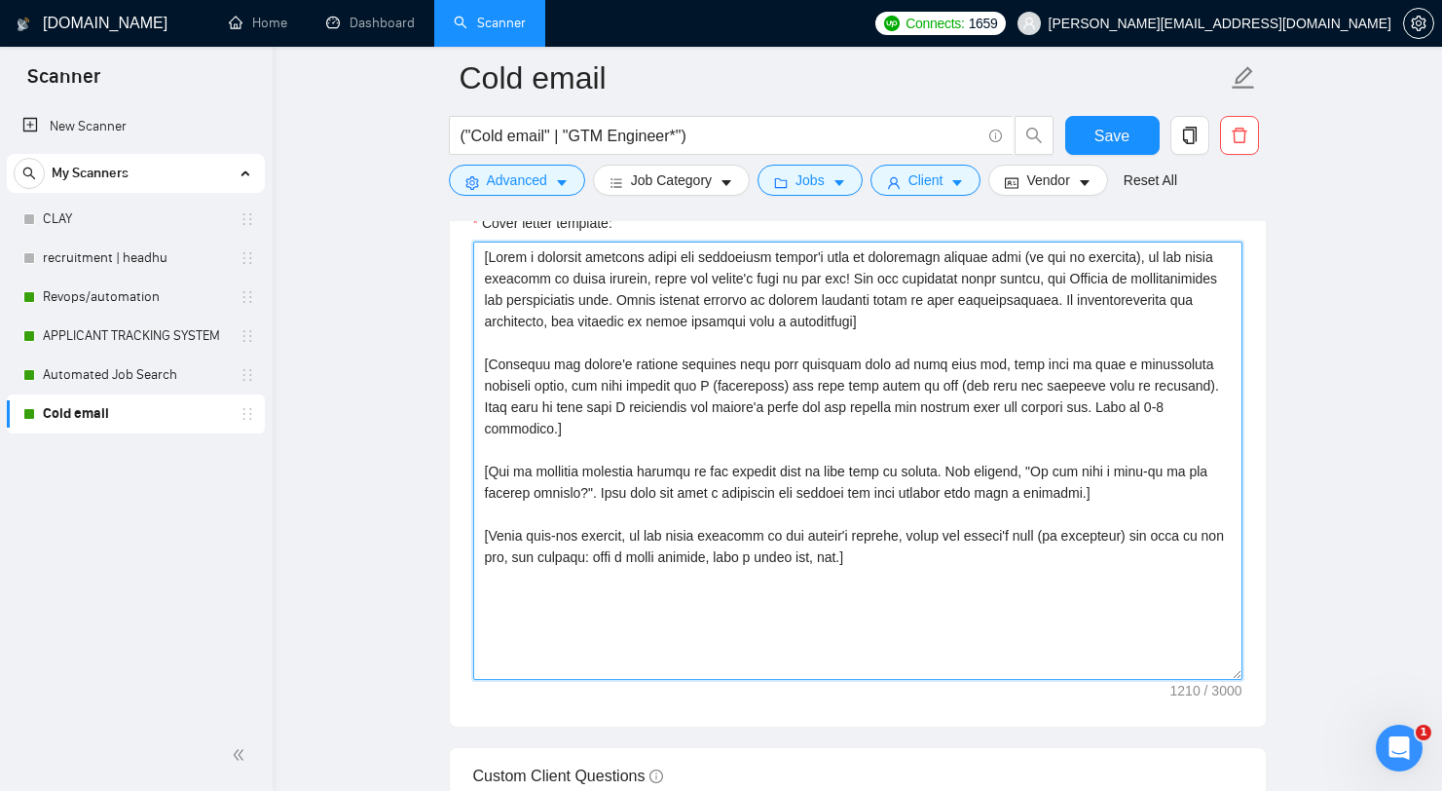
click at [898, 434] on textarea "Cover letter template:" at bounding box center [857, 460] width 769 height 438
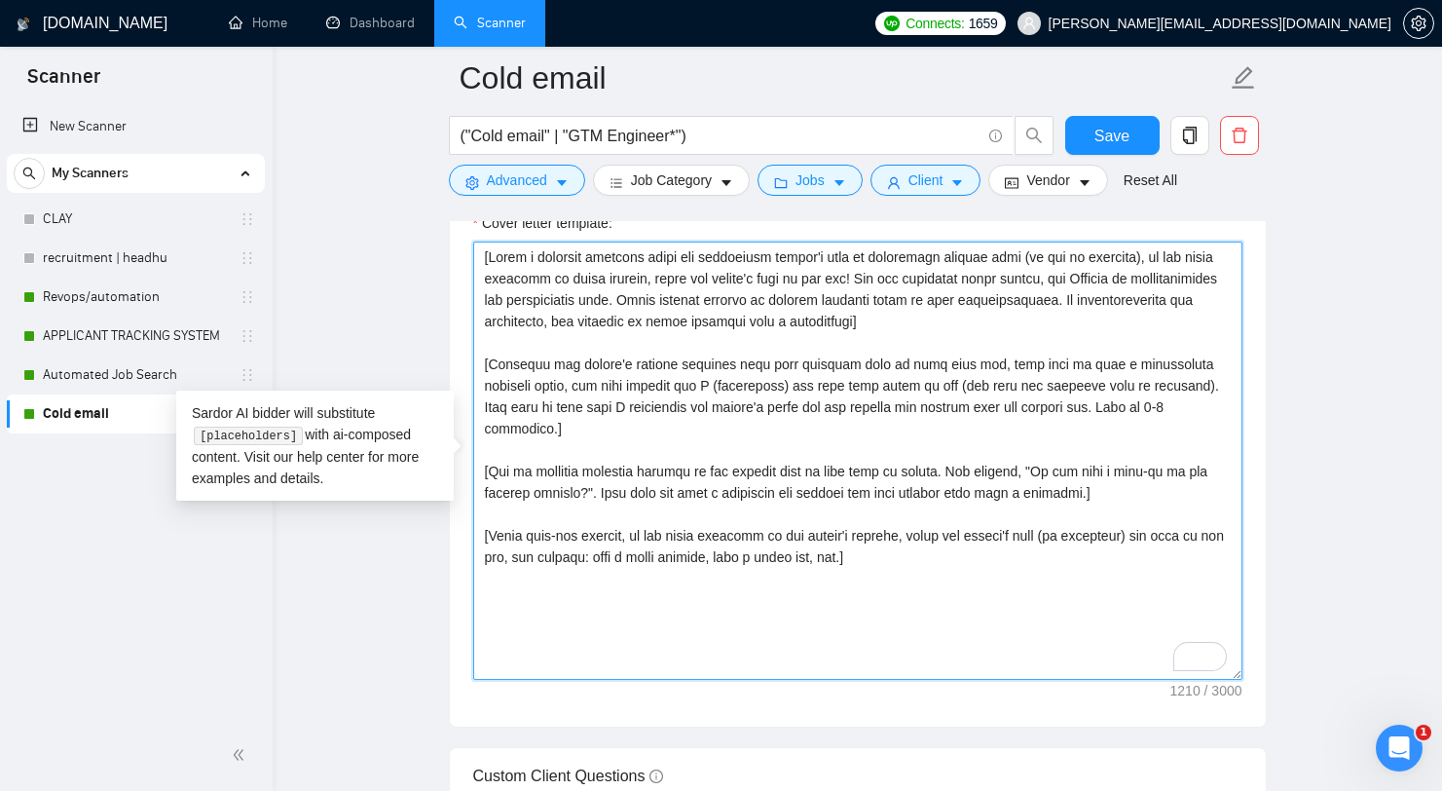
paste textarea "Hi [client's name or company name if available, otherwise use "there"], I under…"
type textarea "Hi [client's name or company name if available, otherwise use "there"], I under…"
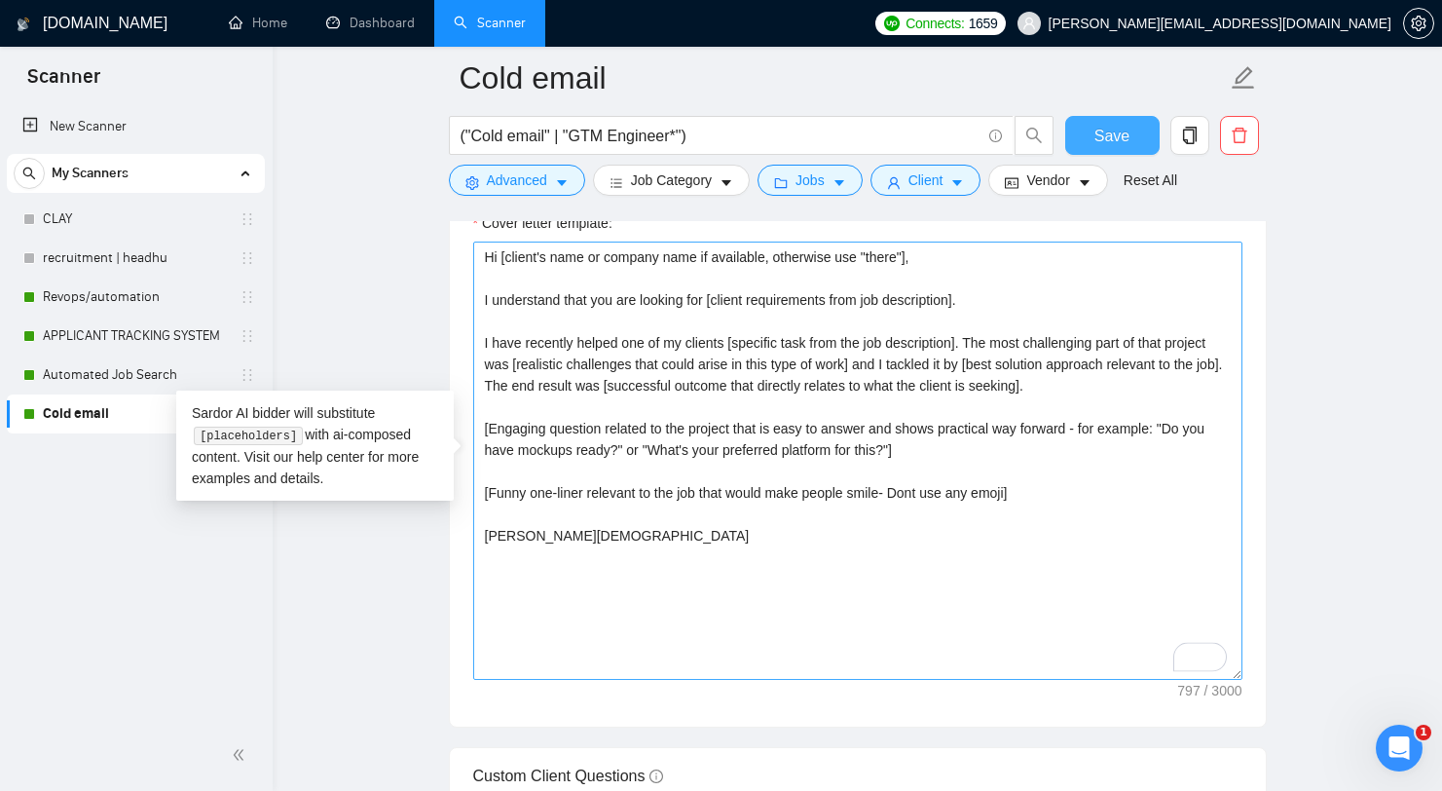
click at [1111, 130] on span "Save" at bounding box center [1111, 136] width 35 height 24
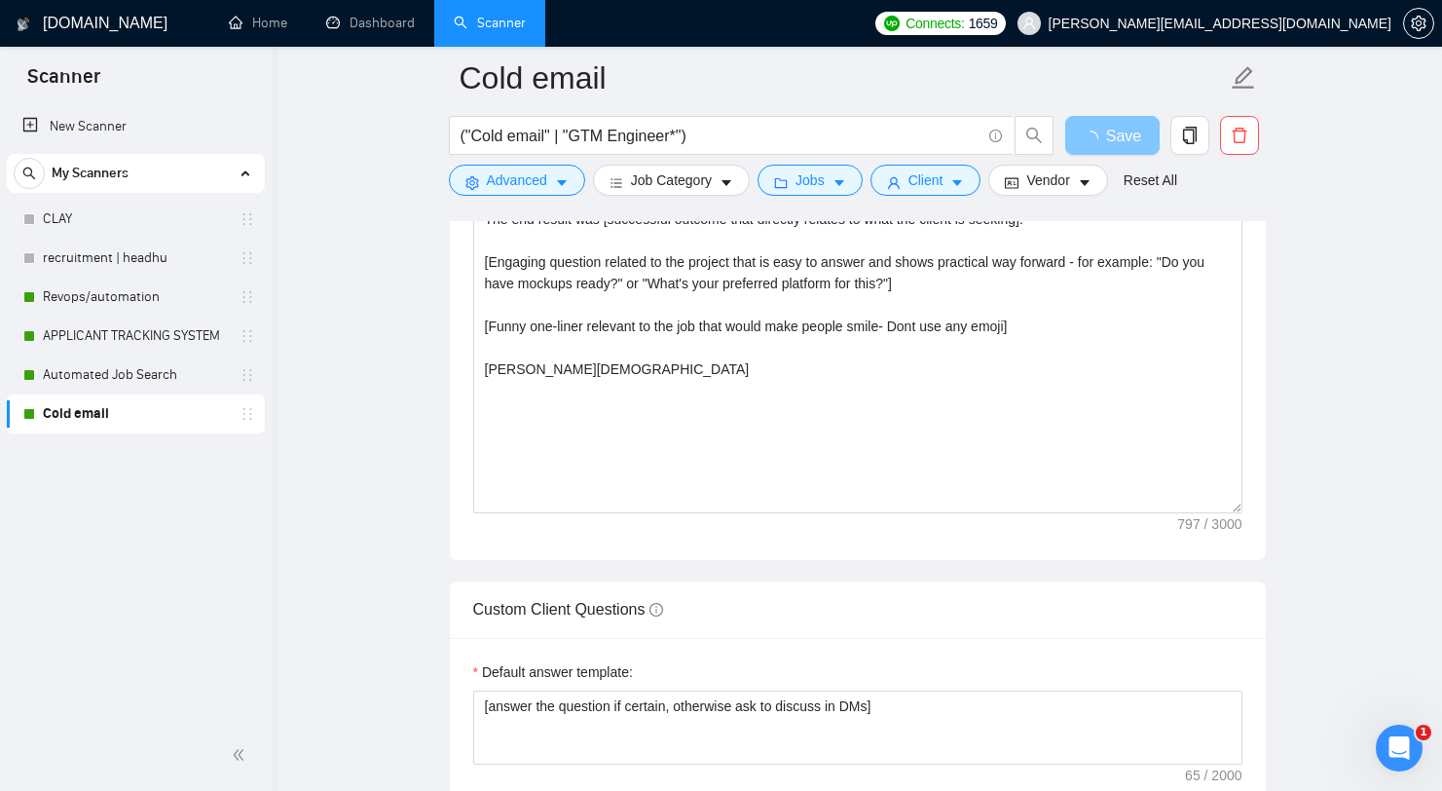
scroll to position [2360, 0]
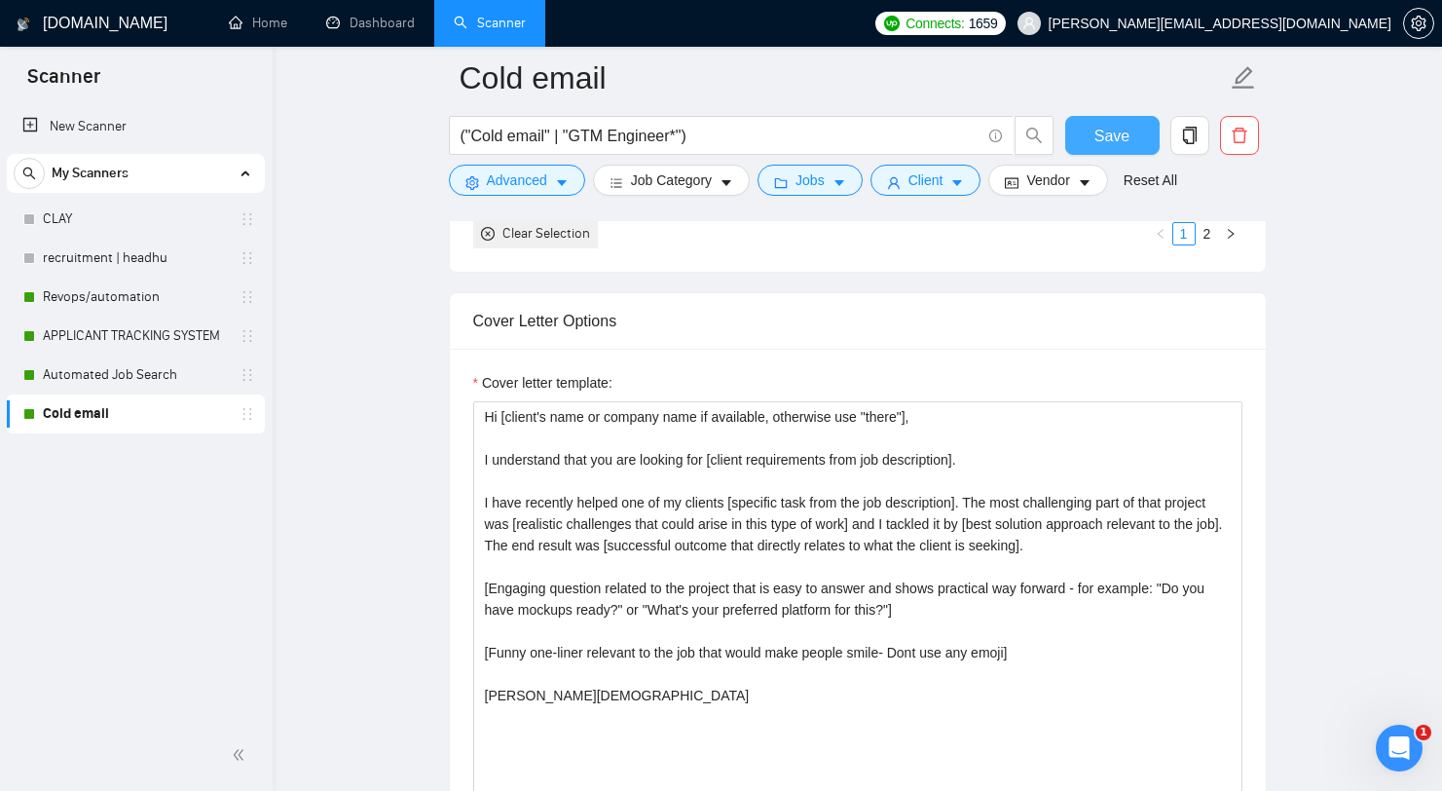
click at [1111, 129] on span "Save" at bounding box center [1111, 136] width 35 height 24
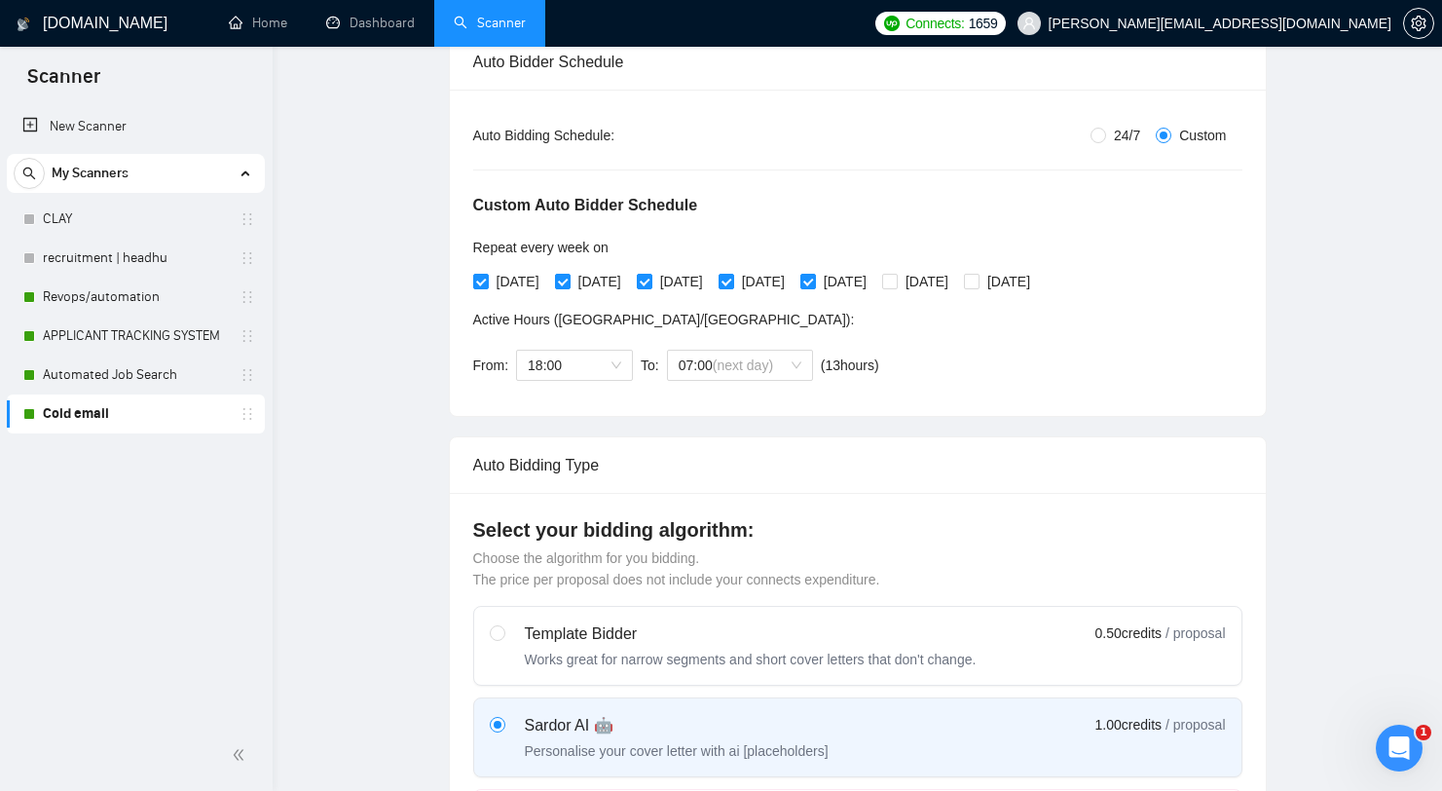
scroll to position [0, 0]
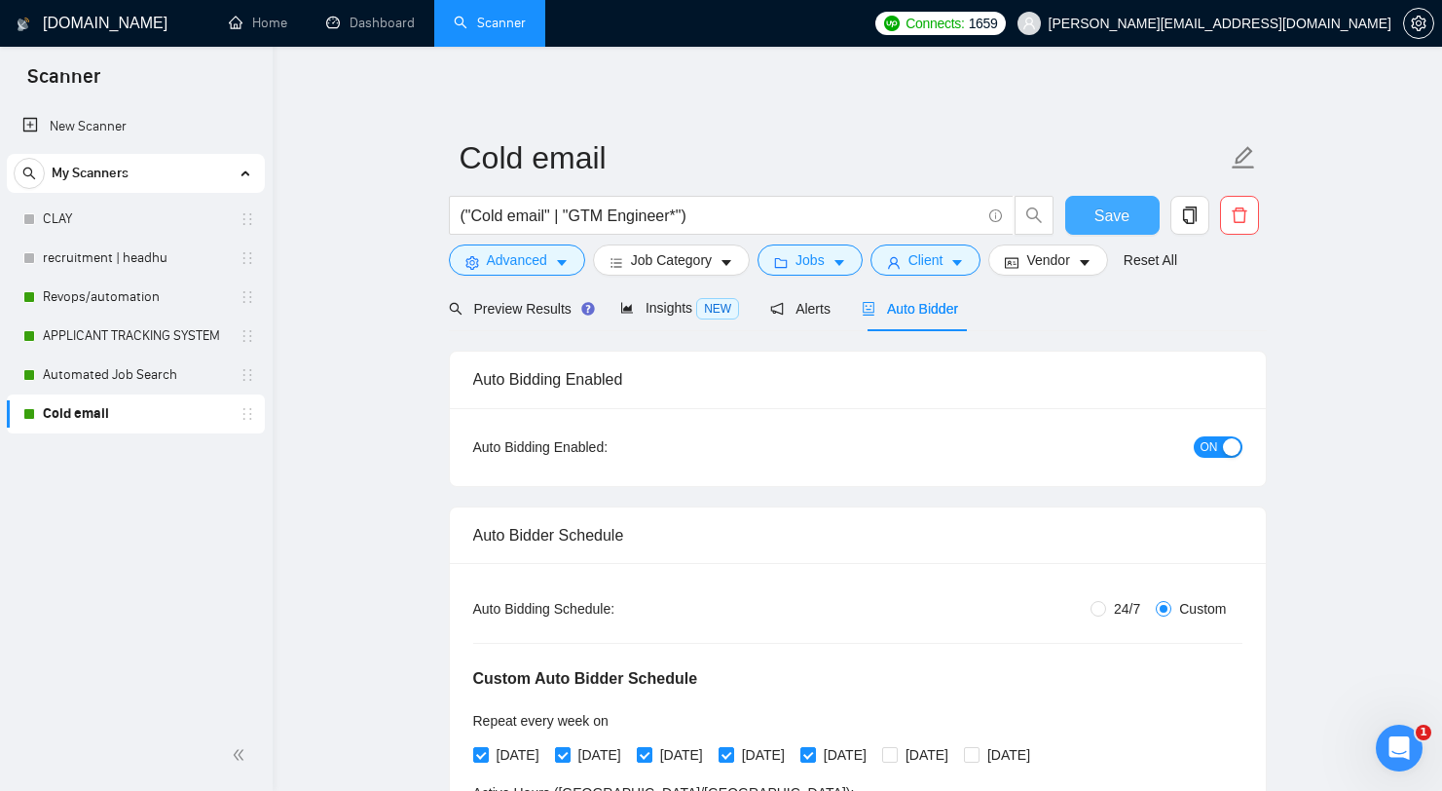
click at [1112, 211] on span "Save" at bounding box center [1111, 215] width 35 height 24
